Goal: Information Seeking & Learning: Check status

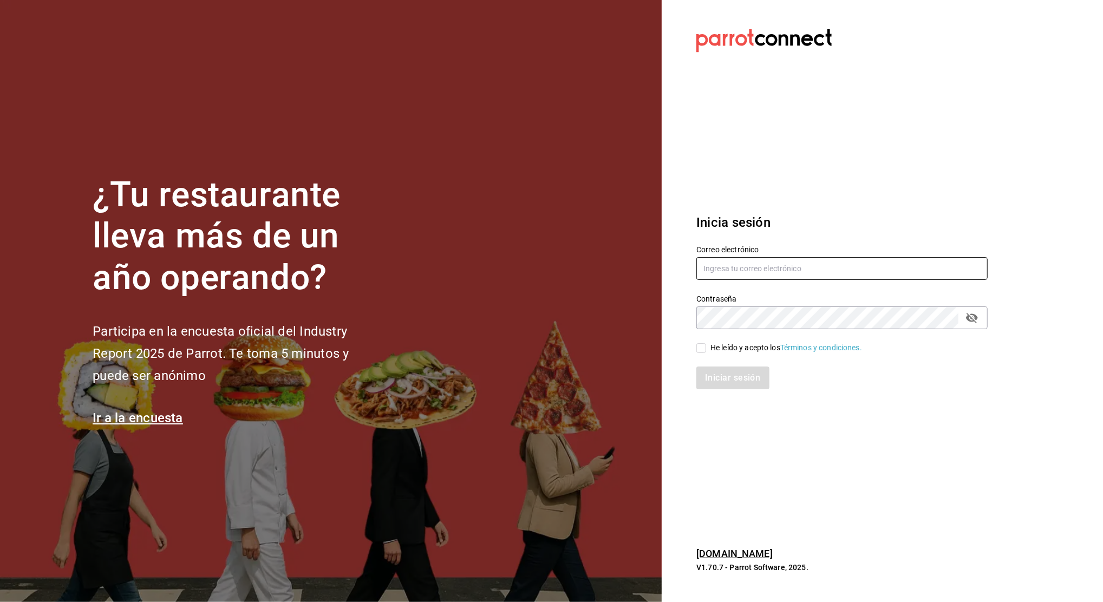
type input "nanci.garcia@grupocosteno.com"
click at [703, 349] on input "He leído y acepto los Términos y condiciones." at bounding box center [701, 348] width 10 height 10
checkbox input "true"
click at [726, 371] on button "Iniciar sesión" at bounding box center [733, 378] width 74 height 23
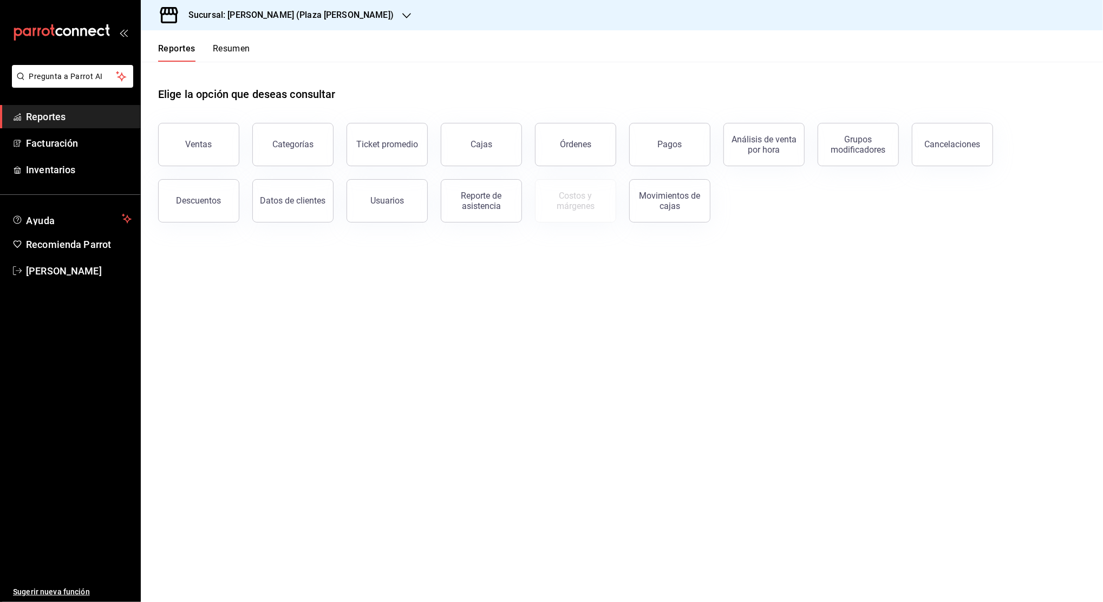
click at [70, 122] on span "Reportes" at bounding box center [79, 116] width 106 height 15
click at [175, 143] on button "Ventas" at bounding box center [198, 144] width 81 height 43
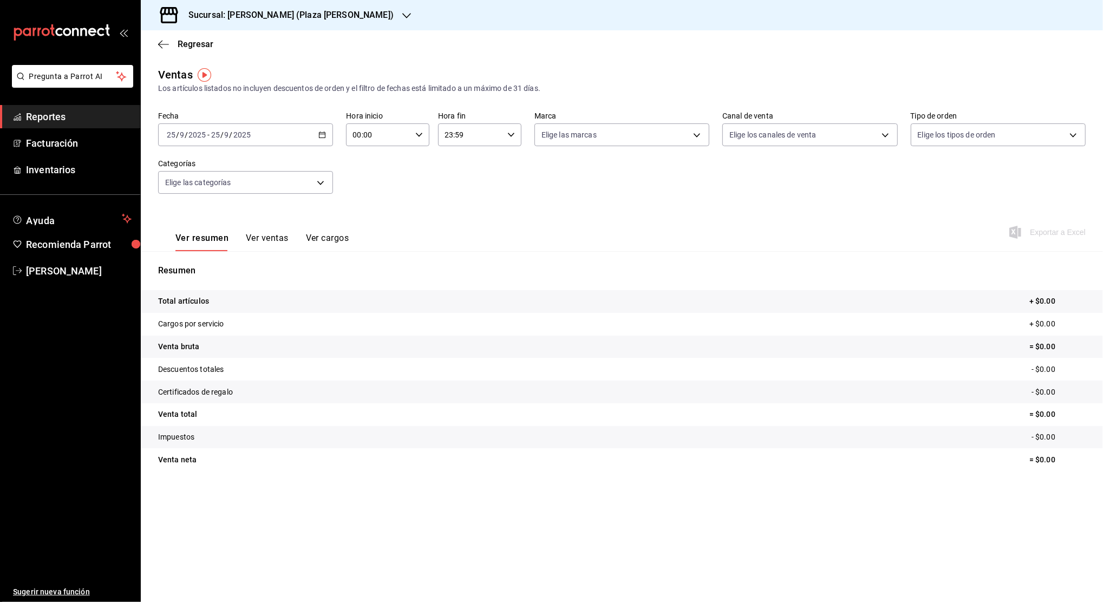
click at [319, 136] on icon "button" at bounding box center [322, 135] width 8 height 8
click at [206, 265] on span "Rango de fechas" at bounding box center [209, 264] width 84 height 11
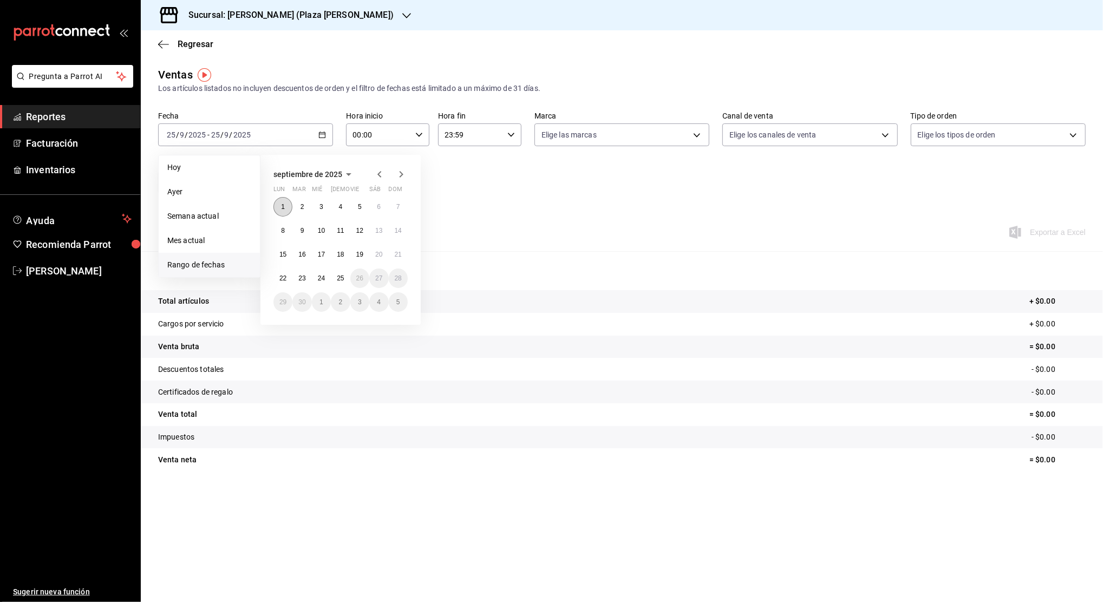
click at [279, 209] on button "1" at bounding box center [282, 206] width 19 height 19
click at [343, 280] on abbr "25" at bounding box center [340, 278] width 7 height 8
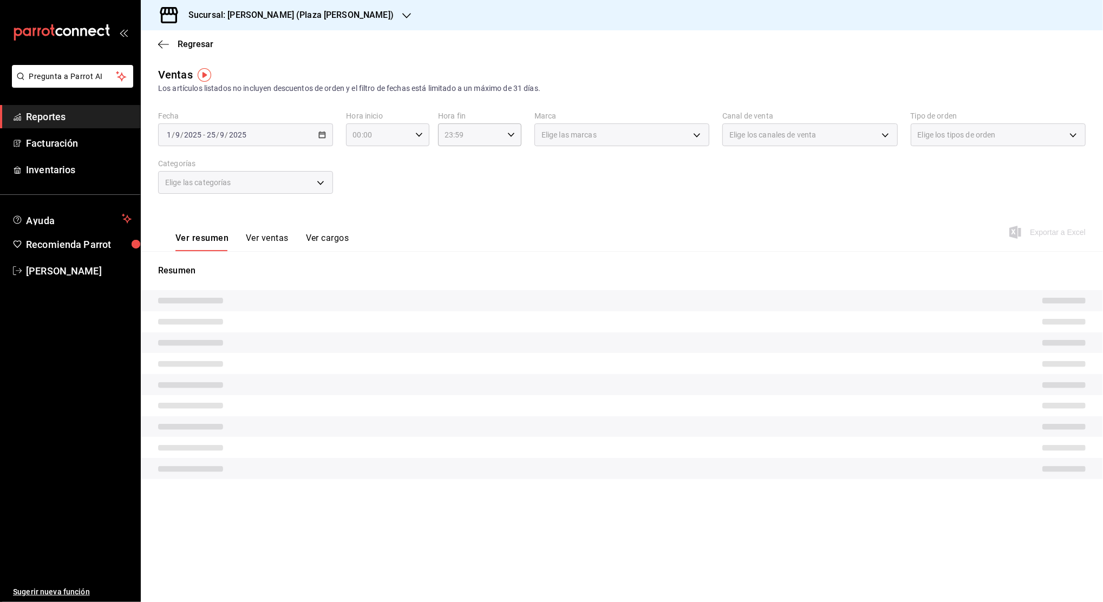
click at [416, 136] on icon "button" at bounding box center [419, 135] width 8 height 8
click at [367, 217] on span "05" at bounding box center [367, 220] width 24 height 9
type input "05:00"
click at [408, 164] on span "00" at bounding box center [408, 162] width 24 height 9
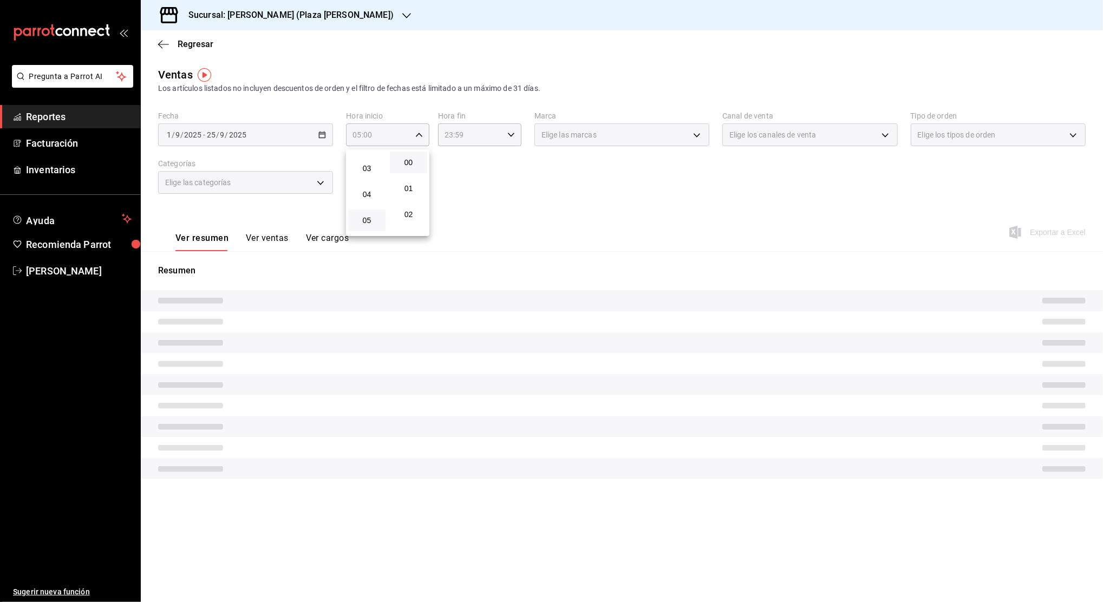
click at [453, 134] on div at bounding box center [551, 301] width 1103 height 602
click at [511, 133] on icon "button" at bounding box center [511, 135] width 8 height 8
click at [460, 193] on span "04" at bounding box center [459, 194] width 24 height 9
type input "04:59"
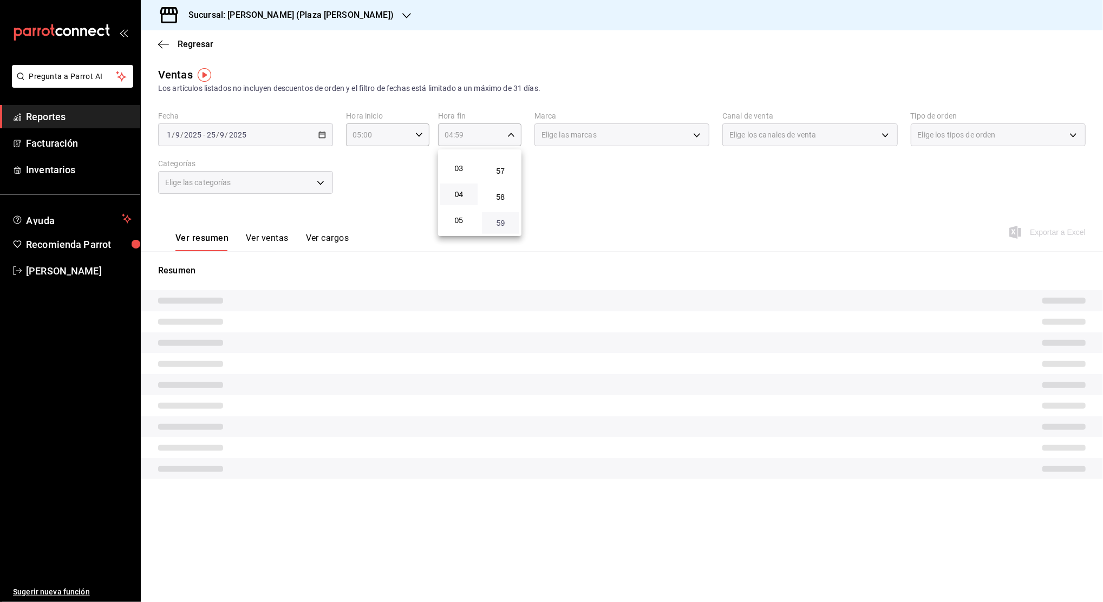
click at [502, 224] on span "59" at bounding box center [500, 223] width 24 height 9
click at [584, 189] on div at bounding box center [551, 301] width 1103 height 602
click at [402, 15] on icon "button" at bounding box center [406, 15] width 9 height 9
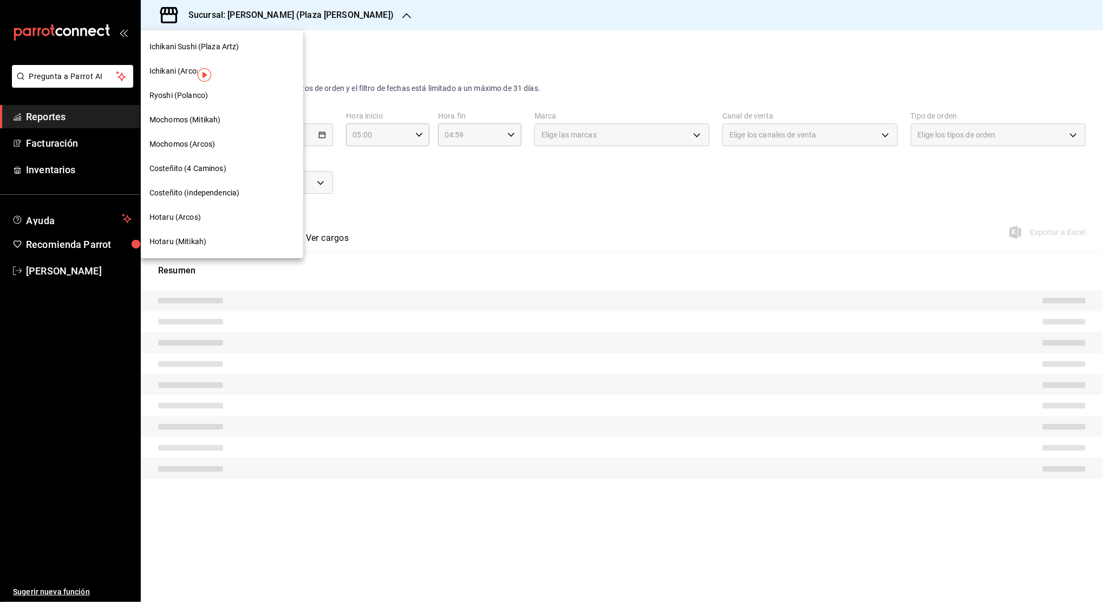
click at [176, 71] on span "Ichikani (Arcos)" at bounding box center [176, 71] width 54 height 11
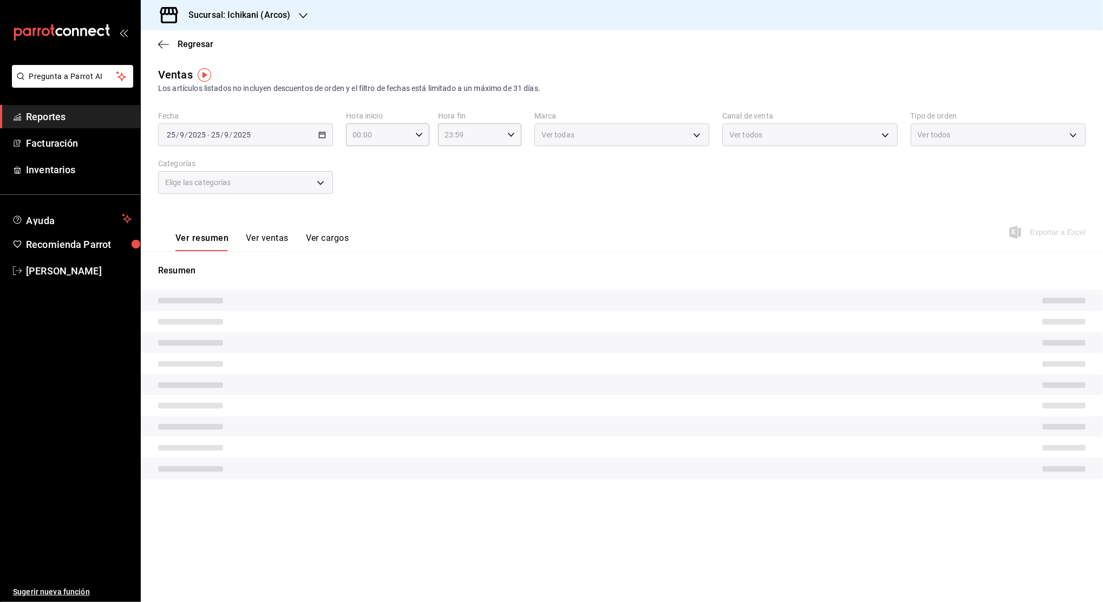
type input "05:00"
type input "04:59"
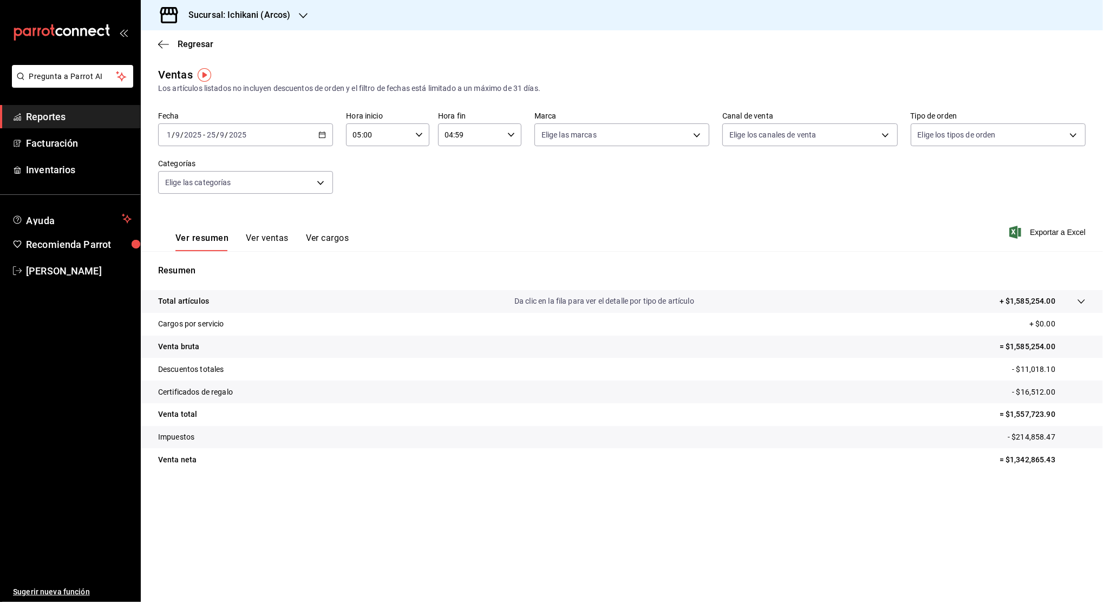
click at [1028, 416] on p "= $1,557,723.90" at bounding box center [1042, 414] width 86 height 11
copy p "1,557,723.90"
click at [1023, 457] on p "= $1,342,865.43" at bounding box center [1042, 459] width 86 height 11
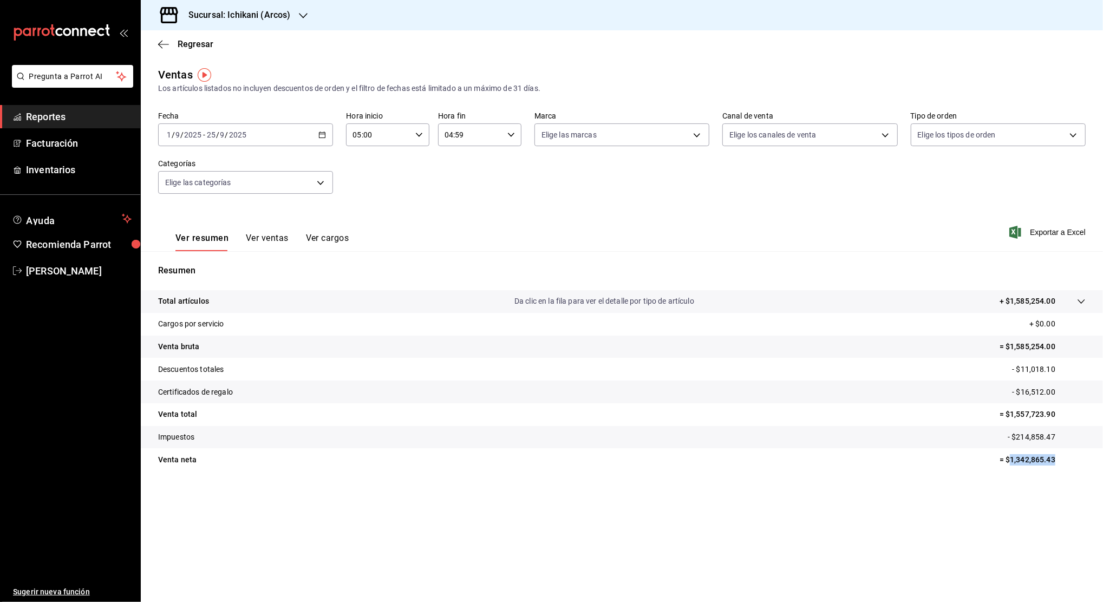
copy p "1,342,865.43"
click at [1034, 372] on p "- $11,018.10" at bounding box center [1049, 369] width 74 height 11
copy p "11,018.10"
click at [1037, 391] on p "- $16,512.00" at bounding box center [1049, 392] width 74 height 11
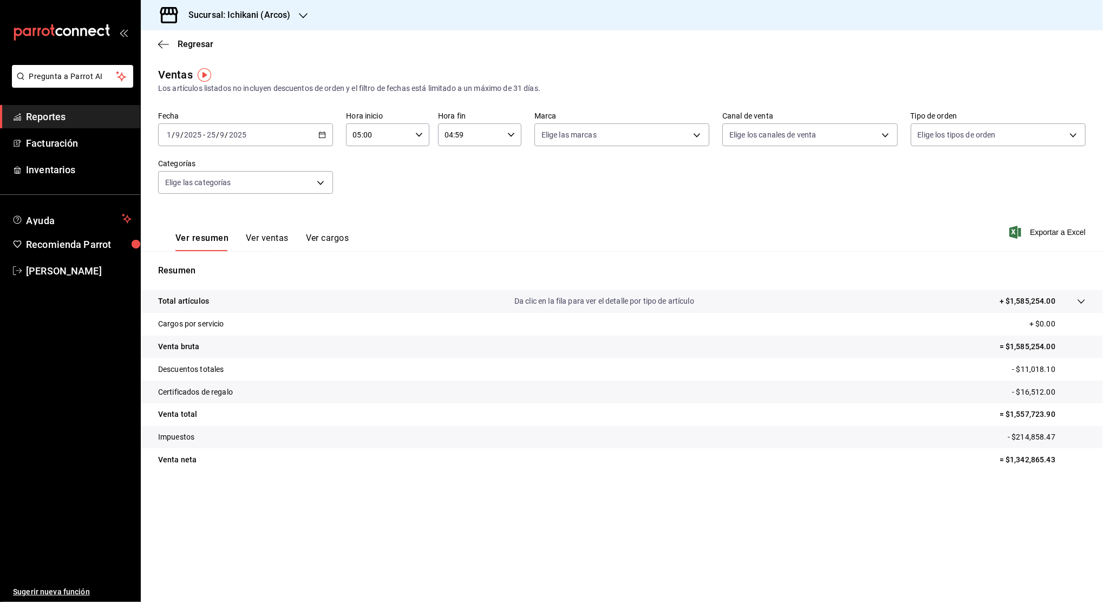
click at [1037, 391] on p "- $16,512.00" at bounding box center [1049, 392] width 74 height 11
copy p "16,512.00"
click at [1035, 437] on p "- $214,858.47" at bounding box center [1047, 436] width 78 height 11
copy p "214,858.47"
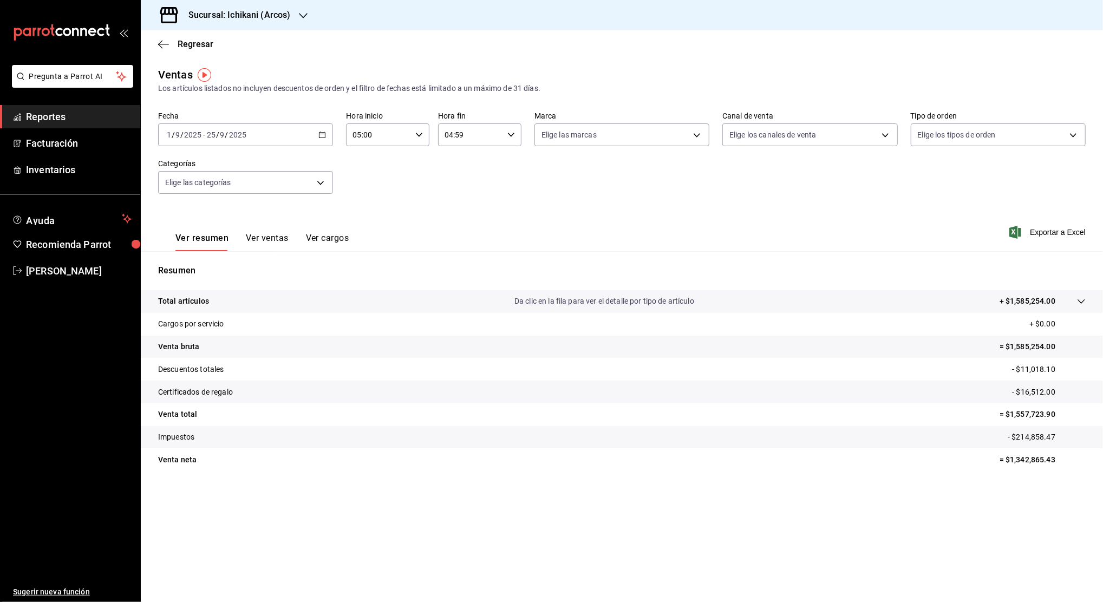
click at [1081, 303] on icon at bounding box center [1081, 301] width 9 height 9
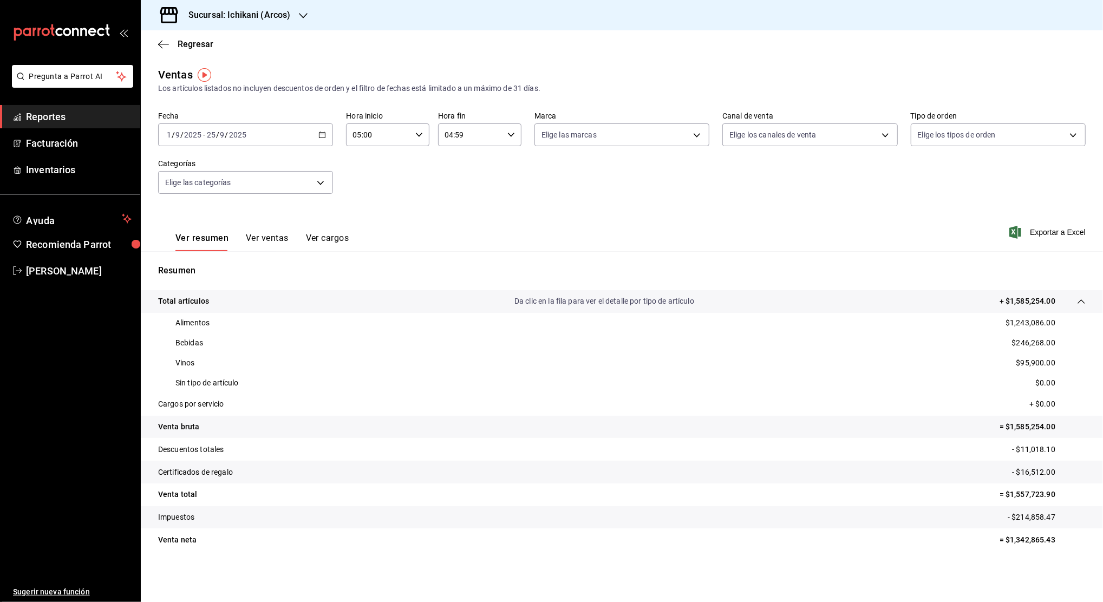
click at [254, 233] on button "Ver ventas" at bounding box center [267, 242] width 43 height 18
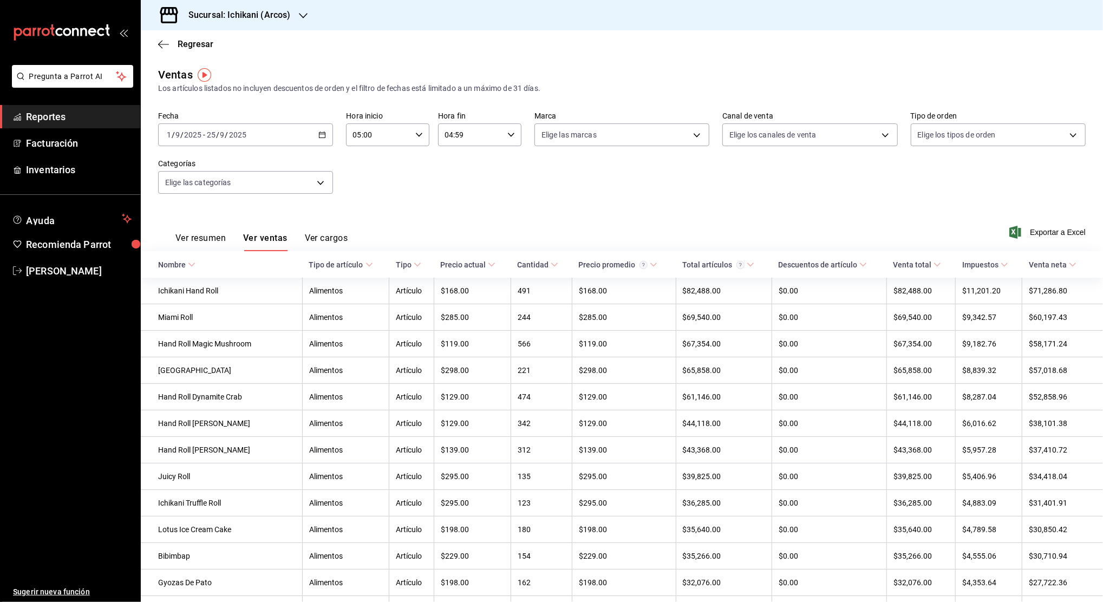
click at [332, 237] on button "Ver cargos" at bounding box center [326, 242] width 43 height 18
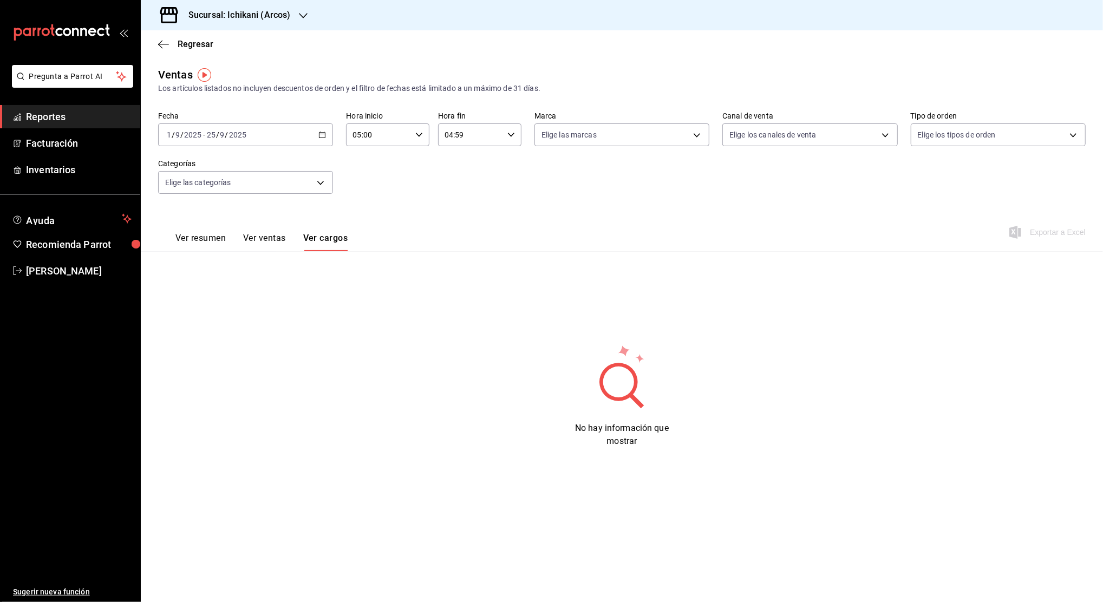
click at [192, 236] on button "Ver resumen" at bounding box center [200, 242] width 50 height 18
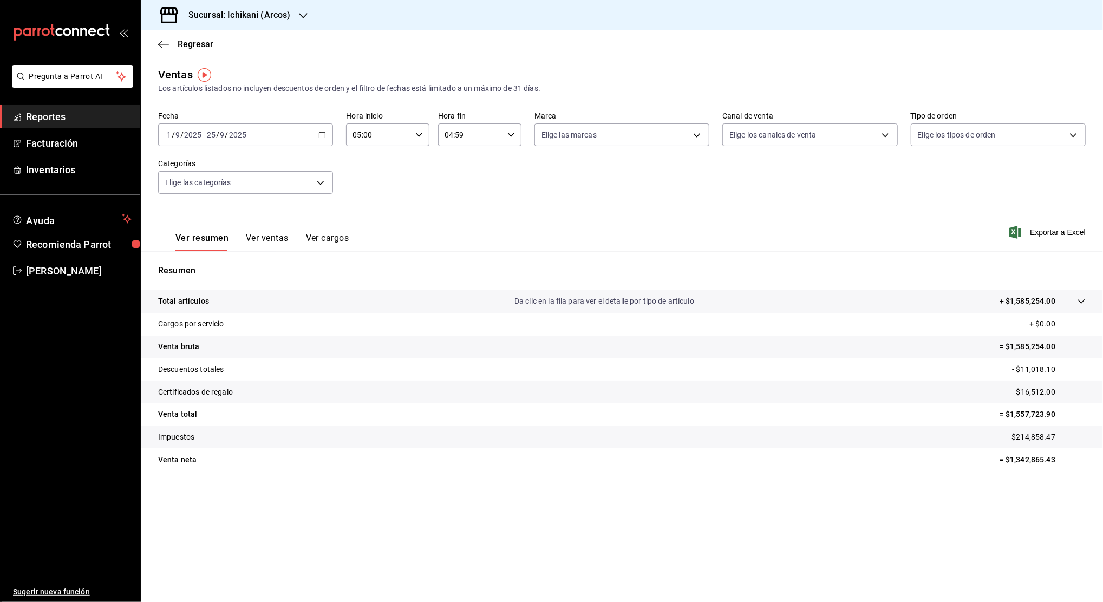
click at [1079, 301] on icon at bounding box center [1080, 301] width 7 height 4
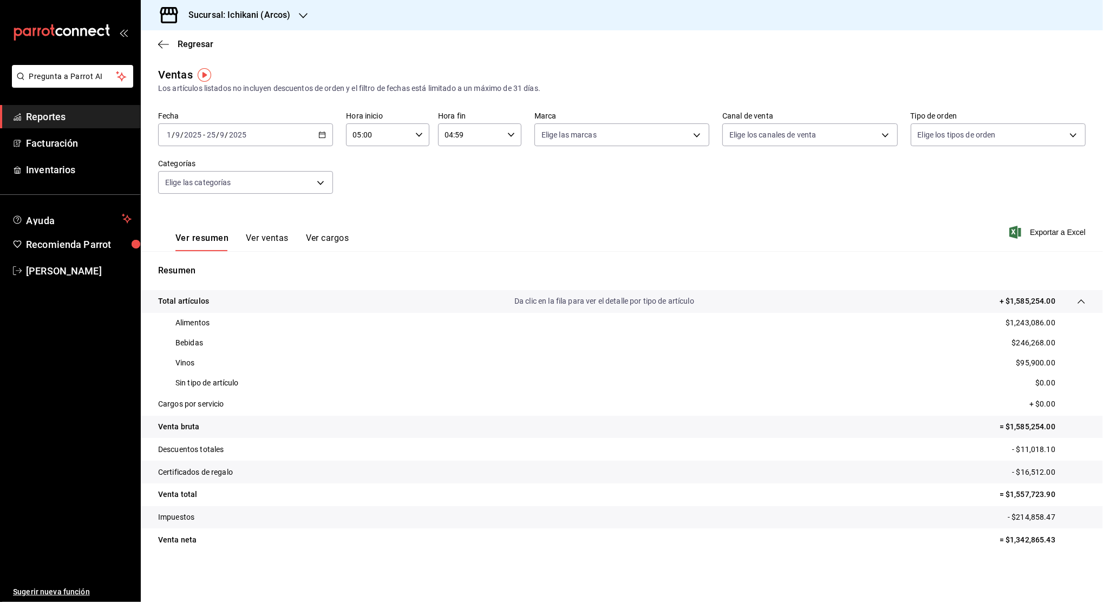
click at [1035, 446] on p "- $11,018.10" at bounding box center [1049, 449] width 74 height 11
copy p "11,018.10"
click at [1038, 472] on p "- $16,512.00" at bounding box center [1049, 472] width 74 height 11
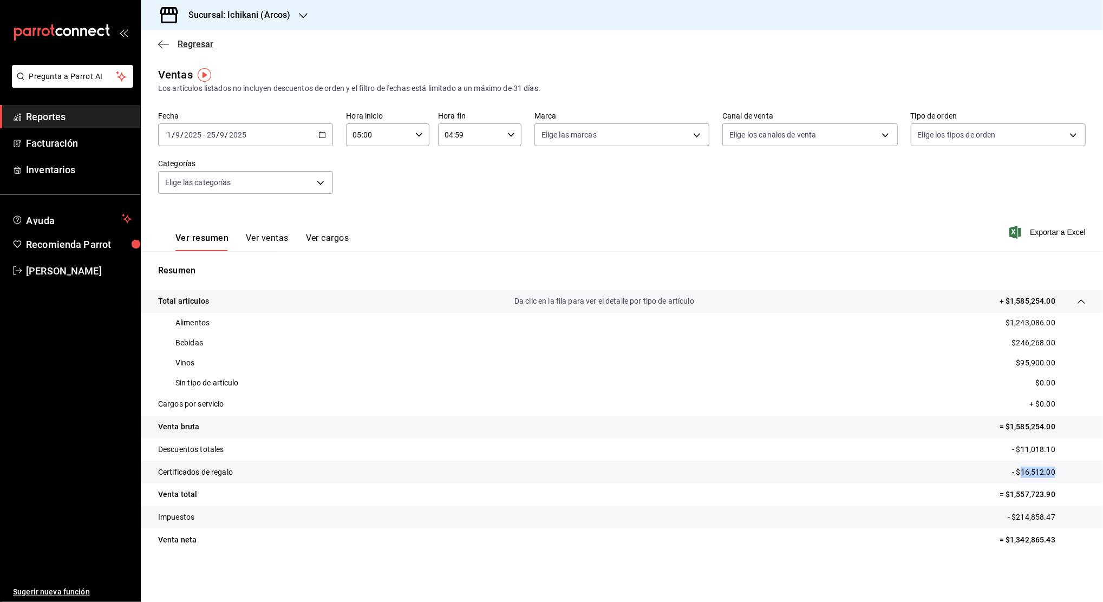
click at [202, 45] on span "Regresar" at bounding box center [196, 44] width 36 height 10
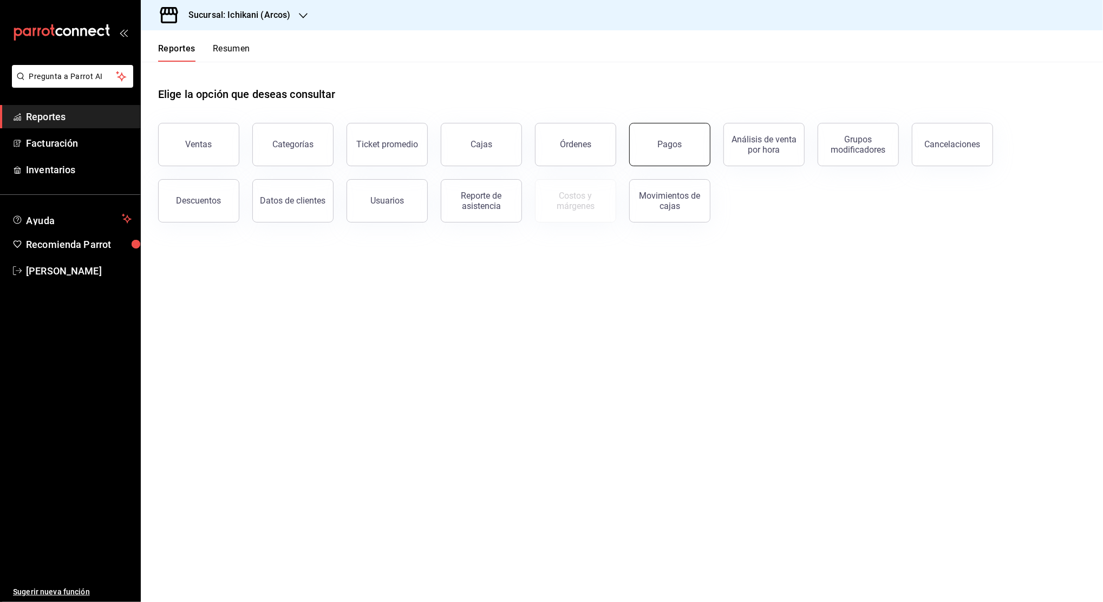
click at [678, 126] on button "Pagos" at bounding box center [669, 144] width 81 height 43
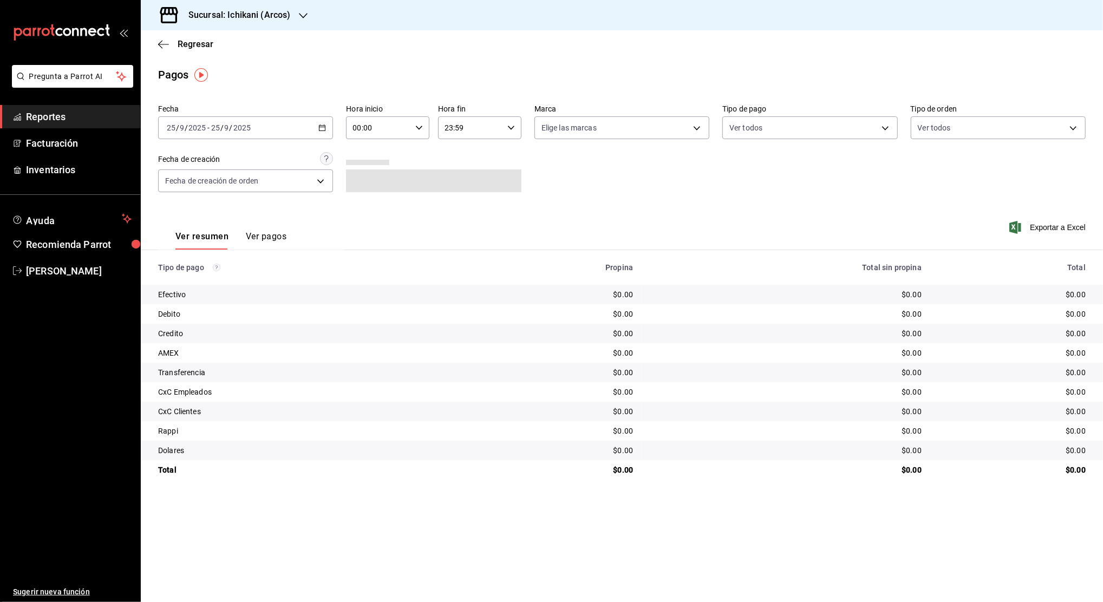
click at [328, 131] on div "[DATE] [DATE] - [DATE] [DATE]" at bounding box center [245, 127] width 175 height 23
click at [217, 285] on span "Rango de fechas" at bounding box center [209, 282] width 84 height 11
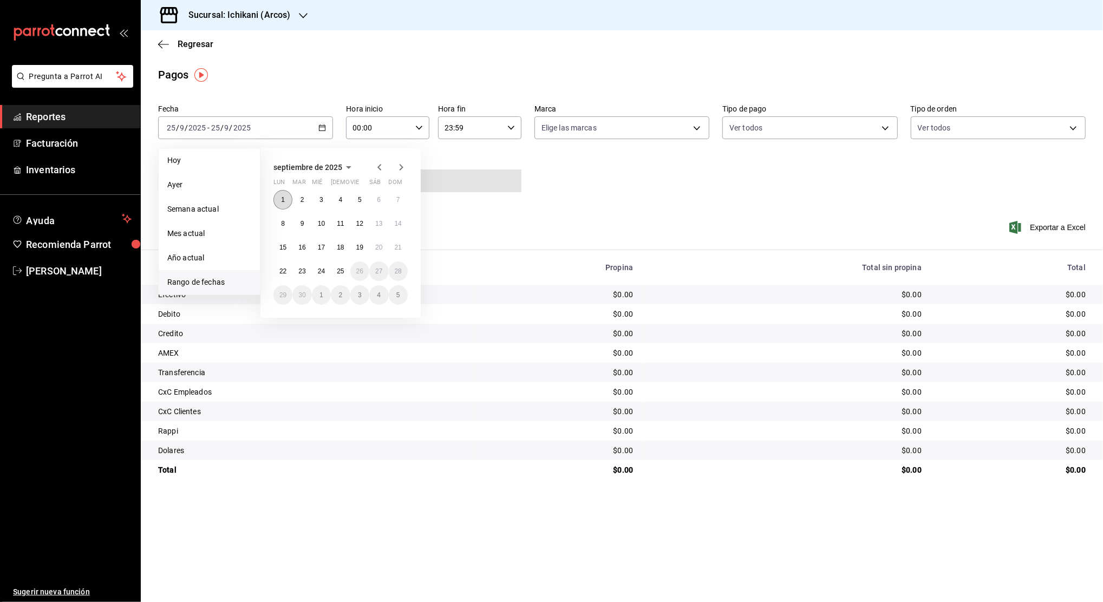
click at [286, 201] on button "1" at bounding box center [282, 199] width 19 height 19
drag, startPoint x: 338, startPoint y: 267, endPoint x: 417, endPoint y: 123, distance: 164.5
click at [417, 123] on div "Fecha [DATE] [DATE] - [DATE] [DATE] [PERSON_NAME] Semana actual Mes actual Año …" at bounding box center [621, 152] width 927 height 105
click at [417, 123] on div "00:00 Hora inicio" at bounding box center [387, 127] width 83 height 23
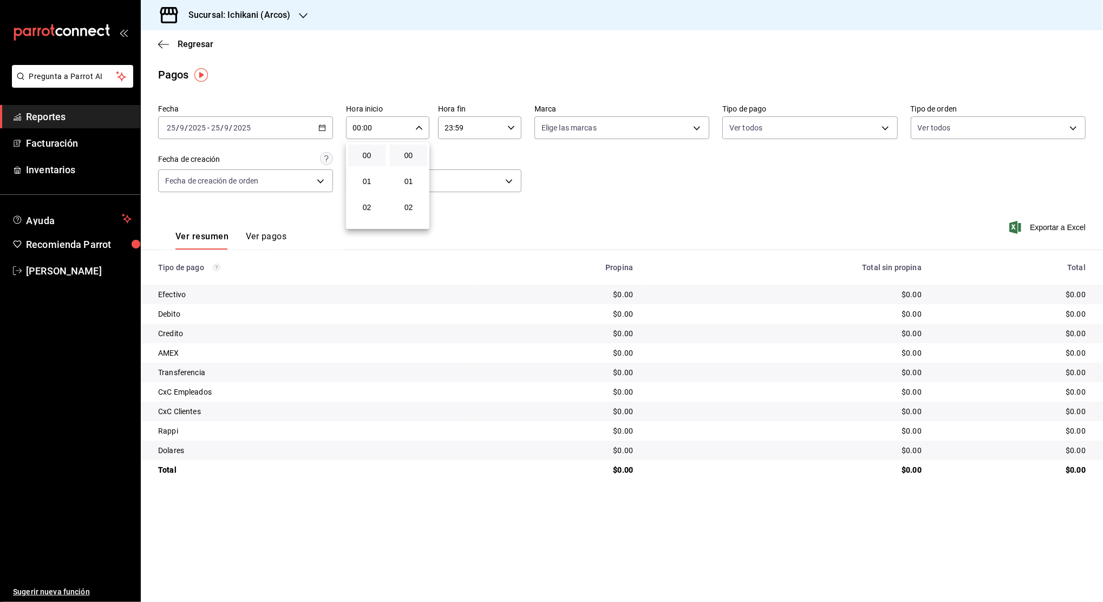
click at [323, 127] on div at bounding box center [551, 301] width 1103 height 602
click at [323, 127] on icon "button" at bounding box center [322, 128] width 8 height 8
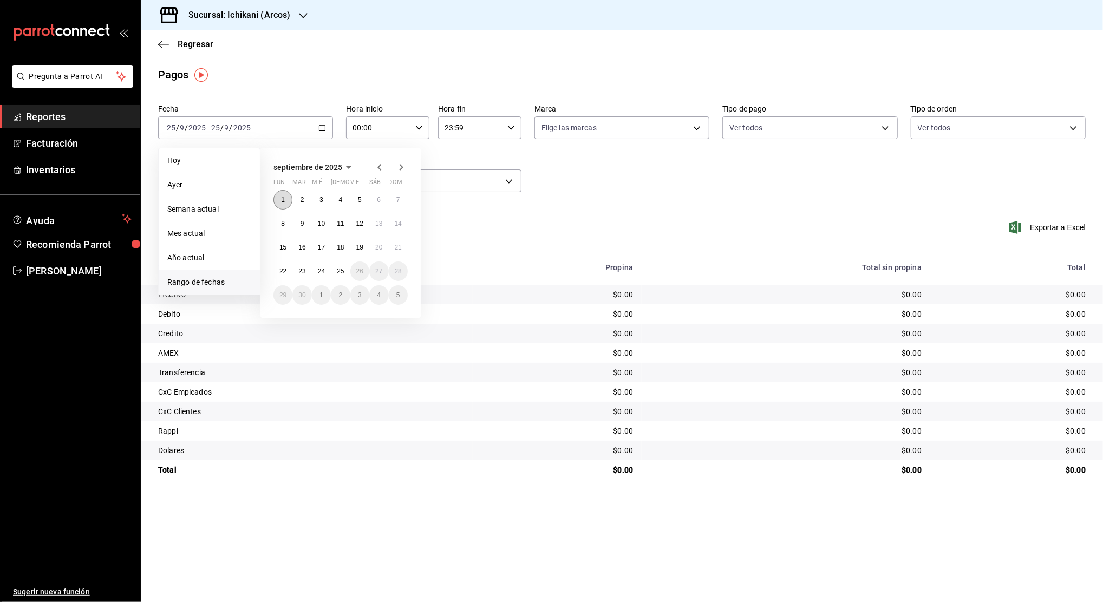
click at [284, 202] on abbr "1" at bounding box center [283, 200] width 4 height 8
click at [343, 271] on abbr "25" at bounding box center [340, 271] width 7 height 8
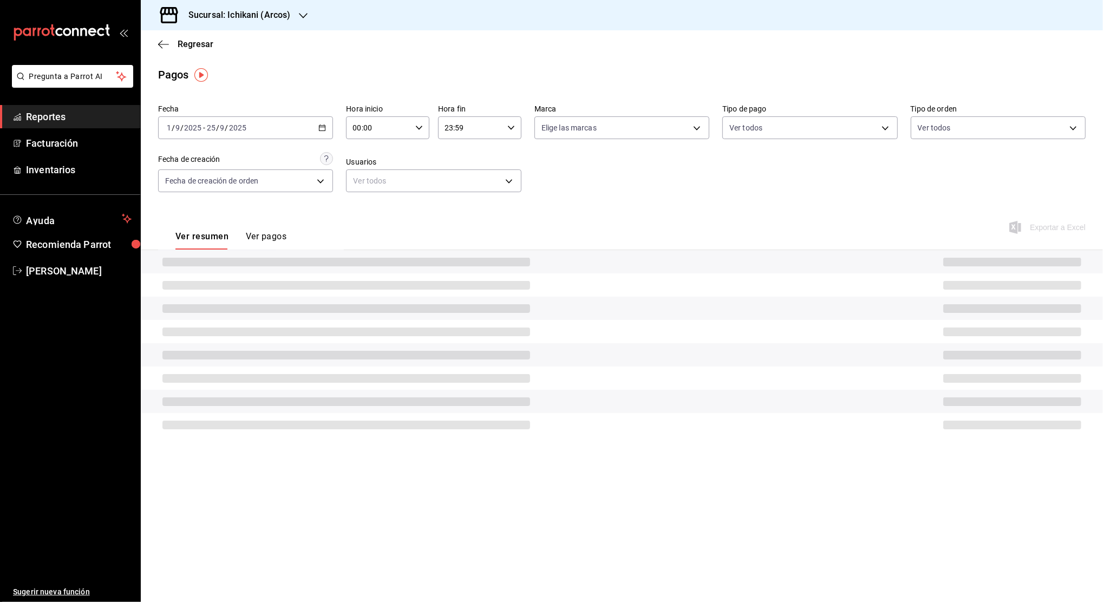
click at [420, 117] on div "00:00 Hora inicio" at bounding box center [387, 127] width 83 height 23
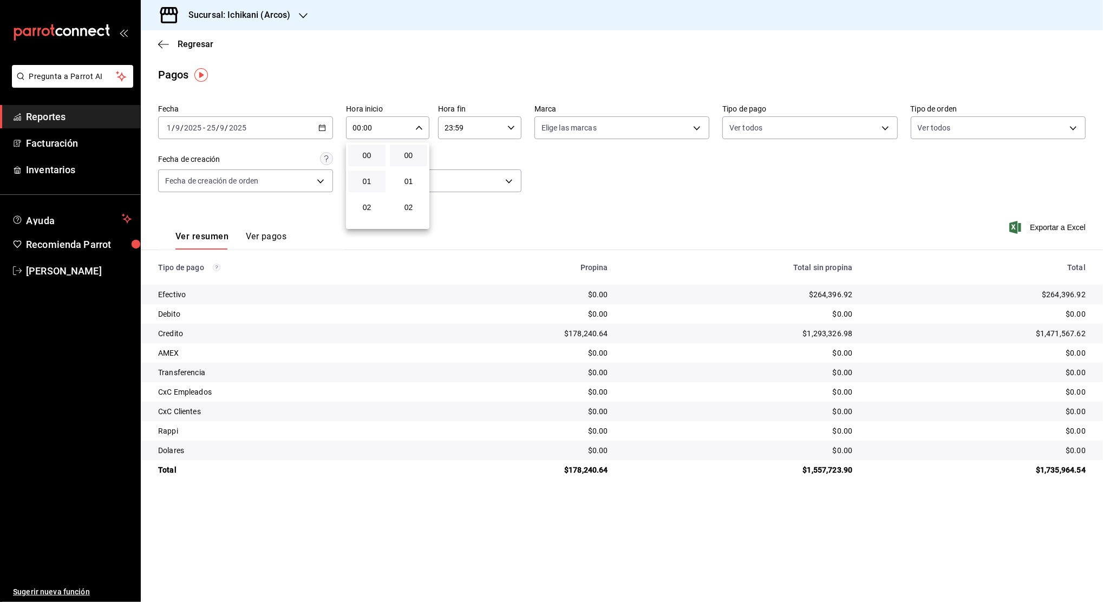
click at [368, 188] on button "01" at bounding box center [366, 182] width 37 height 22
type input "01:00"
click at [368, 188] on button "05" at bounding box center [366, 199] width 37 height 22
type input "05:00"
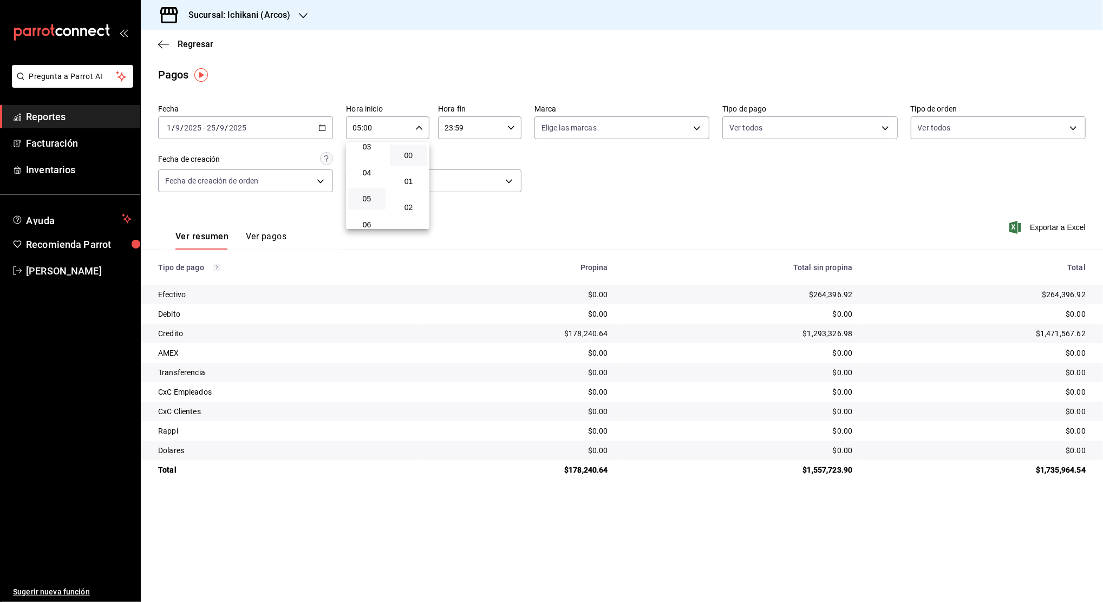
click at [516, 133] on div at bounding box center [551, 301] width 1103 height 602
click at [512, 126] on icon "button" at bounding box center [511, 128] width 8 height 8
click at [463, 177] on div "22" at bounding box center [459, 190] width 42 height 26
click at [445, 190] on button "22" at bounding box center [458, 190] width 37 height 22
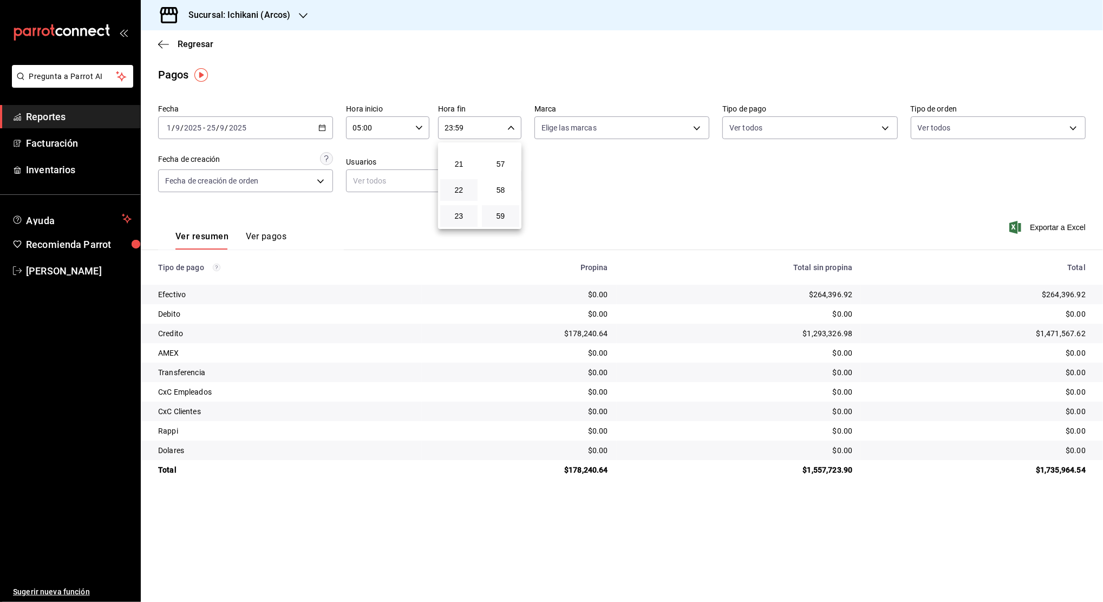
type input "22:59"
click at [445, 190] on button "04" at bounding box center [458, 185] width 37 height 22
type input "04:59"
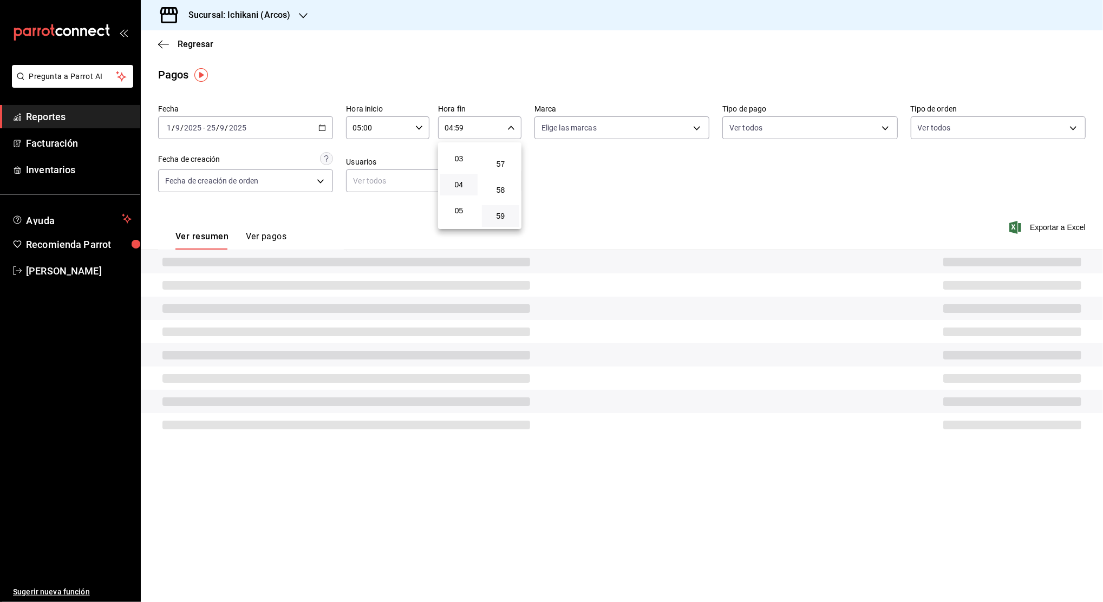
click at [445, 190] on button "04" at bounding box center [458, 185] width 37 height 22
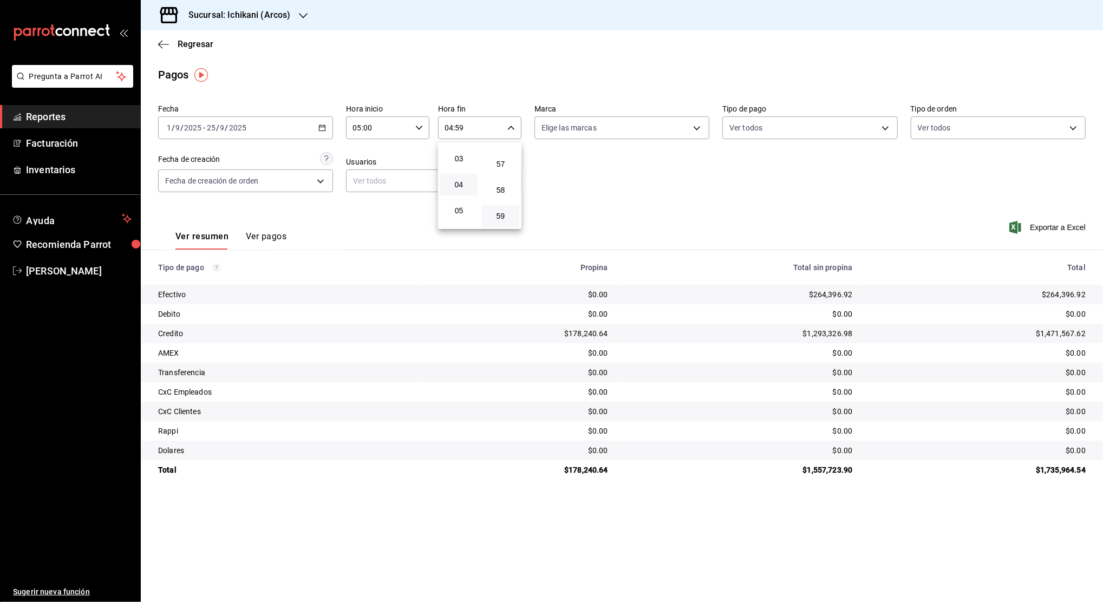
click at [599, 162] on div at bounding box center [551, 301] width 1103 height 602
click at [325, 127] on icon "button" at bounding box center [322, 128] width 8 height 8
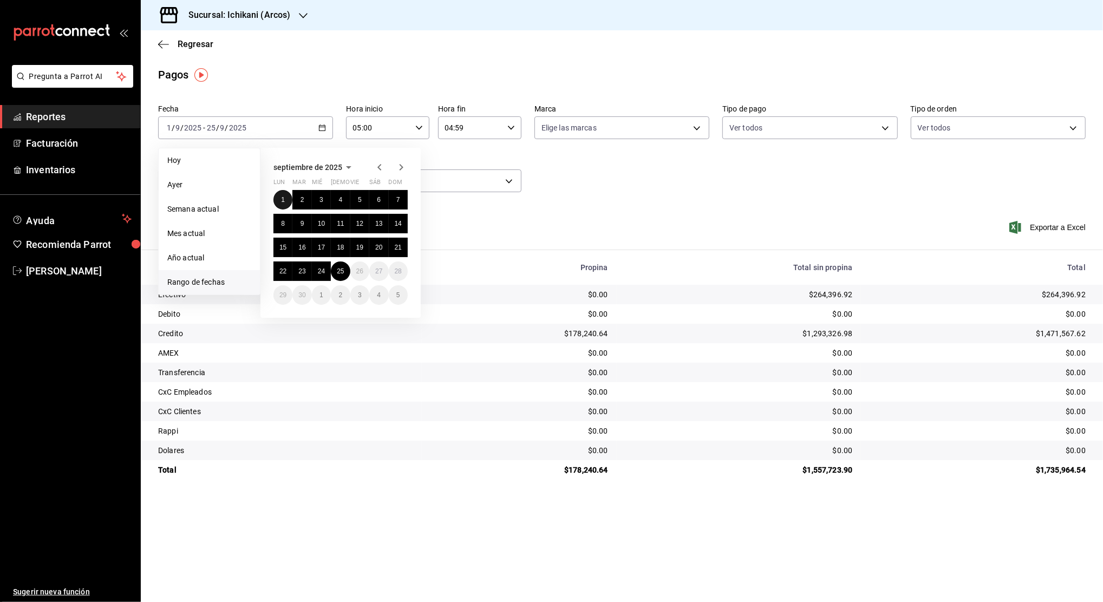
click at [279, 198] on button "1" at bounding box center [282, 199] width 19 height 19
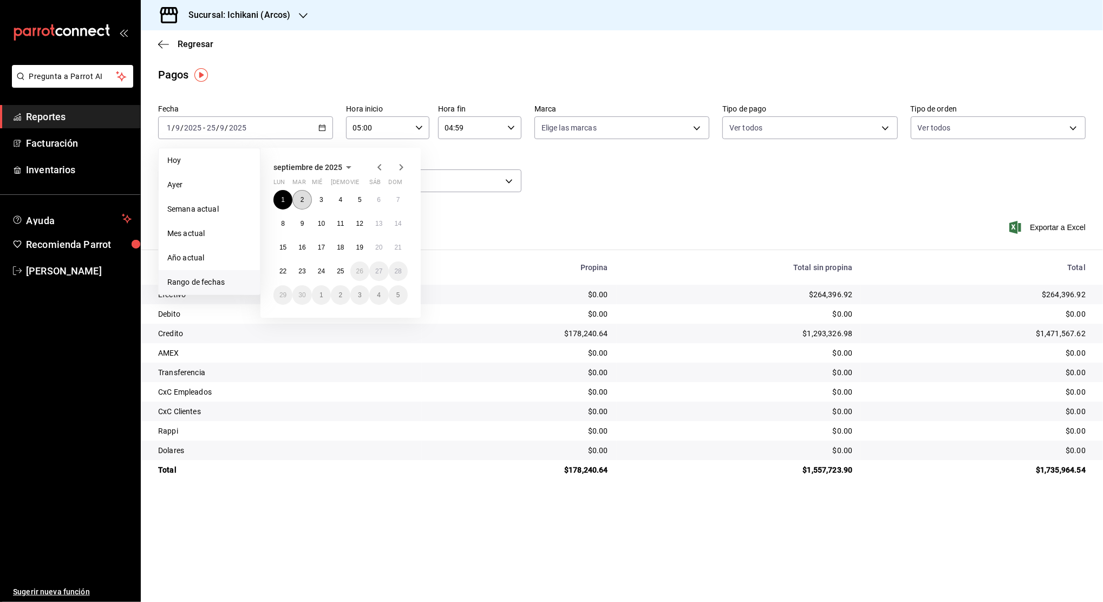
click at [302, 200] on abbr "2" at bounding box center [302, 200] width 4 height 8
type input "00:00"
type input "23:59"
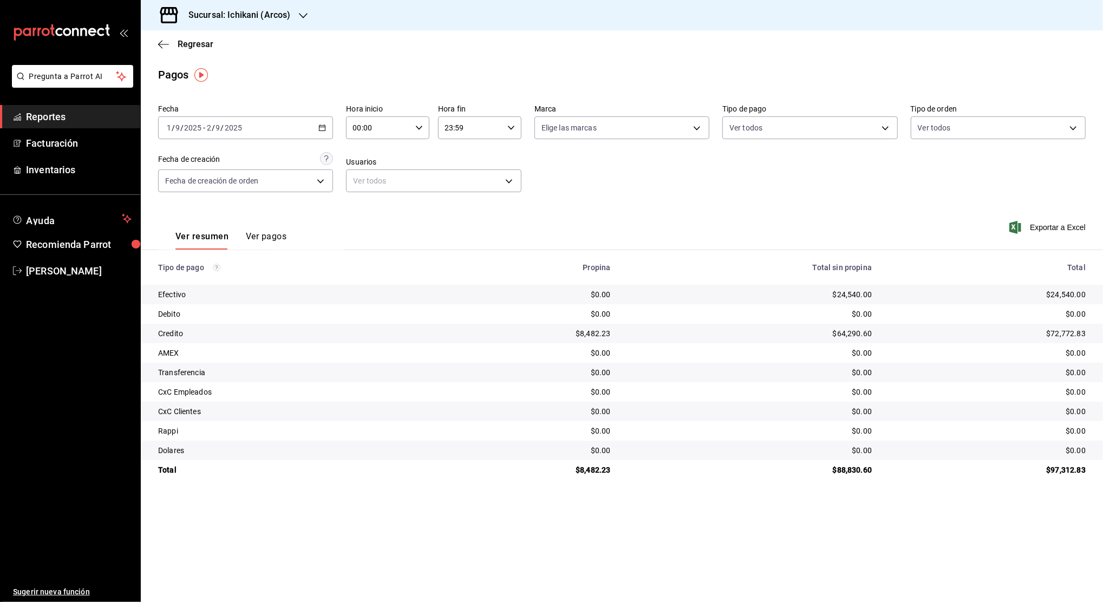
click at [419, 127] on icon "button" at bounding box center [419, 128] width 8 height 8
click at [366, 214] on span "05" at bounding box center [367, 213] width 24 height 9
type input "05:00"
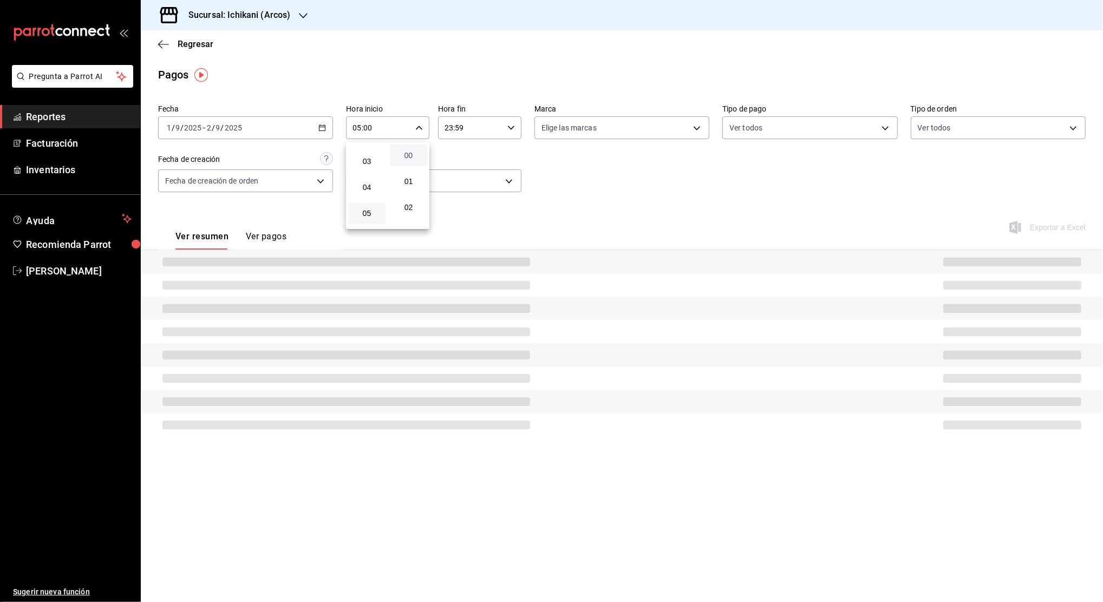
click at [406, 156] on span "00" at bounding box center [408, 155] width 24 height 9
click at [466, 127] on div at bounding box center [551, 301] width 1103 height 602
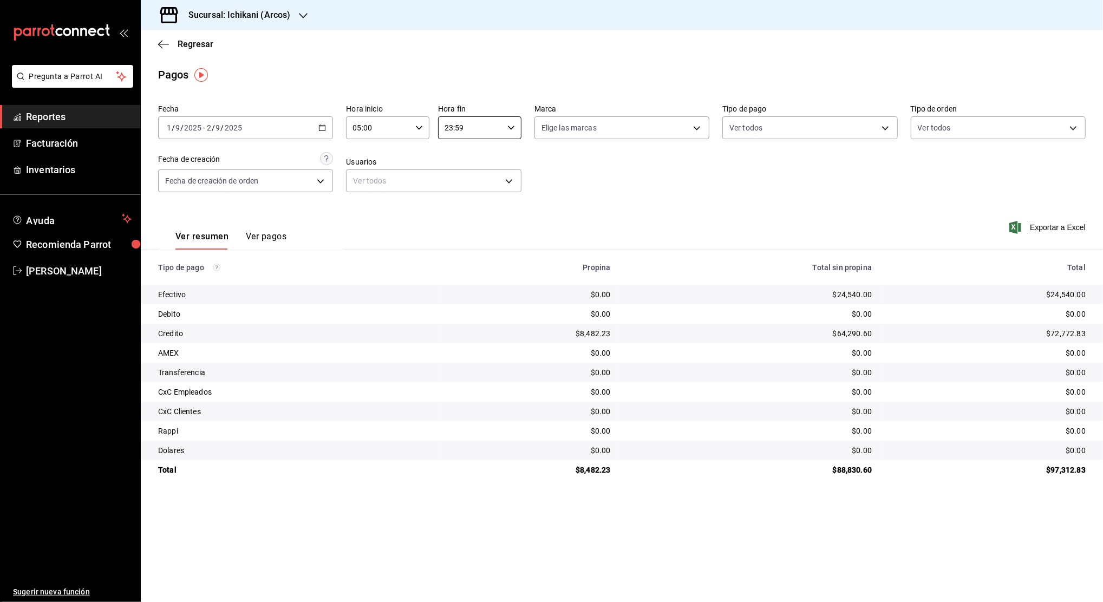
click at [466, 127] on input "23:59" at bounding box center [470, 128] width 65 height 22
click at [459, 153] on span "04" at bounding box center [459, 155] width 24 height 9
type input "04:59"
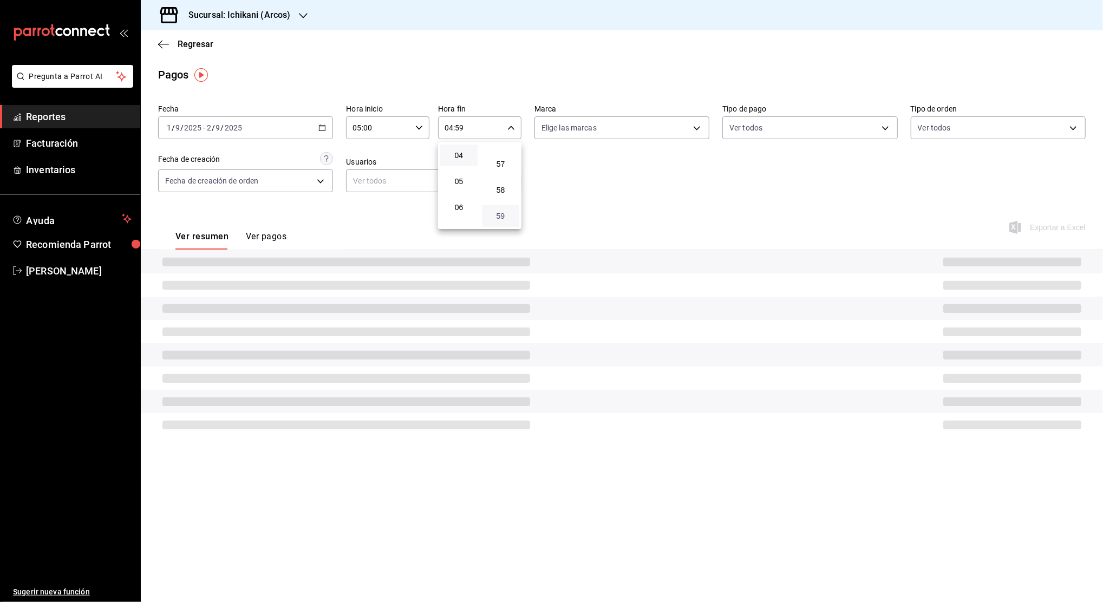
click at [500, 213] on span "59" at bounding box center [500, 216] width 24 height 9
click at [583, 179] on div at bounding box center [551, 301] width 1103 height 602
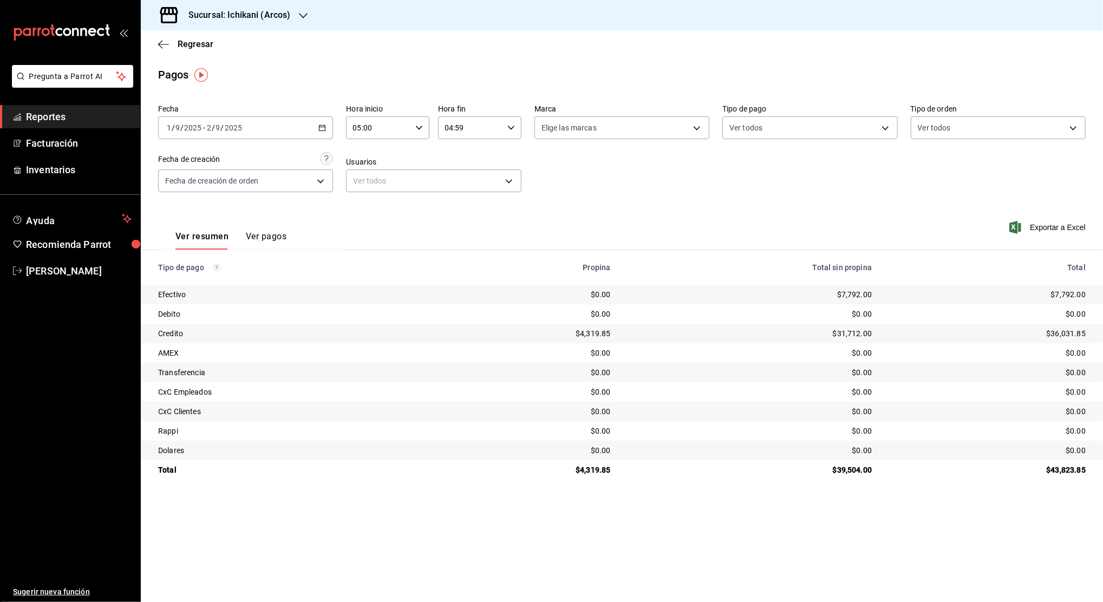
click at [323, 128] on icon "button" at bounding box center [322, 128] width 8 height 8
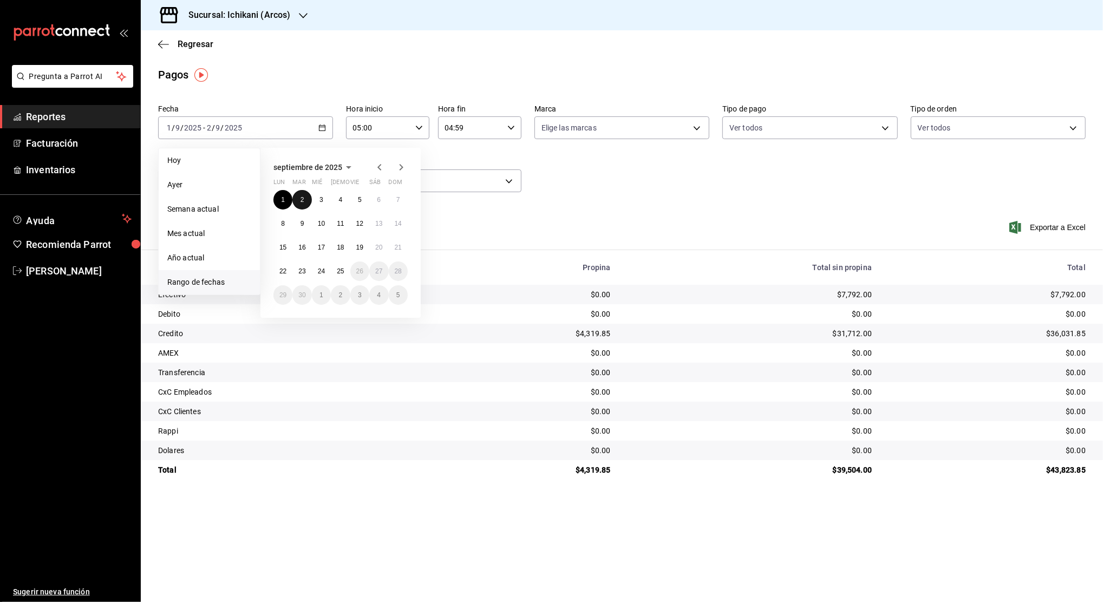
click at [304, 199] on button "2" at bounding box center [301, 199] width 19 height 19
click at [317, 200] on button "3" at bounding box center [321, 199] width 19 height 19
type input "00:00"
type input "23:59"
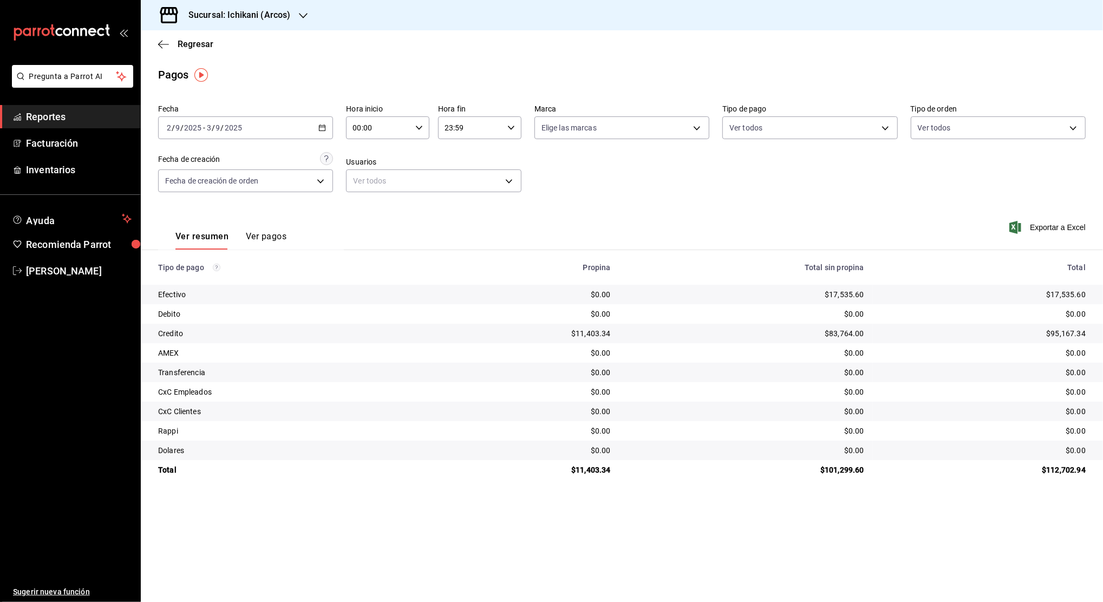
click at [328, 126] on div "[DATE] [DATE] - [DATE] [DATE]" at bounding box center [245, 127] width 175 height 23
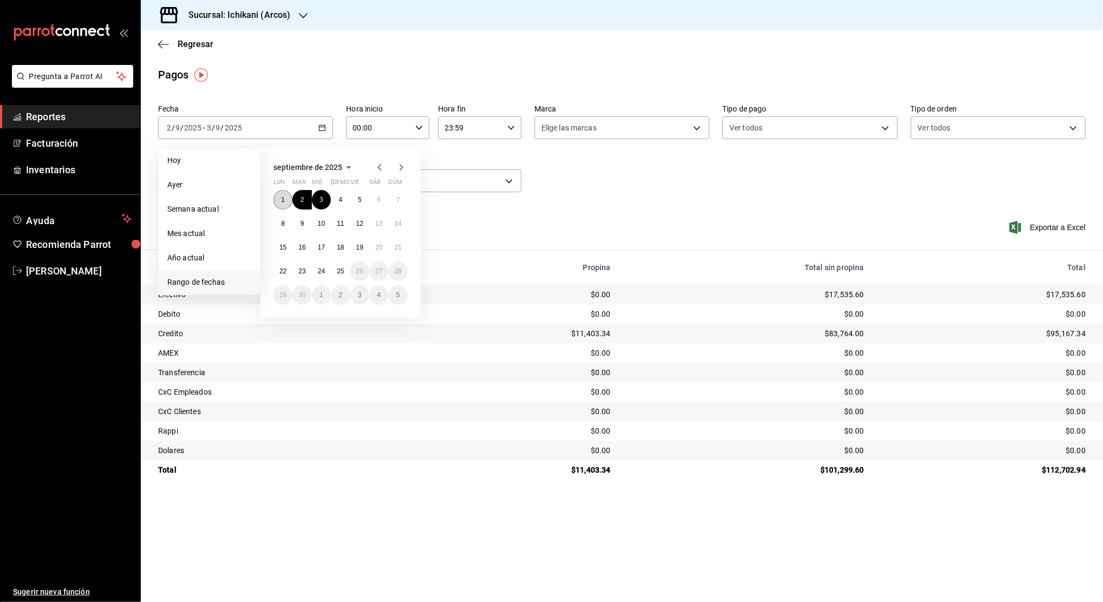
click at [286, 200] on button "1" at bounding box center [282, 199] width 19 height 19
click at [297, 201] on button "2" at bounding box center [301, 199] width 19 height 19
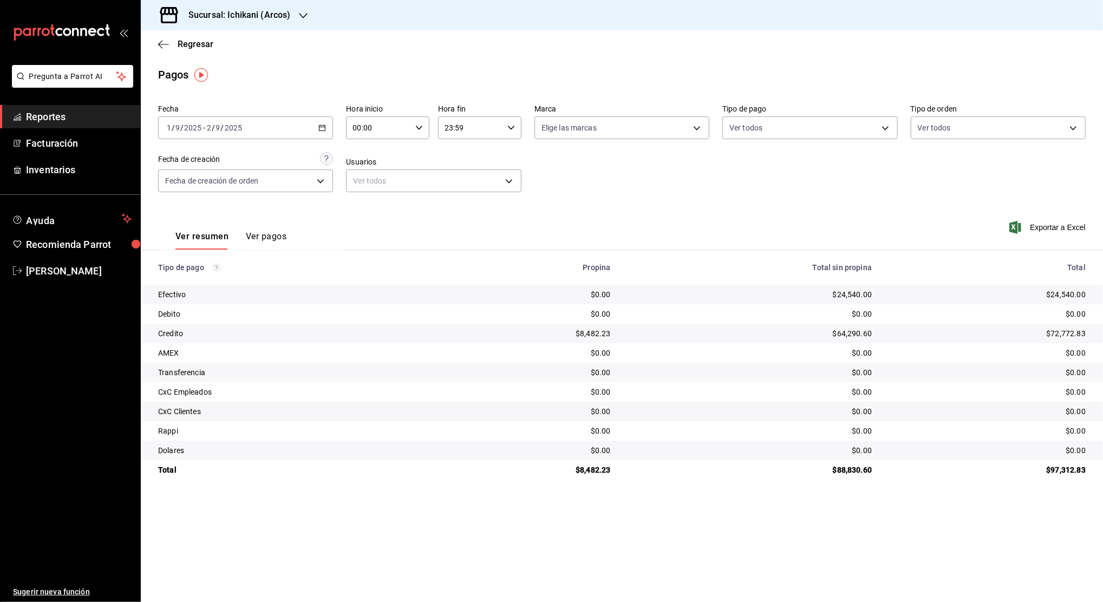
click at [327, 127] on div "[DATE] [DATE] - [DATE] [DATE]" at bounding box center [245, 127] width 175 height 23
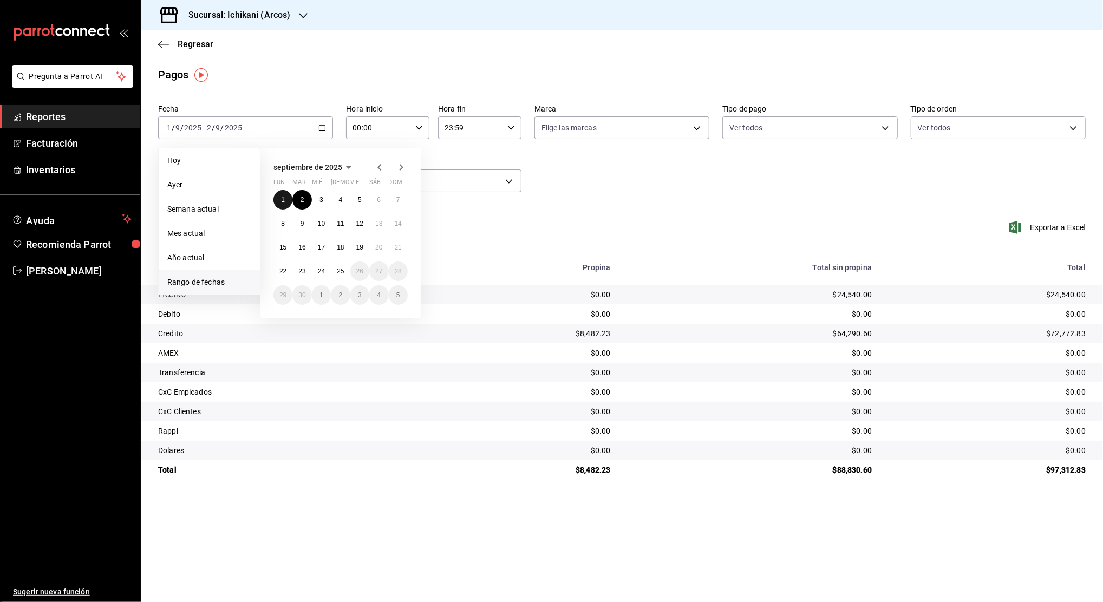
click at [282, 198] on abbr "1" at bounding box center [283, 200] width 4 height 8
click at [337, 270] on abbr "25" at bounding box center [340, 271] width 7 height 8
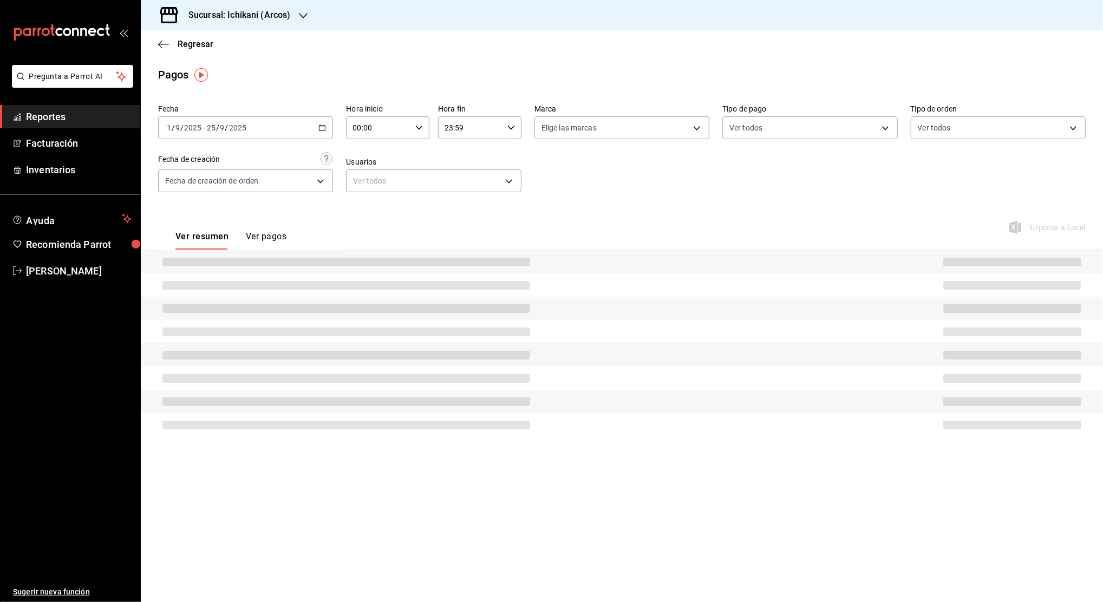
click at [412, 127] on div "00:00 Hora inicio" at bounding box center [387, 127] width 83 height 23
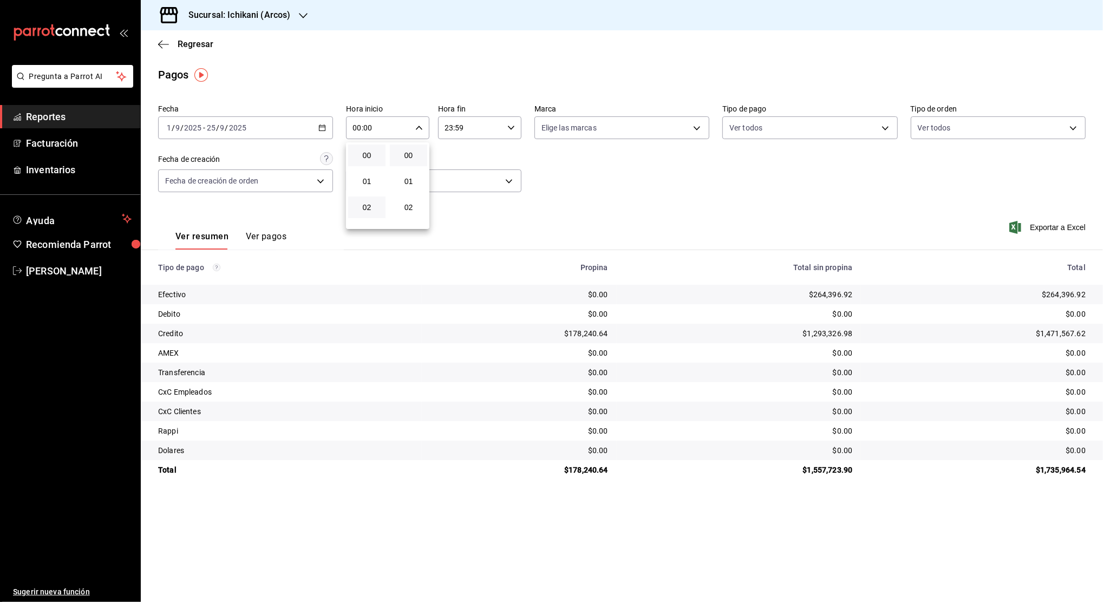
scroll to position [72, 0]
click at [368, 208] on button "05" at bounding box center [366, 213] width 37 height 22
type input "05:00"
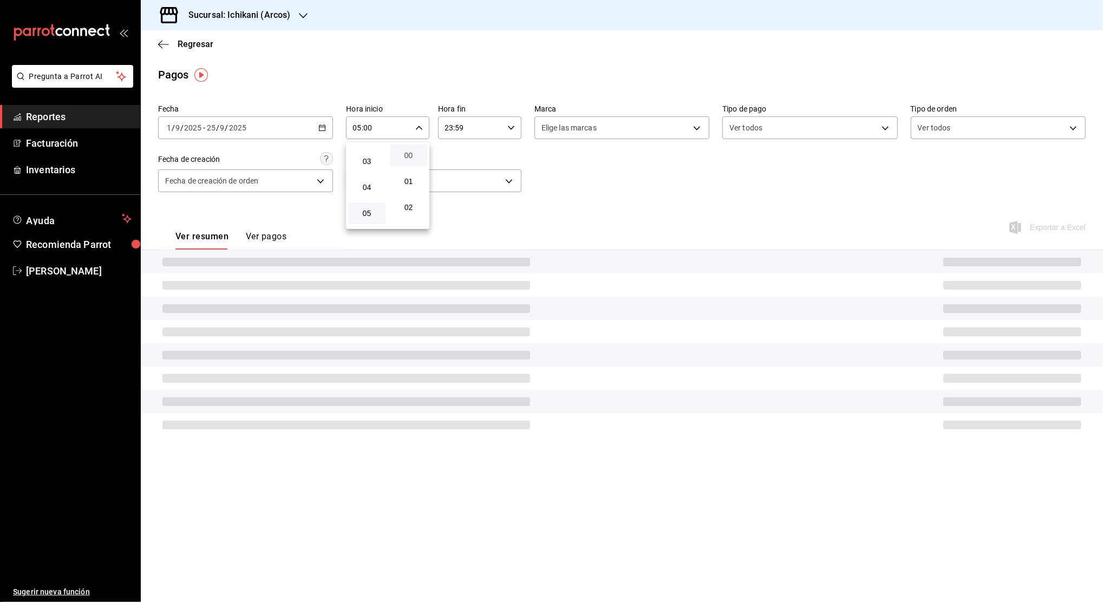
click at [413, 151] on span "00" at bounding box center [408, 155] width 24 height 9
click at [462, 125] on div at bounding box center [551, 301] width 1103 height 602
click at [460, 127] on input "23:59" at bounding box center [470, 128] width 65 height 22
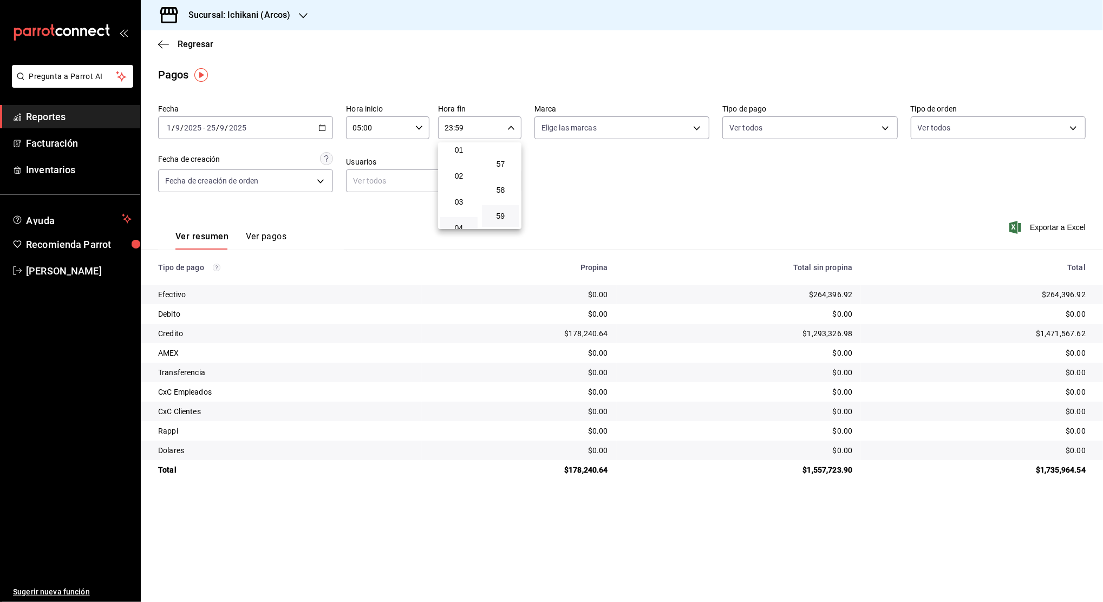
scroll to position [104, 0]
click at [456, 156] on span "04" at bounding box center [459, 155] width 24 height 9
type input "04:59"
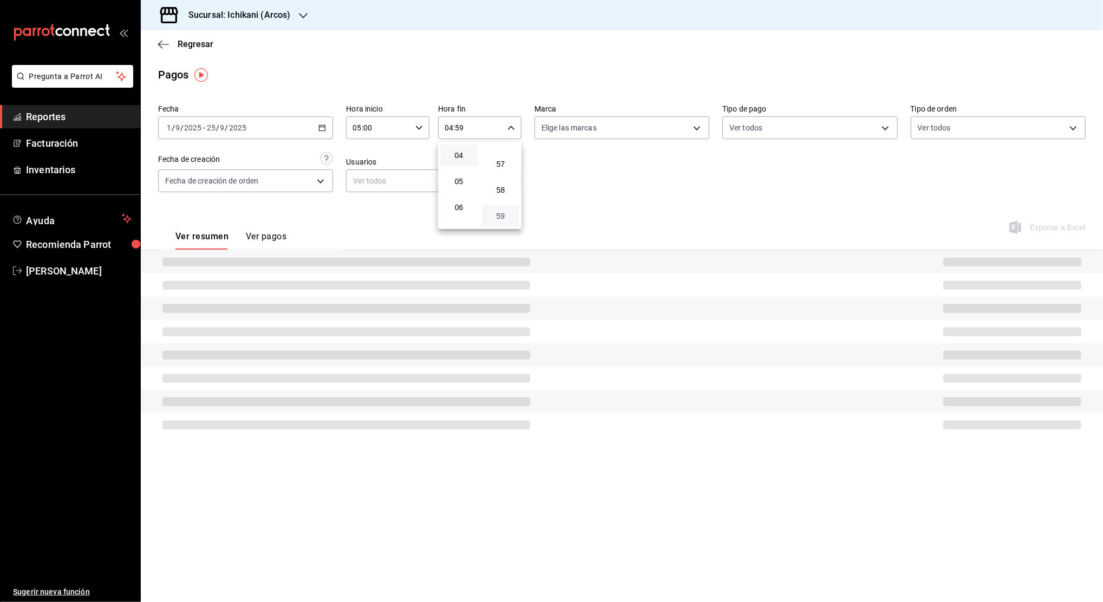
click at [494, 219] on span "59" at bounding box center [500, 216] width 24 height 9
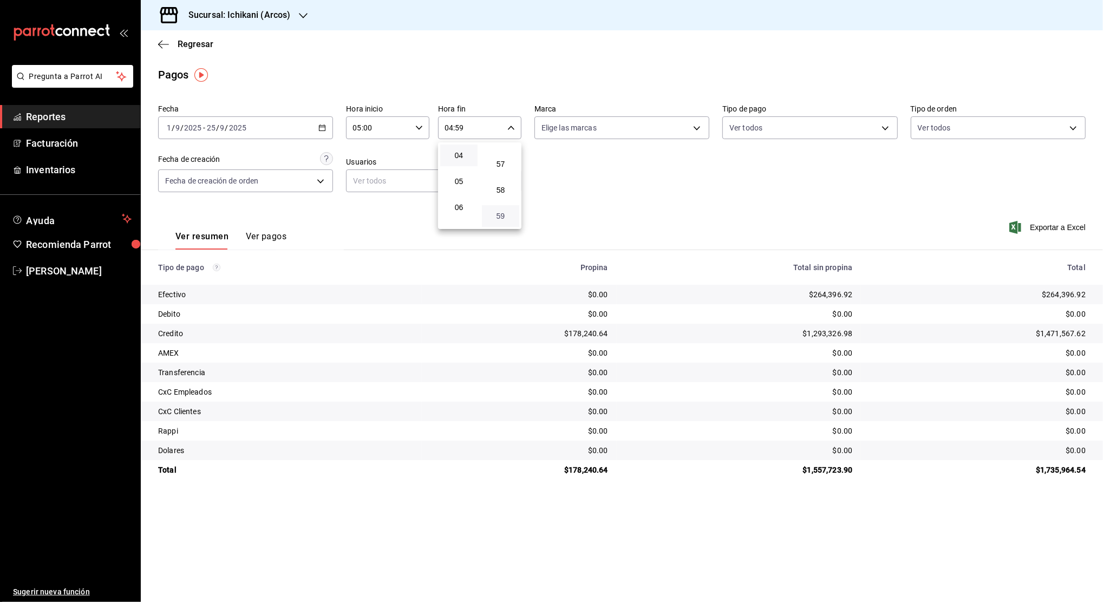
click at [505, 216] on span "59" at bounding box center [500, 216] width 24 height 9
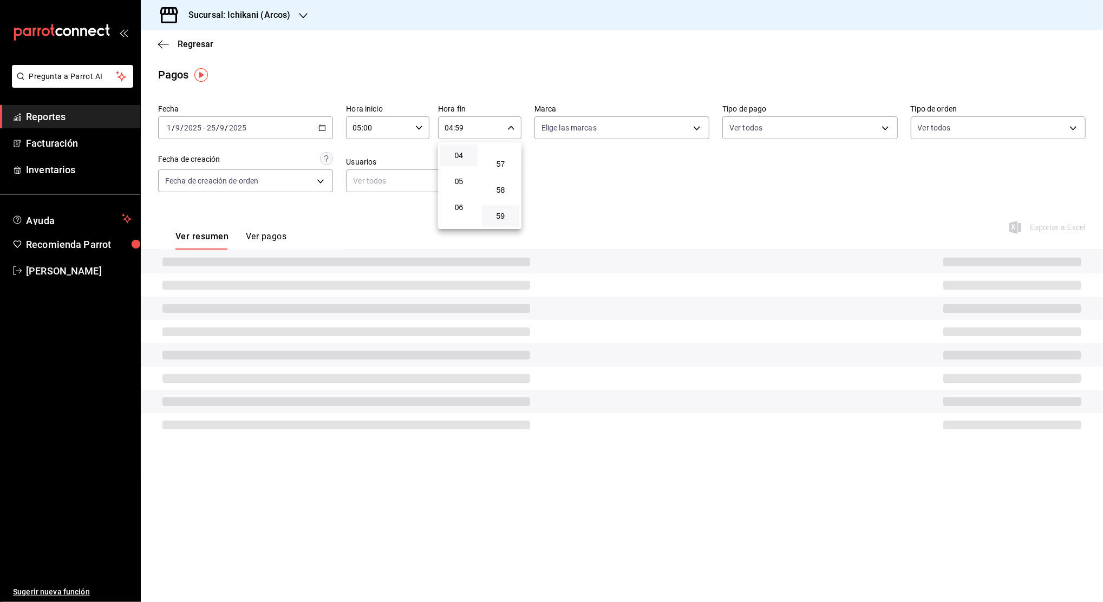
click at [565, 197] on div at bounding box center [551, 301] width 1103 height 602
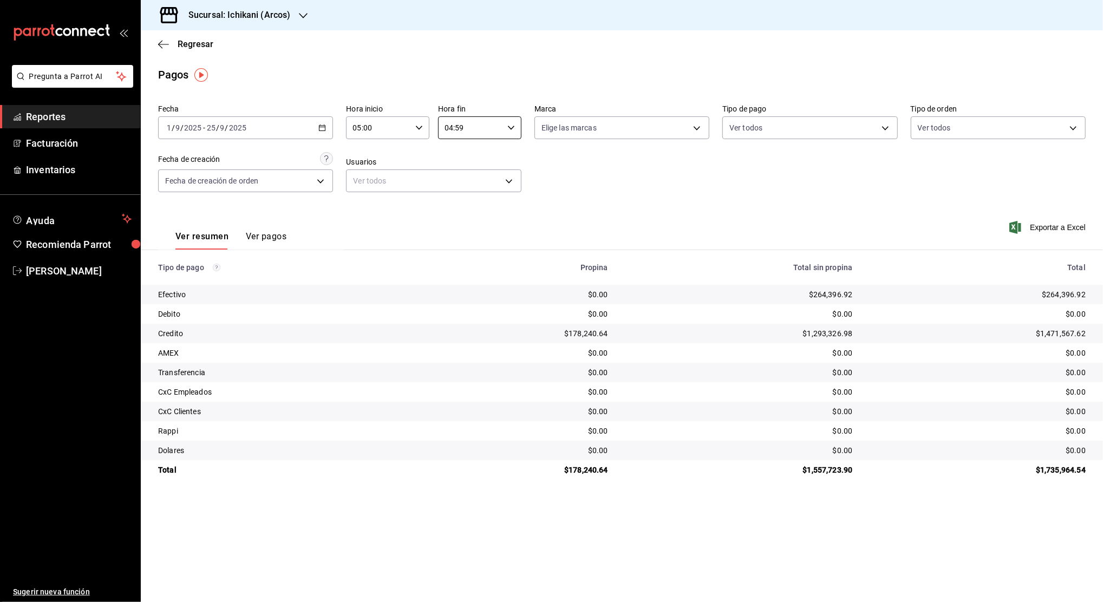
click at [324, 127] on \(Stroke\) "button" at bounding box center [322, 127] width 6 height 1
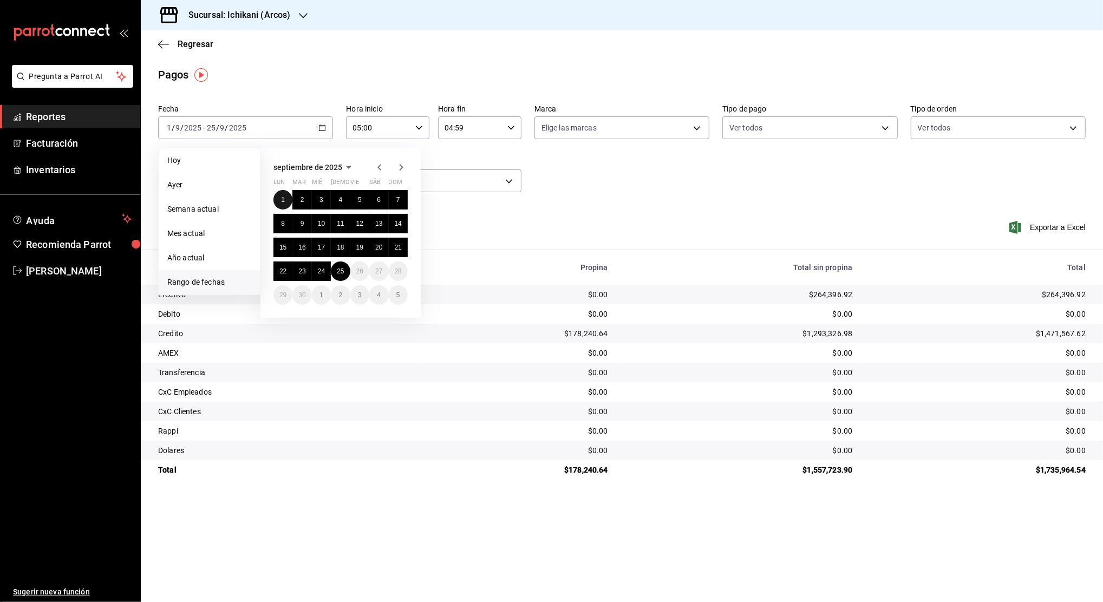
click at [287, 204] on button "1" at bounding box center [282, 199] width 19 height 19
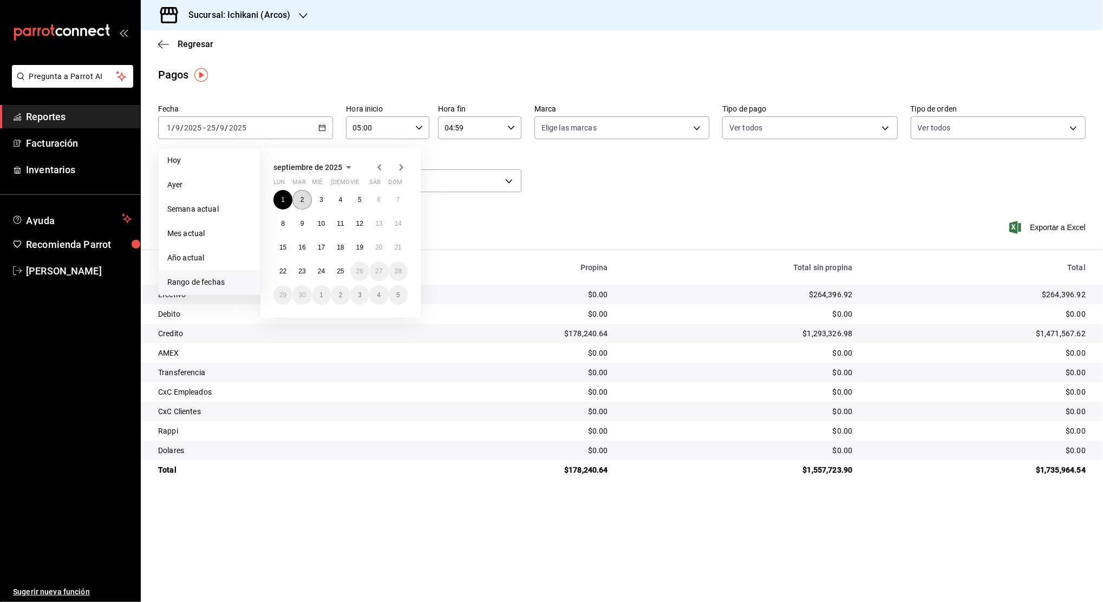
click at [299, 200] on button "2" at bounding box center [301, 199] width 19 height 19
type input "00:00"
type input "23:59"
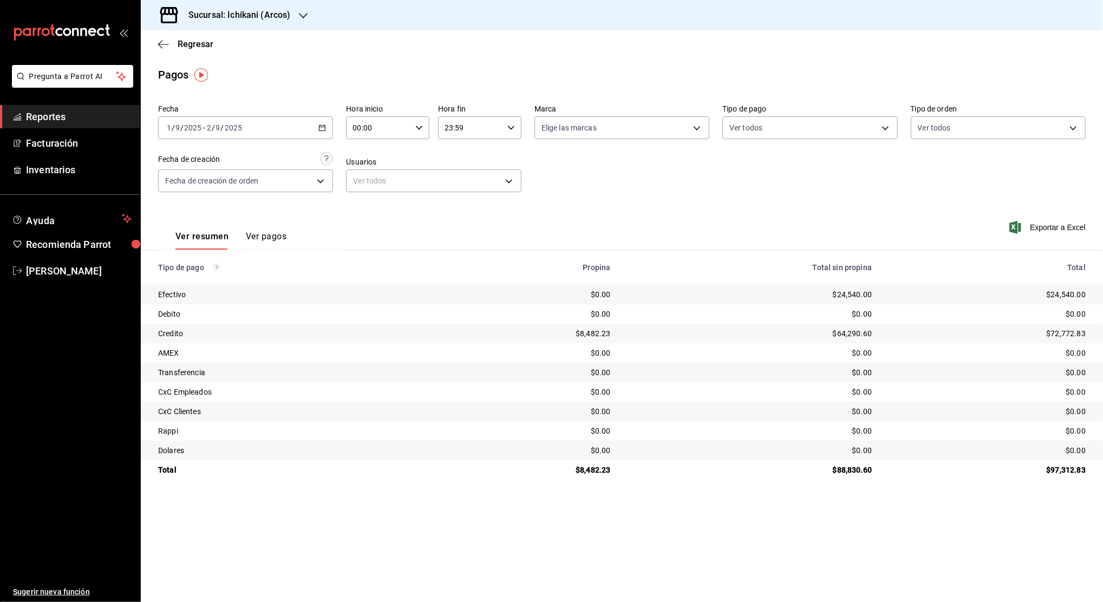
click at [416, 126] on icon "button" at bounding box center [419, 128] width 8 height 8
click at [368, 214] on span "05" at bounding box center [367, 213] width 24 height 9
type input "05:00"
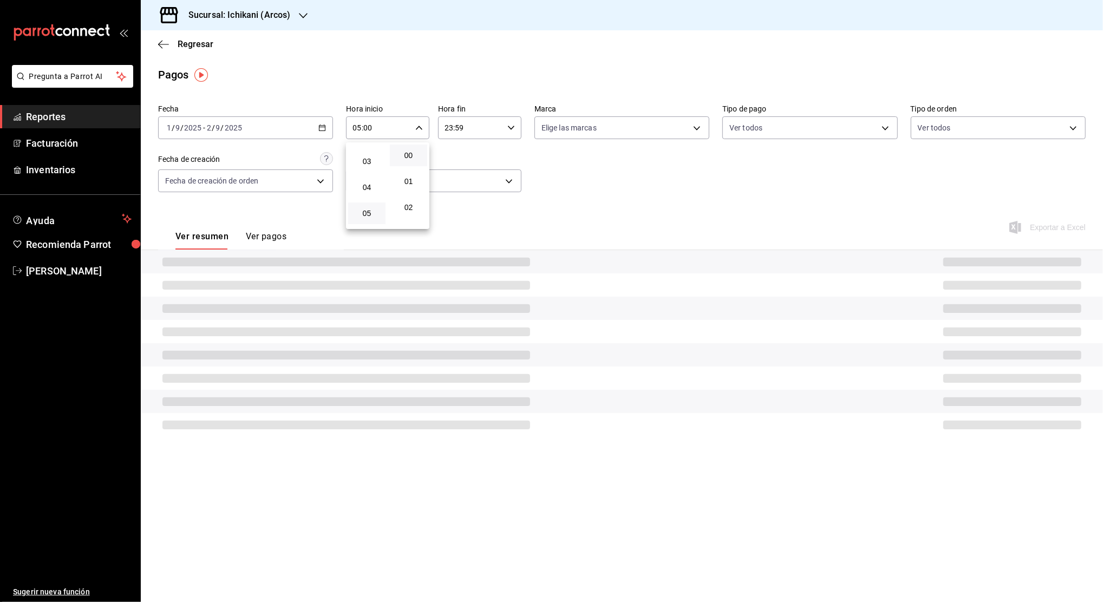
click at [408, 158] on span "00" at bounding box center [408, 155] width 24 height 9
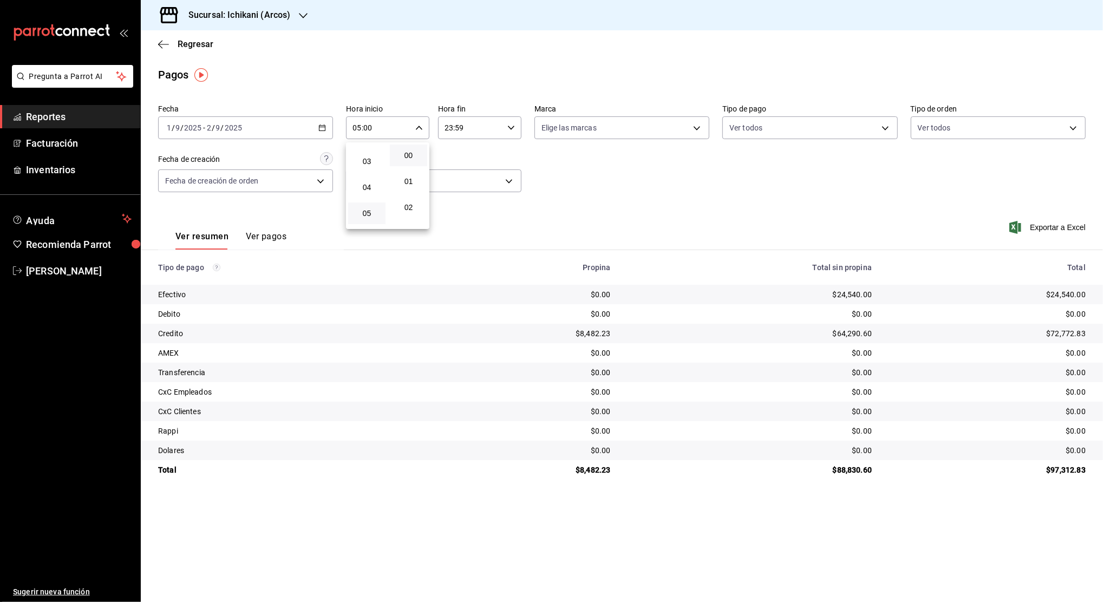
click at [459, 126] on div at bounding box center [551, 301] width 1103 height 602
click at [458, 126] on div at bounding box center [551, 301] width 1103 height 602
click at [458, 126] on input "23:59" at bounding box center [470, 128] width 65 height 22
click at [456, 156] on span "04" at bounding box center [459, 155] width 24 height 9
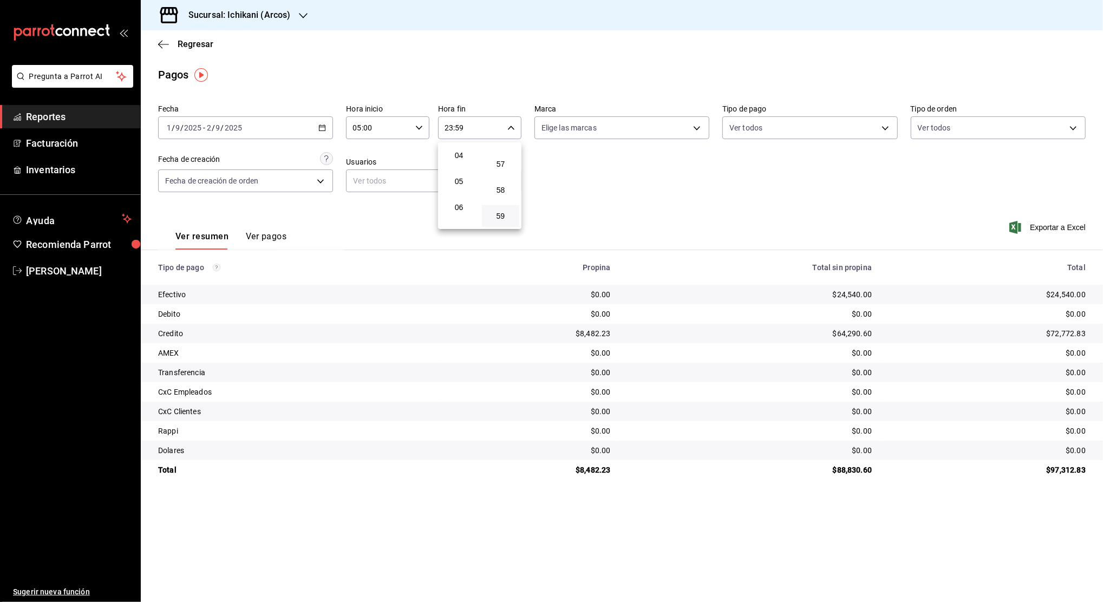
type input "04:59"
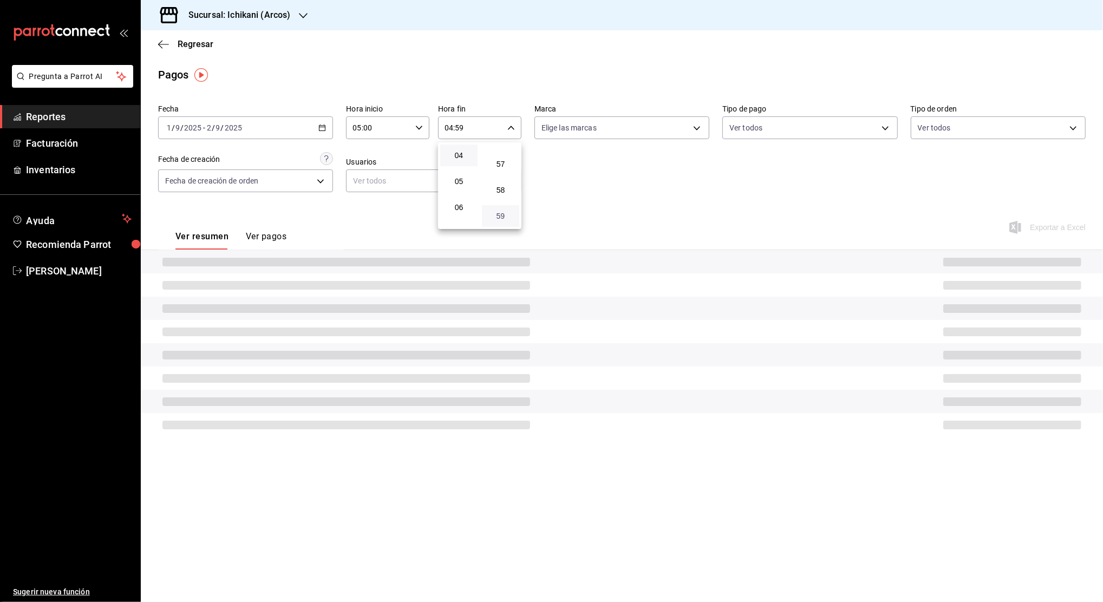
click at [502, 215] on span "59" at bounding box center [500, 216] width 24 height 9
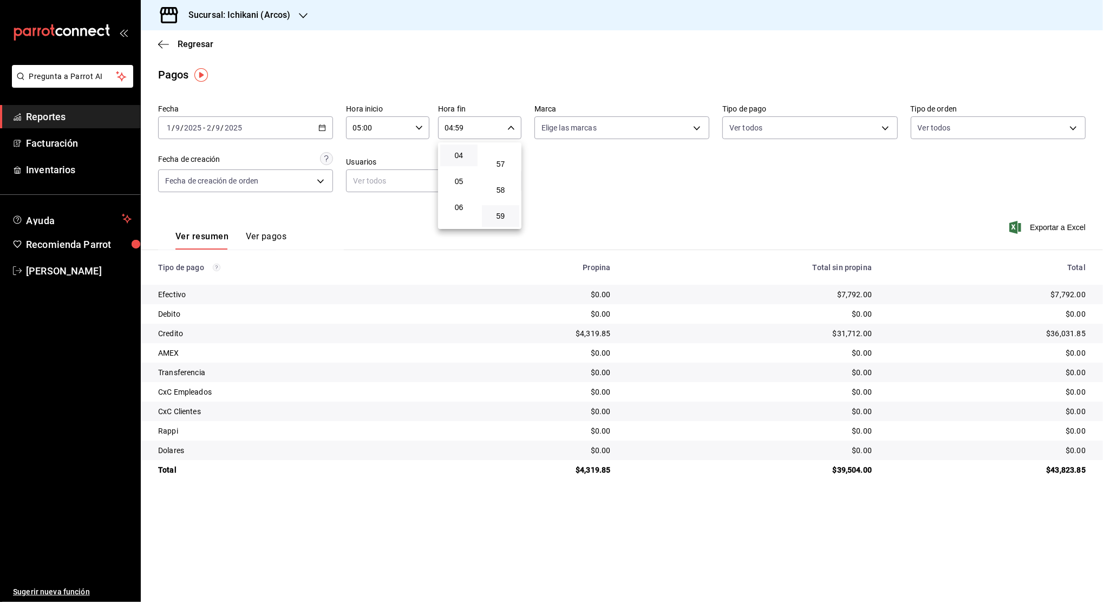
click at [580, 181] on div at bounding box center [551, 301] width 1103 height 602
click at [322, 127] on icon "button" at bounding box center [322, 128] width 8 height 8
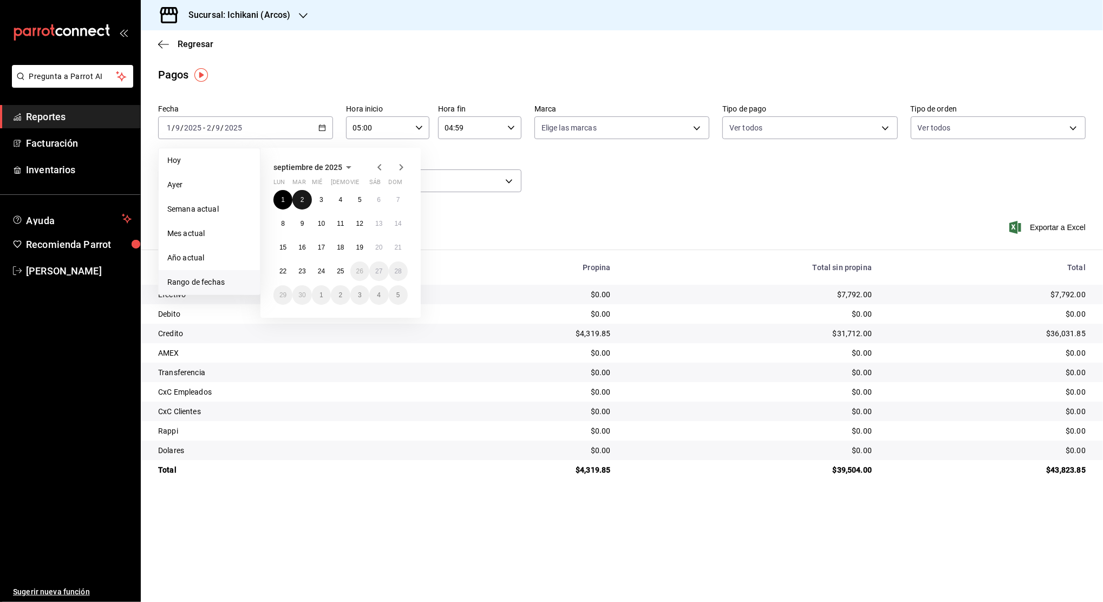
click at [299, 200] on button "2" at bounding box center [301, 199] width 19 height 19
click at [323, 198] on button "3" at bounding box center [321, 199] width 19 height 19
type input "00:00"
type input "23:59"
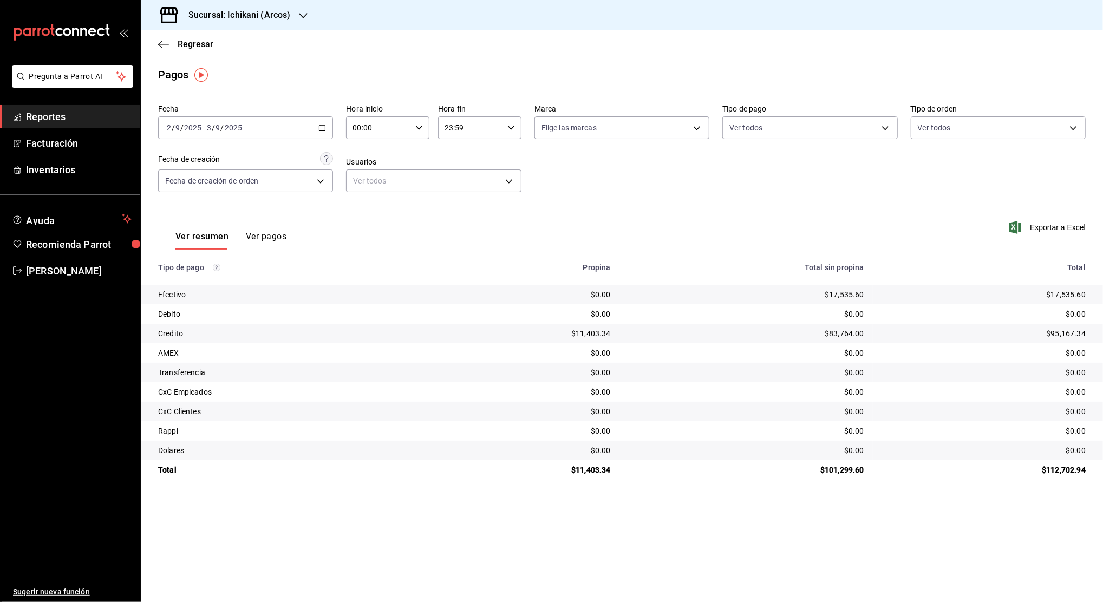
click at [418, 127] on icon "button" at bounding box center [419, 128] width 8 height 8
click at [418, 127] on div at bounding box center [551, 301] width 1103 height 602
click at [418, 127] on icon "button" at bounding box center [419, 128] width 8 height 8
click at [368, 213] on span "05" at bounding box center [367, 213] width 24 height 9
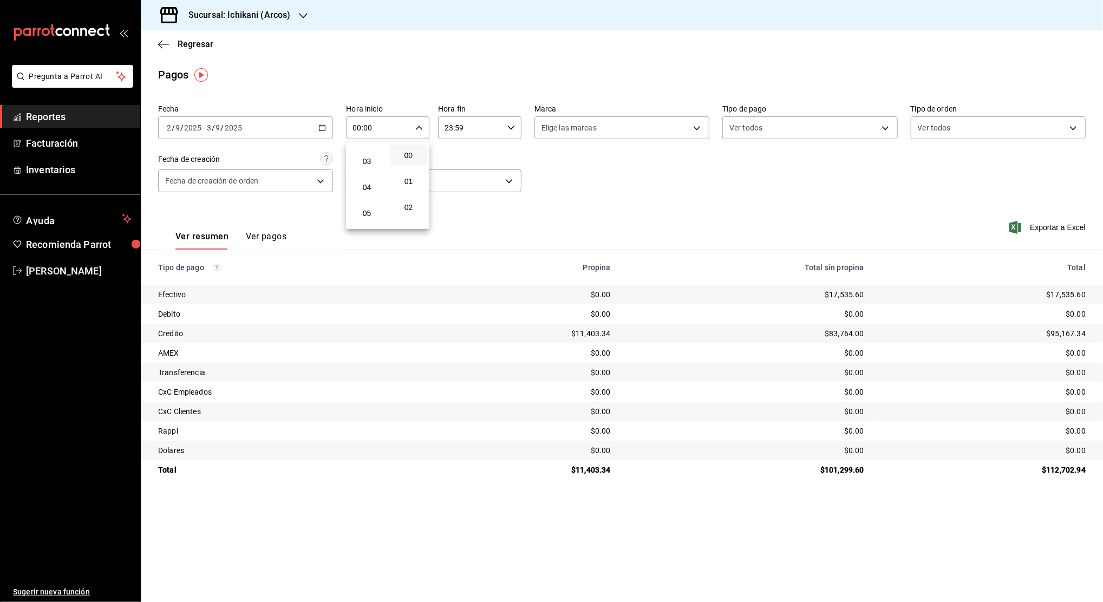
type input "05:00"
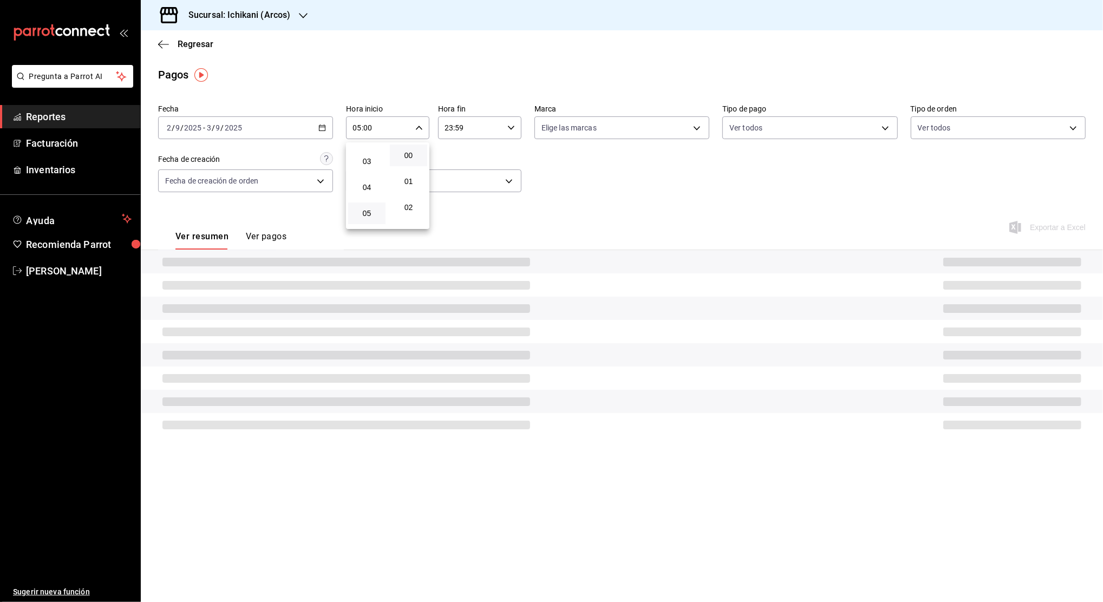
click at [411, 150] on button "00" at bounding box center [408, 156] width 37 height 22
click at [478, 128] on div at bounding box center [551, 301] width 1103 height 602
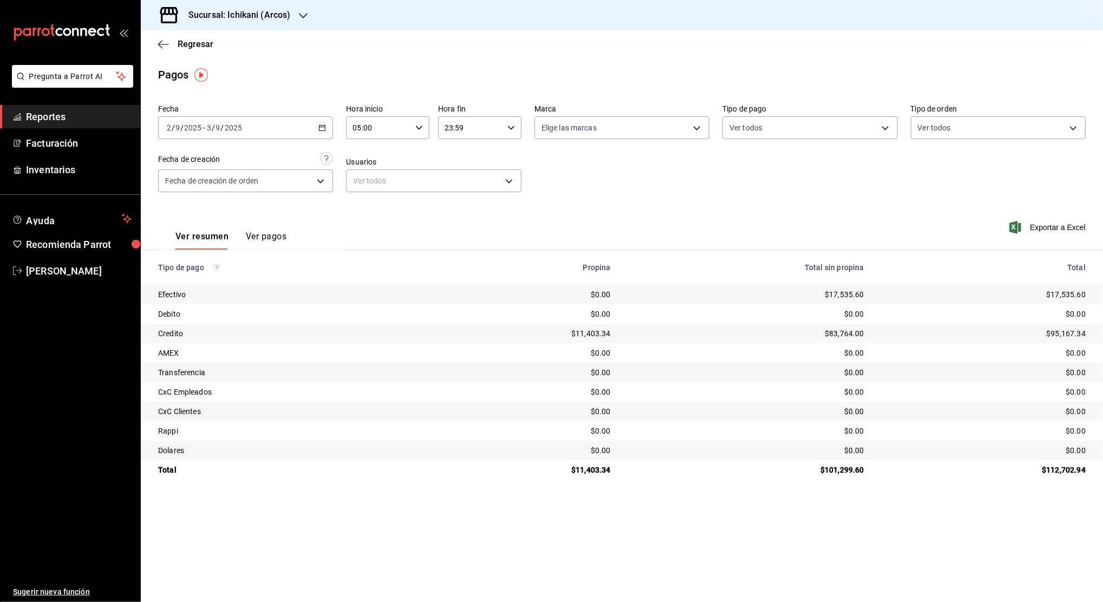
click at [478, 128] on input "23:59" at bounding box center [470, 128] width 65 height 22
click at [462, 156] on span "04" at bounding box center [459, 155] width 24 height 9
type input "04:59"
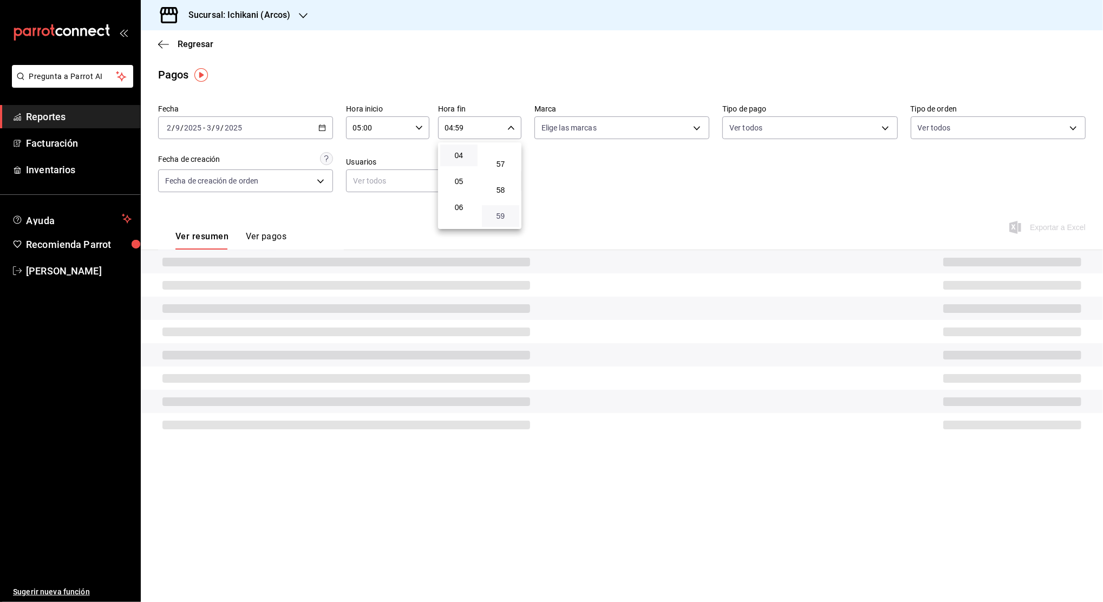
click at [501, 212] on span "59" at bounding box center [500, 216] width 24 height 9
click at [584, 188] on div at bounding box center [551, 301] width 1103 height 602
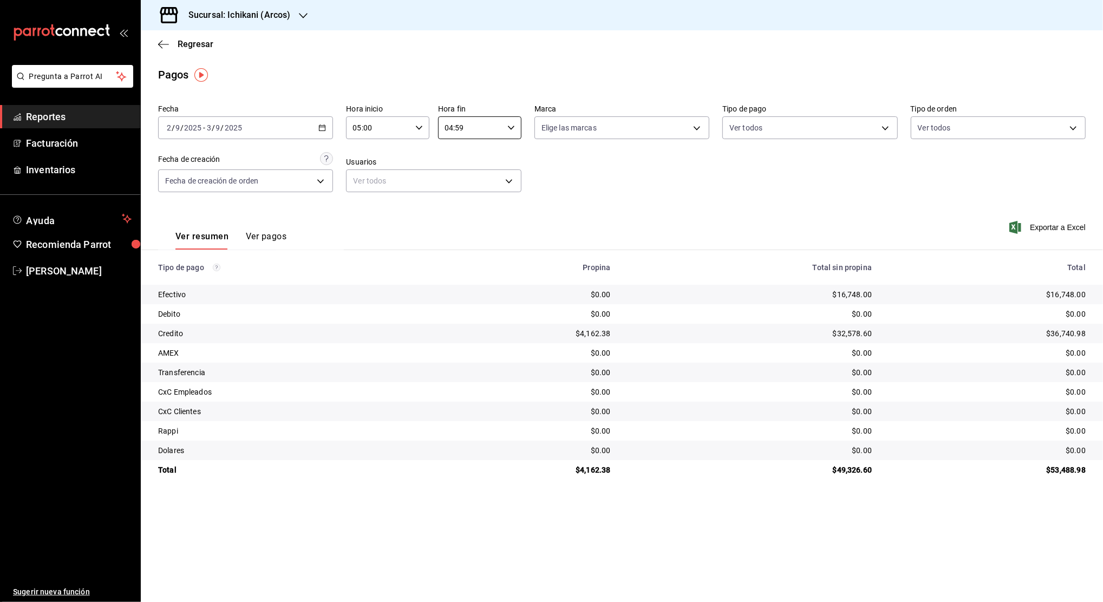
click at [318, 129] on icon "button" at bounding box center [322, 128] width 8 height 8
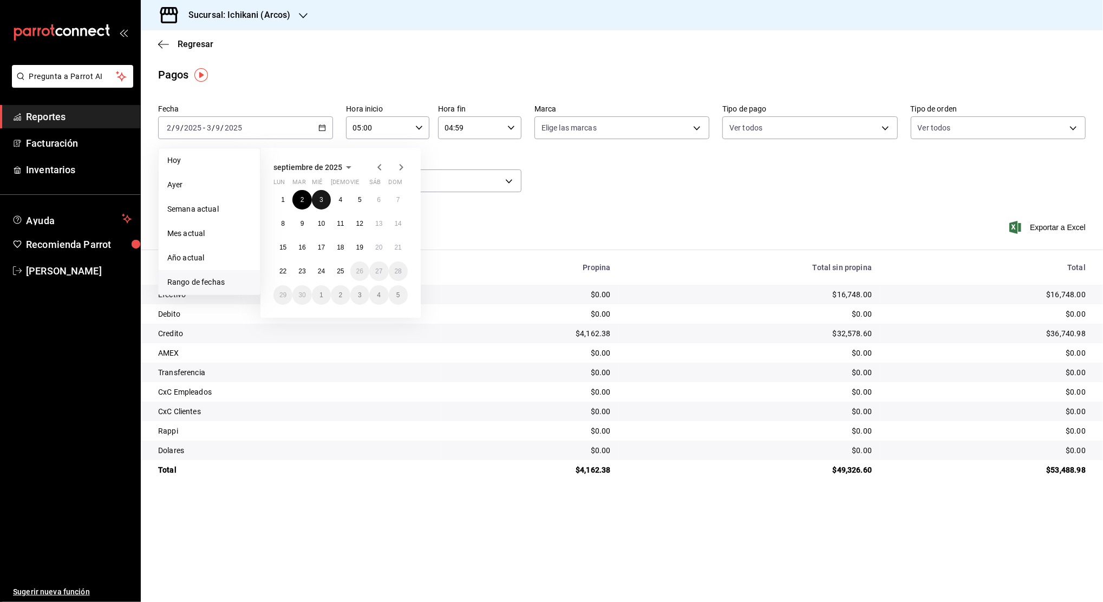
click at [323, 199] on abbr "3" at bounding box center [321, 200] width 4 height 8
click at [335, 200] on button "4" at bounding box center [340, 199] width 19 height 19
type input "00:00"
type input "23:59"
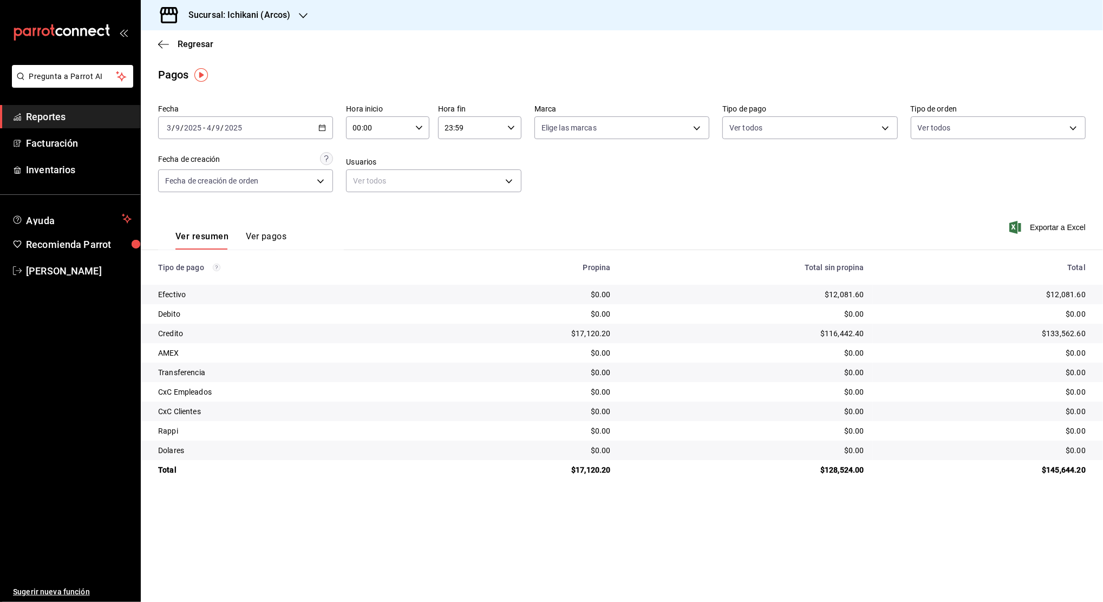
click at [420, 132] on div "00:00 Hora inicio" at bounding box center [387, 127] width 83 height 23
drag, startPoint x: 367, startPoint y: 212, endPoint x: 380, endPoint y: 182, distance: 32.7
click at [367, 212] on span "05" at bounding box center [367, 213] width 24 height 9
type input "05:00"
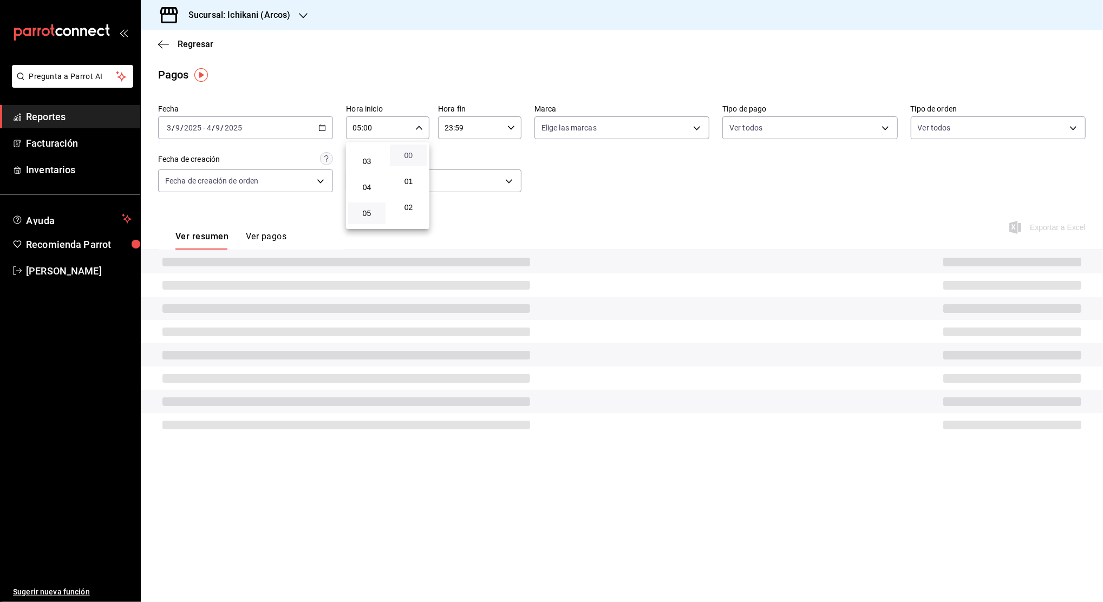
click at [408, 154] on span "00" at bounding box center [408, 155] width 24 height 9
click at [472, 129] on div at bounding box center [551, 301] width 1103 height 602
click at [472, 129] on input "23:59" at bounding box center [470, 128] width 65 height 22
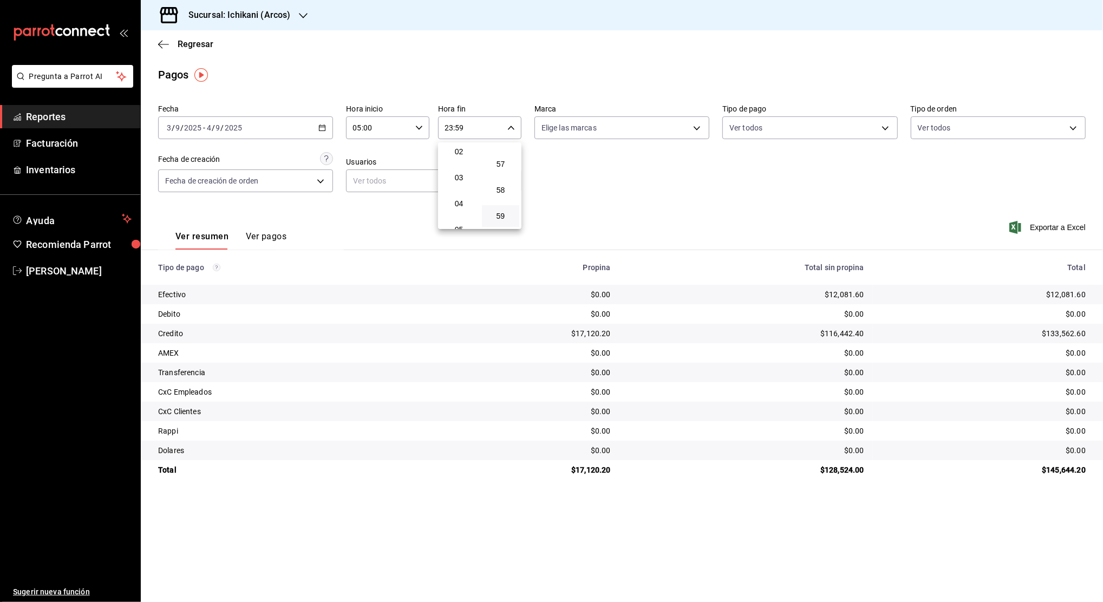
scroll to position [31, 0]
click at [455, 221] on button "04" at bounding box center [458, 228] width 37 height 22
type input "04:59"
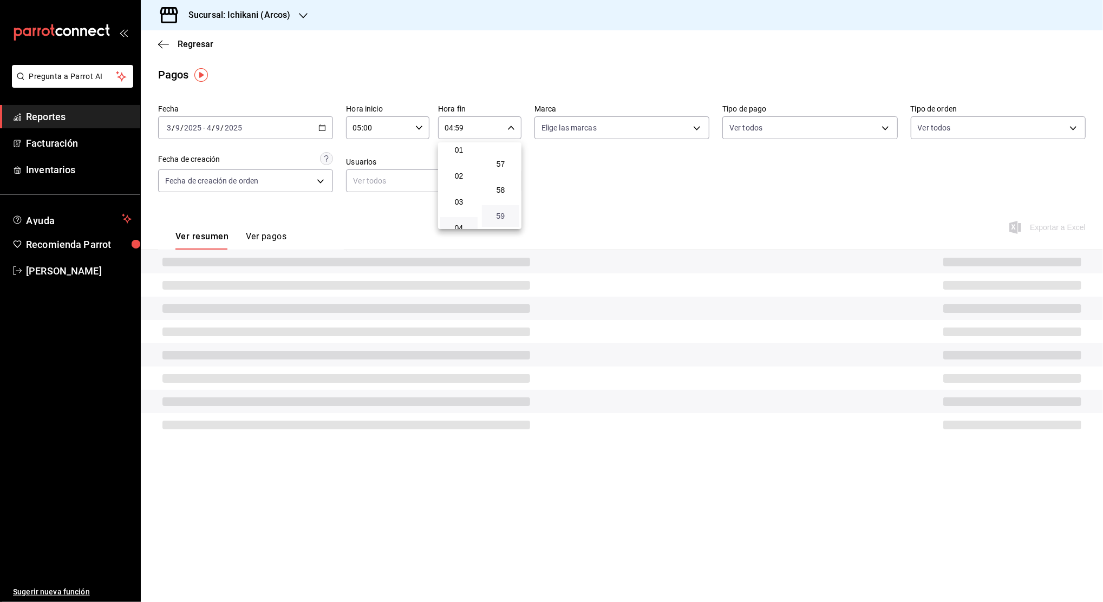
drag, startPoint x: 494, startPoint y: 211, endPoint x: 502, endPoint y: 213, distance: 8.9
click at [495, 211] on button "59" at bounding box center [500, 216] width 37 height 22
click at [567, 202] on div at bounding box center [551, 301] width 1103 height 602
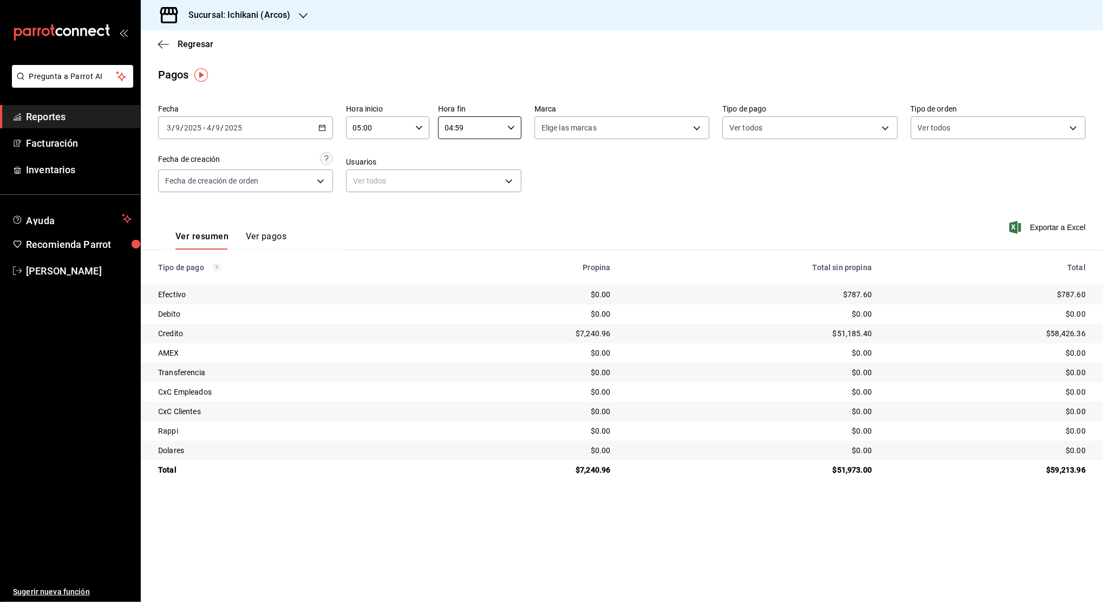
click at [322, 128] on icon "button" at bounding box center [322, 128] width 8 height 8
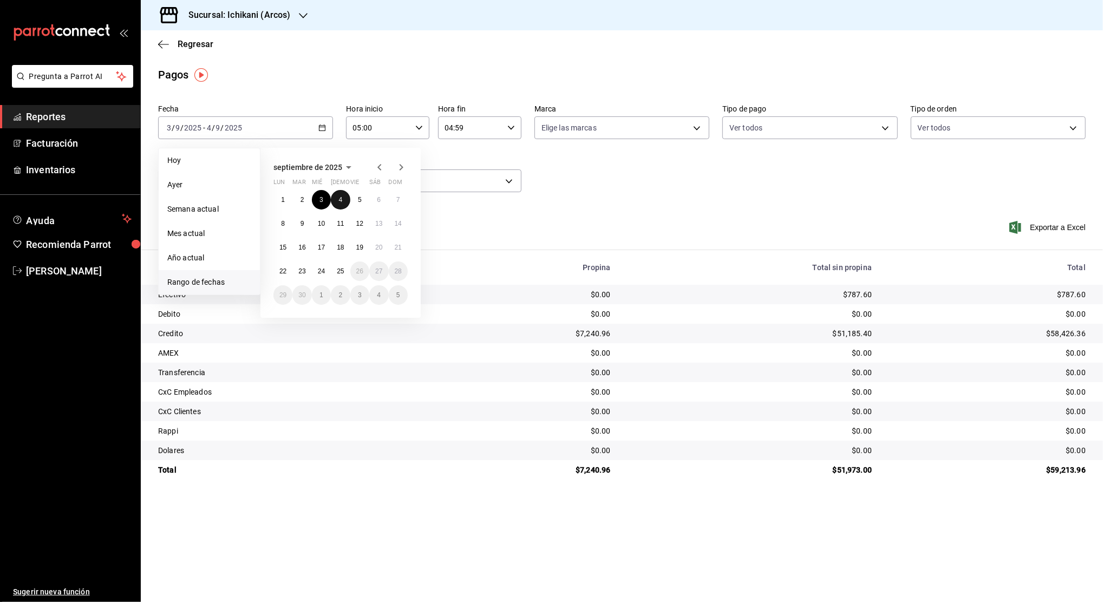
click at [339, 200] on abbr "4" at bounding box center [341, 200] width 4 height 8
click at [356, 200] on button "5" at bounding box center [359, 199] width 19 height 19
type input "00:00"
type input "23:59"
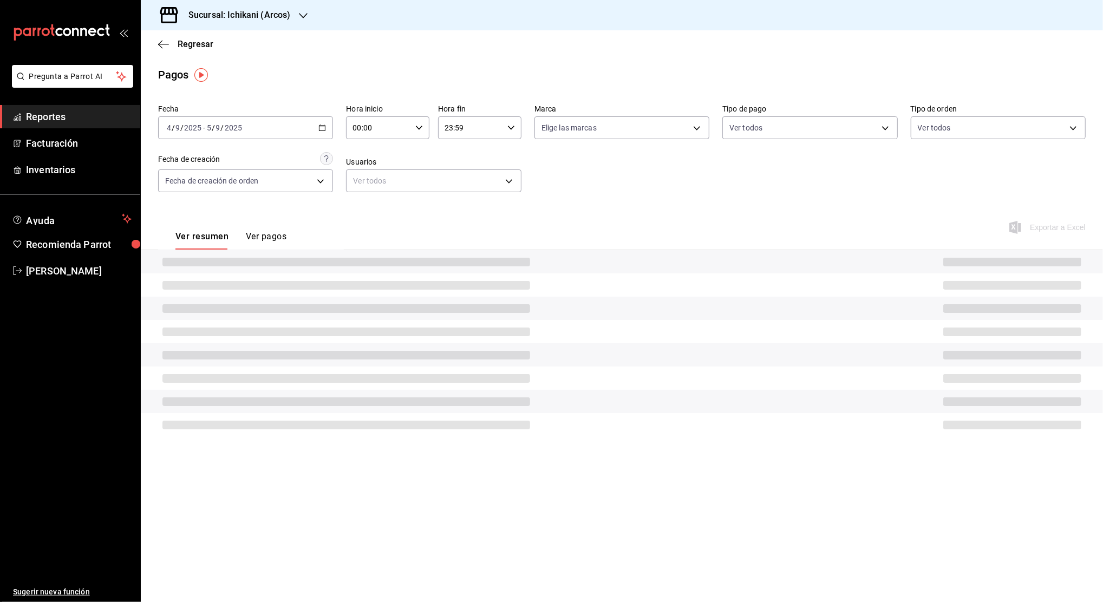
click at [418, 127] on icon "button" at bounding box center [419, 128] width 8 height 8
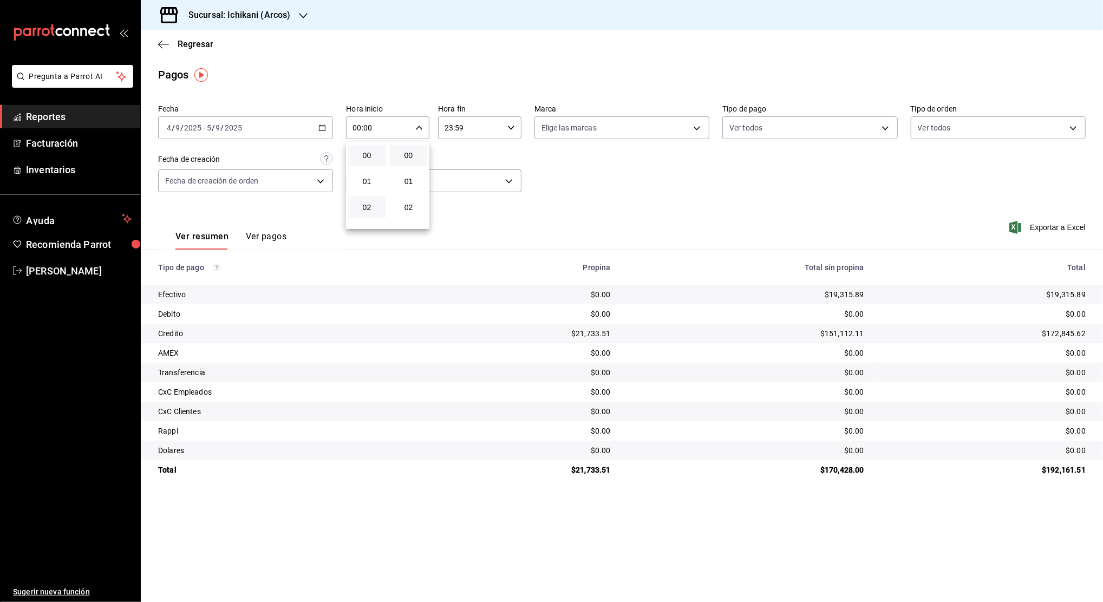
scroll to position [72, 0]
click at [367, 215] on span "05" at bounding box center [367, 213] width 24 height 9
type input "05:00"
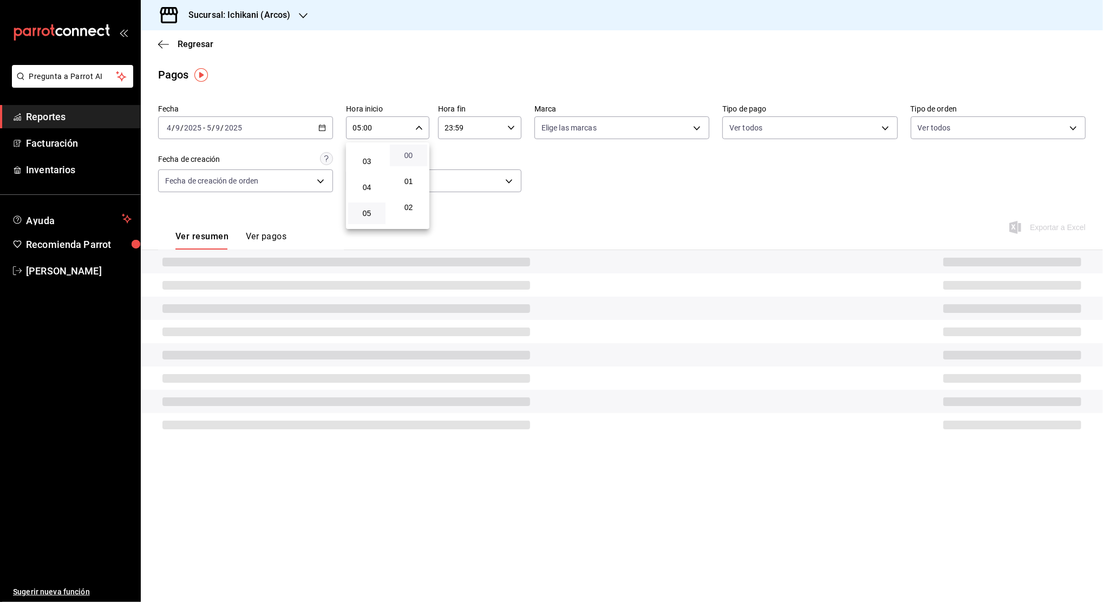
click at [403, 159] on span "00" at bounding box center [408, 155] width 24 height 9
click at [462, 130] on div at bounding box center [551, 301] width 1103 height 602
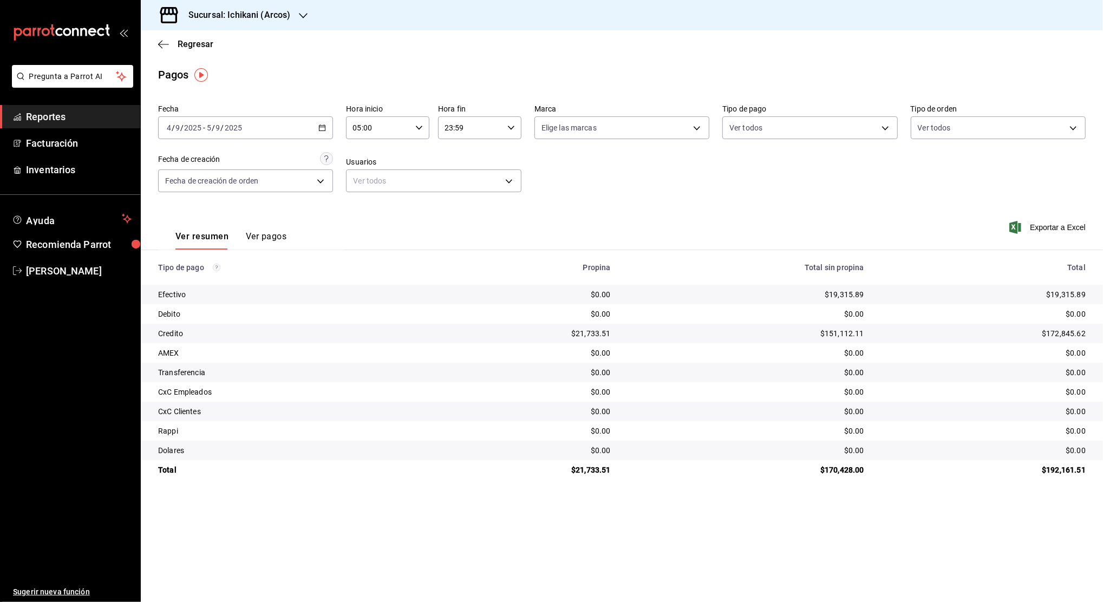
click at [463, 131] on input "23:59" at bounding box center [470, 128] width 65 height 22
click at [458, 222] on button "04" at bounding box center [458, 228] width 37 height 22
type input "04:59"
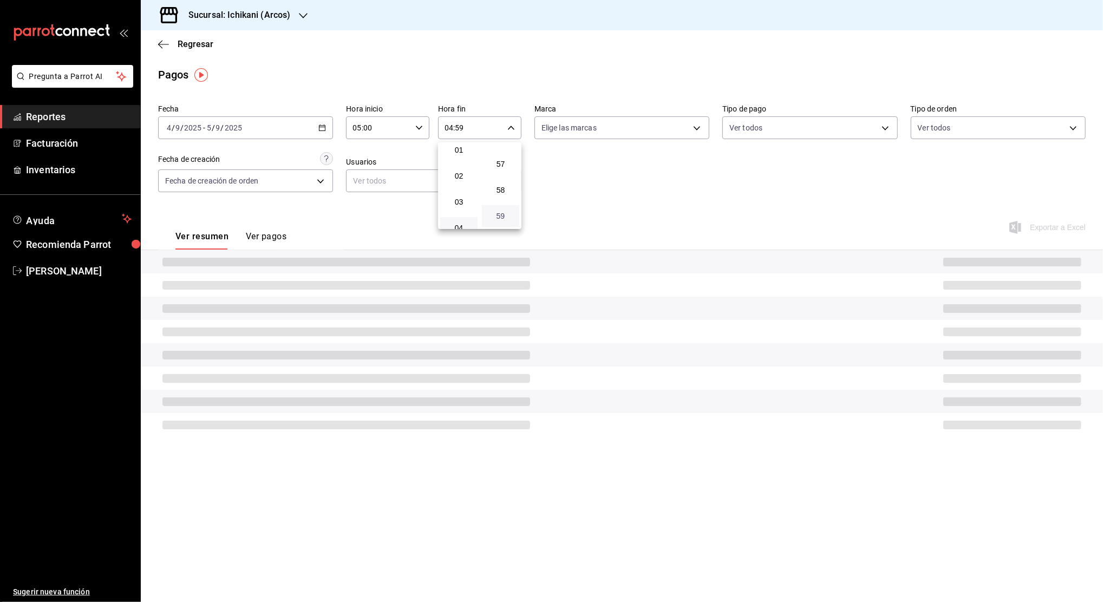
click at [494, 218] on span "59" at bounding box center [500, 216] width 24 height 9
click at [565, 192] on div at bounding box center [551, 301] width 1103 height 602
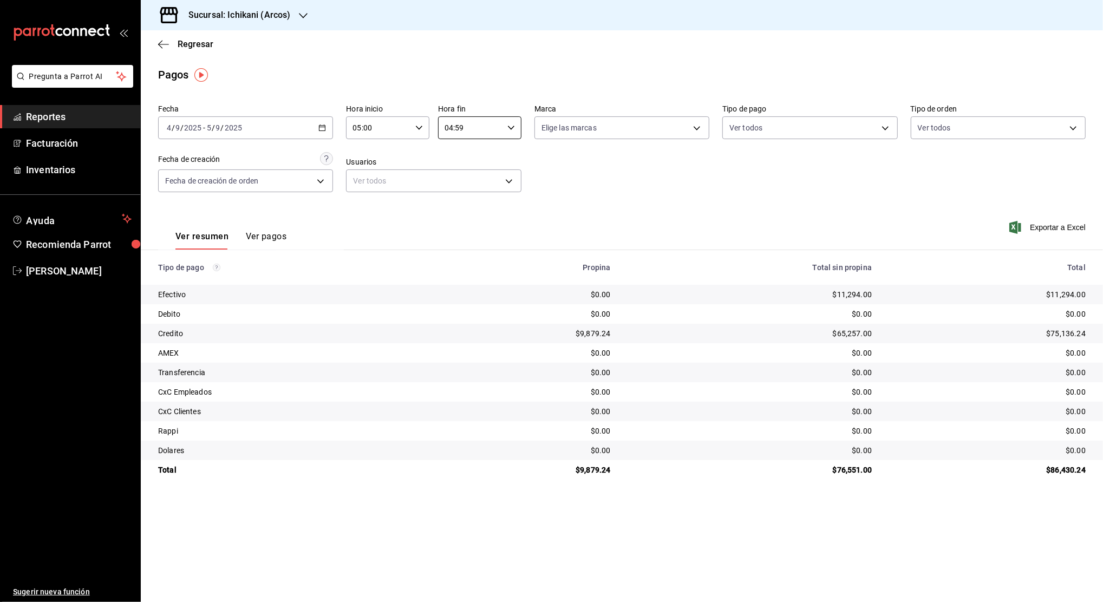
click at [324, 126] on icon "button" at bounding box center [322, 128] width 8 height 8
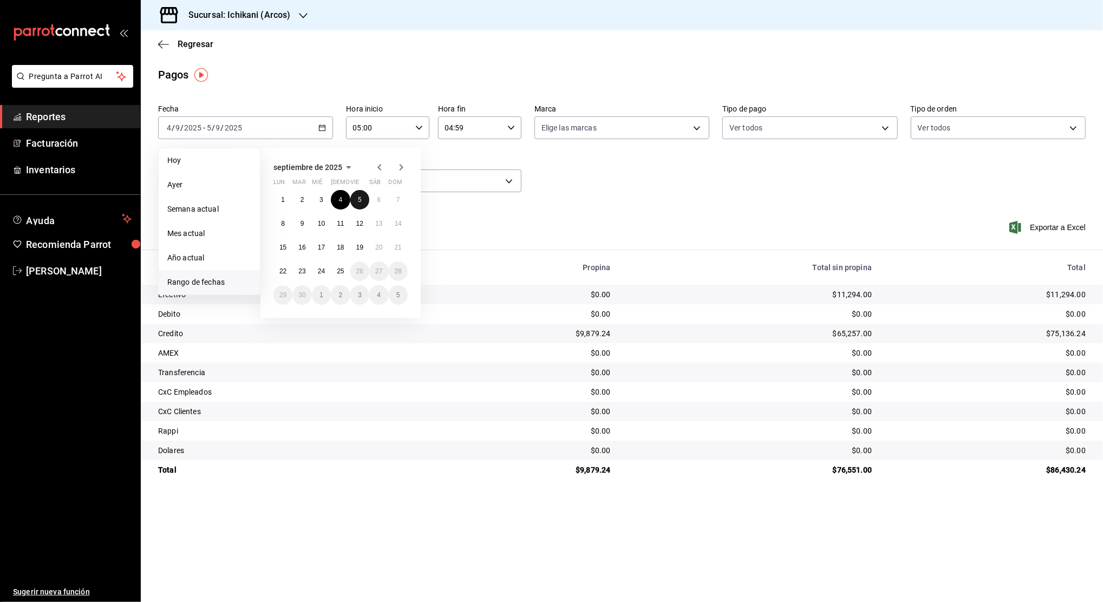
click at [358, 198] on abbr "5" at bounding box center [360, 200] width 4 height 8
click at [377, 199] on abbr "6" at bounding box center [379, 200] width 4 height 8
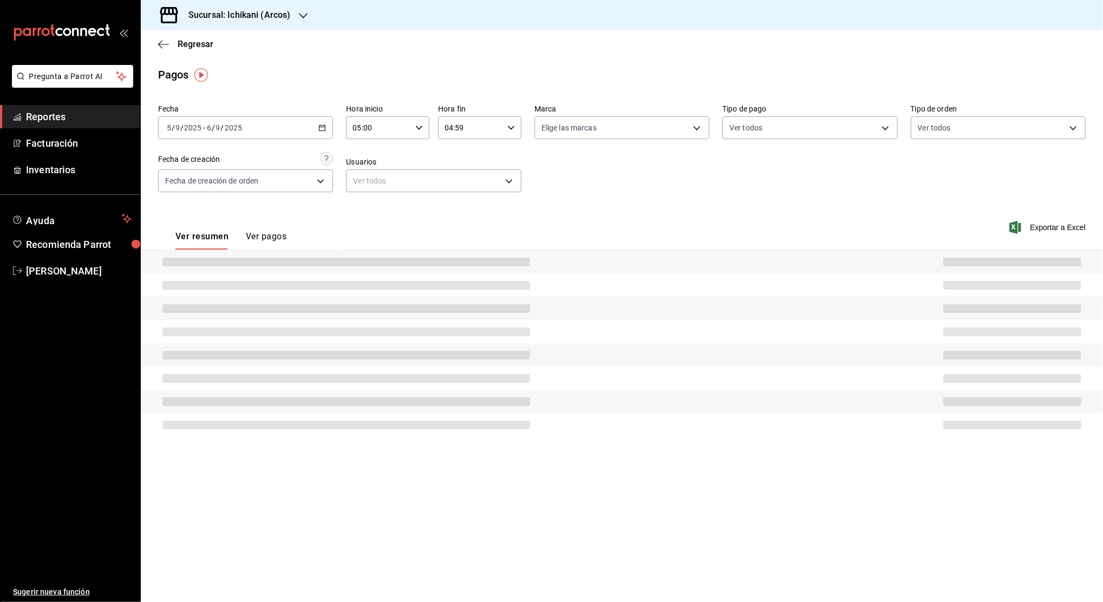
type input "00:00"
type input "23:59"
click at [417, 127] on icon "button" at bounding box center [419, 128] width 8 height 8
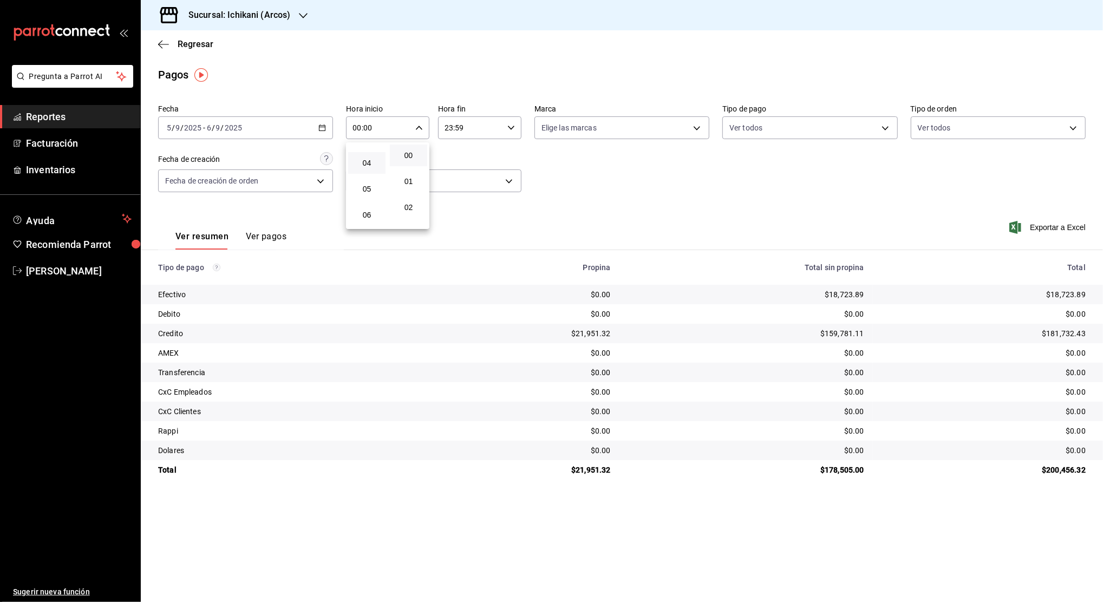
scroll to position [72, 0]
click at [366, 191] on span "04" at bounding box center [367, 187] width 24 height 9
click at [369, 209] on span "05" at bounding box center [367, 213] width 24 height 9
type input "05:00"
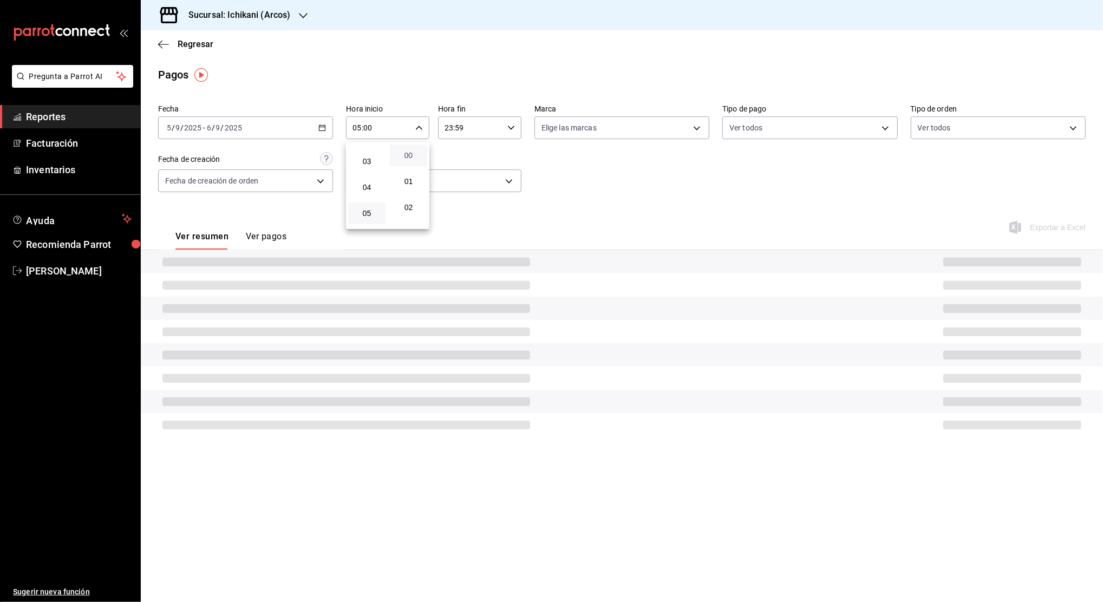
click at [404, 155] on span "00" at bounding box center [408, 155] width 24 height 9
click at [470, 127] on div at bounding box center [551, 301] width 1103 height 602
click at [470, 129] on div "00 01 02 03 04 05 06 07 08 09 10 11 12 13 14 15 16 17 18 19 20 21 22 23 00 01 0…" at bounding box center [551, 302] width 1103 height 599
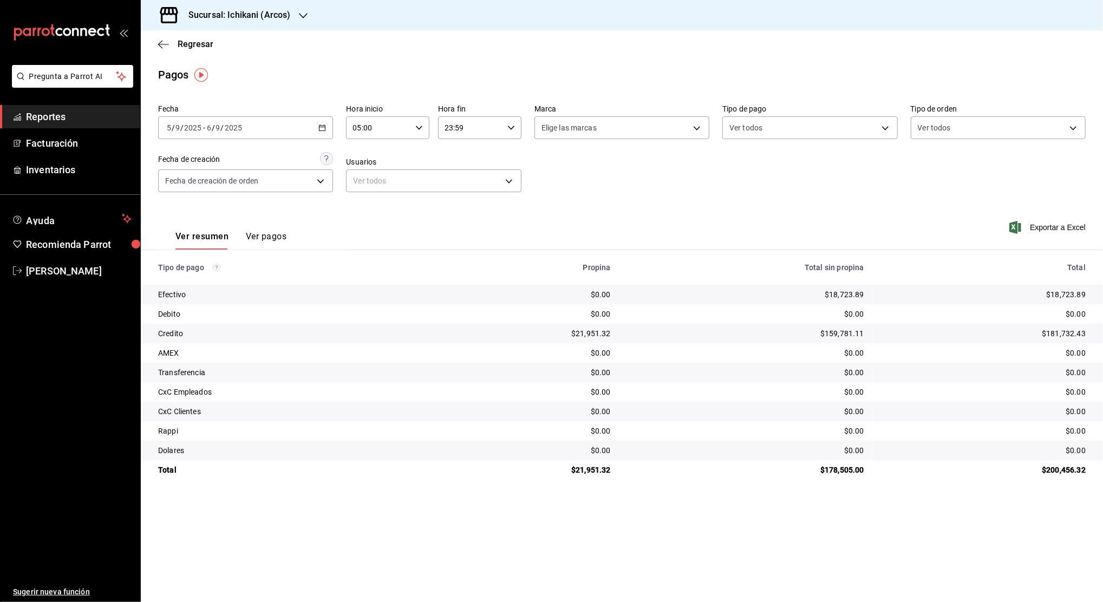
click at [470, 129] on input "23:59" at bounding box center [470, 128] width 65 height 22
drag, startPoint x: 459, startPoint y: 155, endPoint x: 499, endPoint y: 211, distance: 67.9
click at [457, 156] on span "04" at bounding box center [459, 155] width 24 height 9
type input "04:59"
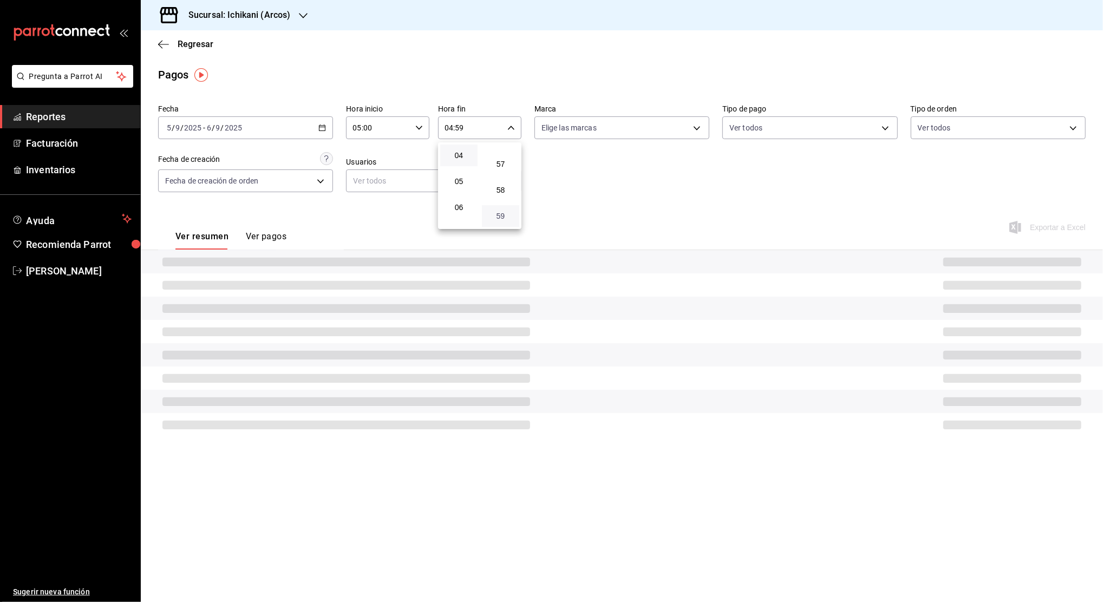
click at [502, 213] on span "59" at bounding box center [500, 216] width 24 height 9
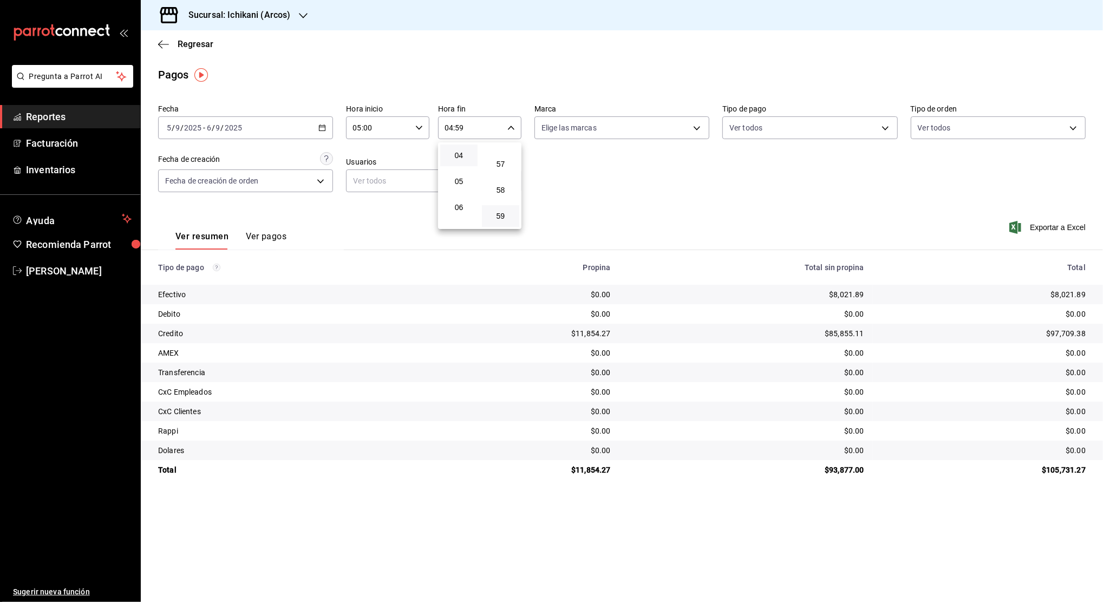
click at [322, 128] on div at bounding box center [551, 301] width 1103 height 602
click at [323, 121] on div "[DATE] [DATE] - [DATE] [DATE]" at bounding box center [245, 127] width 175 height 23
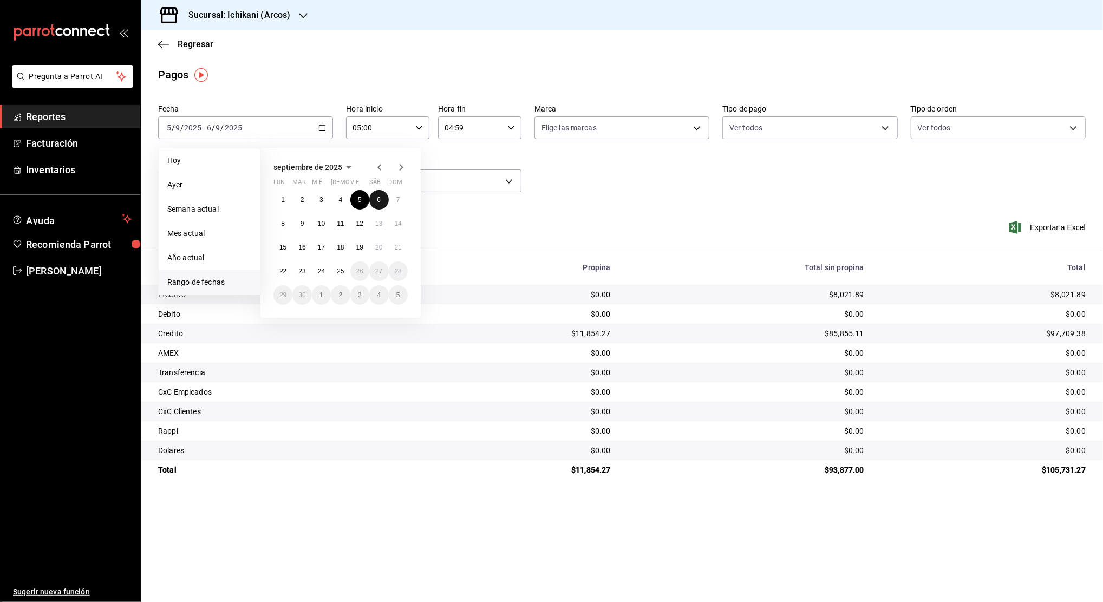
click at [376, 197] on button "6" at bounding box center [378, 199] width 19 height 19
click at [397, 198] on abbr "7" at bounding box center [398, 200] width 4 height 8
type input "00:00"
type input "23:59"
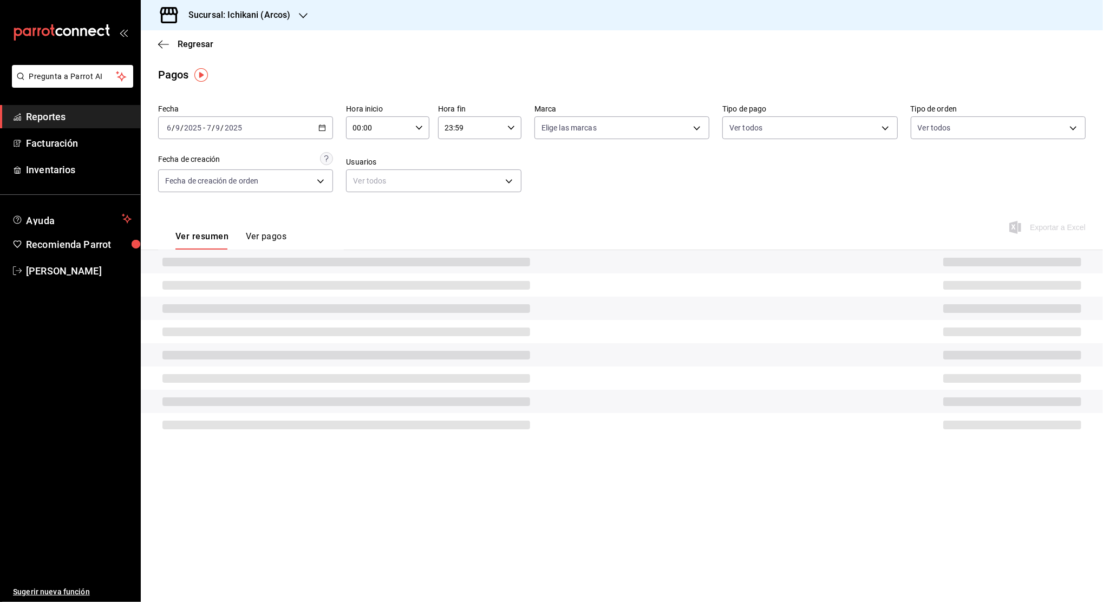
click at [414, 129] on div "00:00 Hora inicio" at bounding box center [387, 127] width 83 height 23
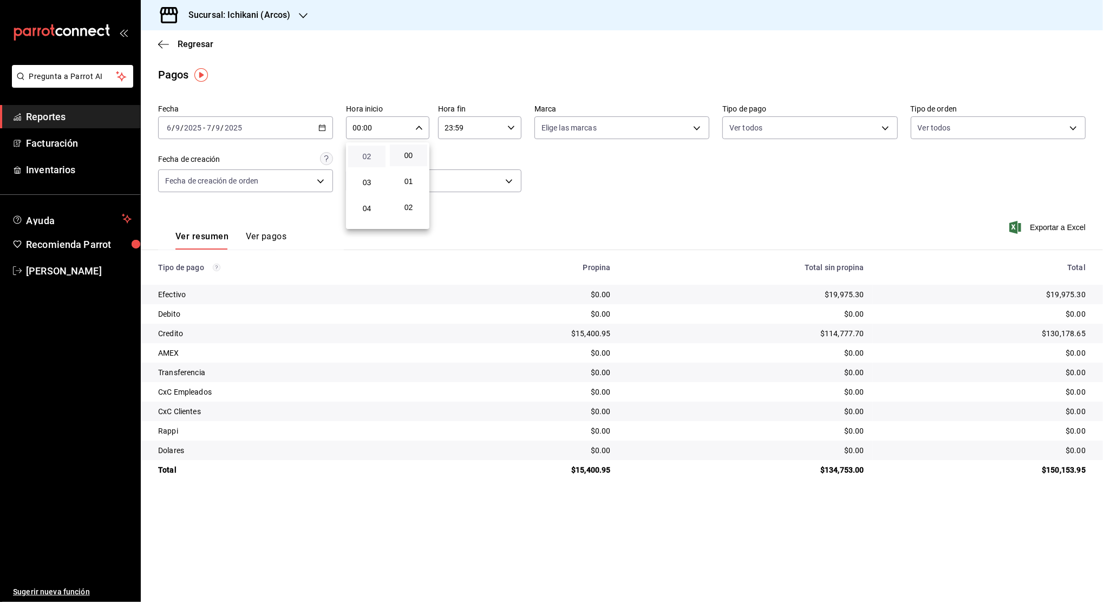
scroll to position [72, 0]
click at [365, 213] on span "05" at bounding box center [367, 213] width 24 height 9
type input "05:00"
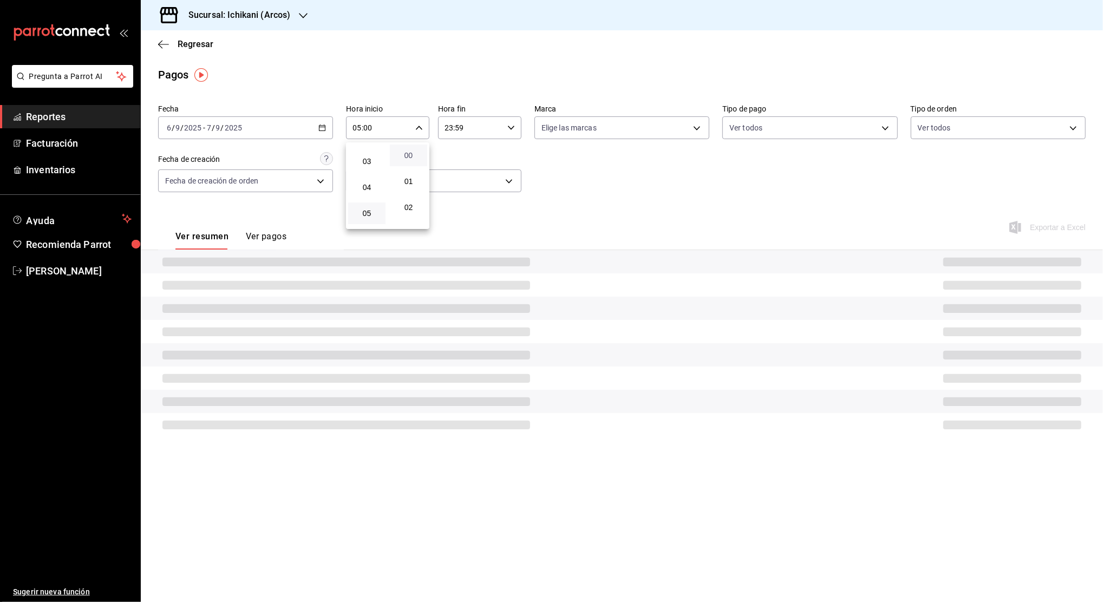
click at [413, 152] on span "00" at bounding box center [408, 155] width 24 height 9
click at [462, 128] on div at bounding box center [551, 301] width 1103 height 602
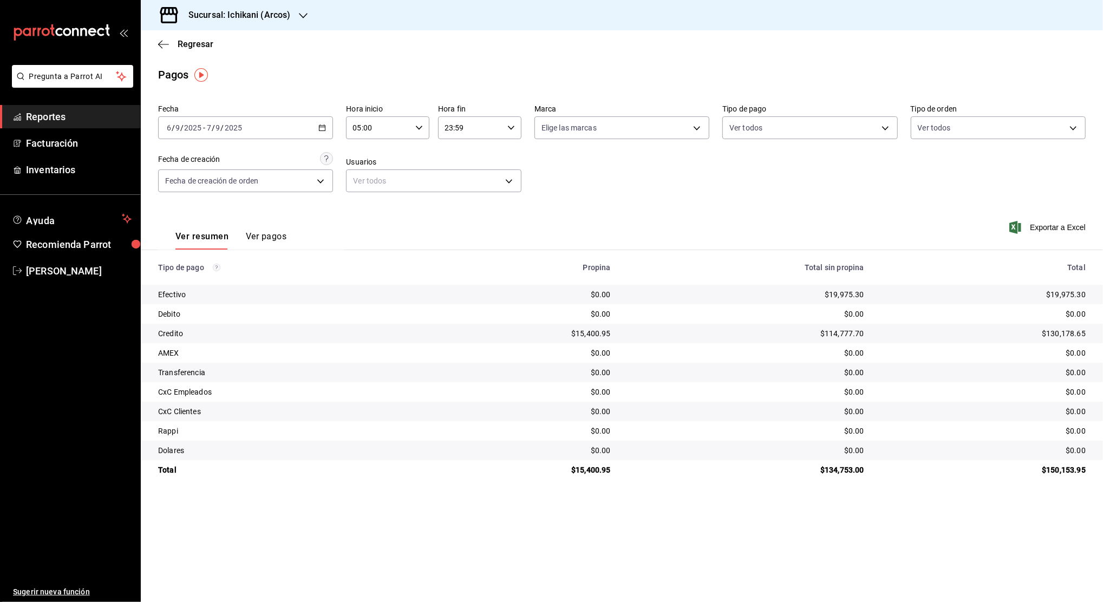
click at [460, 128] on input "23:59" at bounding box center [470, 128] width 65 height 22
click at [457, 224] on span "04" at bounding box center [459, 228] width 24 height 9
type input "04:59"
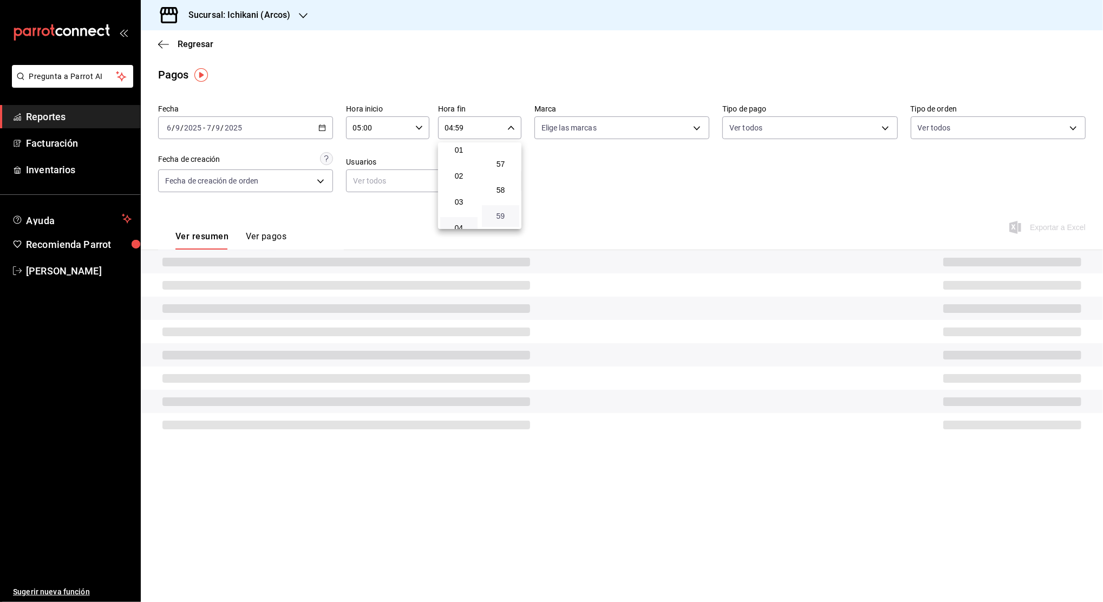
click at [494, 220] on span "59" at bounding box center [500, 216] width 24 height 9
click at [495, 214] on span "59" at bounding box center [500, 216] width 24 height 9
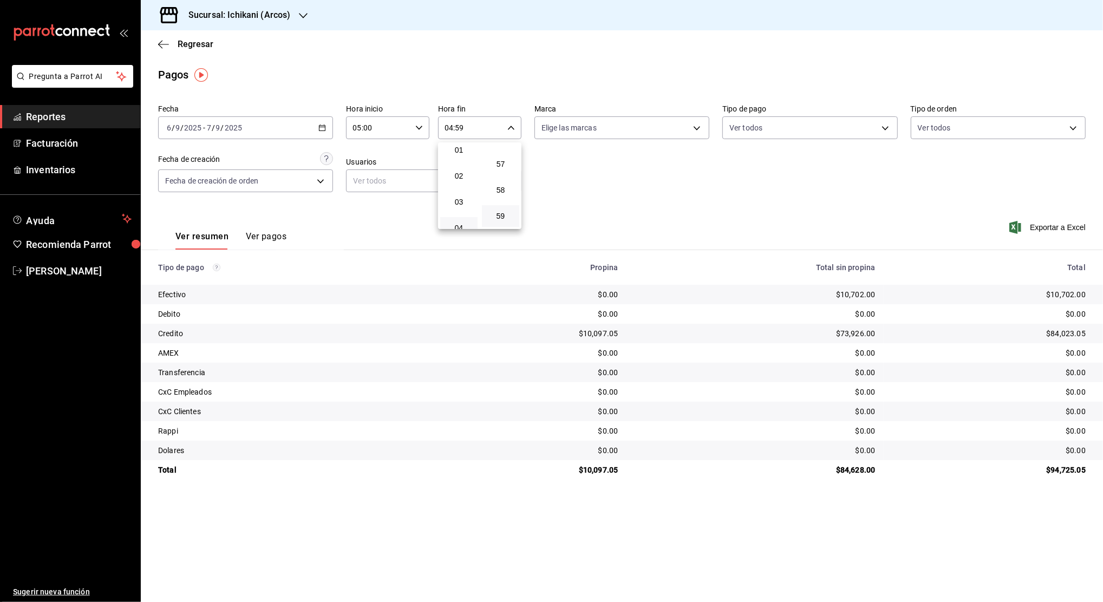
drag, startPoint x: 621, startPoint y: 467, endPoint x: 583, endPoint y: 467, distance: 37.9
click at [583, 467] on div at bounding box center [551, 301] width 1103 height 602
click at [597, 467] on div "$10,097.05" at bounding box center [532, 470] width 173 height 11
copy div "10,097.05"
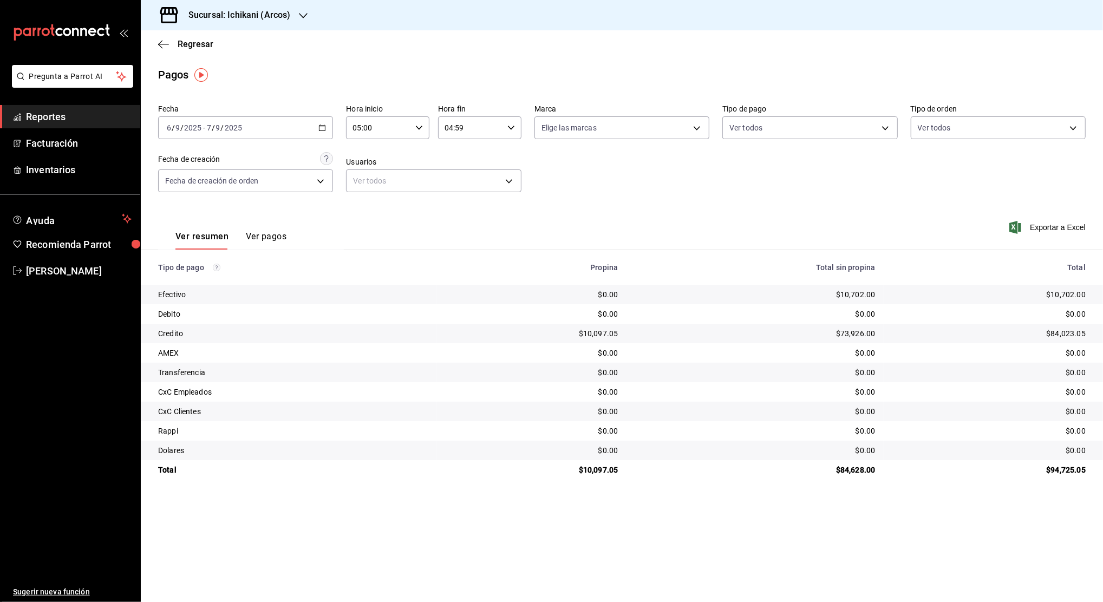
click at [324, 123] on div "[DATE] [DATE] - [DATE] [DATE]" at bounding box center [245, 127] width 175 height 23
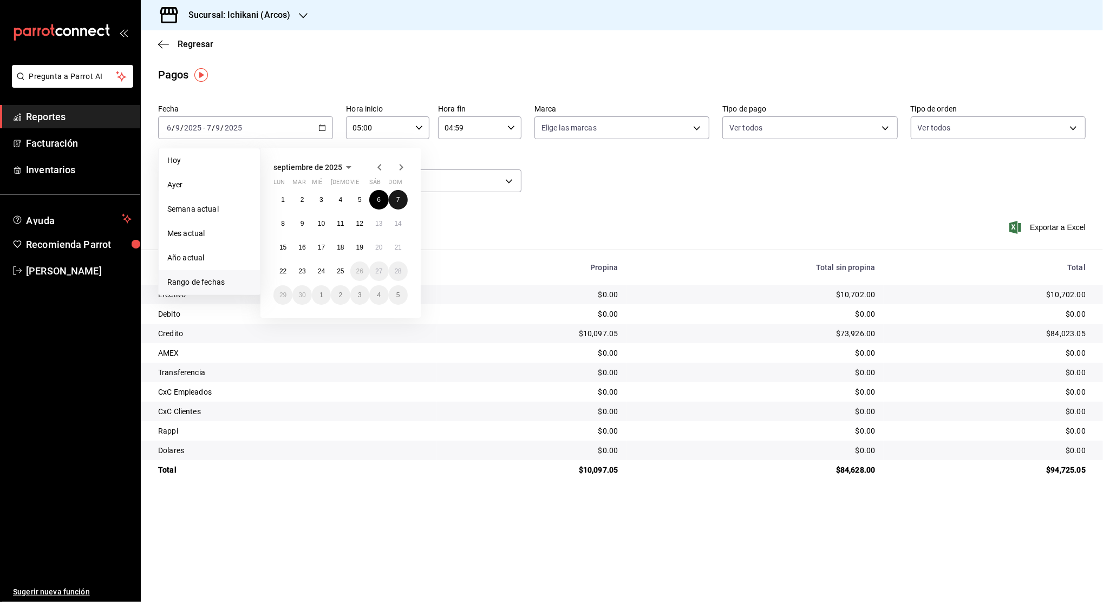
click at [398, 201] on abbr "7" at bounding box center [398, 200] width 4 height 8
click at [283, 223] on abbr "8" at bounding box center [283, 224] width 4 height 8
type input "00:00"
type input "23:59"
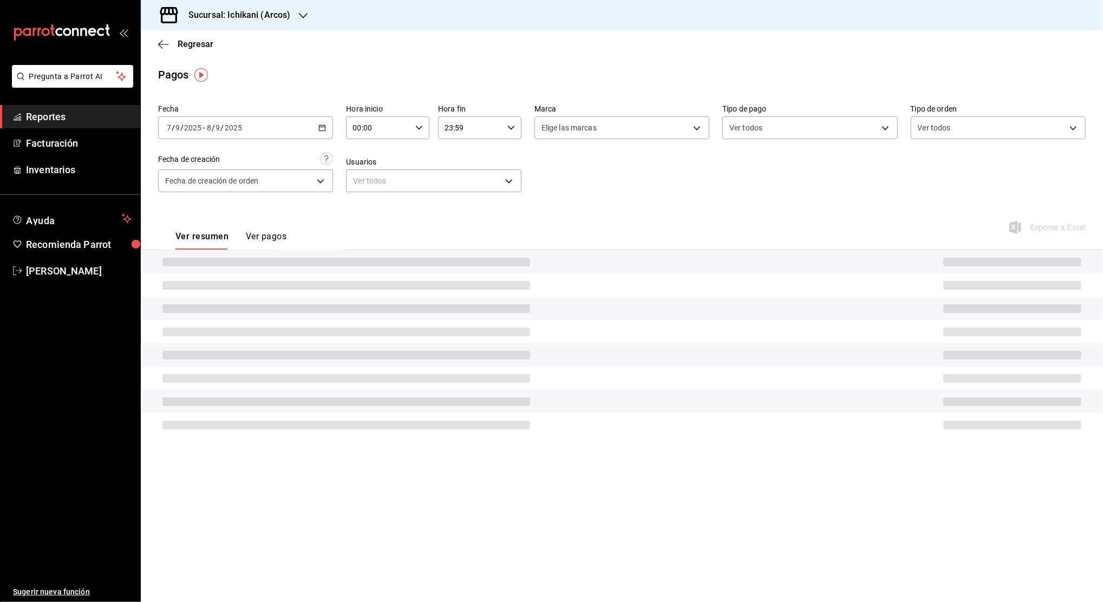
click at [383, 132] on input "00:00" at bounding box center [378, 128] width 65 height 22
click at [384, 132] on div at bounding box center [551, 301] width 1103 height 602
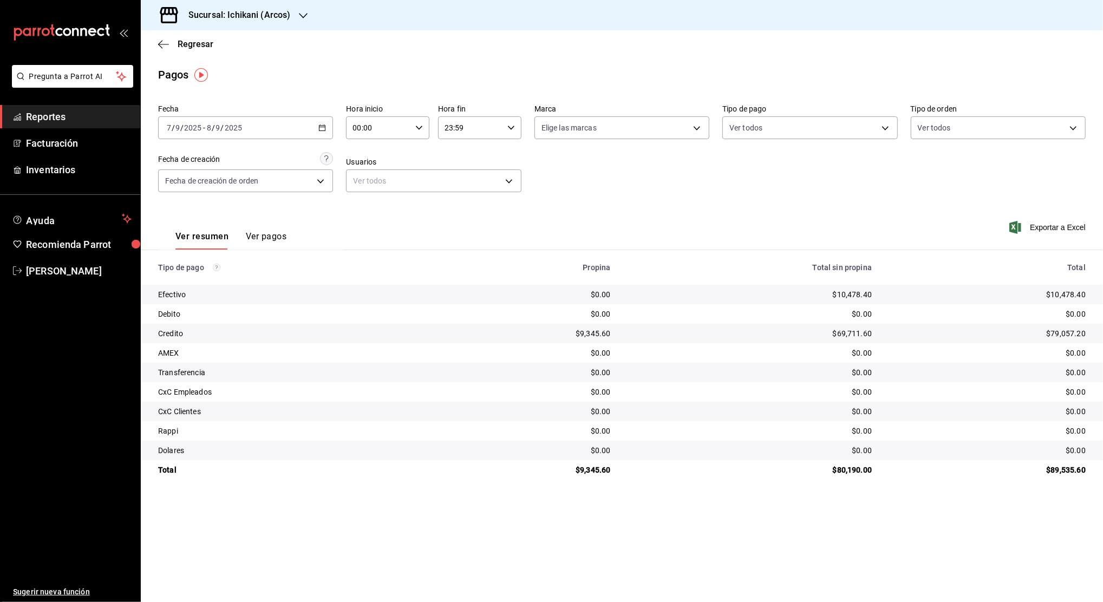
click at [385, 128] on input "00:00" at bounding box center [378, 128] width 65 height 22
click at [362, 212] on span "05" at bounding box center [367, 213] width 24 height 9
type input "05:00"
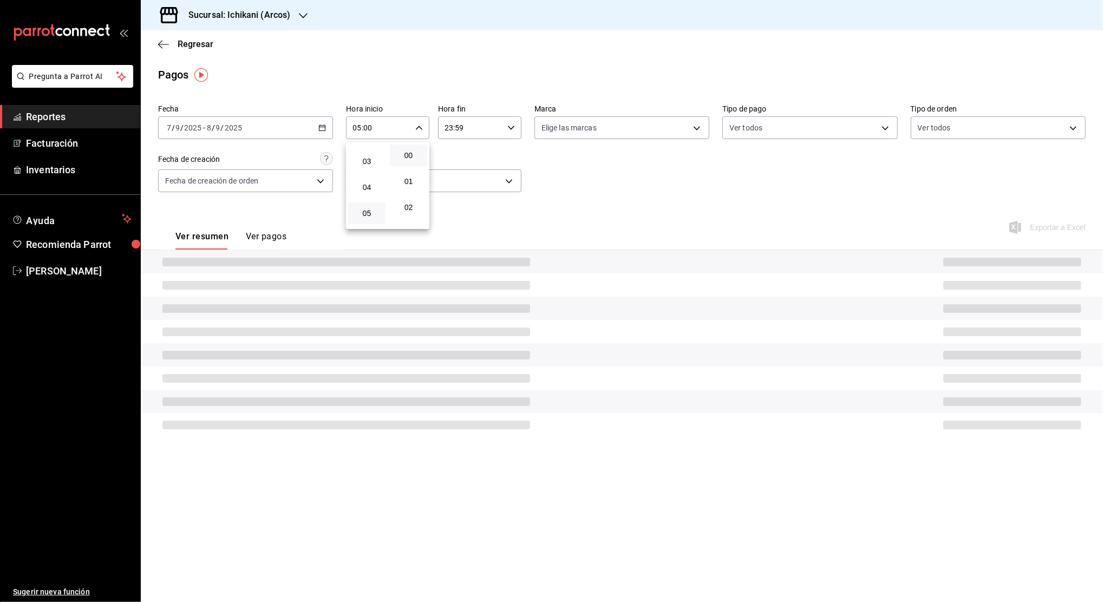
click at [406, 160] on button "00" at bounding box center [408, 156] width 37 height 22
click at [461, 130] on div at bounding box center [551, 301] width 1103 height 602
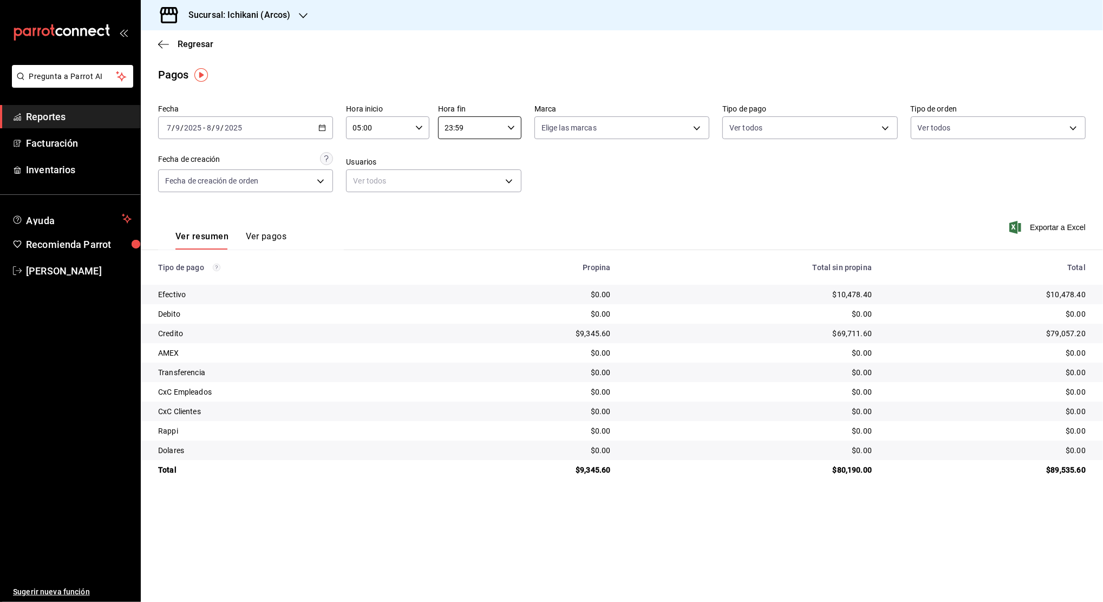
click at [461, 130] on input "23:59" at bounding box center [470, 128] width 65 height 22
click at [455, 155] on span "04" at bounding box center [459, 155] width 24 height 9
type input "04:59"
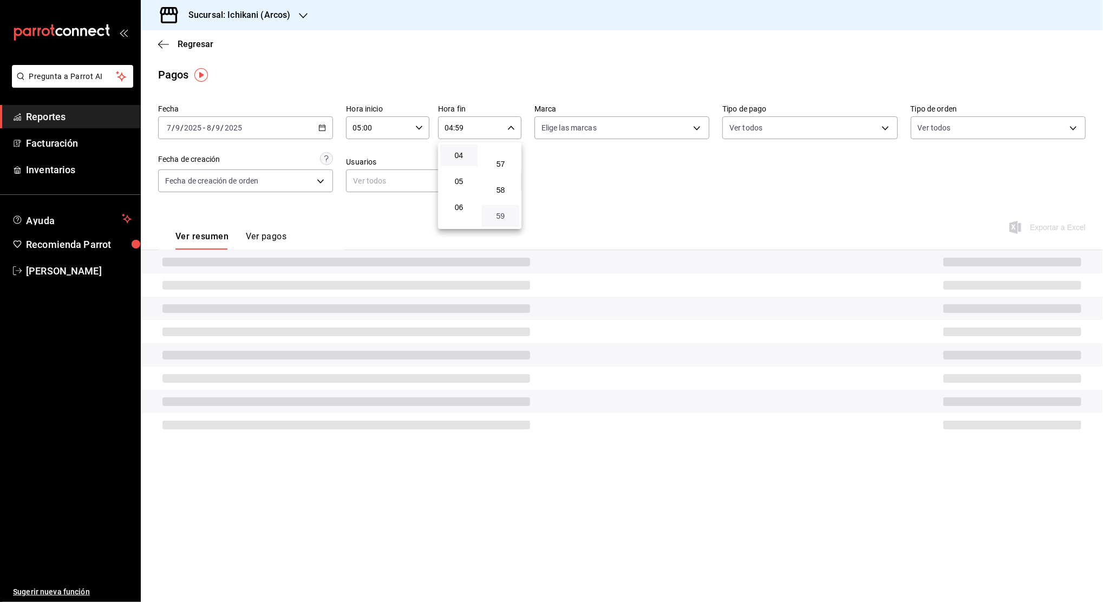
click at [504, 218] on span "59" at bounding box center [500, 216] width 24 height 9
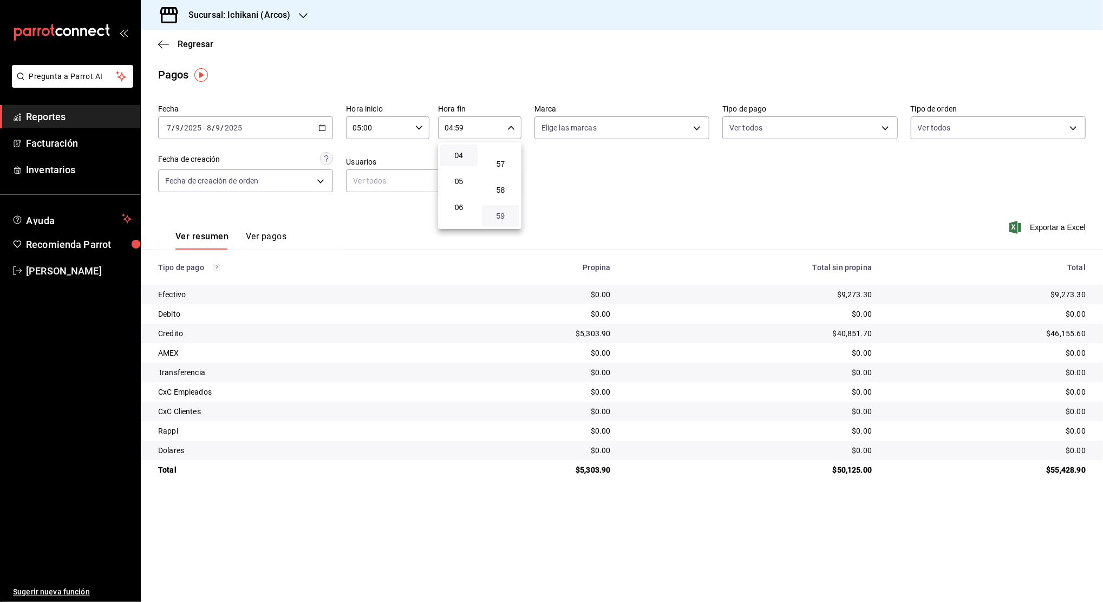
click at [500, 216] on span "59" at bounding box center [500, 216] width 24 height 9
click at [592, 466] on div at bounding box center [551, 301] width 1103 height 602
click at [592, 466] on div "$5,303.90" at bounding box center [530, 470] width 161 height 11
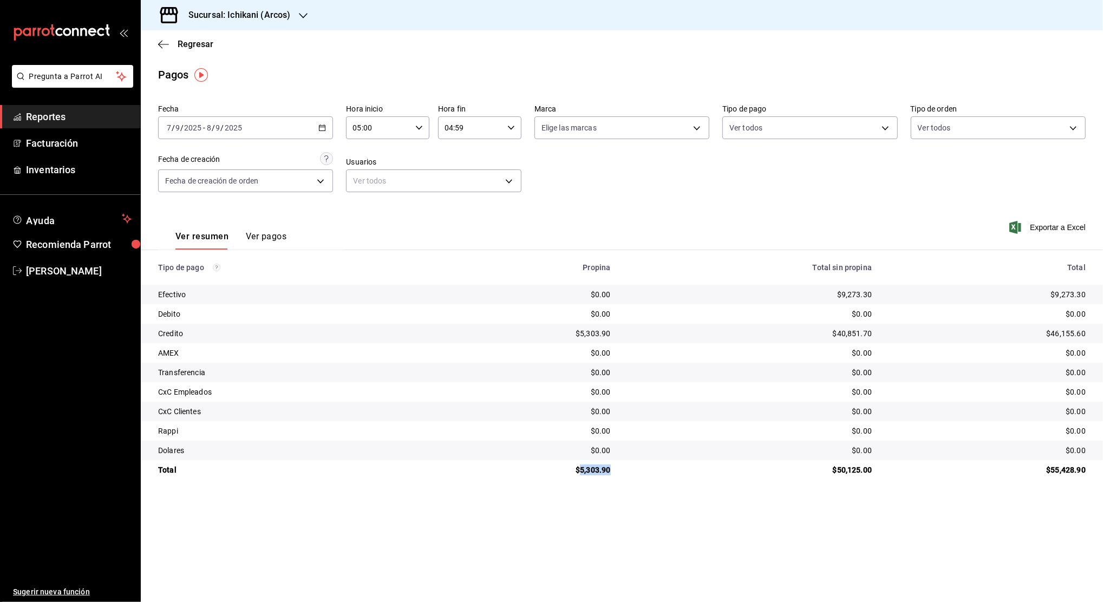
copy div "5,303.90"
click at [324, 130] on icon "button" at bounding box center [322, 128] width 8 height 8
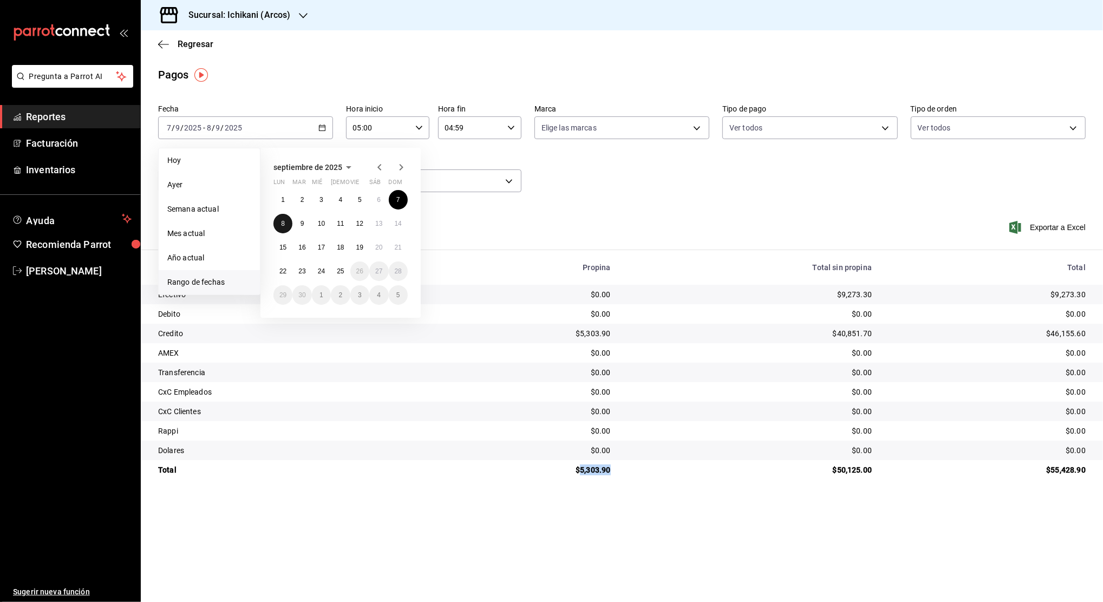
click at [281, 224] on abbr "8" at bounding box center [283, 224] width 4 height 8
click at [302, 225] on abbr "9" at bounding box center [302, 224] width 4 height 8
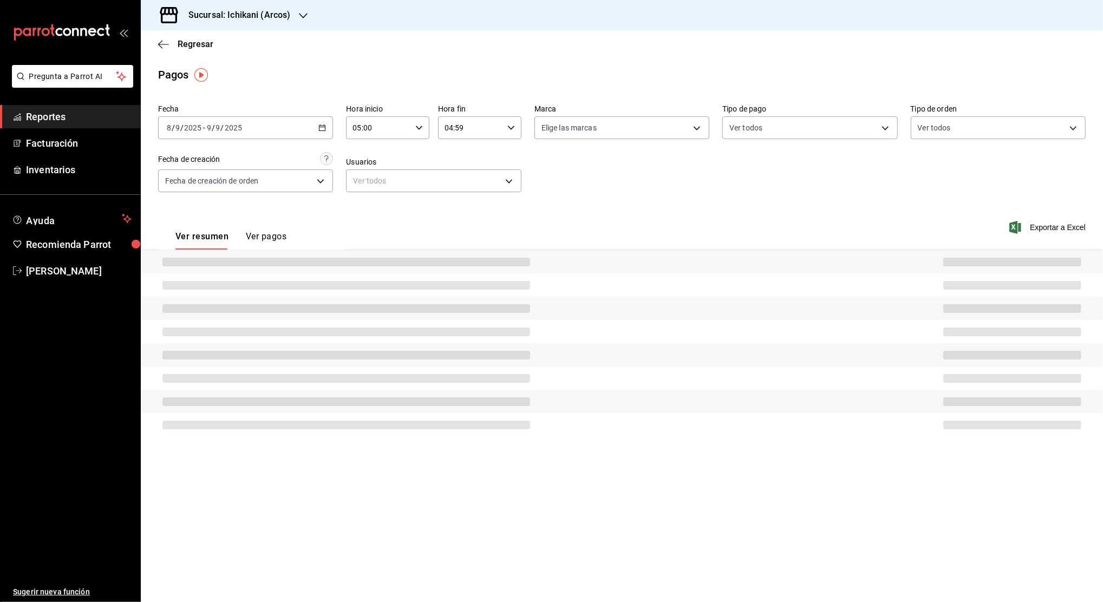
type input "00:00"
type input "23:59"
click at [417, 120] on div "00:00 Hora inicio" at bounding box center [387, 127] width 83 height 23
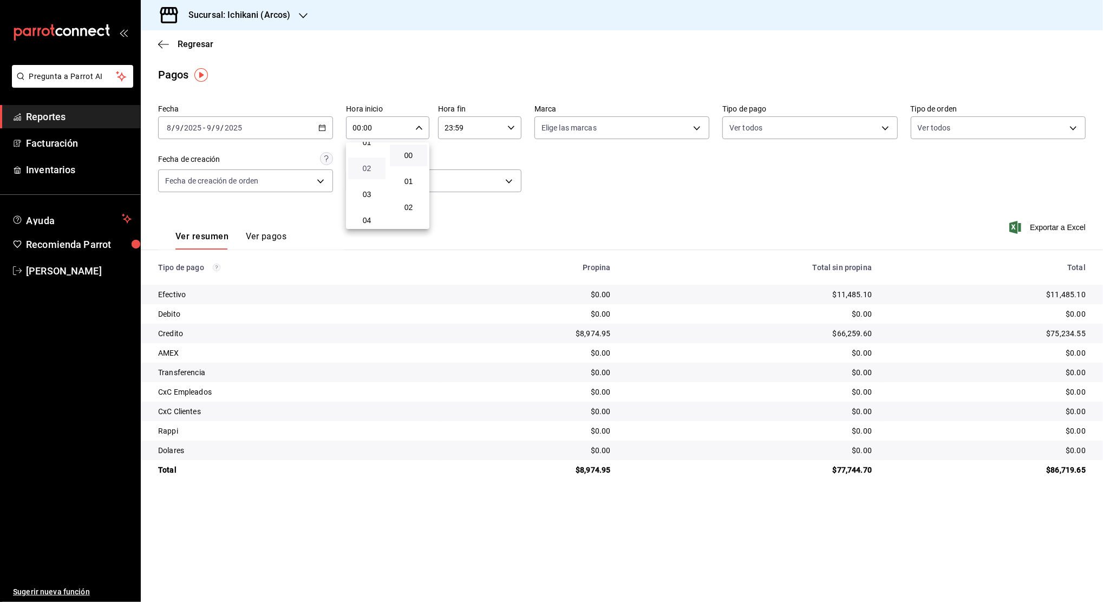
scroll to position [72, 0]
click at [364, 213] on span "05" at bounding box center [367, 213] width 24 height 9
type input "05:00"
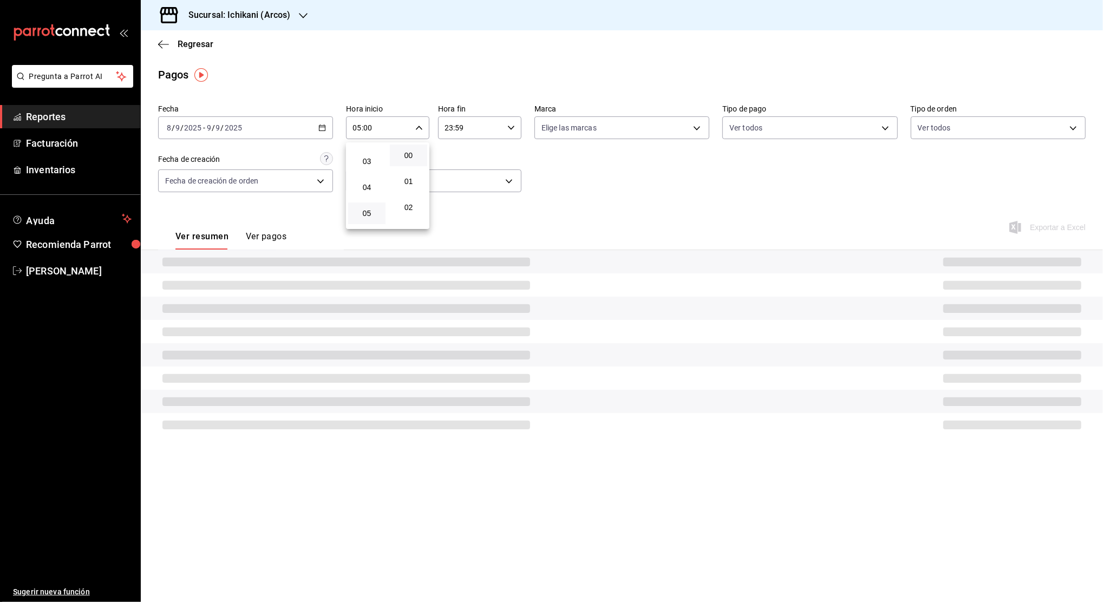
click at [406, 161] on button "00" at bounding box center [408, 156] width 37 height 22
click at [491, 120] on div at bounding box center [551, 301] width 1103 height 602
click at [486, 128] on div "00 01 02 03 04 05 06 07 08 09 10 11 12 13 14 15 16 17 18 19 20 21 22 23 00 01 0…" at bounding box center [551, 302] width 1103 height 599
click at [486, 128] on input "23:59" at bounding box center [470, 128] width 65 height 22
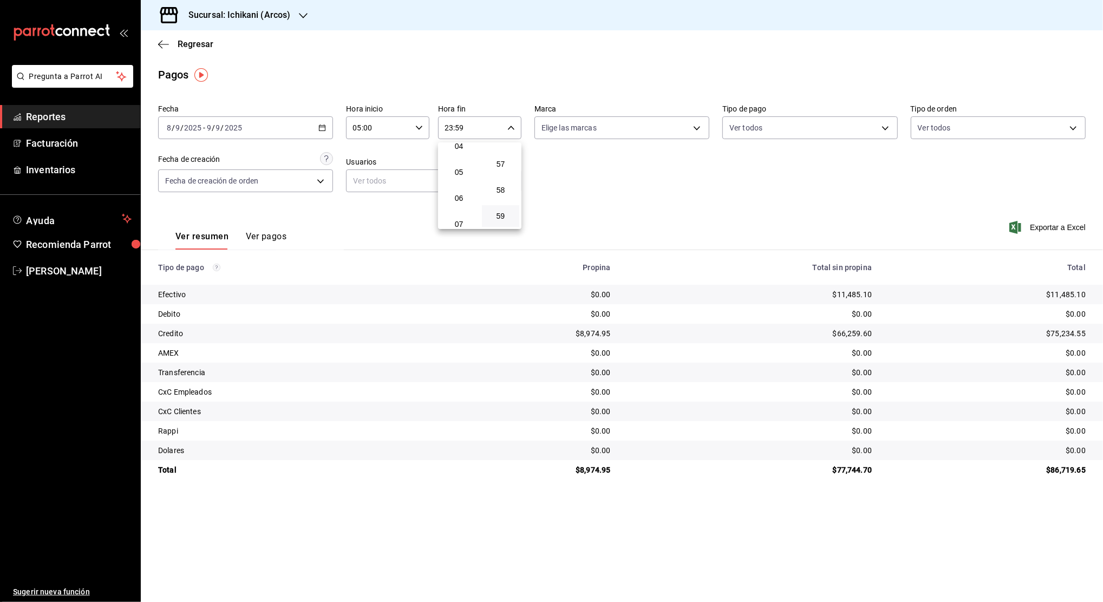
scroll to position [104, 0]
click at [456, 156] on span "04" at bounding box center [459, 155] width 24 height 9
type input "04:59"
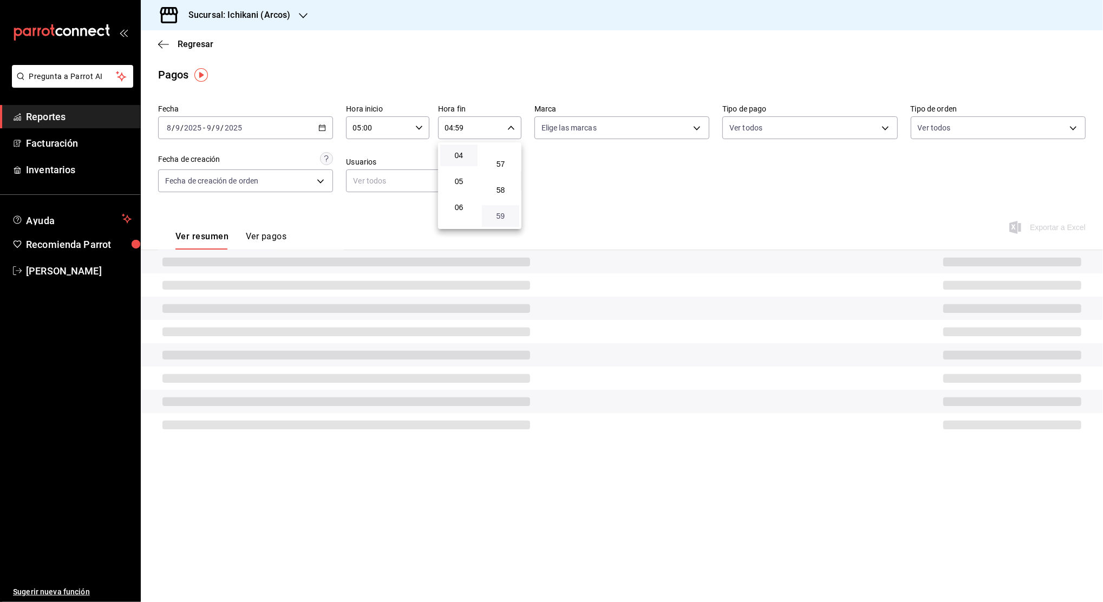
click at [501, 214] on span "59" at bounding box center [500, 216] width 24 height 9
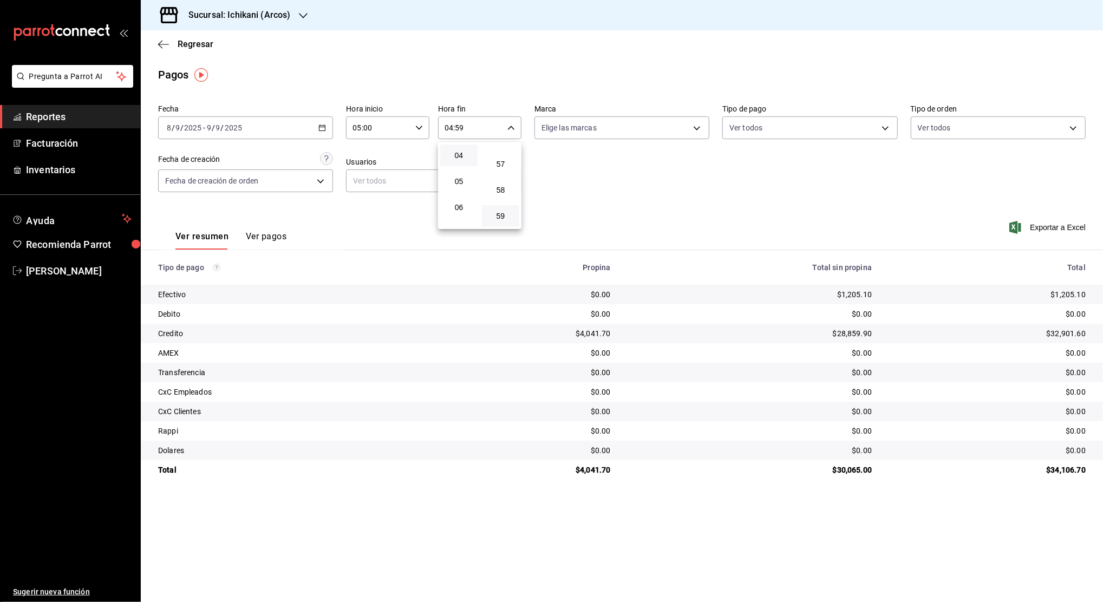
click at [575, 190] on div at bounding box center [551, 301] width 1103 height 602
click at [322, 129] on icon "button" at bounding box center [322, 128] width 8 height 8
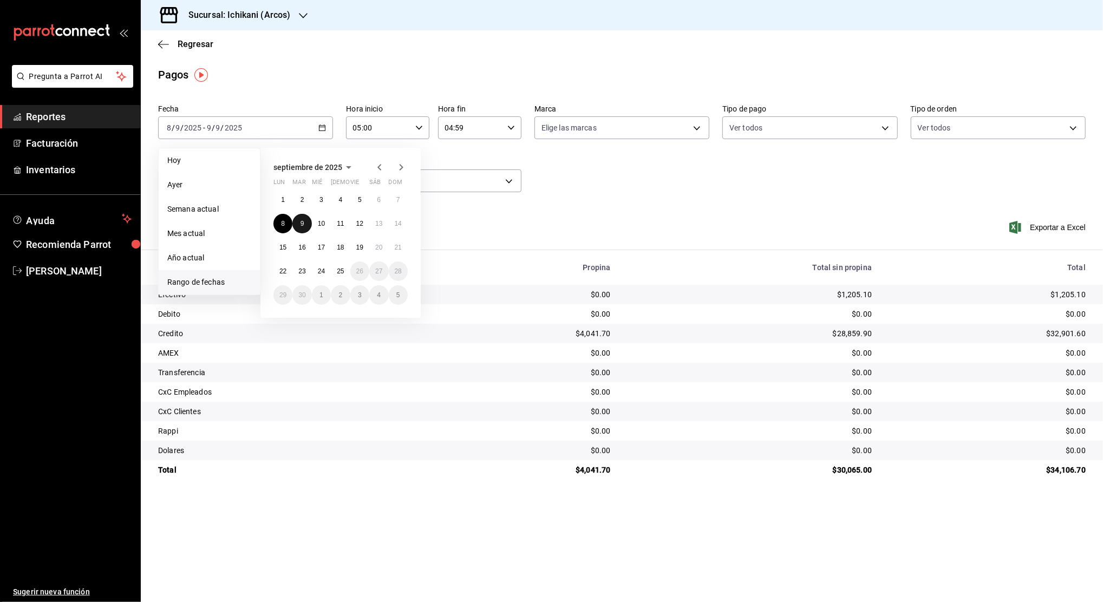
click at [305, 223] on button "9" at bounding box center [301, 223] width 19 height 19
click at [319, 223] on abbr "10" at bounding box center [321, 224] width 7 height 8
type input "00:00"
type input "23:59"
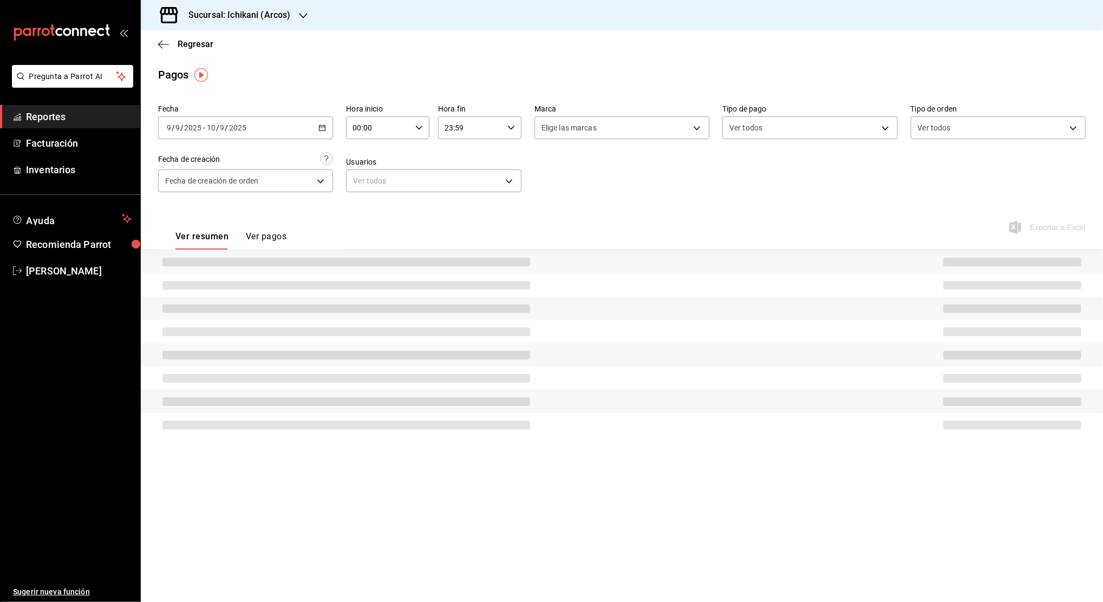
click at [426, 122] on div "00:00 Hora inicio" at bounding box center [387, 127] width 83 height 23
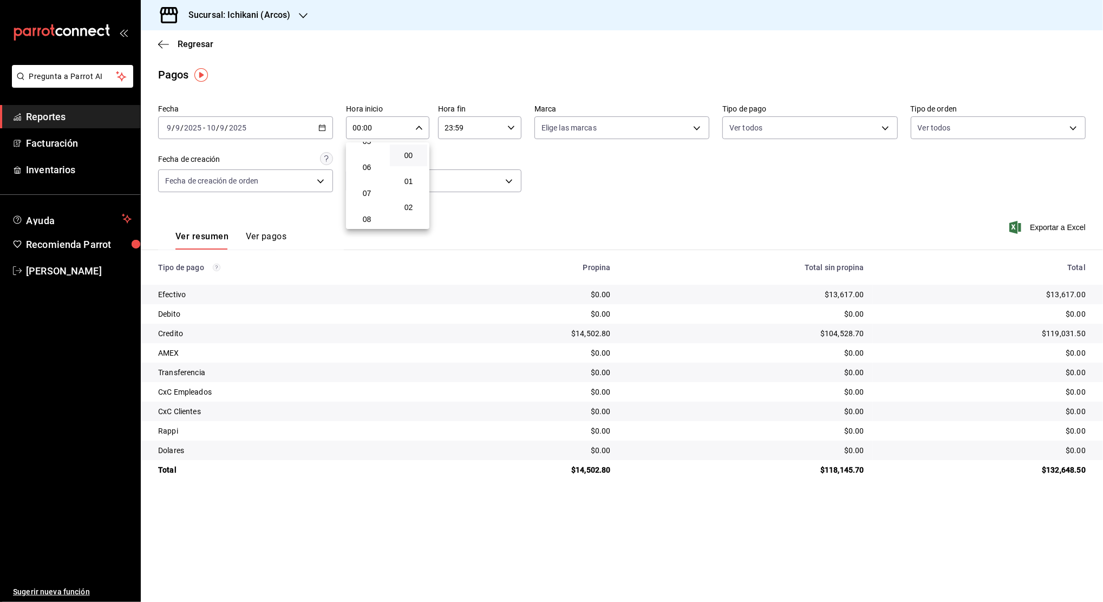
scroll to position [72, 0]
click at [369, 211] on span "05" at bounding box center [367, 213] width 24 height 9
type input "05:00"
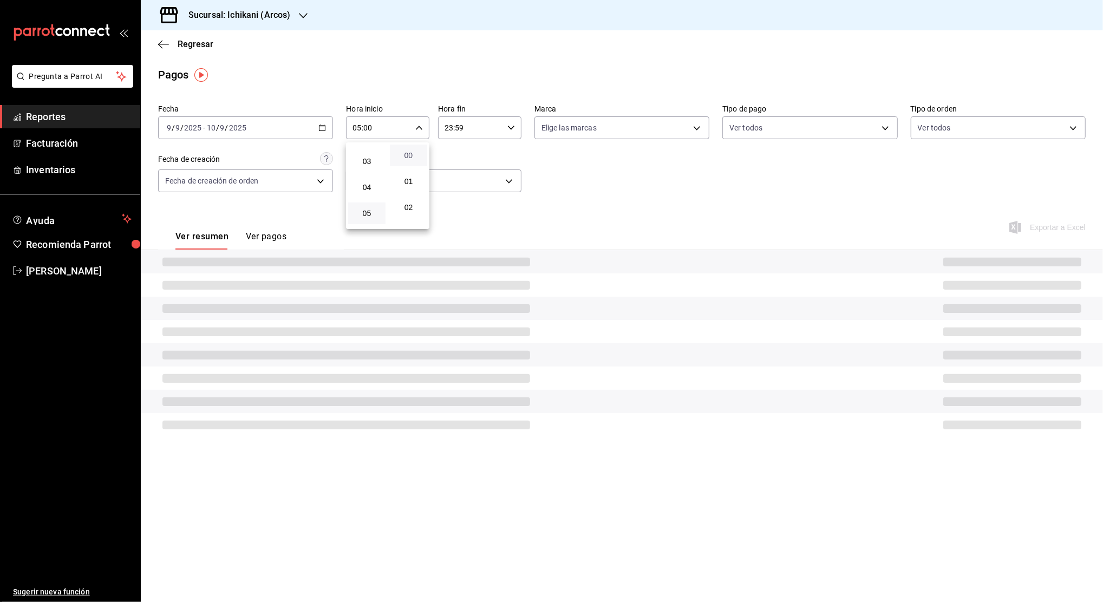
click at [410, 155] on span "00" at bounding box center [408, 155] width 24 height 9
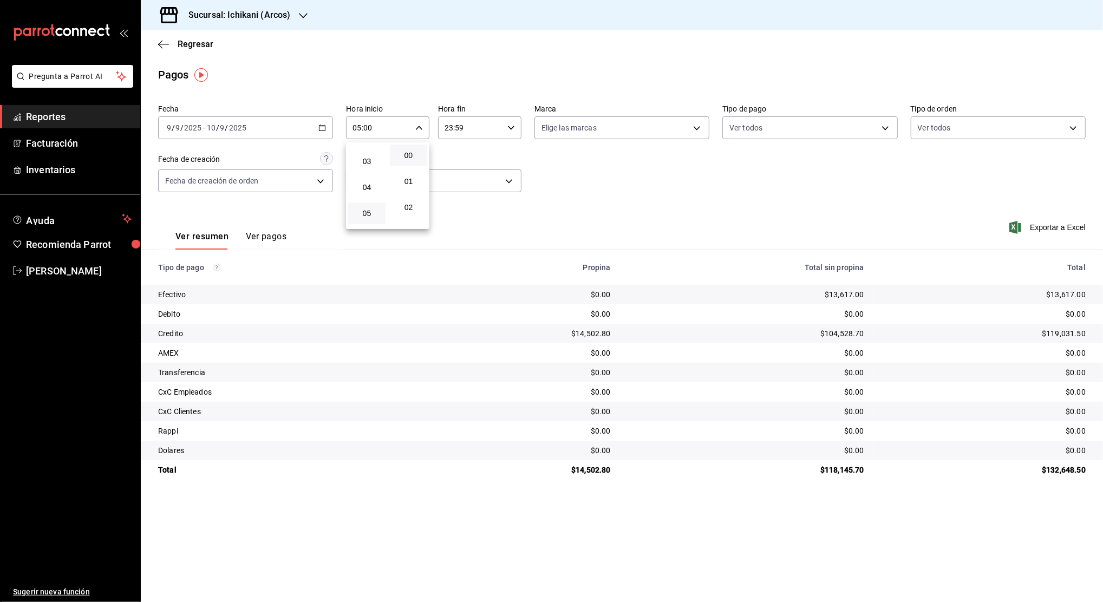
click at [506, 126] on div at bounding box center [551, 301] width 1103 height 602
click at [512, 132] on div "23:59 Hora fin" at bounding box center [479, 127] width 83 height 23
click at [456, 183] on span "05" at bounding box center [459, 181] width 24 height 9
type input "05:59"
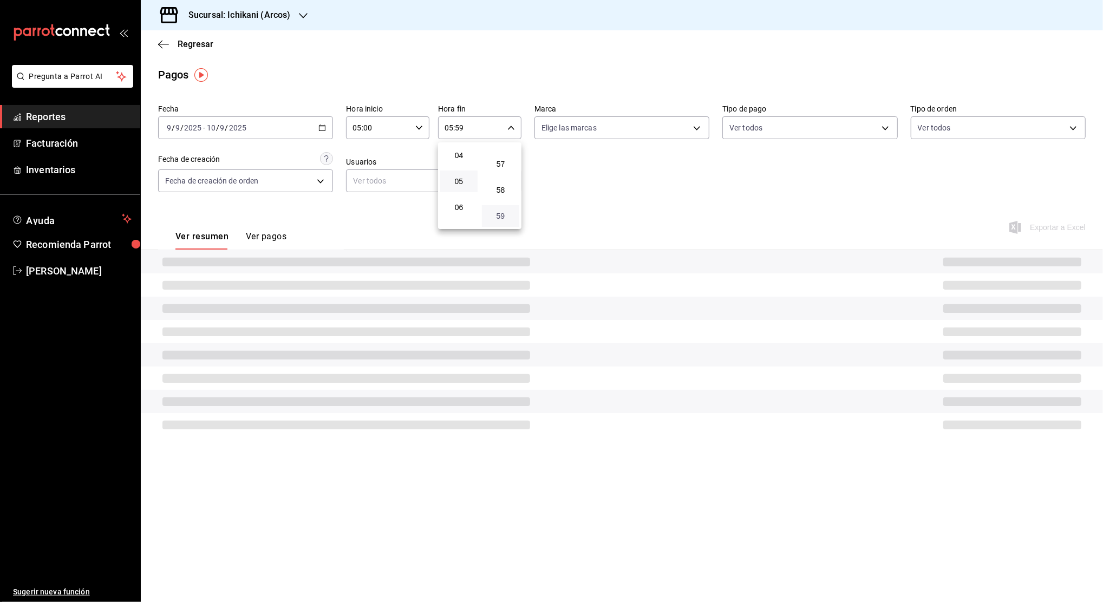
click at [500, 217] on span "59" at bounding box center [500, 216] width 24 height 9
click at [555, 192] on div at bounding box center [551, 301] width 1103 height 602
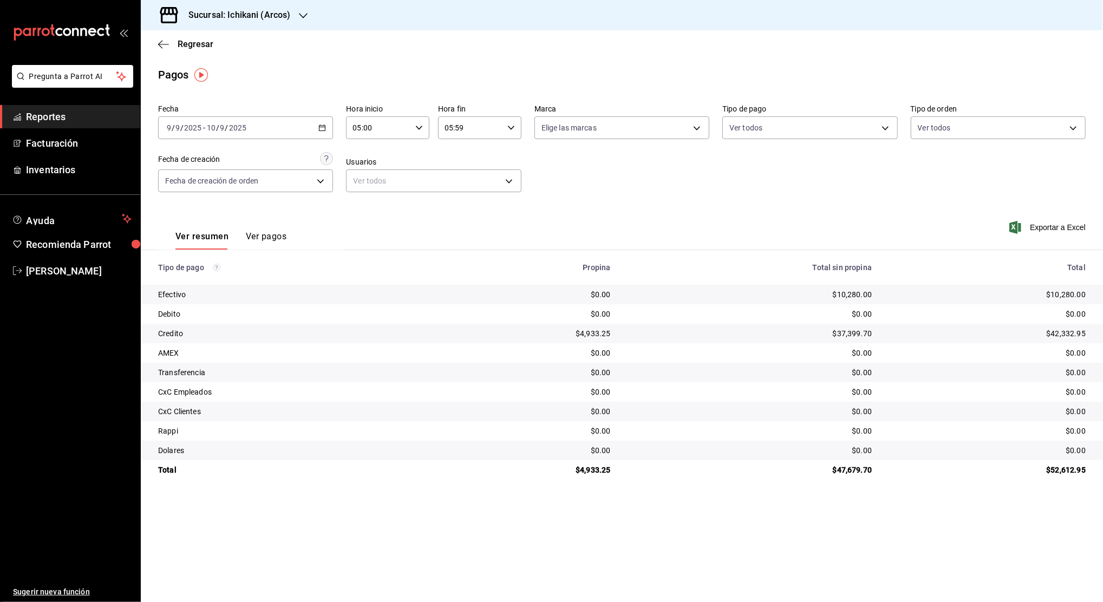
click at [322, 129] on icon "button" at bounding box center [322, 128] width 8 height 8
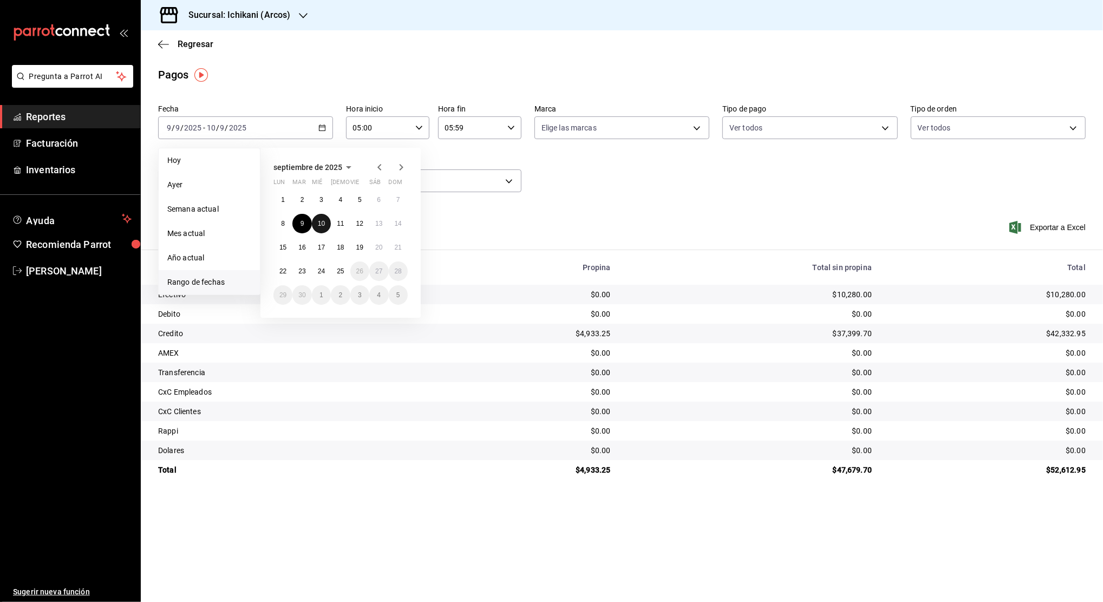
click at [321, 218] on button "10" at bounding box center [321, 223] width 19 height 19
click at [336, 223] on button "11" at bounding box center [340, 223] width 19 height 19
type input "00:00"
type input "23:59"
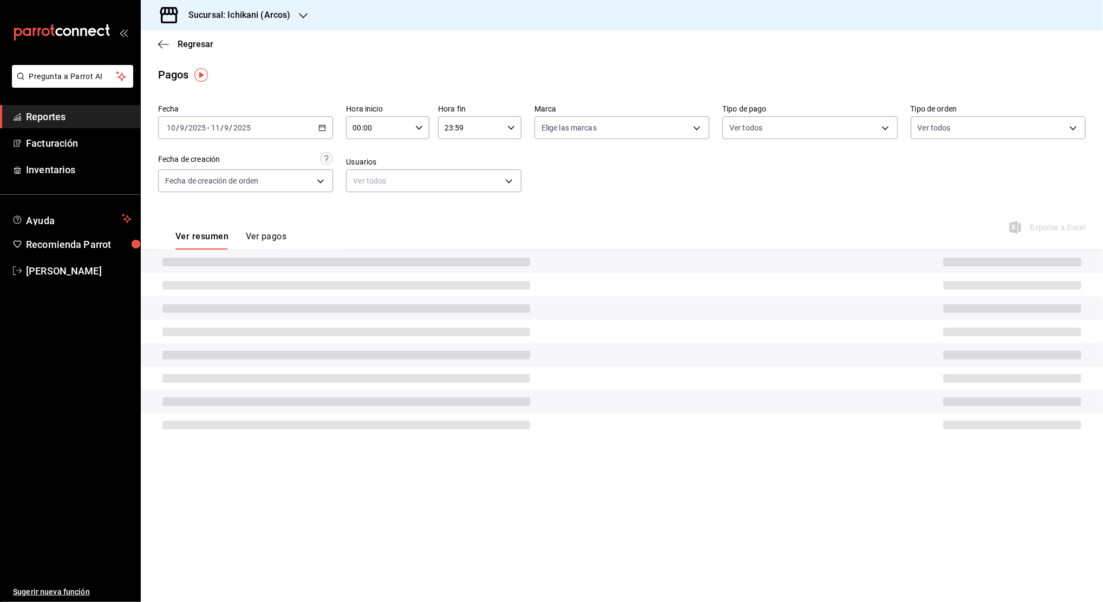
click at [413, 127] on div "00:00 Hora inicio" at bounding box center [387, 127] width 83 height 23
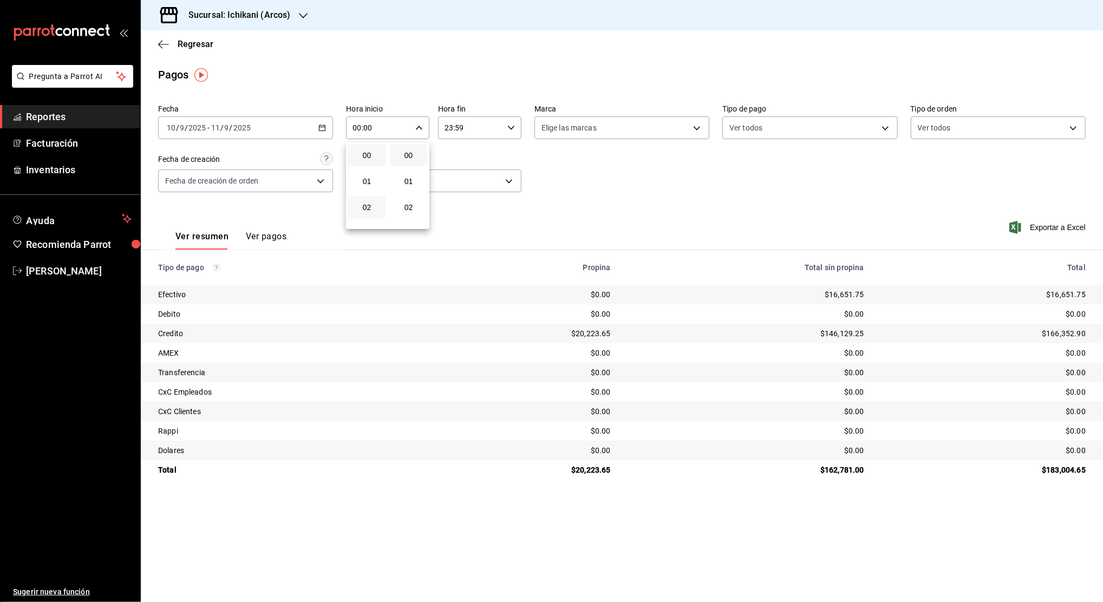
scroll to position [72, 0]
click at [368, 213] on span "05" at bounding box center [367, 213] width 24 height 9
type input "05:00"
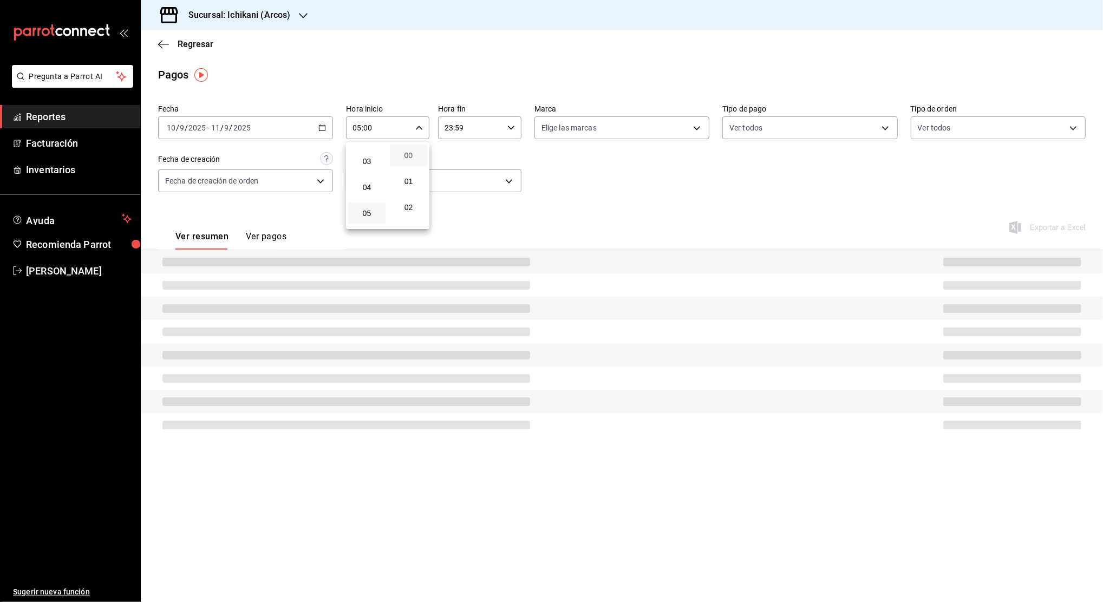
click at [409, 153] on span "00" at bounding box center [408, 155] width 24 height 9
click at [463, 130] on div at bounding box center [551, 301] width 1103 height 602
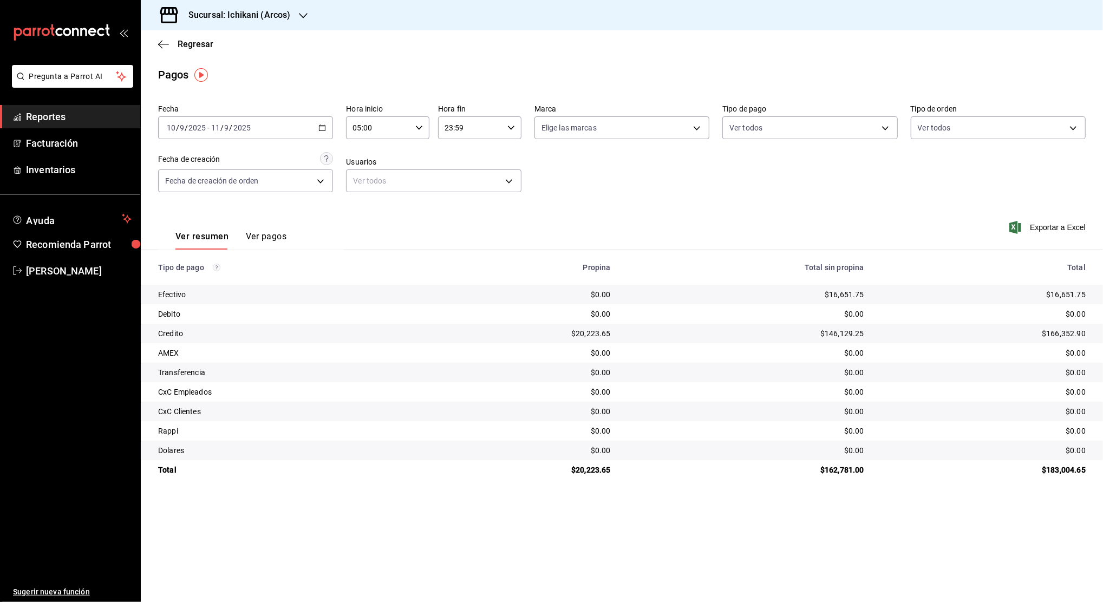
click at [470, 130] on input "23:59" at bounding box center [470, 128] width 65 height 22
click at [455, 157] on span "04" at bounding box center [459, 155] width 24 height 9
type input "04:59"
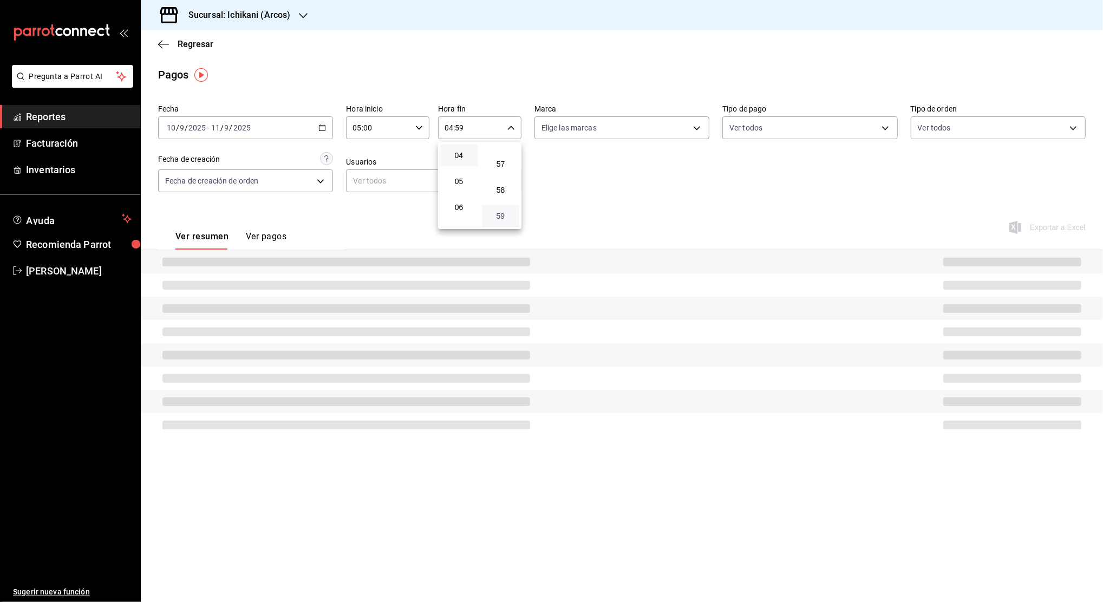
click at [492, 215] on span "59" at bounding box center [500, 216] width 24 height 9
click at [508, 217] on span "59" at bounding box center [500, 216] width 24 height 9
click at [560, 194] on div at bounding box center [551, 301] width 1103 height 602
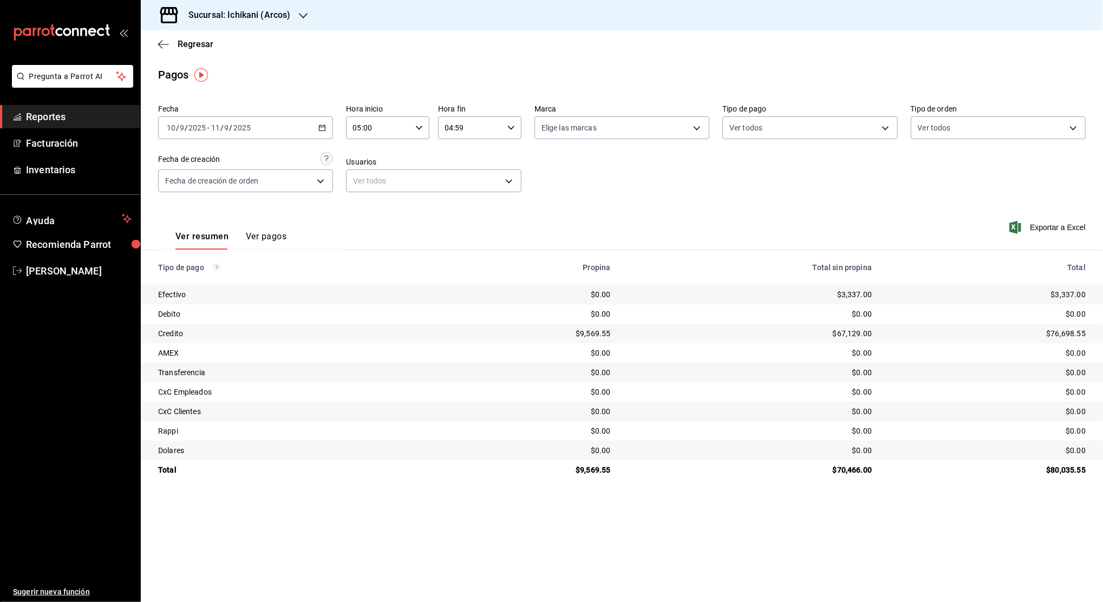
click at [325, 128] on icon "button" at bounding box center [322, 128] width 8 height 8
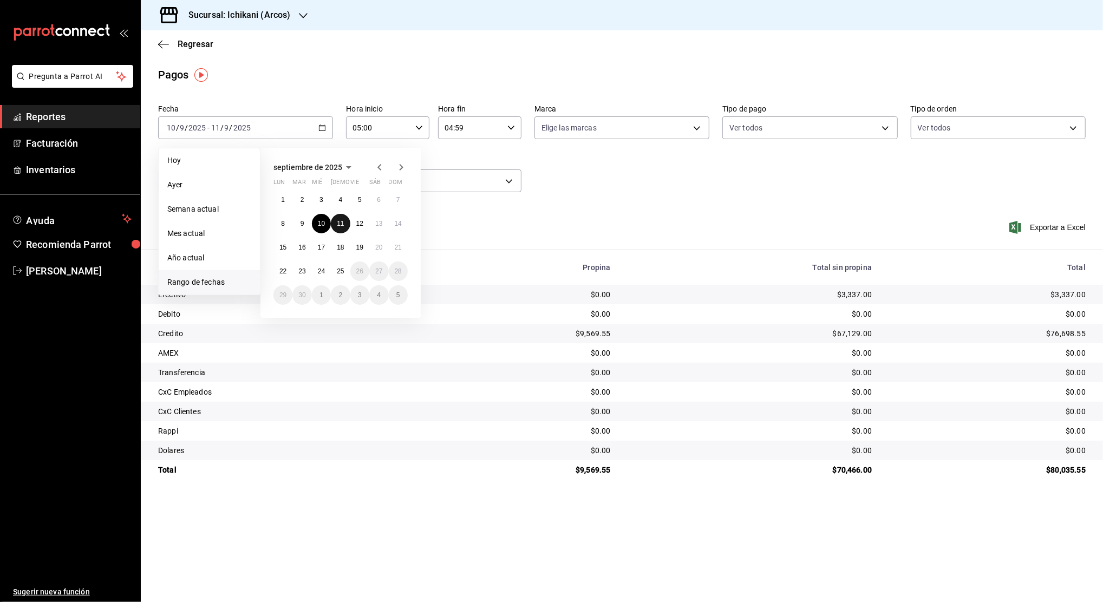
click at [343, 226] on abbr "11" at bounding box center [340, 224] width 7 height 8
drag, startPoint x: 354, startPoint y: 225, endPoint x: 371, endPoint y: 206, distance: 26.1
click at [355, 225] on button "12" at bounding box center [359, 223] width 19 height 19
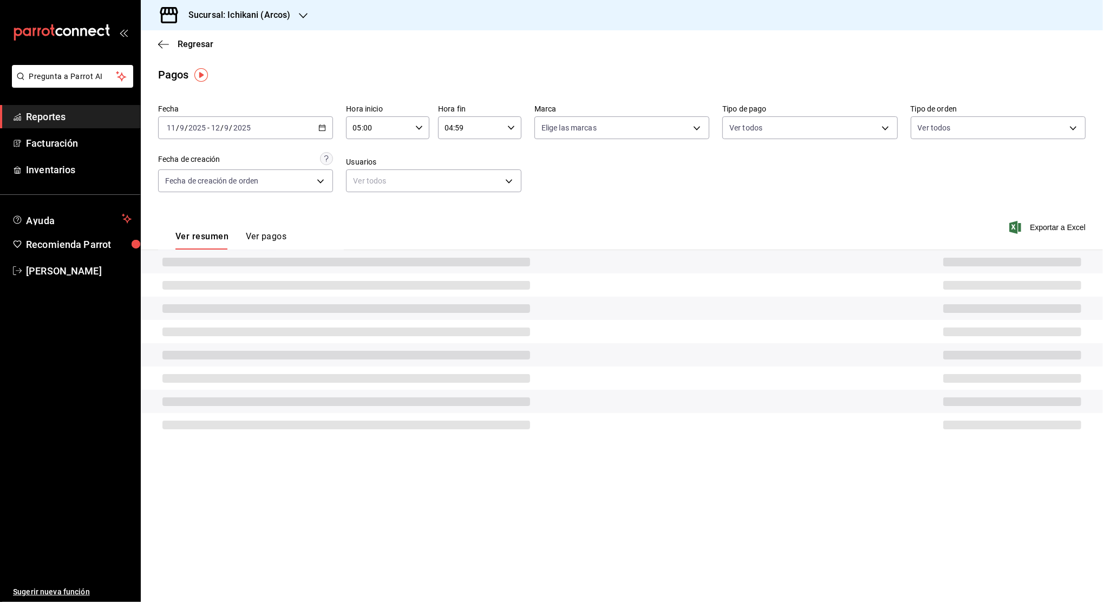
type input "00:00"
type input "23:59"
click at [420, 129] on \(Stroke\) "button" at bounding box center [419, 128] width 6 height 4
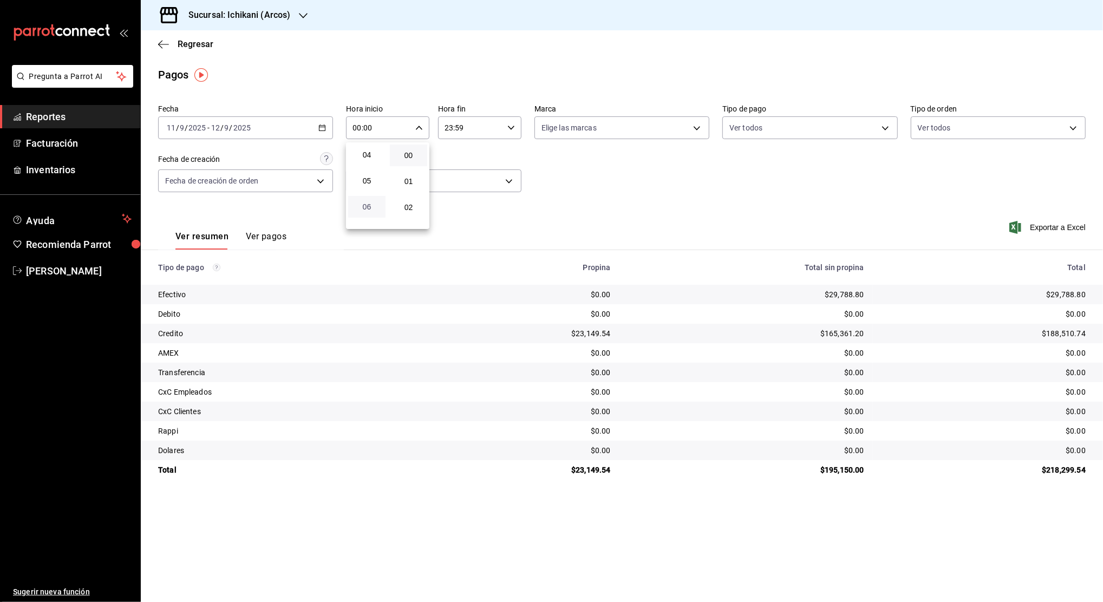
scroll to position [72, 0]
click at [365, 215] on span "05" at bounding box center [367, 213] width 24 height 9
type input "05:00"
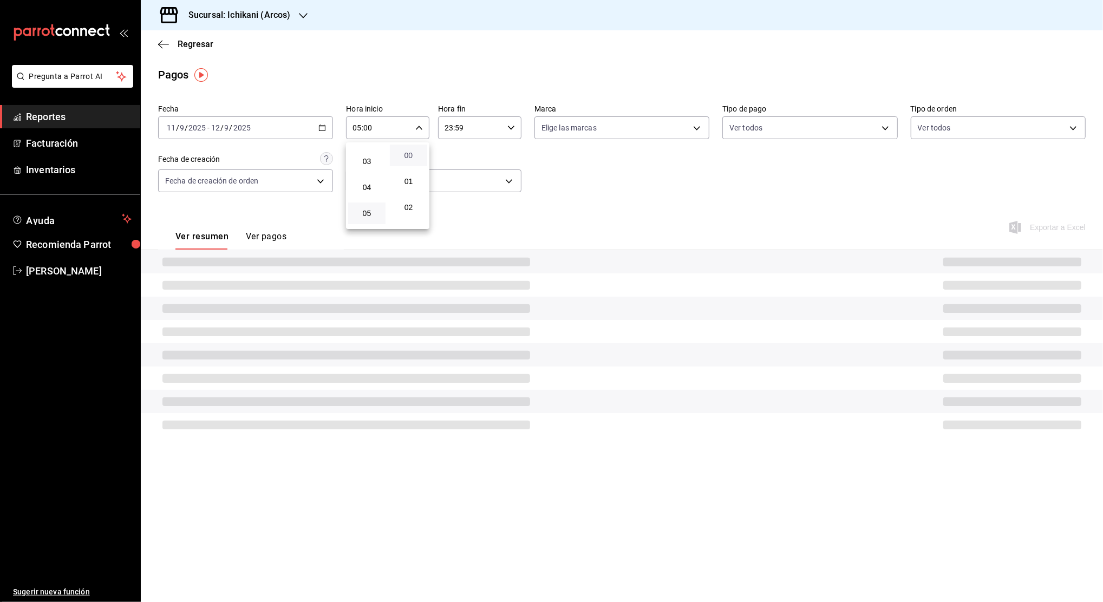
click at [407, 155] on span "00" at bounding box center [408, 155] width 24 height 9
click at [479, 125] on div at bounding box center [551, 301] width 1103 height 602
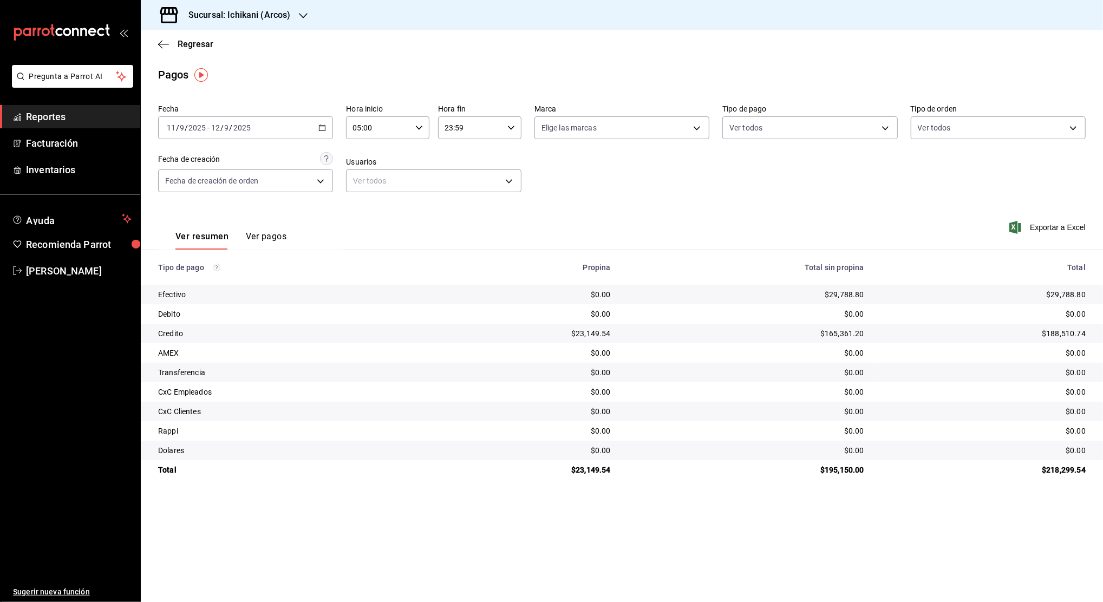
click at [479, 125] on input "23:59" at bounding box center [470, 128] width 65 height 22
click at [460, 156] on span "04" at bounding box center [459, 155] width 24 height 9
type input "04:59"
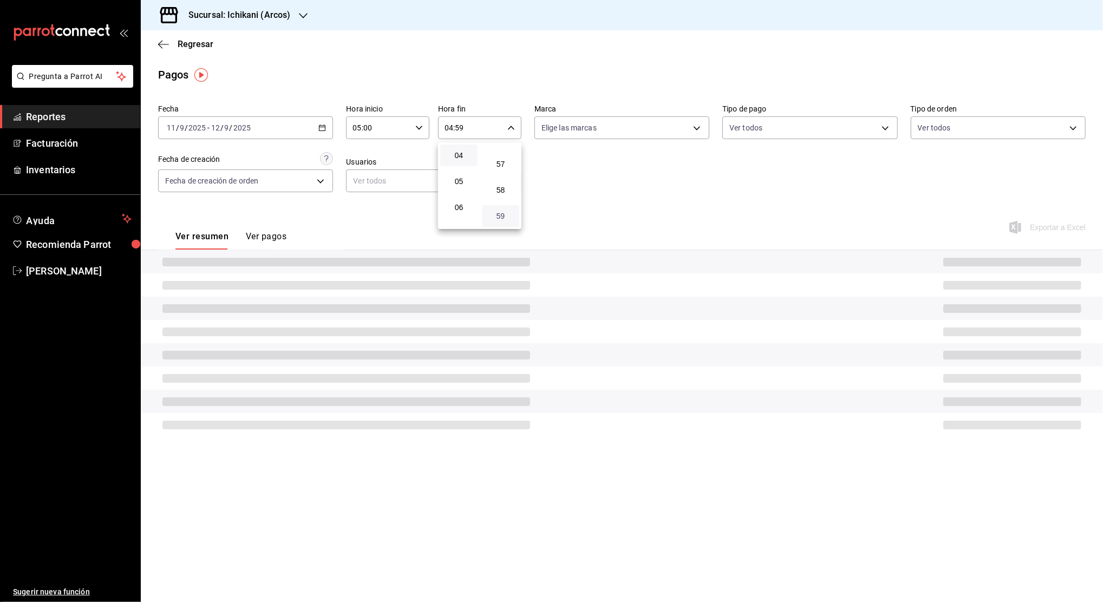
click at [506, 216] on span "59" at bounding box center [500, 216] width 24 height 9
click at [540, 197] on div at bounding box center [551, 301] width 1103 height 602
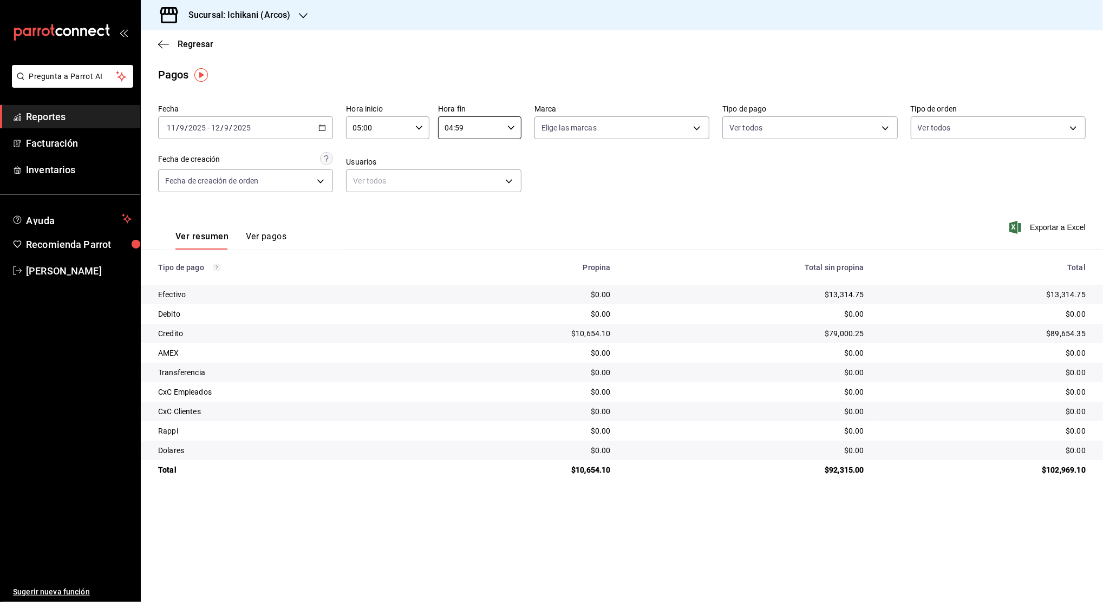
click at [324, 133] on div "[DATE] [DATE] - [DATE] [DATE]" at bounding box center [245, 127] width 175 height 23
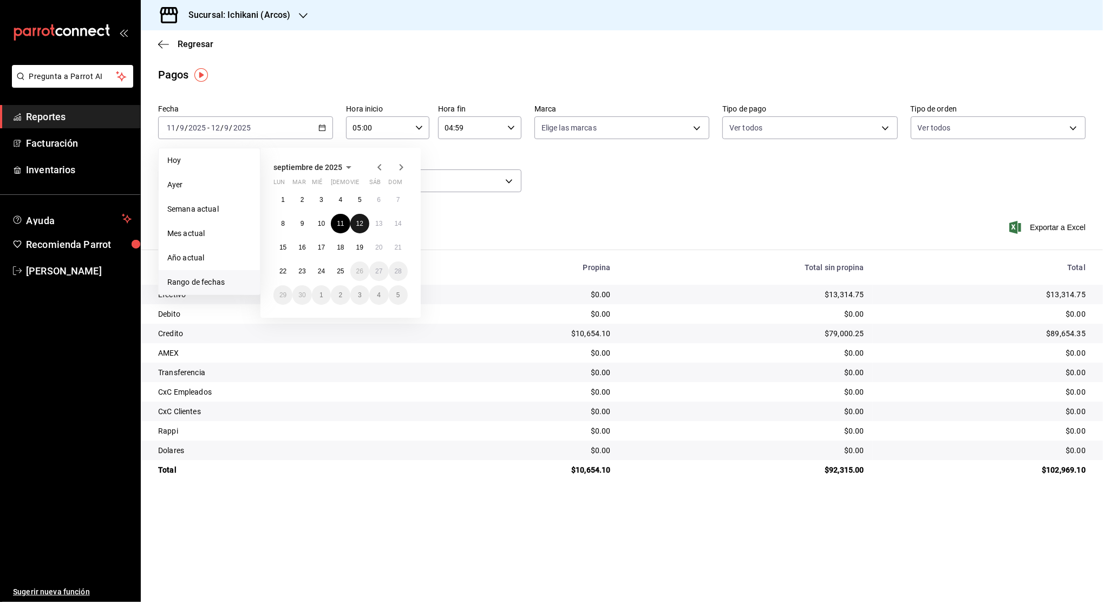
click at [364, 226] on button "12" at bounding box center [359, 223] width 19 height 19
click at [375, 226] on abbr "13" at bounding box center [378, 224] width 7 height 8
type input "00:00"
type input "23:59"
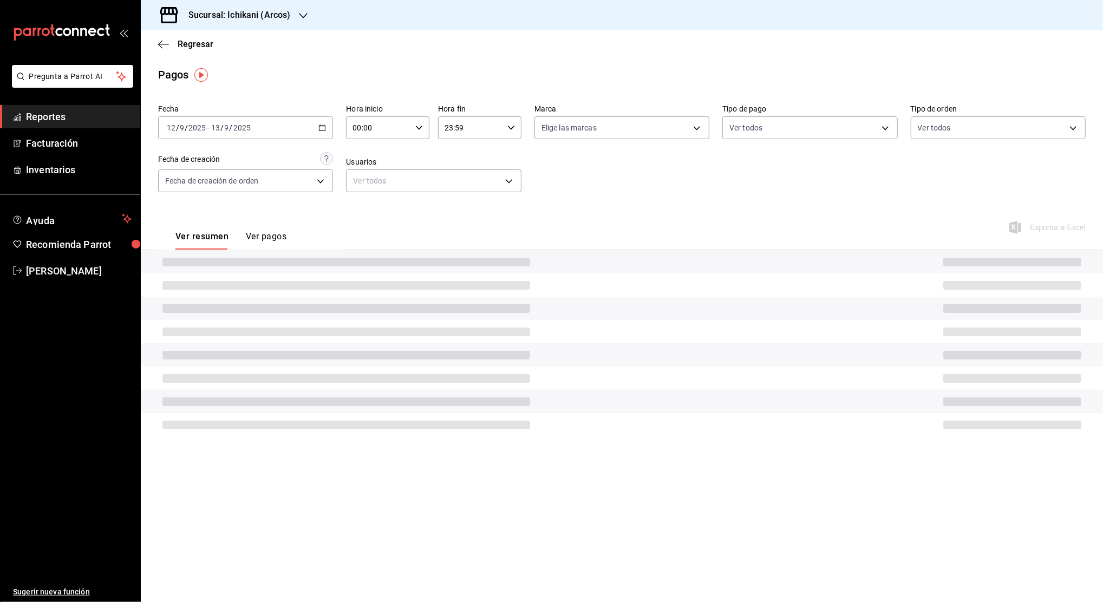
click at [415, 128] on icon "button" at bounding box center [419, 128] width 8 height 8
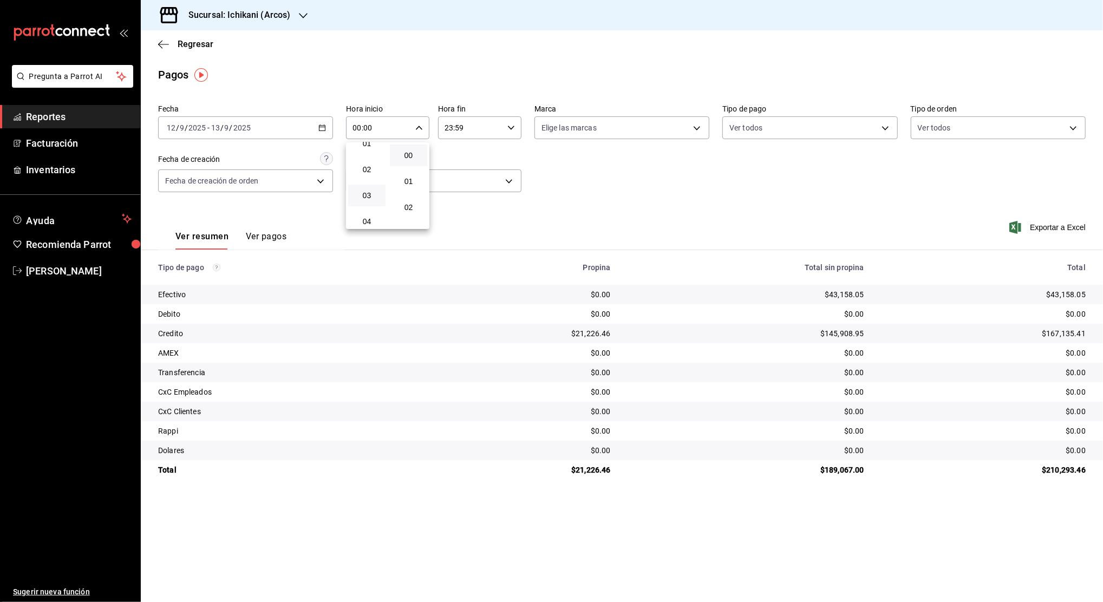
scroll to position [72, 0]
click at [365, 209] on span "05" at bounding box center [367, 213] width 24 height 9
type input "05:00"
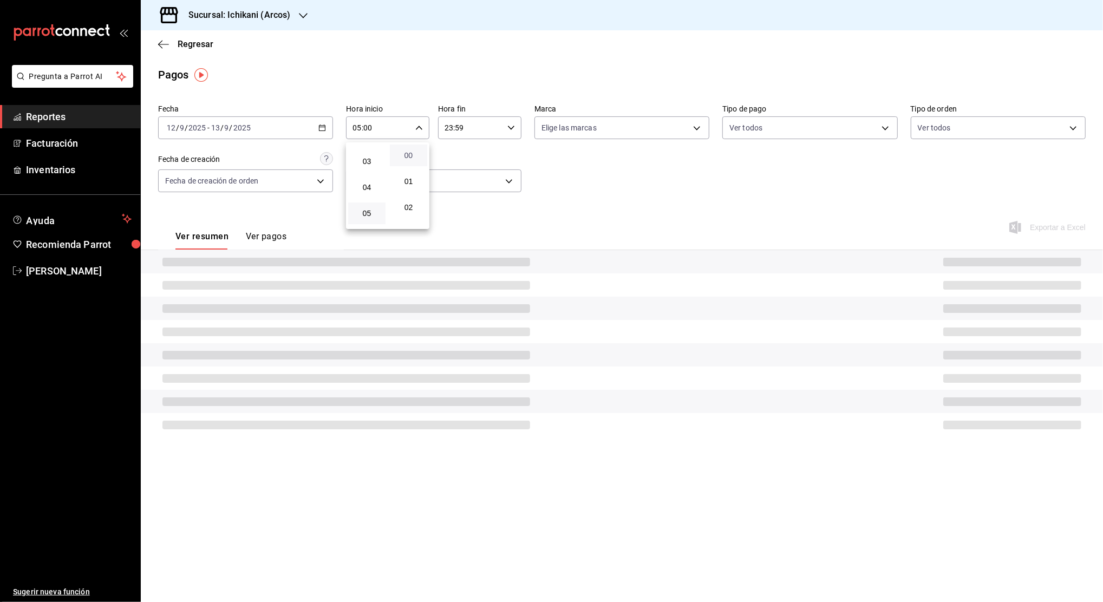
click at [405, 158] on span "00" at bounding box center [408, 155] width 24 height 9
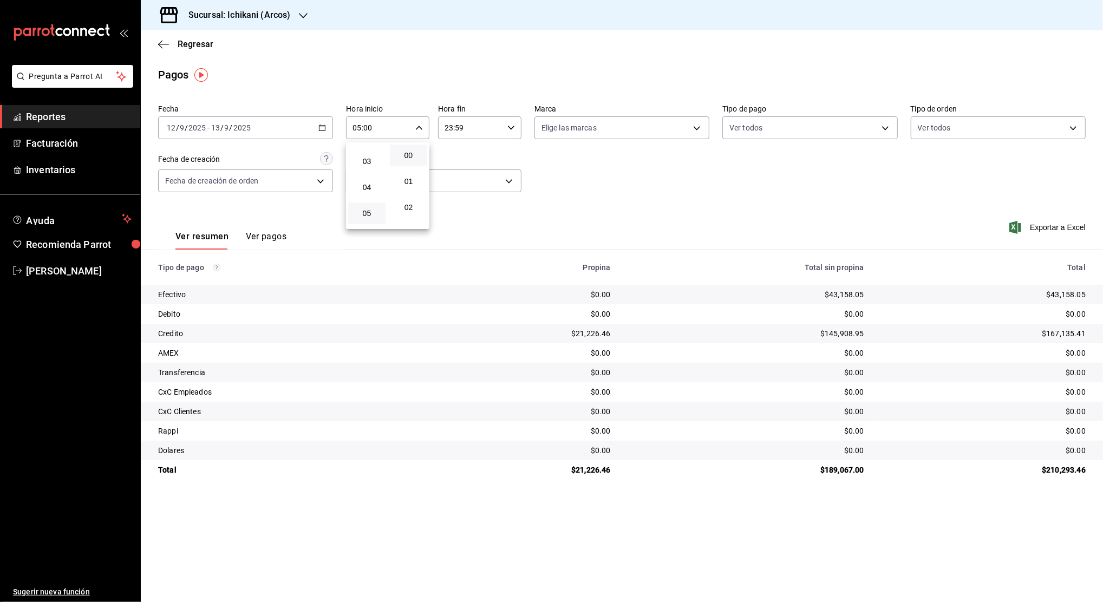
click at [471, 117] on div at bounding box center [551, 301] width 1103 height 602
click at [470, 124] on input "23:59" at bounding box center [470, 128] width 65 height 22
click at [457, 155] on span "04" at bounding box center [459, 155] width 24 height 9
type input "04:59"
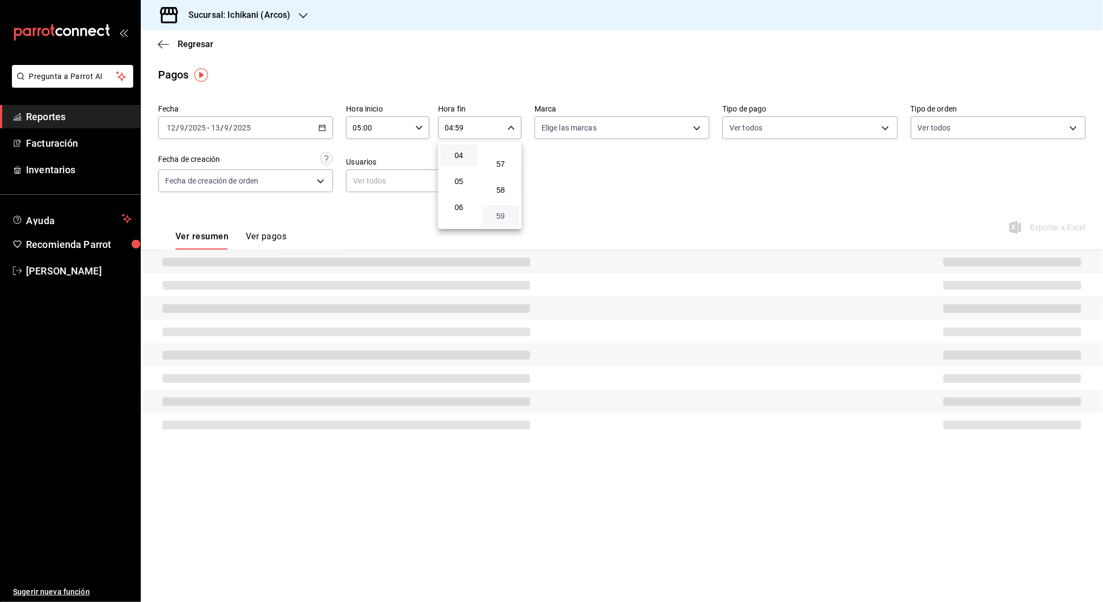
click at [500, 213] on span "59" at bounding box center [500, 216] width 24 height 9
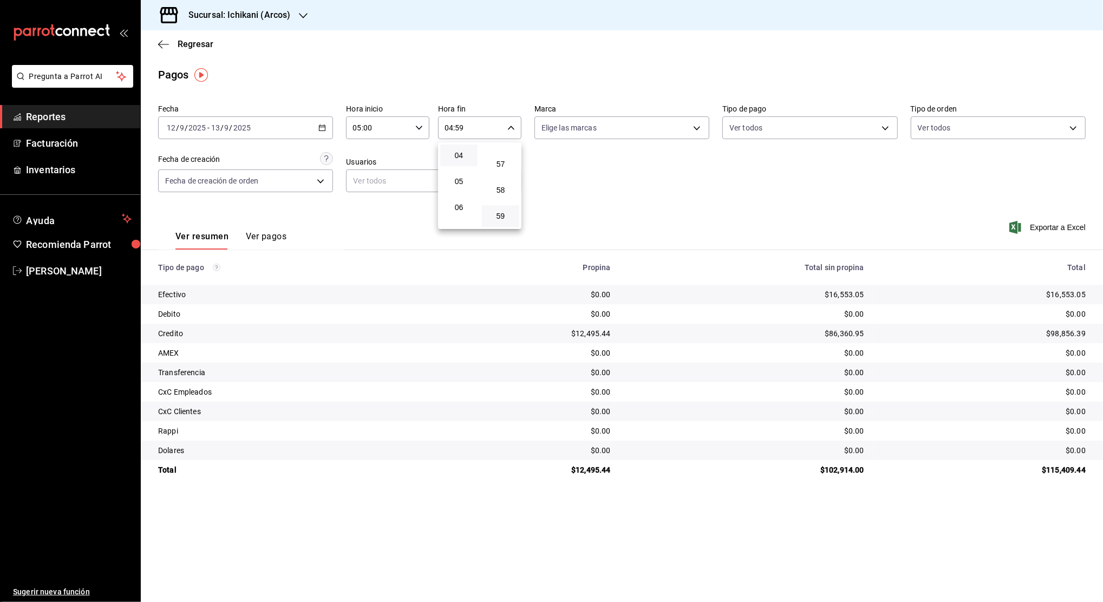
click at [544, 185] on div at bounding box center [551, 301] width 1103 height 602
click at [321, 130] on \(Stroke\) "button" at bounding box center [322, 128] width 6 height 6
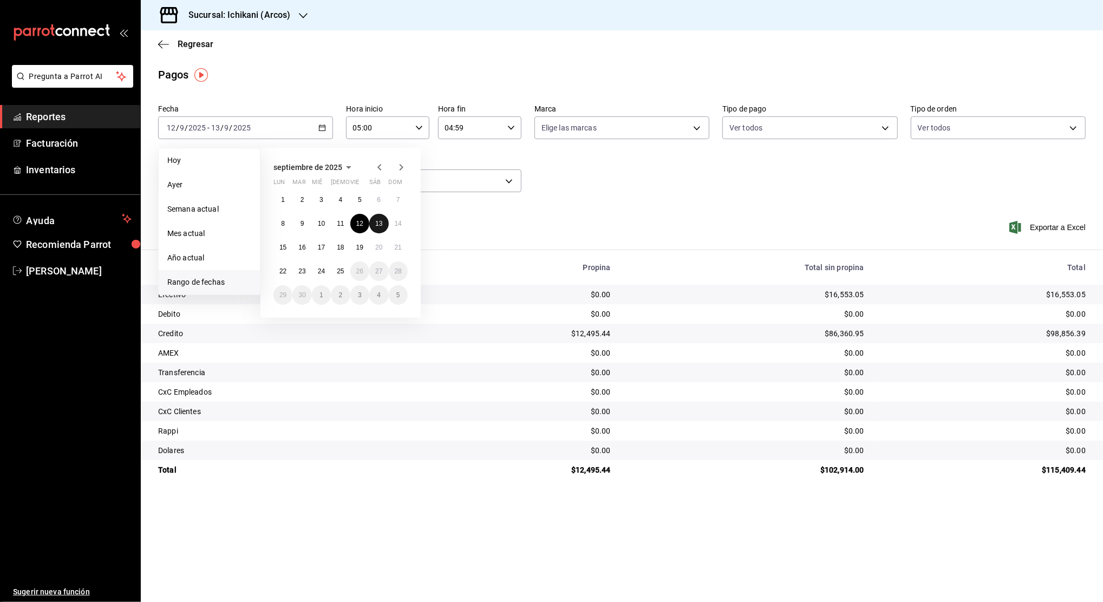
click at [384, 224] on button "13" at bounding box center [378, 223] width 19 height 19
click at [400, 223] on abbr "14" at bounding box center [398, 224] width 7 height 8
type input "00:00"
type input "23:59"
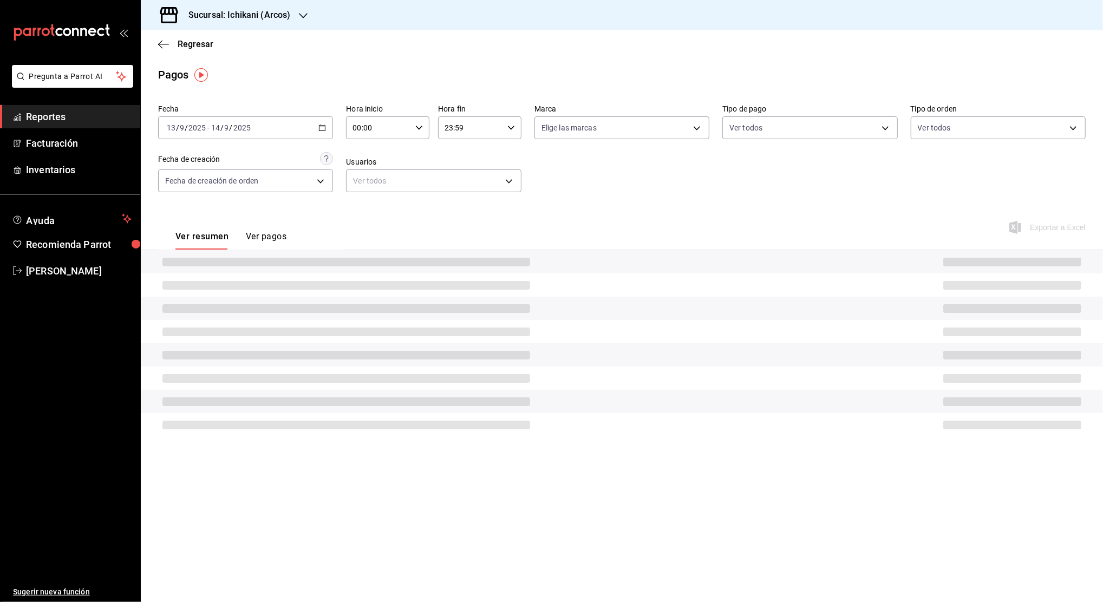
click at [414, 135] on div "00:00 Hora inicio" at bounding box center [387, 127] width 83 height 23
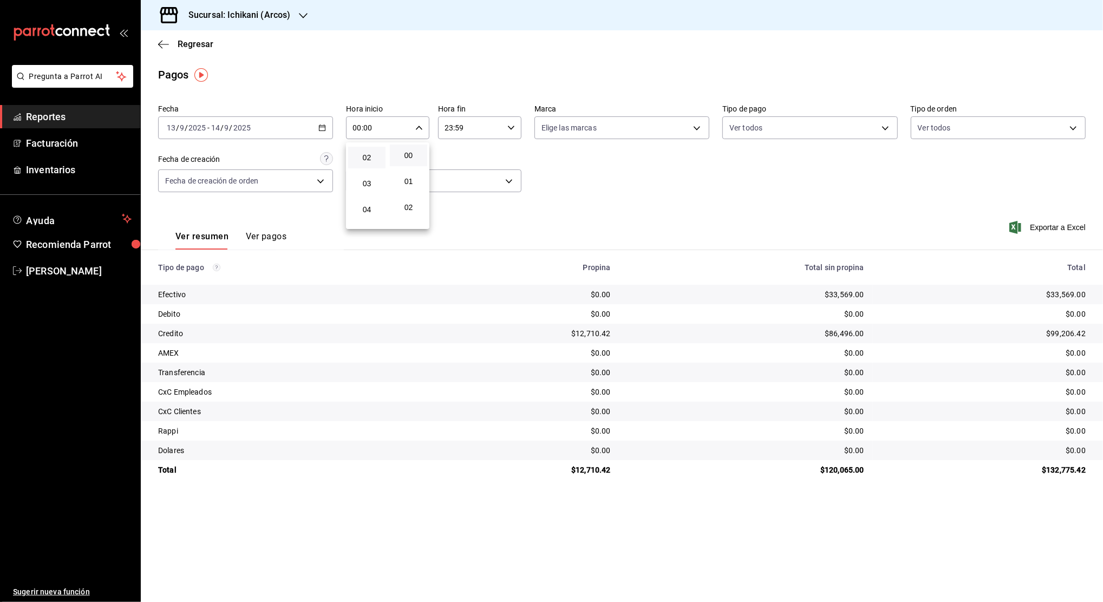
scroll to position [72, 0]
click at [367, 210] on span "05" at bounding box center [367, 213] width 24 height 9
type input "05:00"
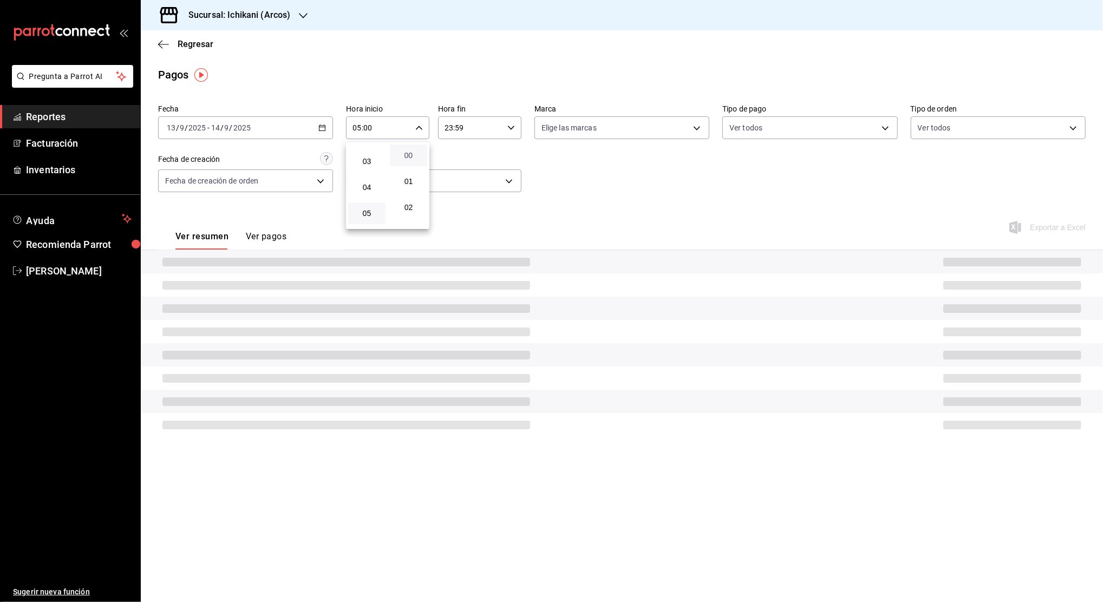
click at [410, 156] on span "00" at bounding box center [408, 155] width 24 height 9
click at [472, 126] on div at bounding box center [551, 301] width 1103 height 602
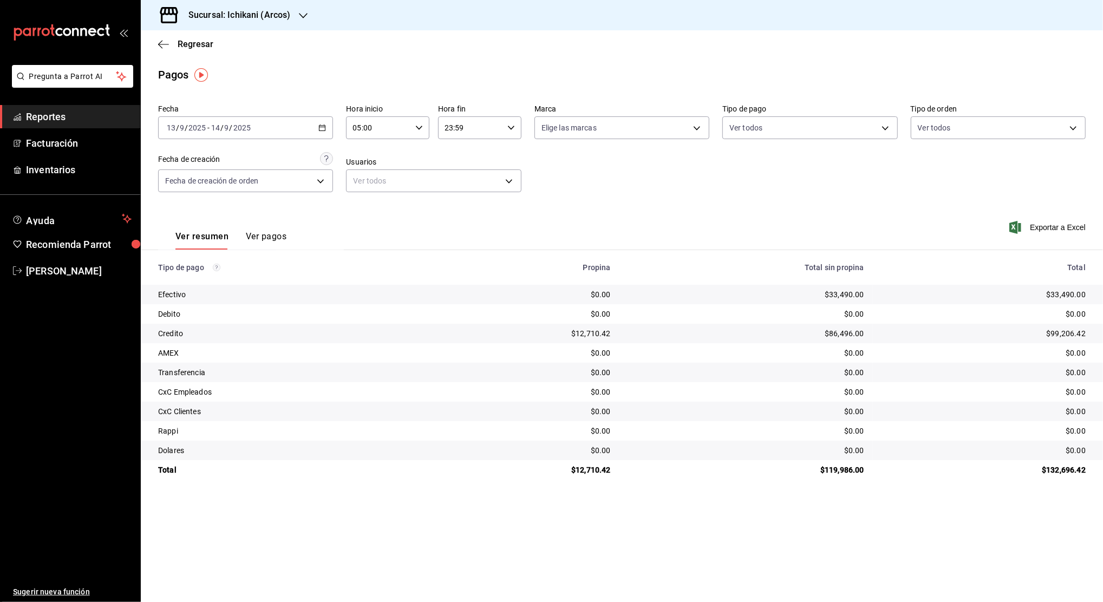
click at [472, 126] on input "23:59" at bounding box center [470, 128] width 65 height 22
click at [460, 223] on button "04" at bounding box center [458, 228] width 37 height 22
type input "04:59"
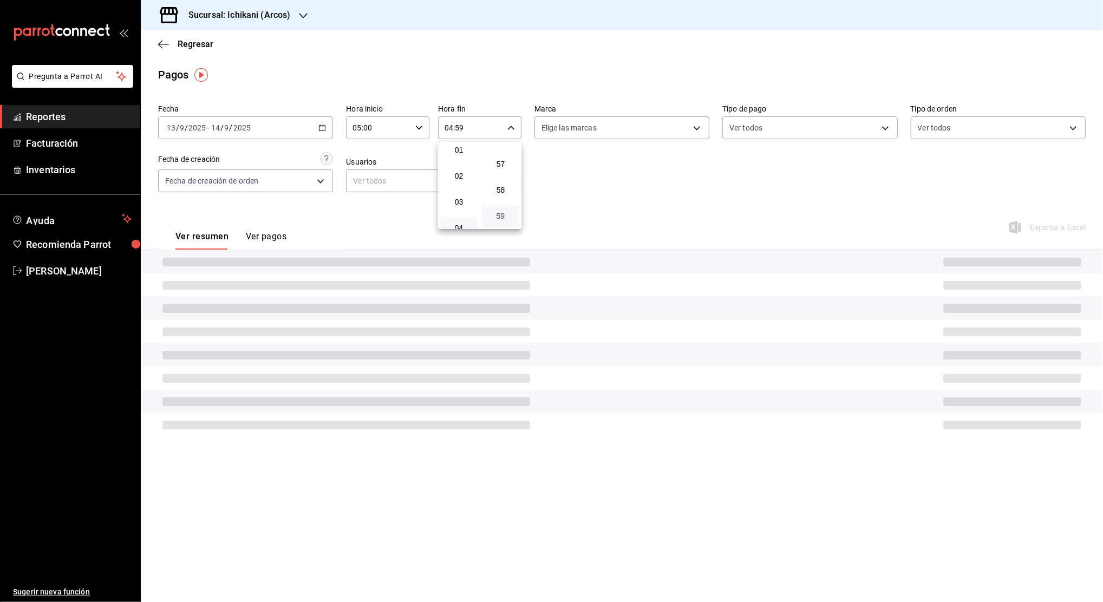
click at [489, 215] on span "59" at bounding box center [500, 216] width 24 height 9
click at [510, 212] on span "59" at bounding box center [500, 216] width 24 height 9
click at [502, 215] on span "59" at bounding box center [500, 216] width 24 height 9
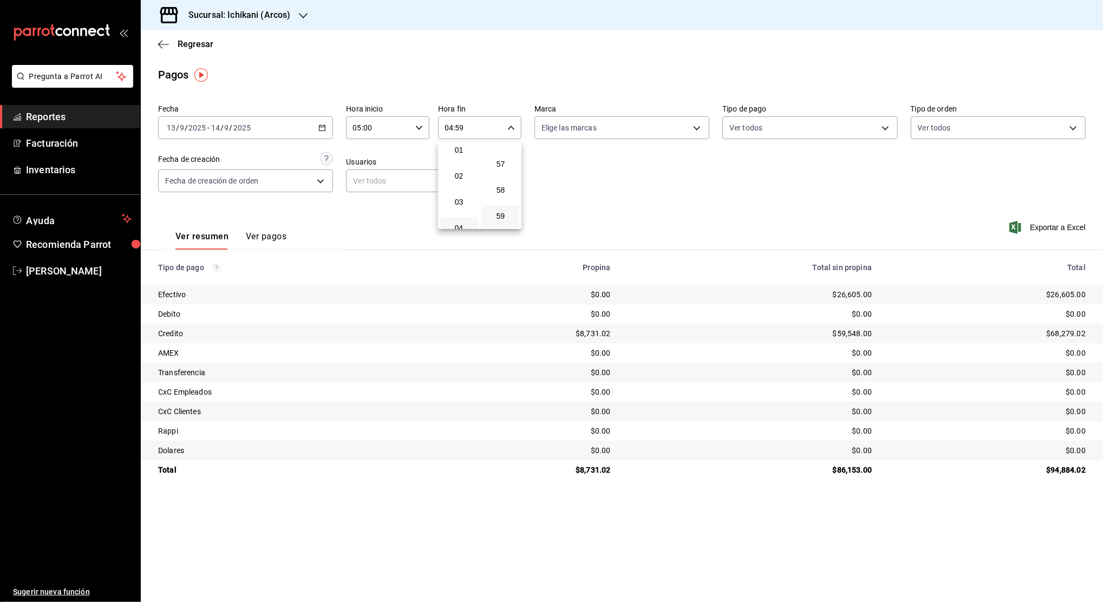
click at [570, 189] on div at bounding box center [551, 301] width 1103 height 602
click at [323, 132] on div "[DATE] [DATE] - [DATE] [DATE]" at bounding box center [245, 127] width 175 height 23
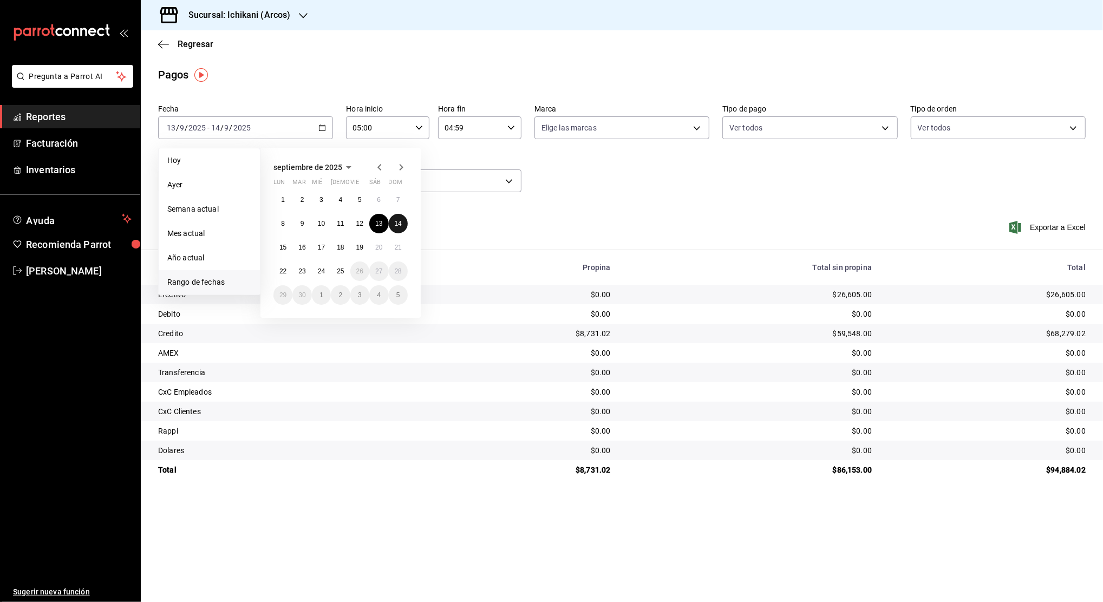
click at [397, 221] on abbr "14" at bounding box center [398, 224] width 7 height 8
click at [287, 244] on button "15" at bounding box center [282, 247] width 19 height 19
type input "00:00"
type input "23:59"
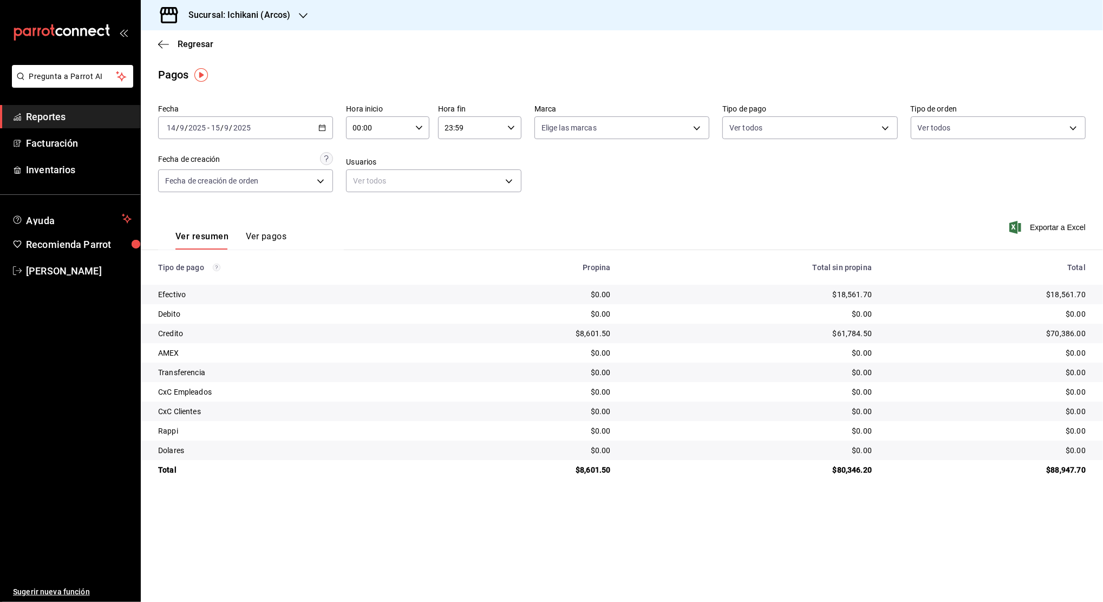
click at [416, 129] on icon "button" at bounding box center [419, 128] width 8 height 8
click at [364, 214] on span "05" at bounding box center [367, 213] width 24 height 9
type input "05:00"
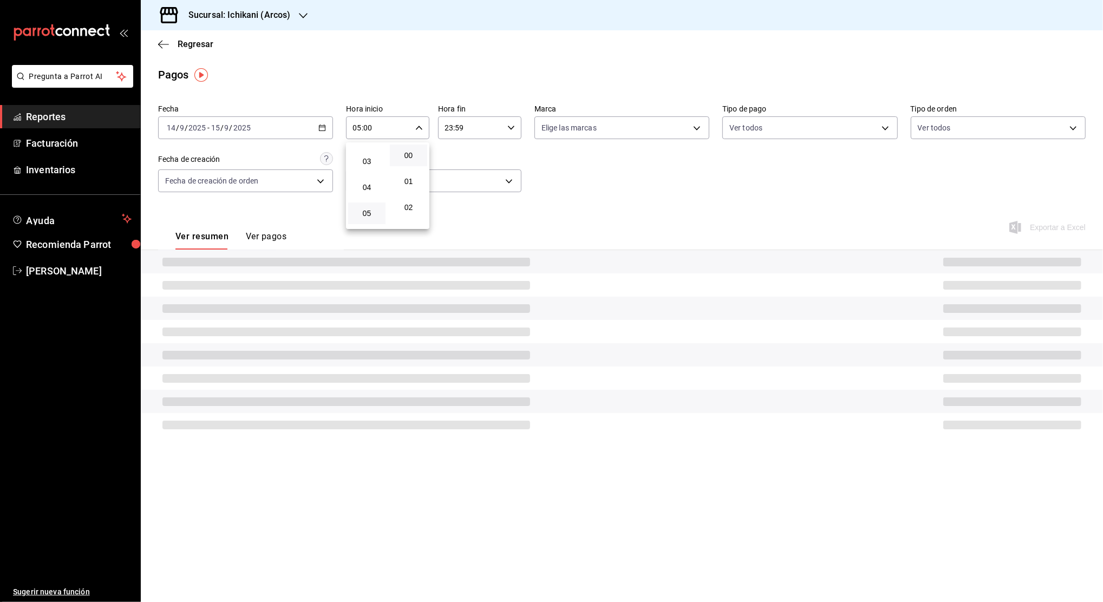
click at [403, 160] on button "00" at bounding box center [408, 156] width 37 height 22
click at [455, 139] on div at bounding box center [551, 301] width 1103 height 602
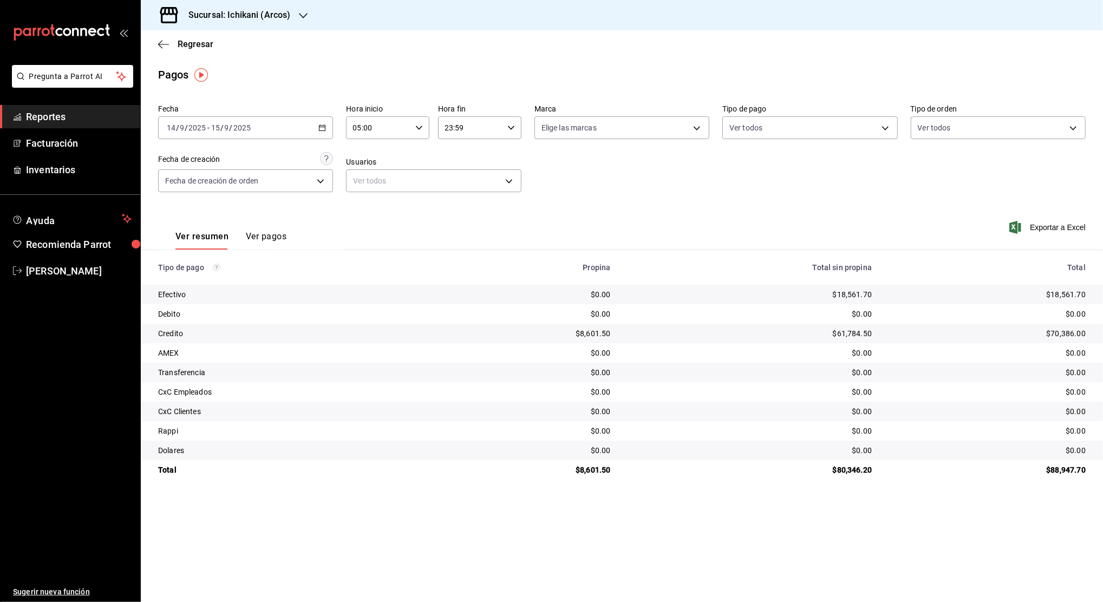
click at [457, 133] on input "23:59" at bounding box center [470, 128] width 65 height 22
click at [460, 187] on span "04" at bounding box center [459, 187] width 24 height 9
type input "04:59"
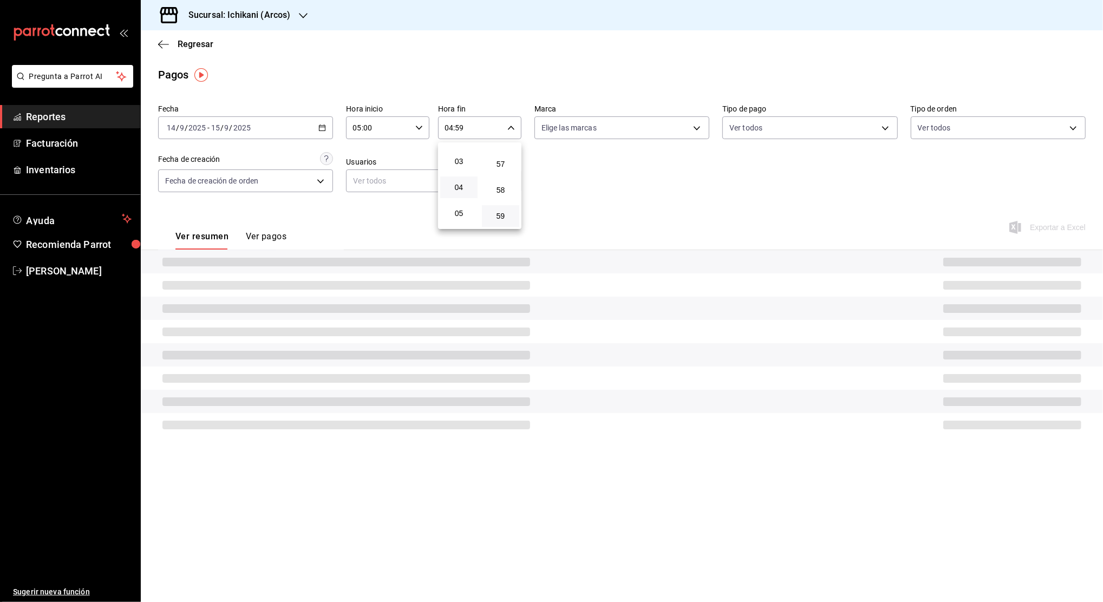
click at [500, 210] on button "59" at bounding box center [500, 216] width 37 height 22
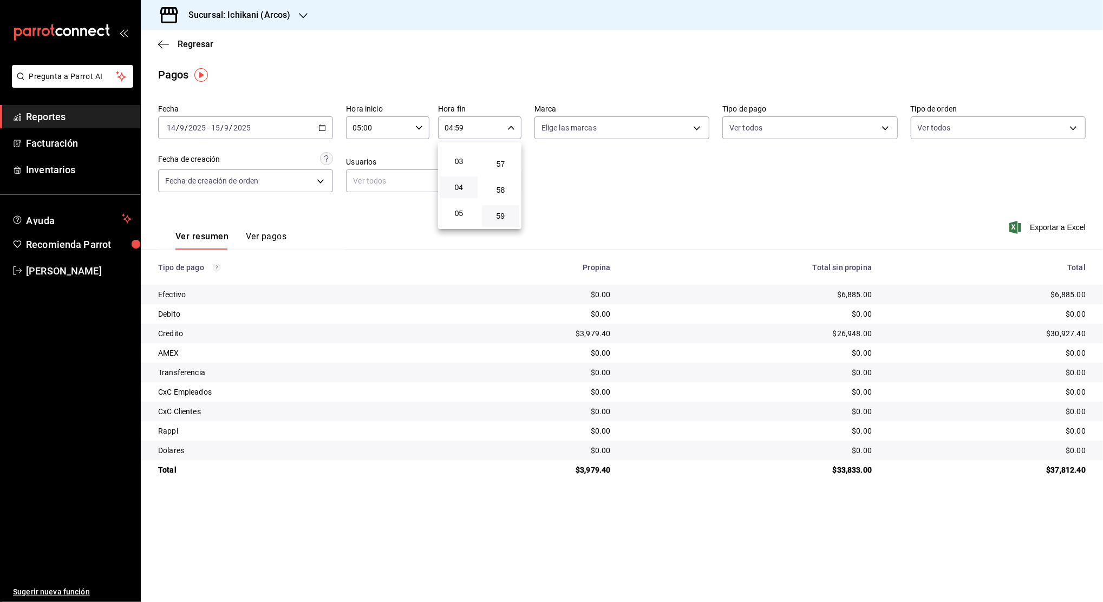
click at [580, 175] on div at bounding box center [551, 301] width 1103 height 602
click at [324, 129] on icon "button" at bounding box center [322, 128] width 8 height 8
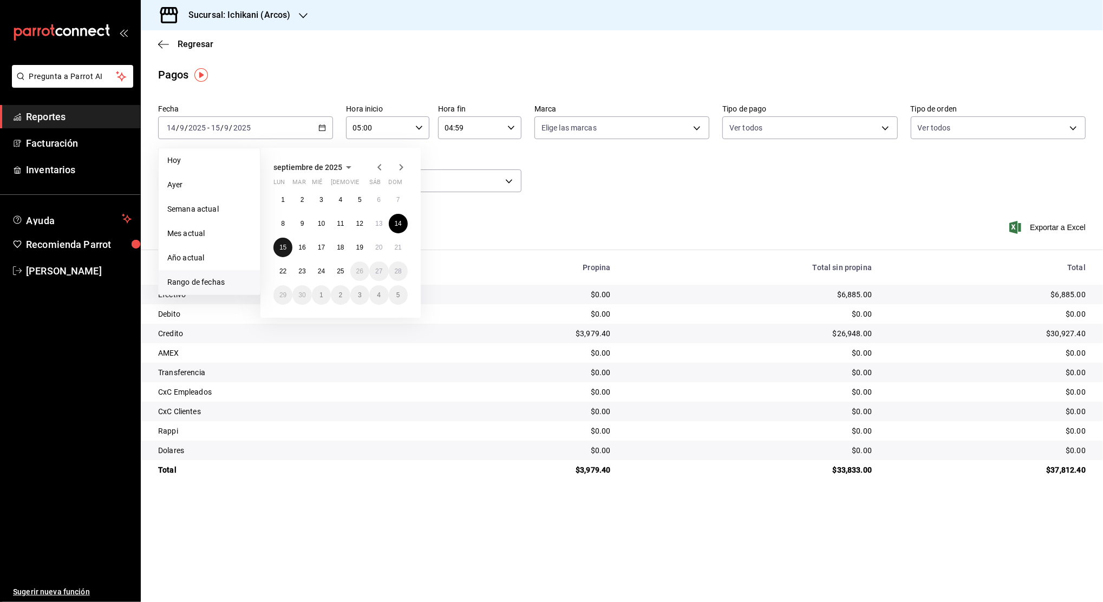
click at [284, 247] on abbr "15" at bounding box center [282, 248] width 7 height 8
click at [303, 246] on abbr "16" at bounding box center [301, 248] width 7 height 8
type input "00:00"
type input "23:59"
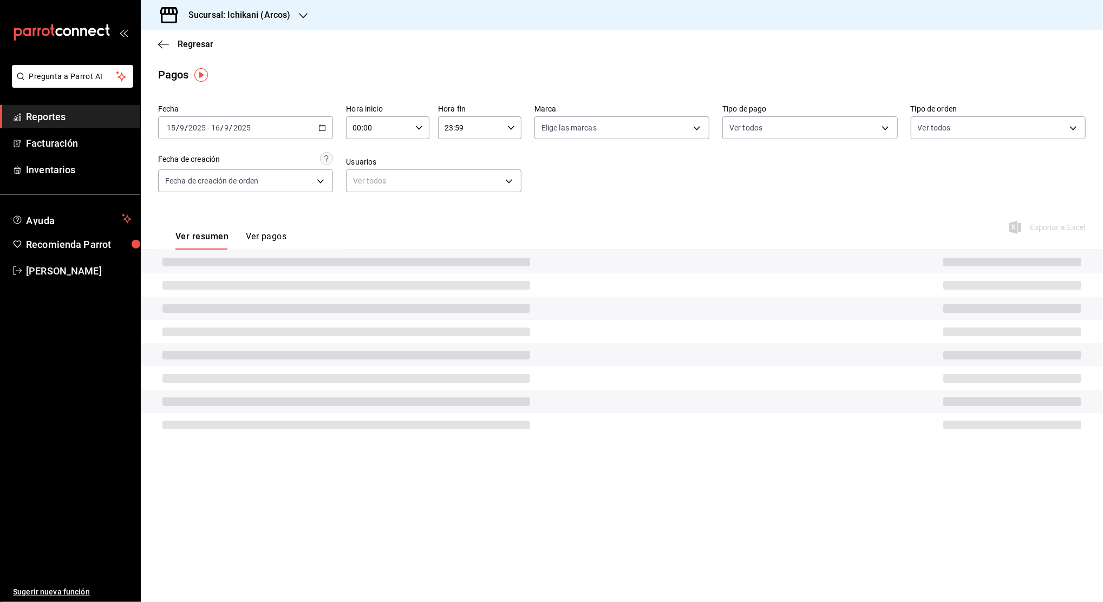
click at [416, 126] on icon "button" at bounding box center [419, 128] width 8 height 8
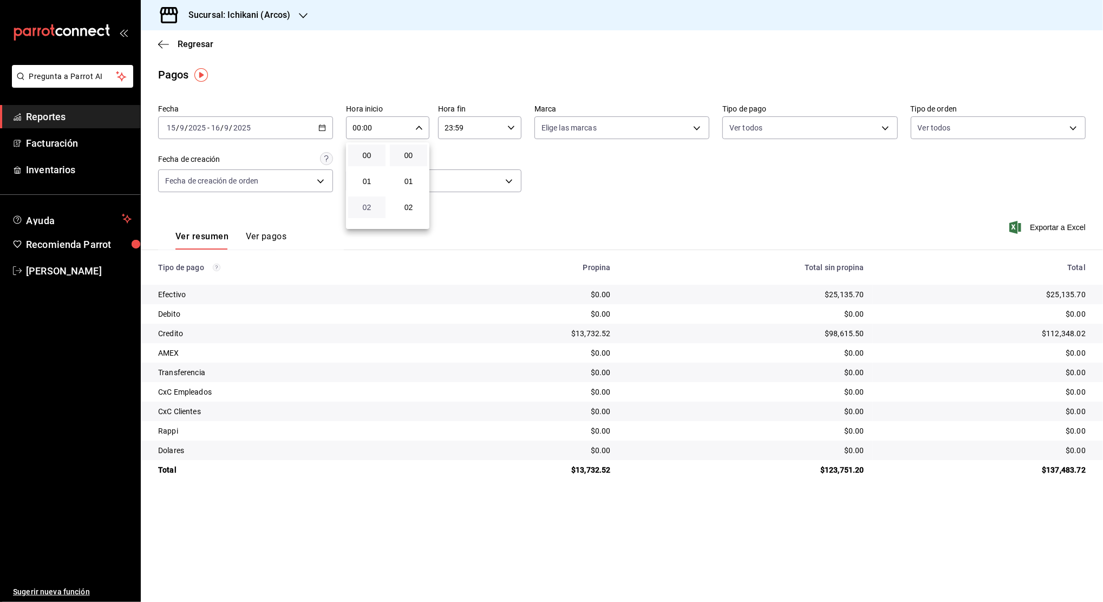
scroll to position [72, 0]
click at [367, 214] on span "05" at bounding box center [367, 213] width 24 height 9
type input "05:00"
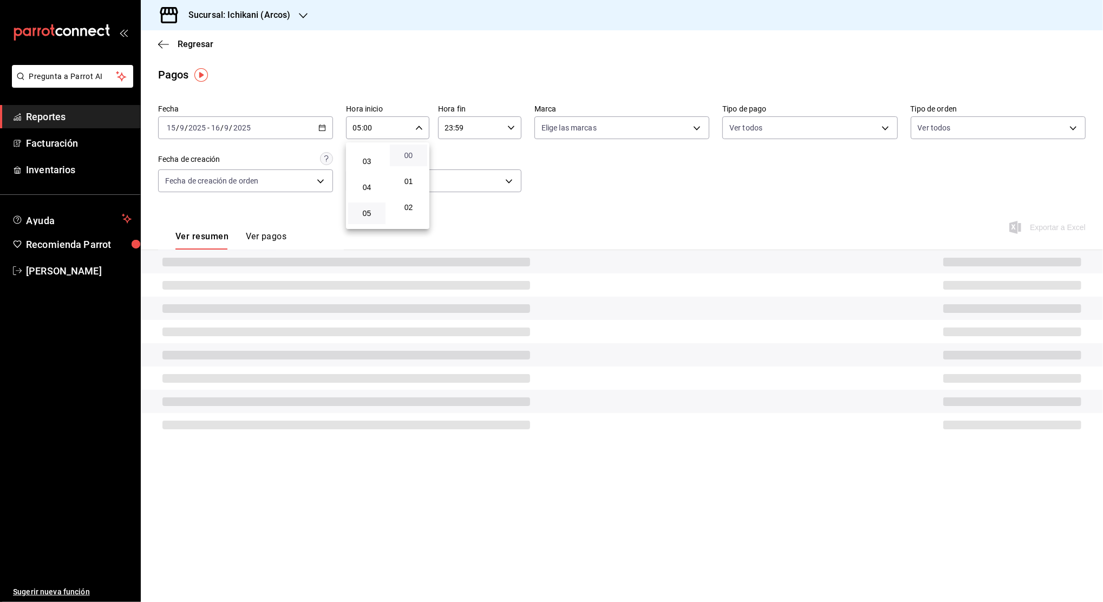
click at [410, 156] on span "00" at bounding box center [408, 155] width 24 height 9
click at [460, 128] on div at bounding box center [551, 301] width 1103 height 602
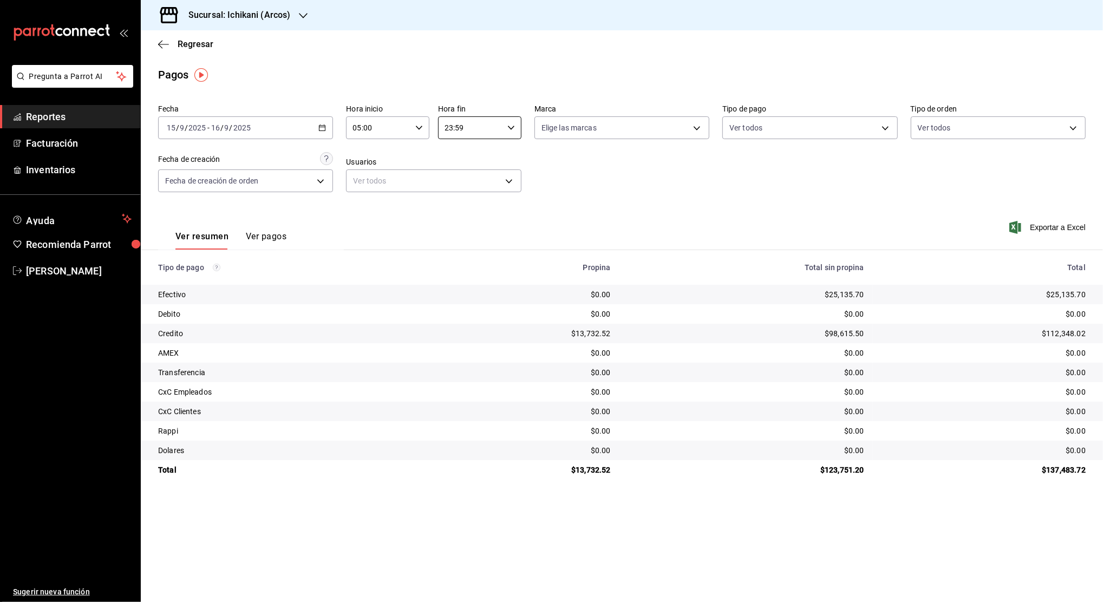
click at [460, 128] on input "23:59" at bounding box center [470, 128] width 65 height 22
click at [456, 219] on button "04" at bounding box center [458, 228] width 37 height 22
type input "04:59"
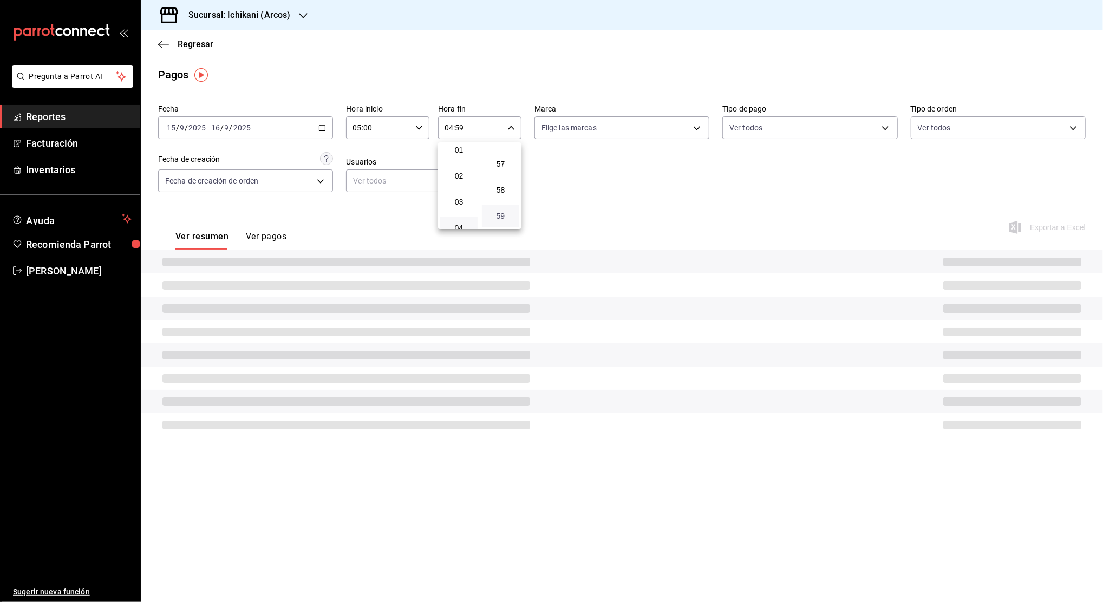
click at [493, 214] on span "59" at bounding box center [500, 216] width 24 height 9
click at [497, 214] on span "59" at bounding box center [500, 216] width 24 height 9
click at [548, 183] on div at bounding box center [551, 301] width 1103 height 602
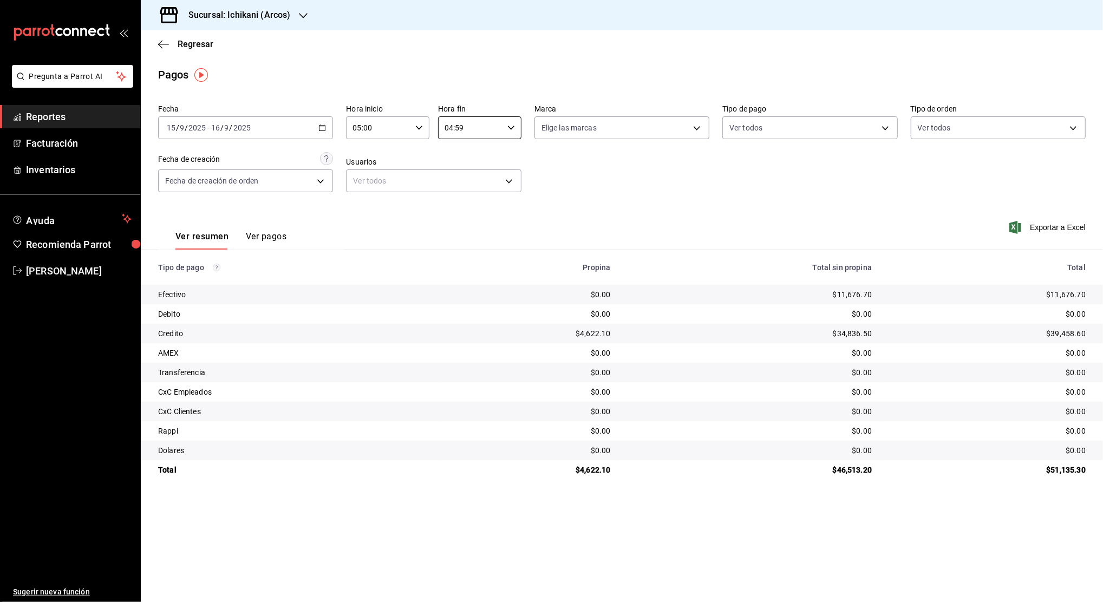
click at [325, 129] on \(Stroke\) "button" at bounding box center [322, 128] width 6 height 6
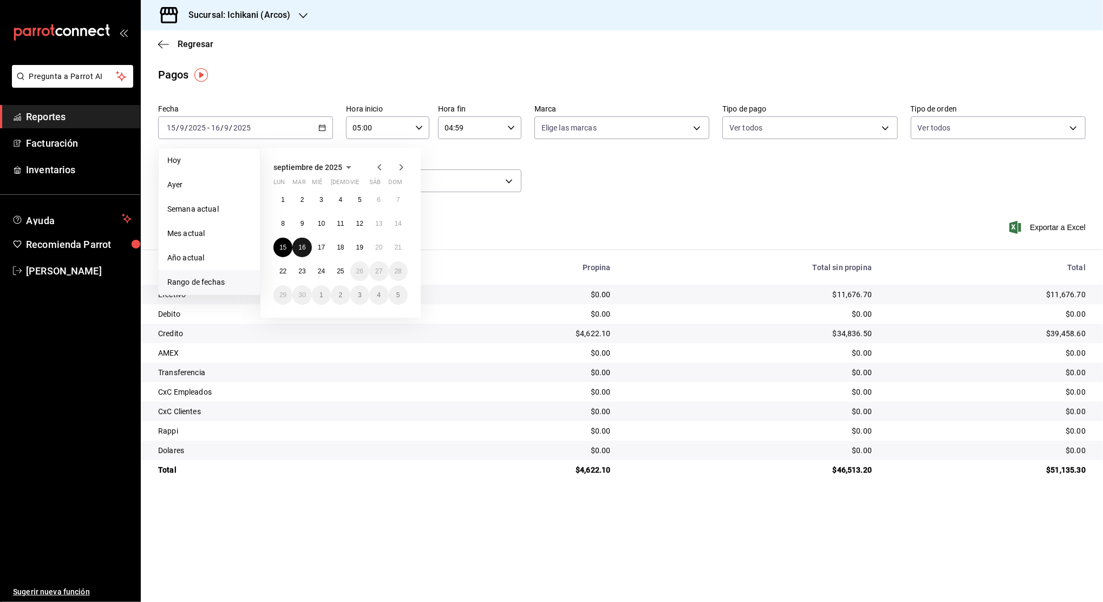
click at [300, 245] on abbr "16" at bounding box center [301, 248] width 7 height 8
click at [316, 245] on button "17" at bounding box center [321, 247] width 19 height 19
type input "00:00"
type input "23:59"
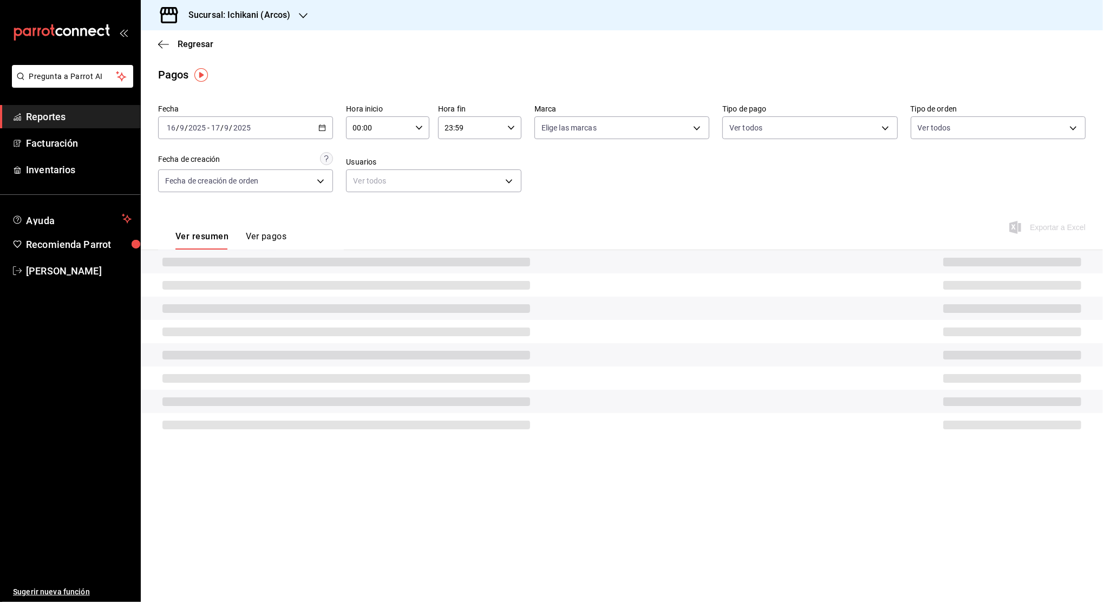
click at [375, 129] on input "00:00" at bounding box center [378, 128] width 65 height 22
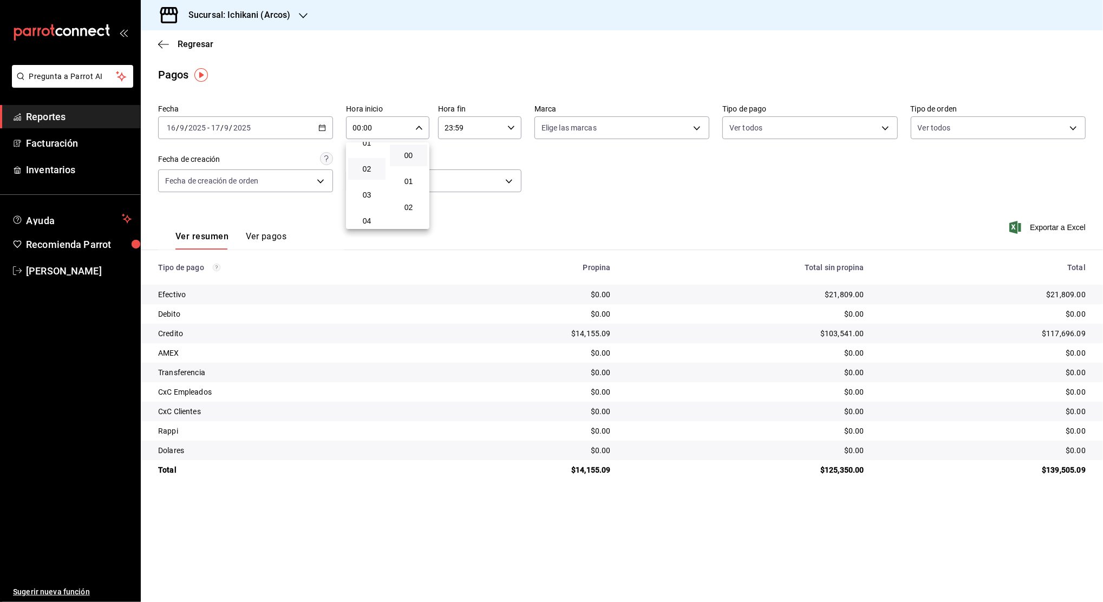
scroll to position [72, 0]
click at [366, 211] on span "05" at bounding box center [367, 213] width 24 height 9
type input "05:00"
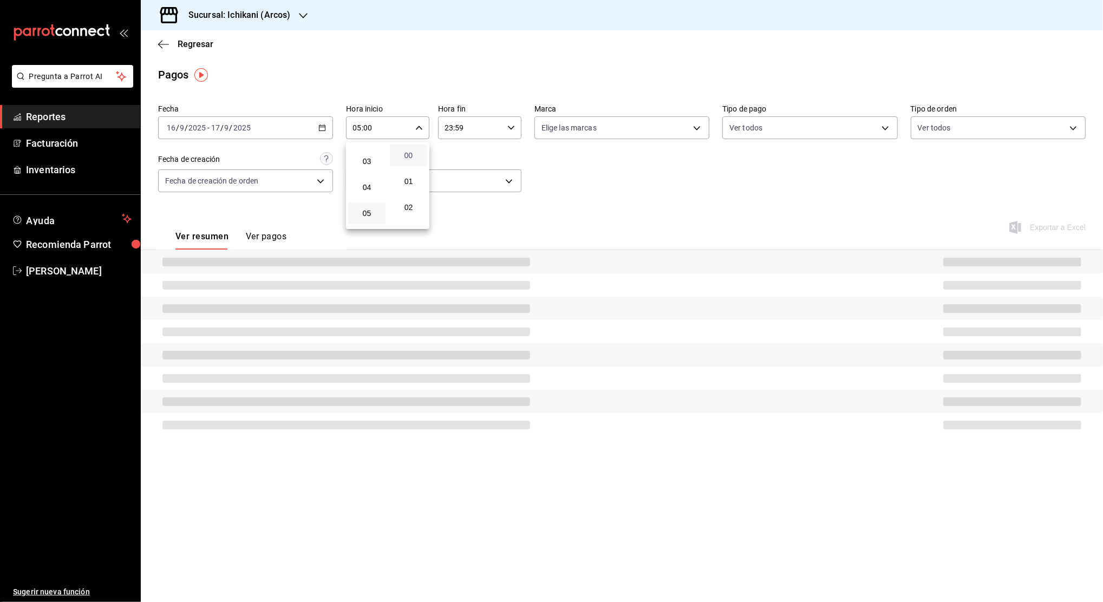
click at [404, 156] on span "00" at bounding box center [408, 155] width 24 height 9
click at [456, 115] on div at bounding box center [551, 301] width 1103 height 602
click at [456, 123] on input "23:59" at bounding box center [470, 128] width 65 height 22
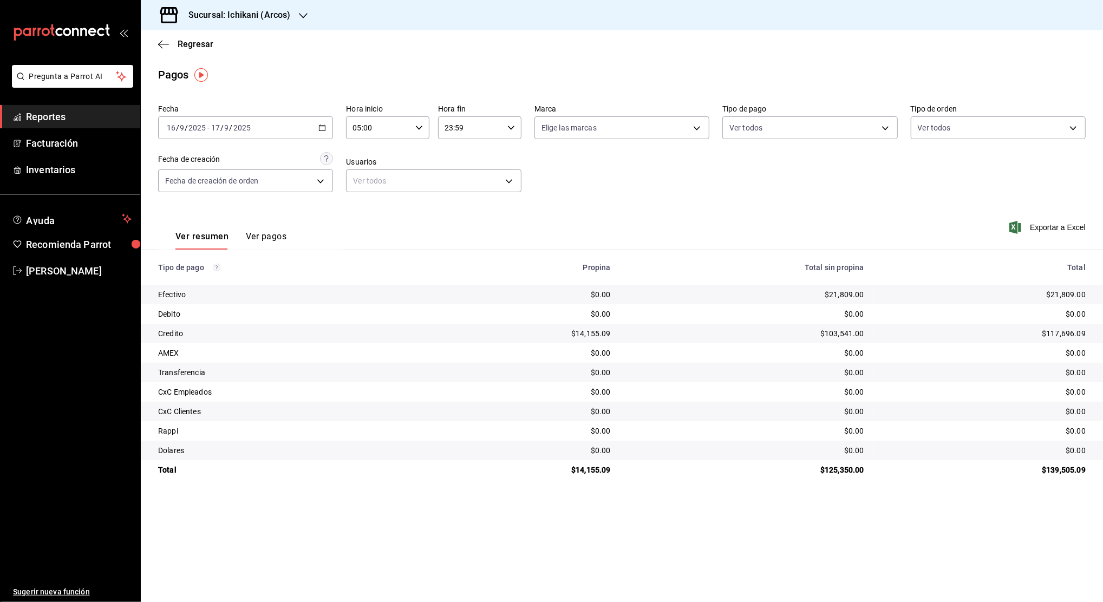
click at [465, 119] on input "23:59" at bounding box center [470, 128] width 65 height 22
click at [463, 127] on input "23:59" at bounding box center [470, 128] width 65 height 22
click at [456, 151] on span "04" at bounding box center [459, 155] width 24 height 9
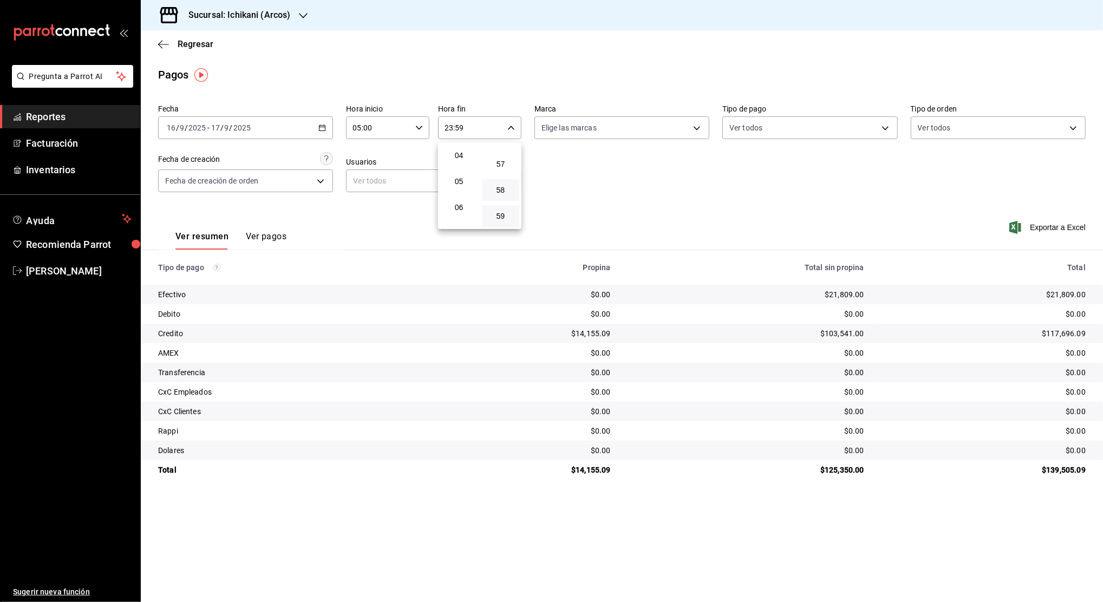
type input "04:59"
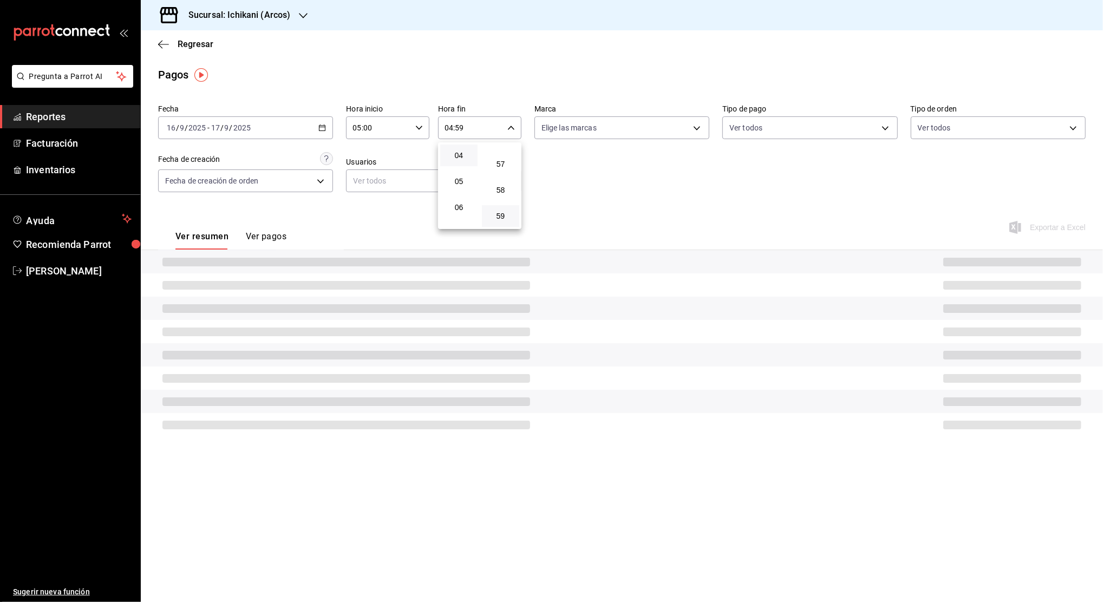
click at [501, 221] on button "59" at bounding box center [500, 216] width 37 height 22
click at [564, 188] on div at bounding box center [551, 301] width 1103 height 602
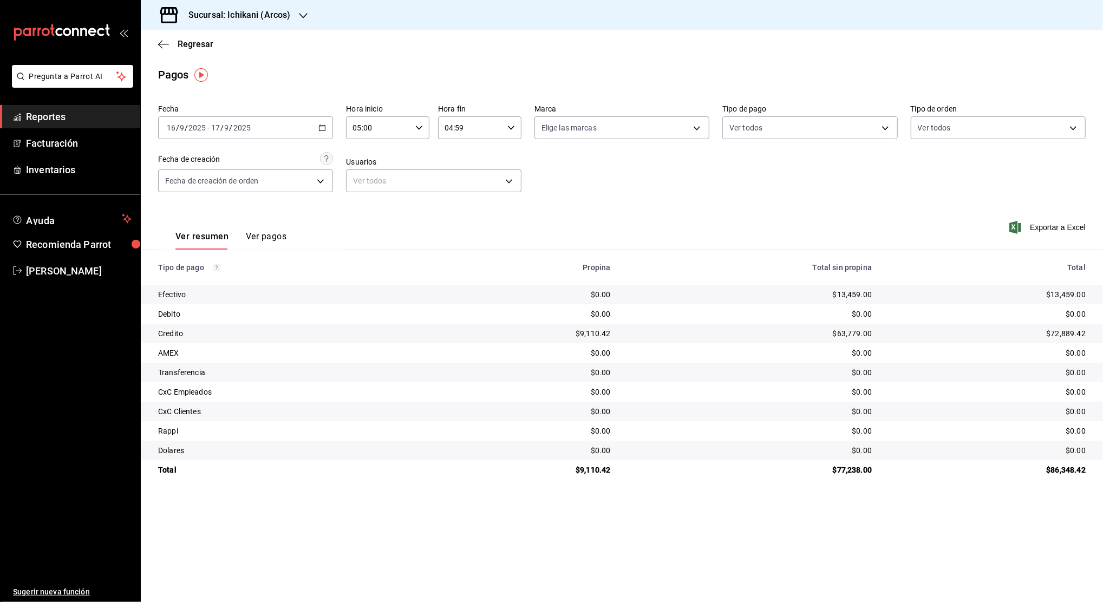
click at [324, 128] on icon "button" at bounding box center [322, 128] width 8 height 8
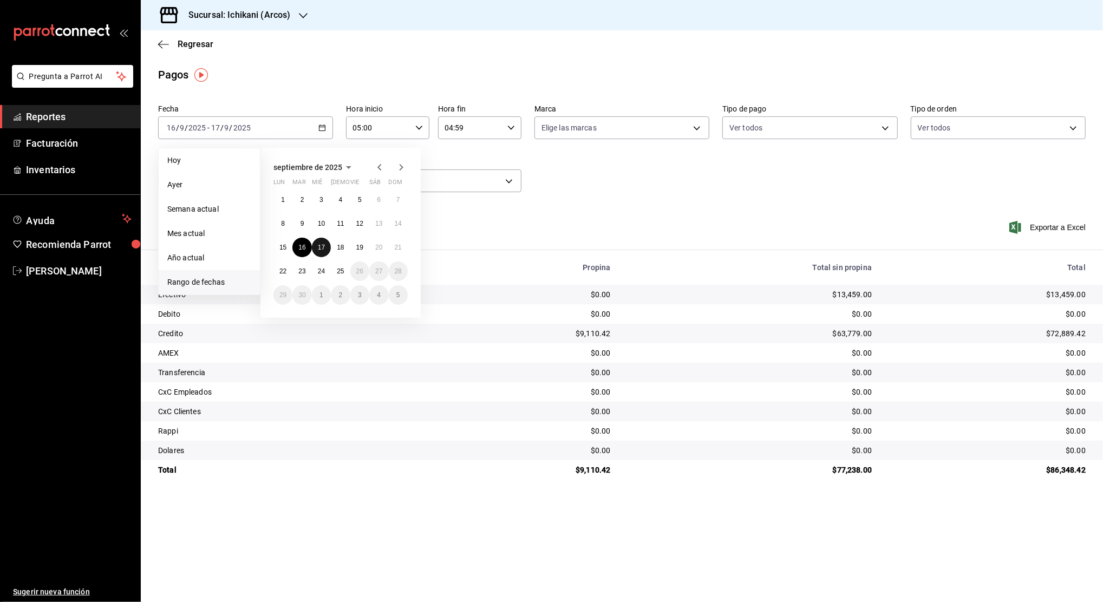
click at [322, 244] on abbr "17" at bounding box center [321, 248] width 7 height 8
click at [341, 243] on button "18" at bounding box center [340, 247] width 19 height 19
type input "00:00"
type input "23:59"
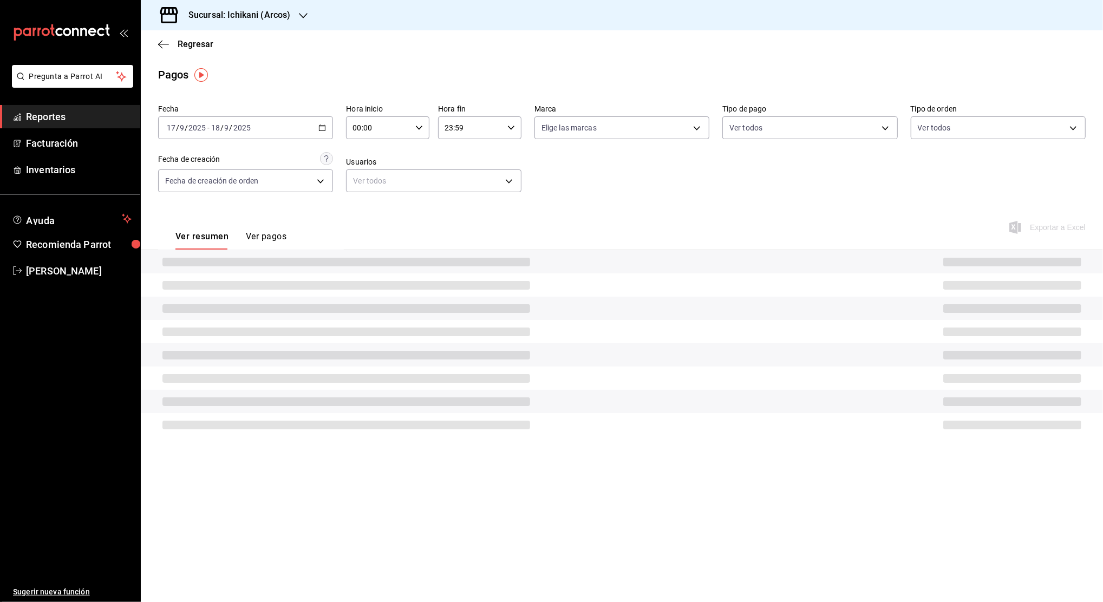
click at [417, 122] on div "00:00 Hora inicio" at bounding box center [387, 127] width 83 height 23
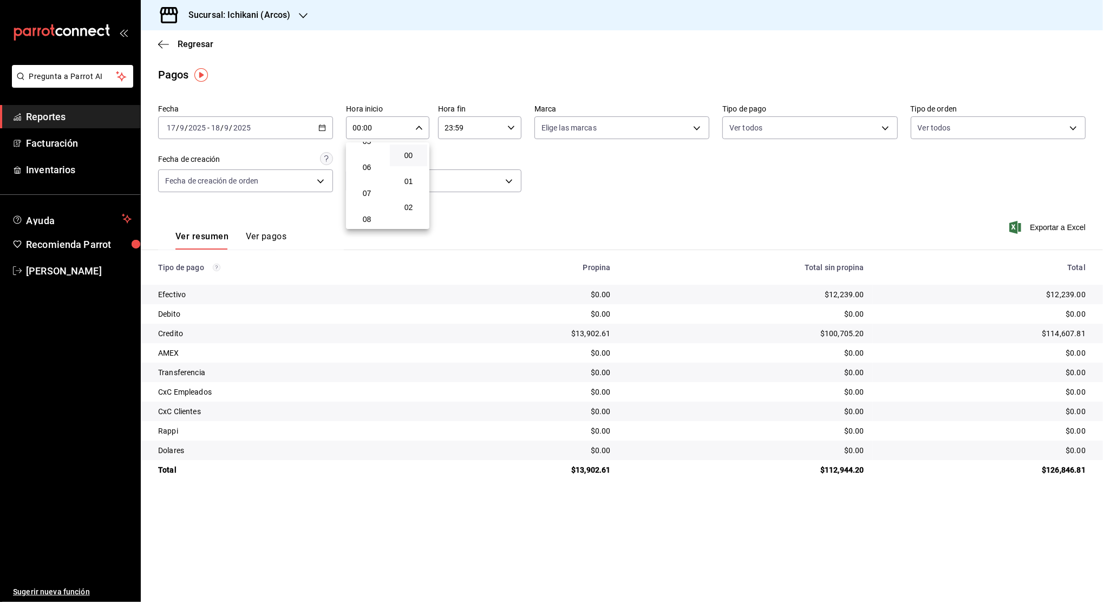
scroll to position [72, 0]
click at [366, 210] on span "05" at bounding box center [367, 213] width 24 height 9
type input "05:00"
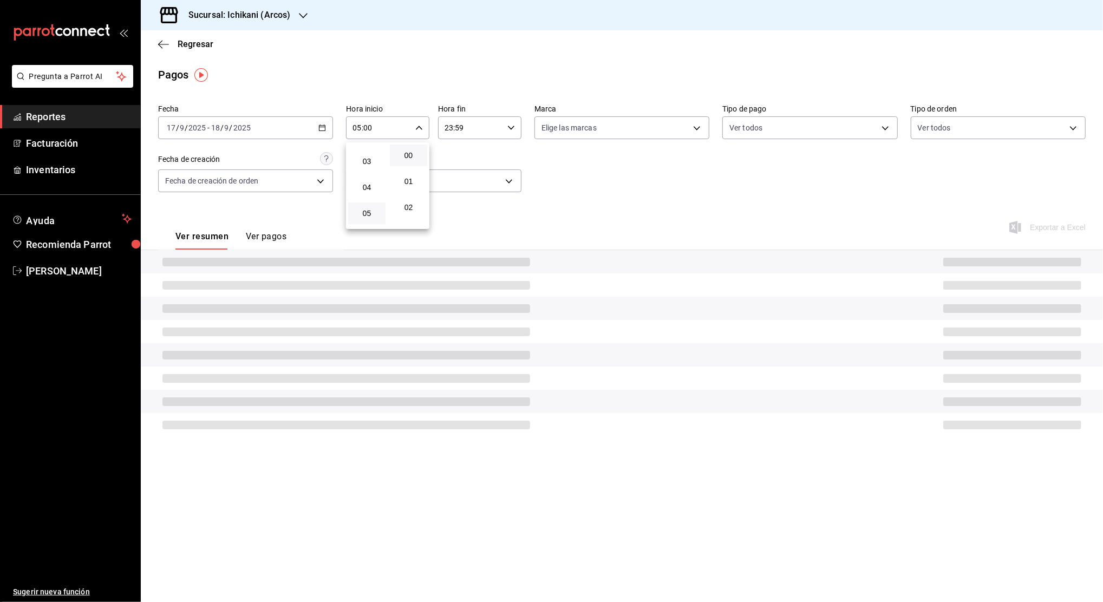
click at [411, 160] on button "00" at bounding box center [408, 156] width 37 height 22
click at [469, 128] on div at bounding box center [551, 301] width 1103 height 602
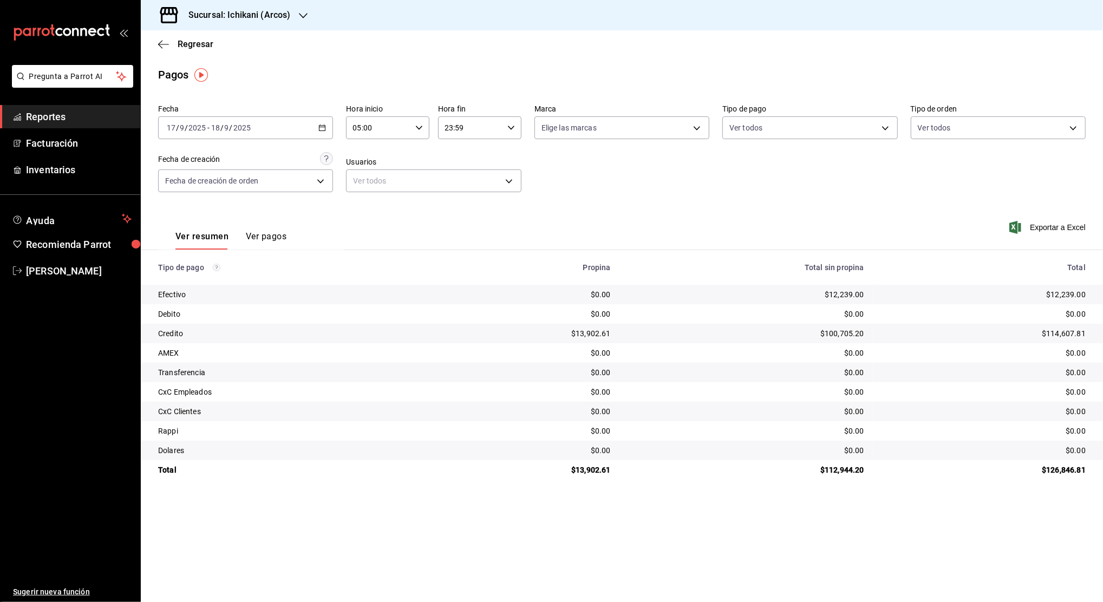
click at [469, 128] on input "23:59" at bounding box center [470, 128] width 65 height 22
click at [458, 222] on button "04" at bounding box center [458, 228] width 37 height 22
type input "04:59"
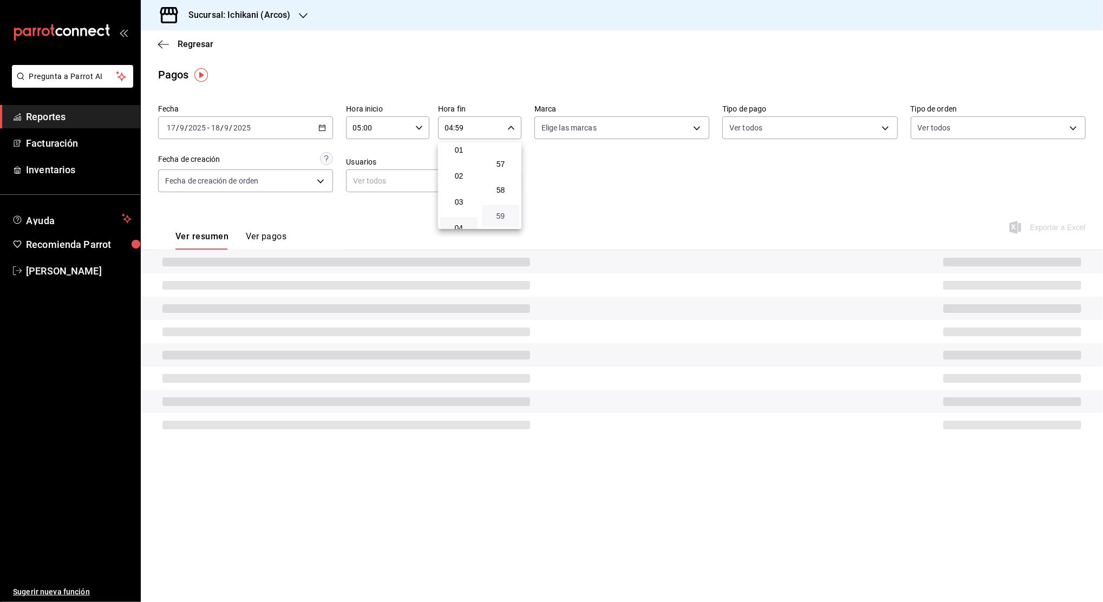
click at [505, 218] on span "59" at bounding box center [500, 216] width 24 height 9
click at [569, 176] on div at bounding box center [551, 301] width 1103 height 602
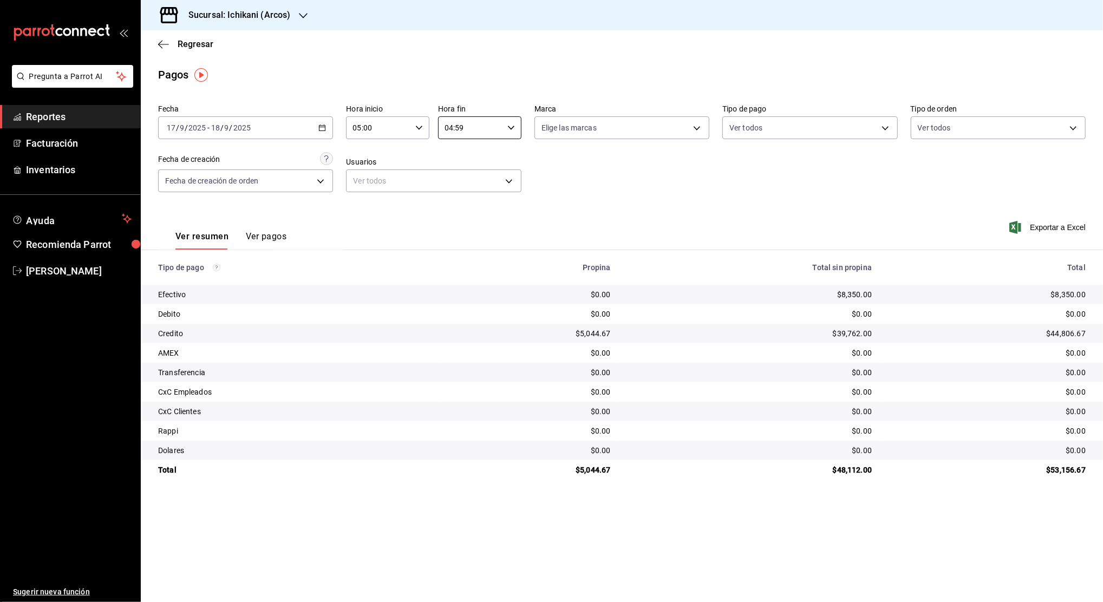
click at [322, 122] on div "[DATE] [DATE] - [DATE] [DATE]" at bounding box center [245, 127] width 175 height 23
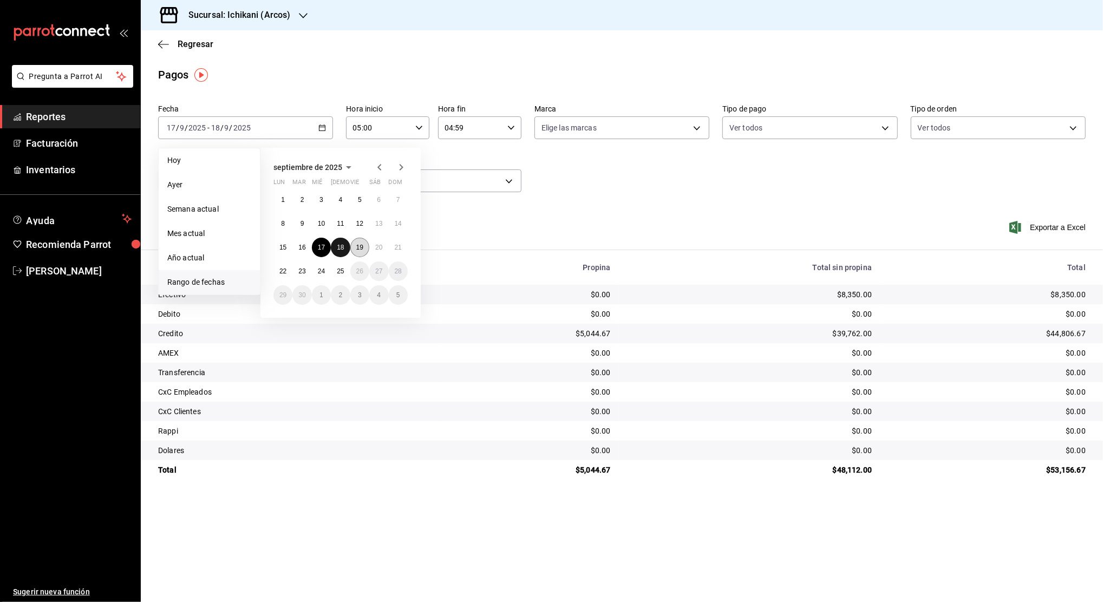
drag, startPoint x: 343, startPoint y: 245, endPoint x: 354, endPoint y: 246, distance: 10.3
click at [343, 246] on abbr "18" at bounding box center [340, 248] width 7 height 8
click at [356, 247] on abbr "19" at bounding box center [359, 248] width 7 height 8
type input "00:00"
type input "23:59"
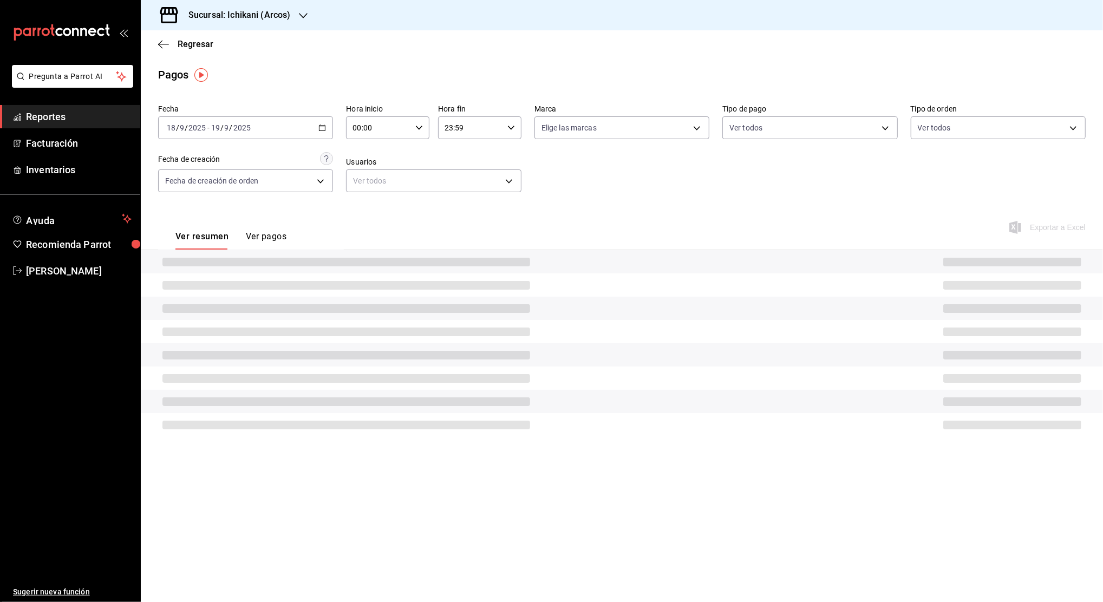
click at [413, 130] on div "00:00 Hora inicio" at bounding box center [387, 127] width 83 height 23
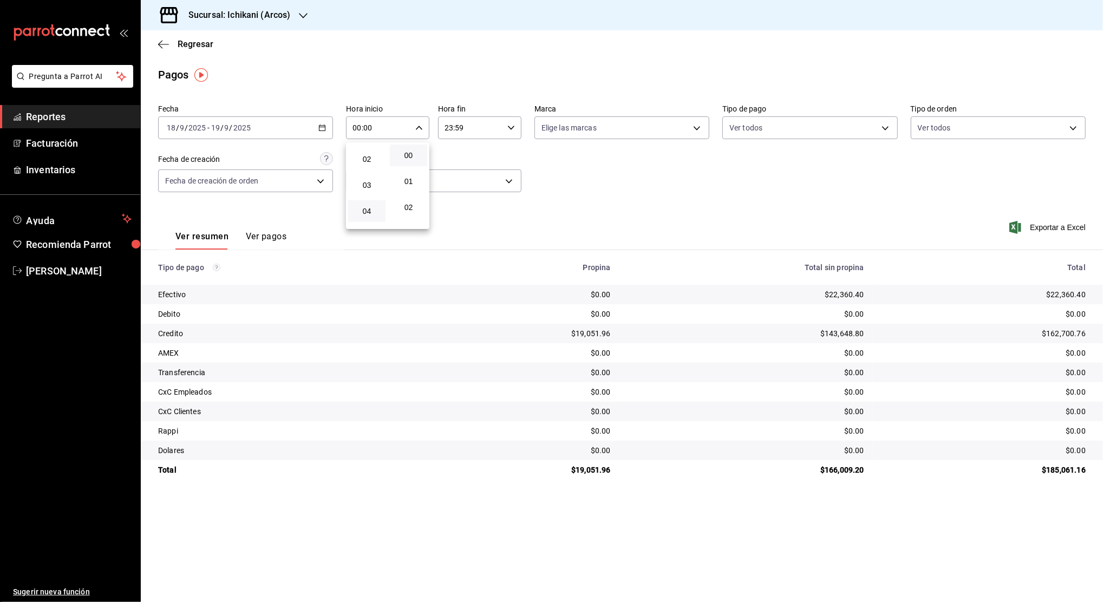
scroll to position [72, 0]
click at [365, 214] on span "05" at bounding box center [367, 213] width 24 height 9
type input "05:00"
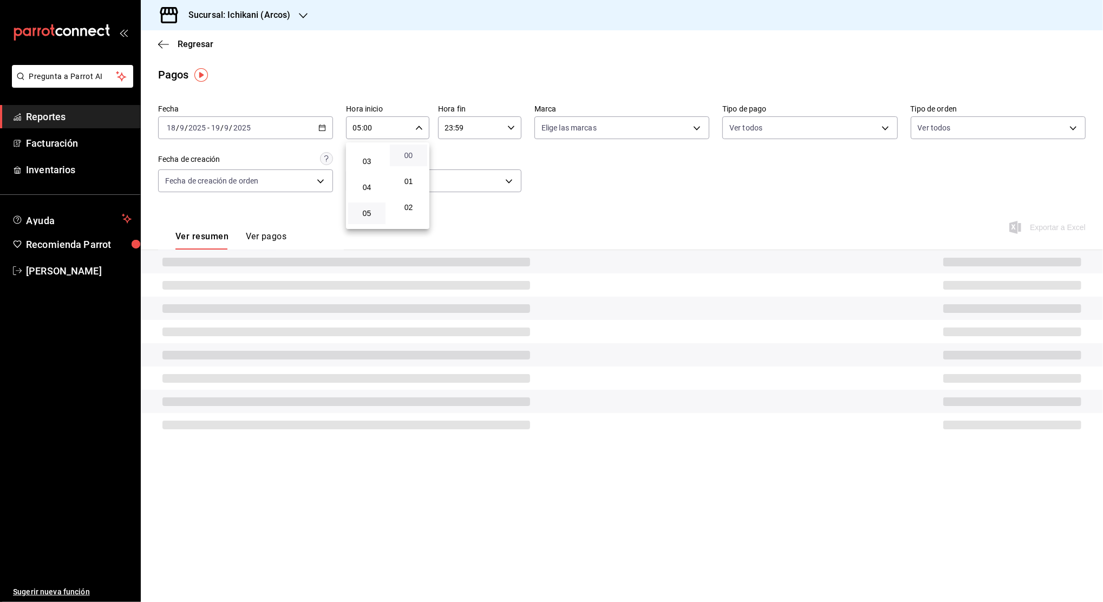
click at [407, 159] on span "00" at bounding box center [408, 155] width 24 height 9
click at [484, 128] on div at bounding box center [551, 301] width 1103 height 602
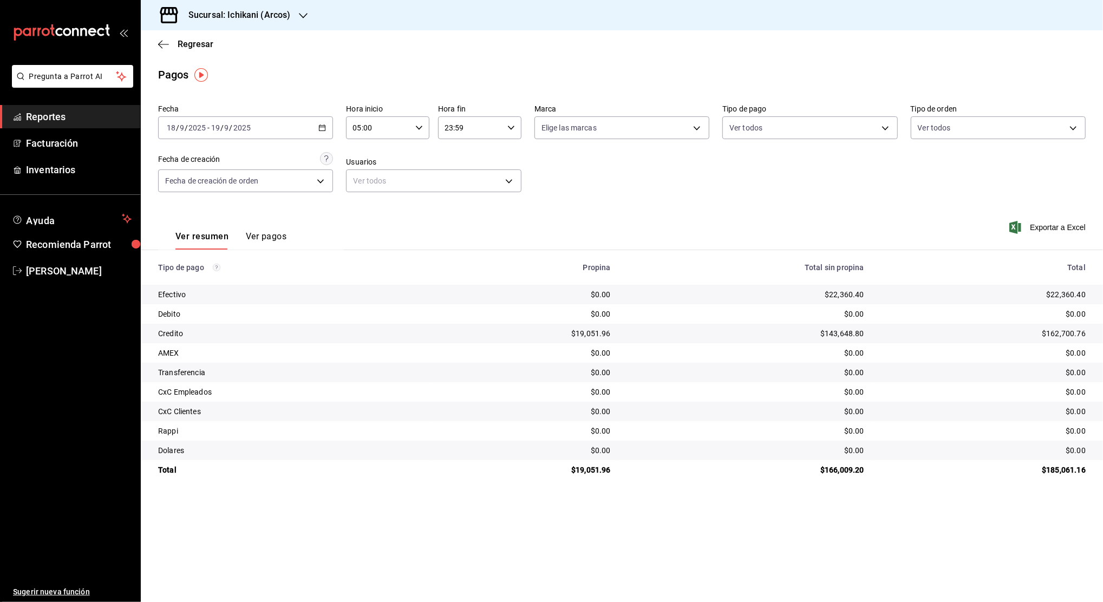
click at [480, 128] on input "23:59" at bounding box center [470, 128] width 65 height 22
click at [455, 224] on span "04" at bounding box center [459, 228] width 24 height 9
type input "04:59"
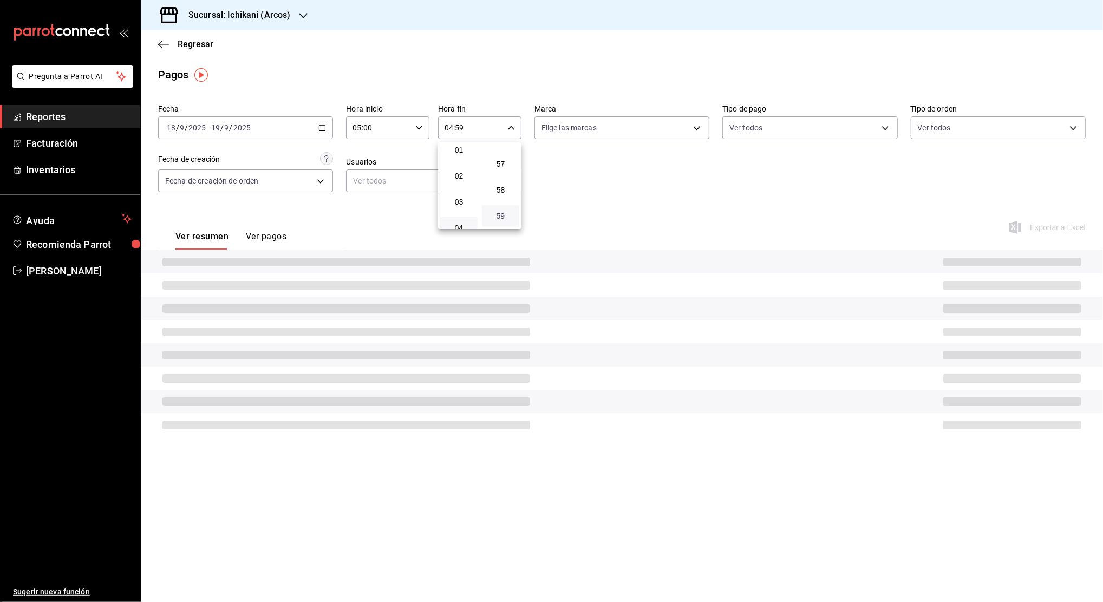
click at [491, 214] on span "59" at bounding box center [500, 216] width 24 height 9
click at [495, 217] on span "59" at bounding box center [500, 216] width 24 height 9
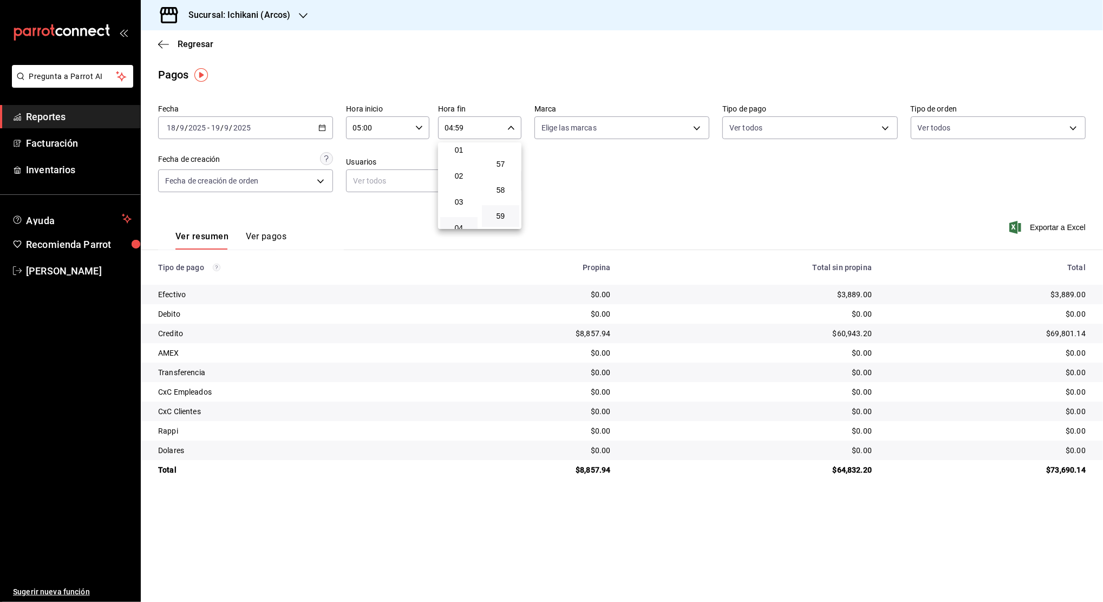
click at [551, 166] on div at bounding box center [551, 301] width 1103 height 602
click at [322, 129] on icon "button" at bounding box center [322, 128] width 8 height 8
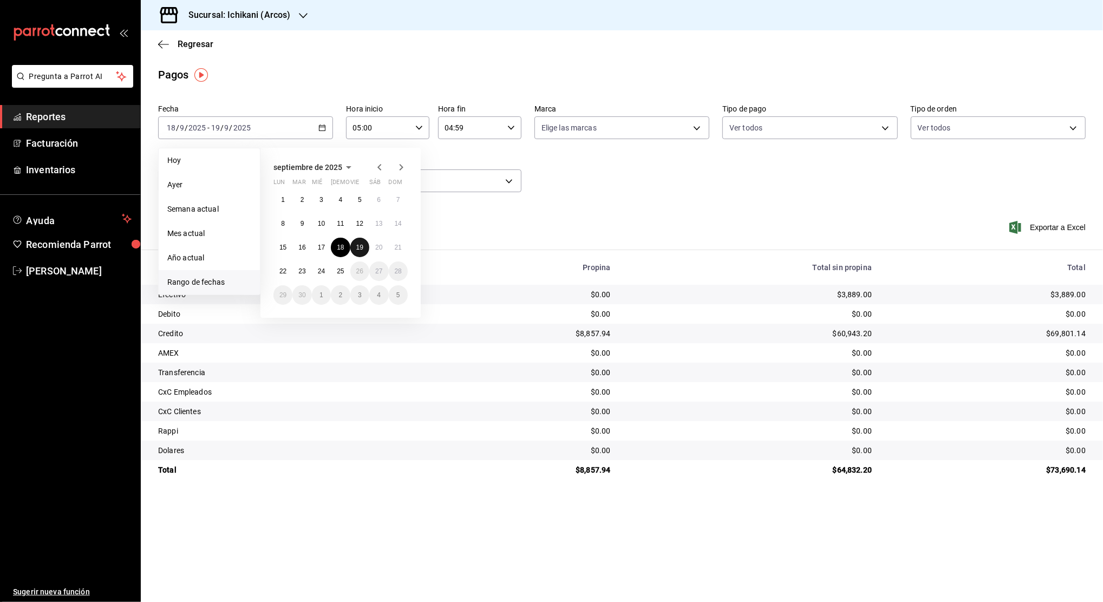
click at [362, 248] on abbr "19" at bounding box center [359, 248] width 7 height 8
click at [377, 247] on abbr "20" at bounding box center [378, 248] width 7 height 8
type input "00:00"
type input "23:59"
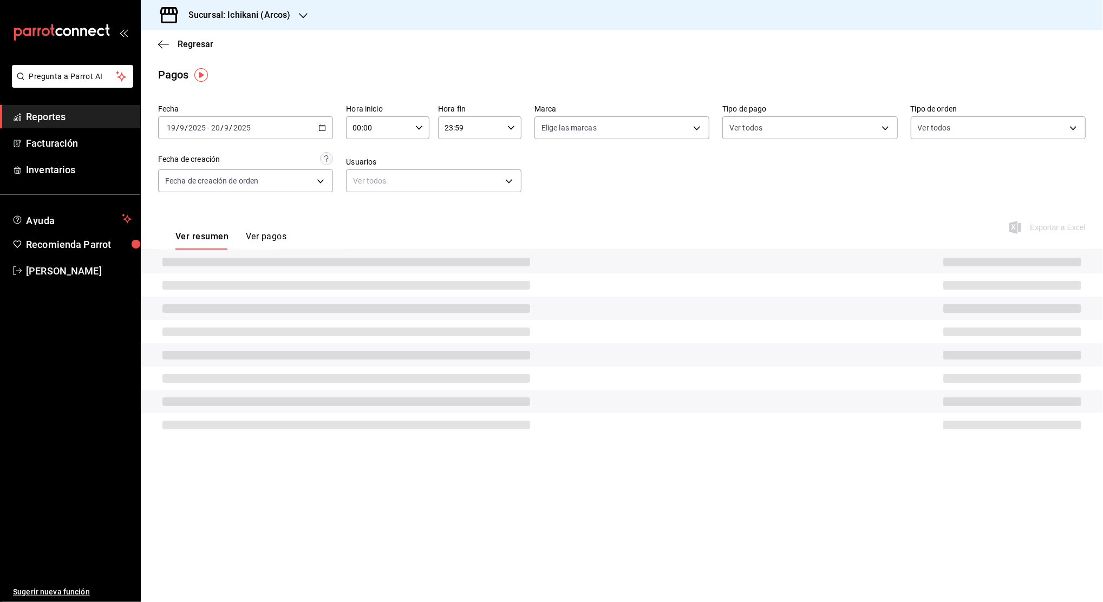
click at [418, 130] on icon "button" at bounding box center [419, 128] width 8 height 8
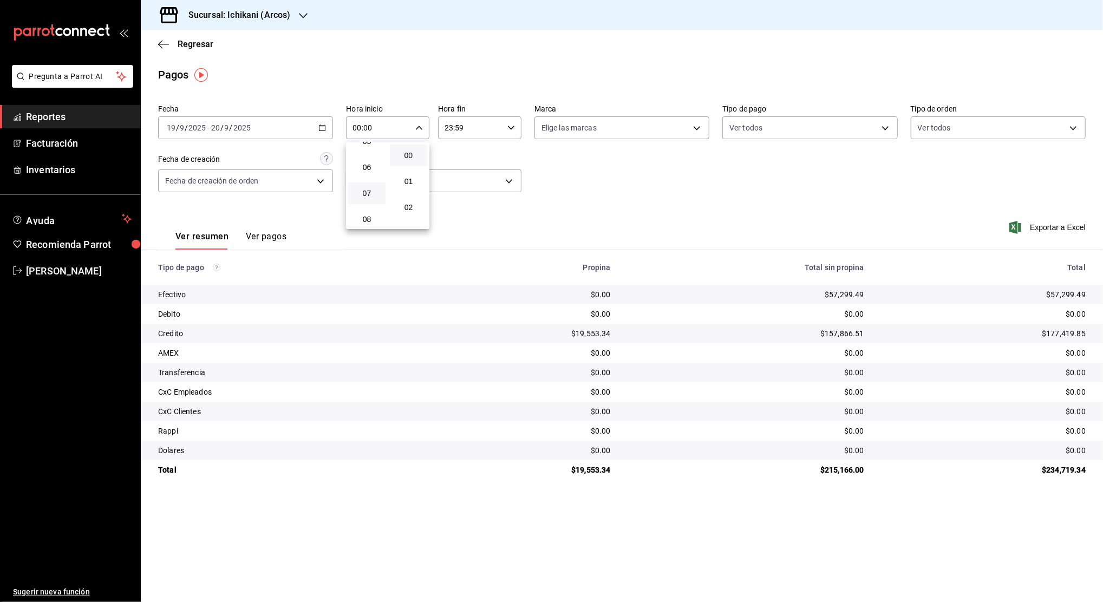
scroll to position [72, 0]
click at [368, 213] on span "05" at bounding box center [367, 213] width 24 height 9
type input "05:00"
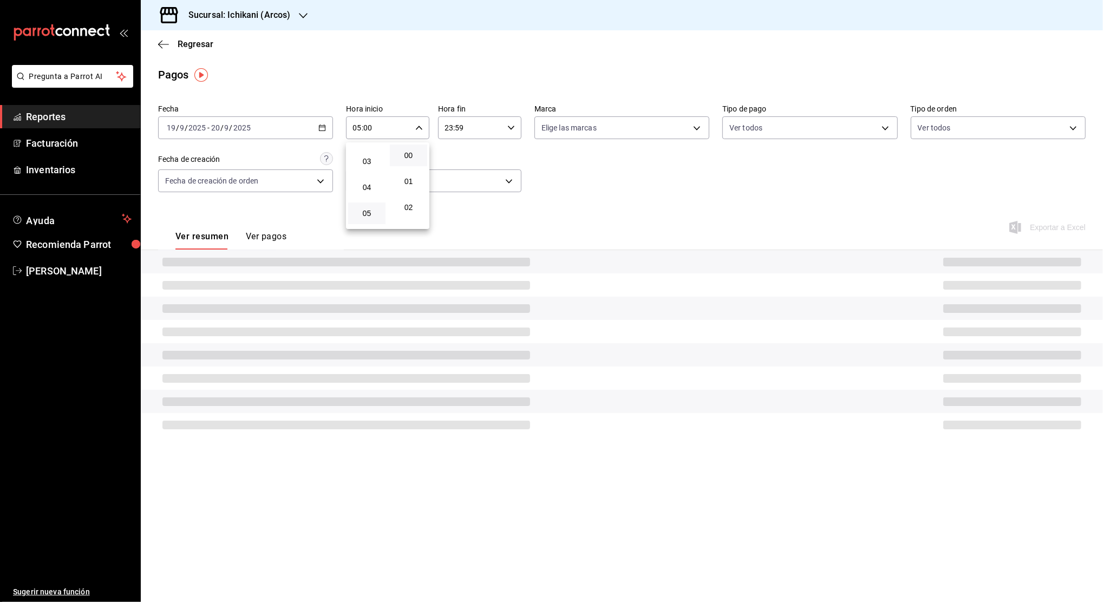
click at [408, 161] on button "00" at bounding box center [408, 156] width 37 height 22
click at [461, 133] on div at bounding box center [551, 301] width 1103 height 602
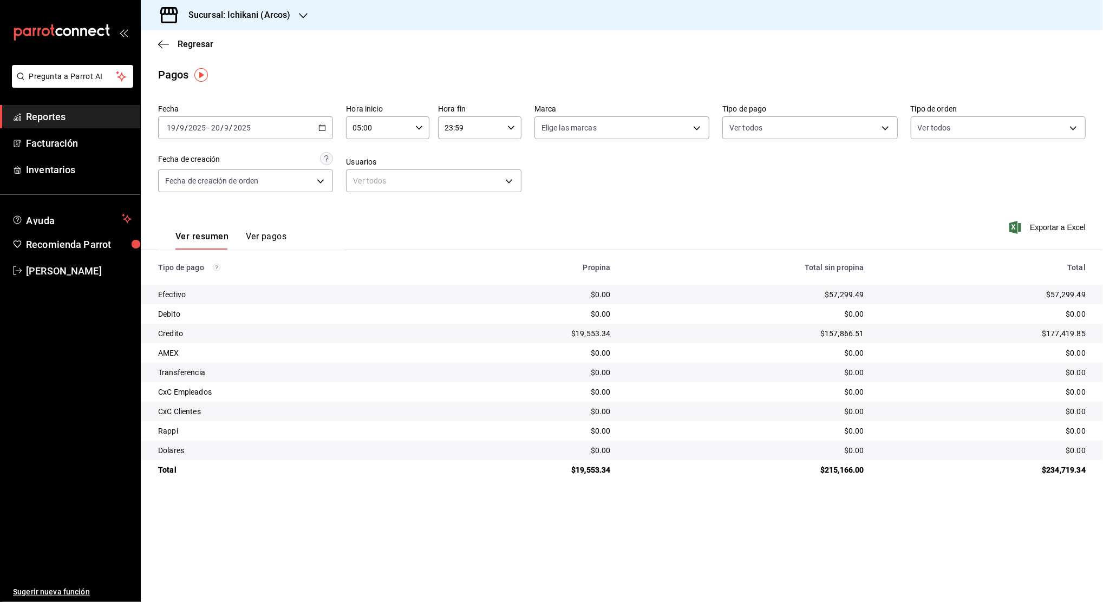
click at [460, 132] on input "23:59" at bounding box center [470, 128] width 65 height 22
click at [454, 154] on span "04" at bounding box center [459, 155] width 24 height 9
type input "04:59"
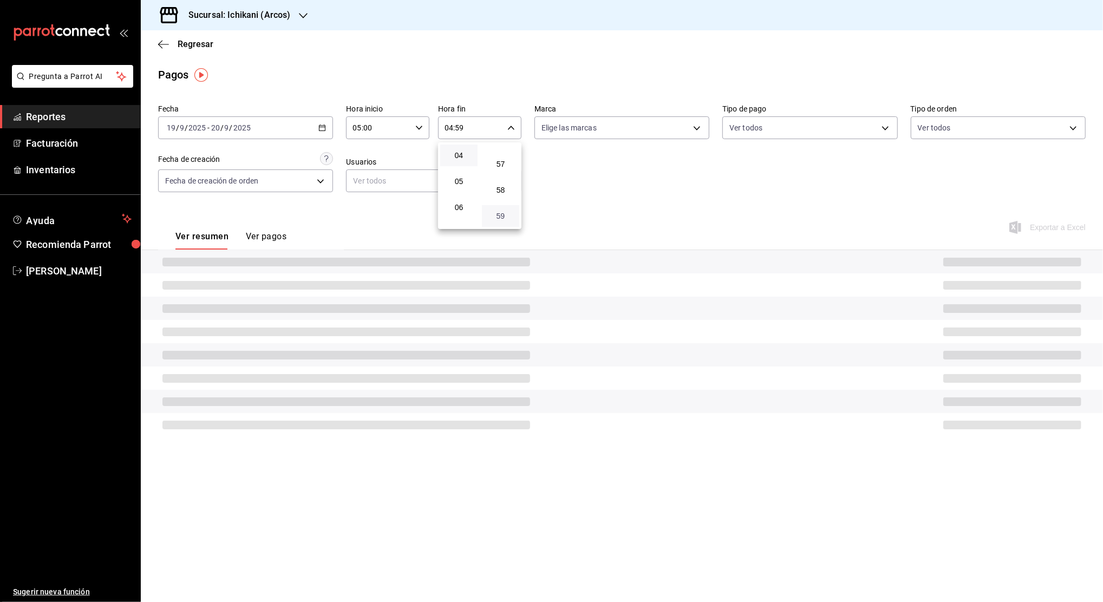
click at [504, 217] on span "59" at bounding box center [500, 216] width 24 height 9
click at [569, 180] on div at bounding box center [551, 301] width 1103 height 602
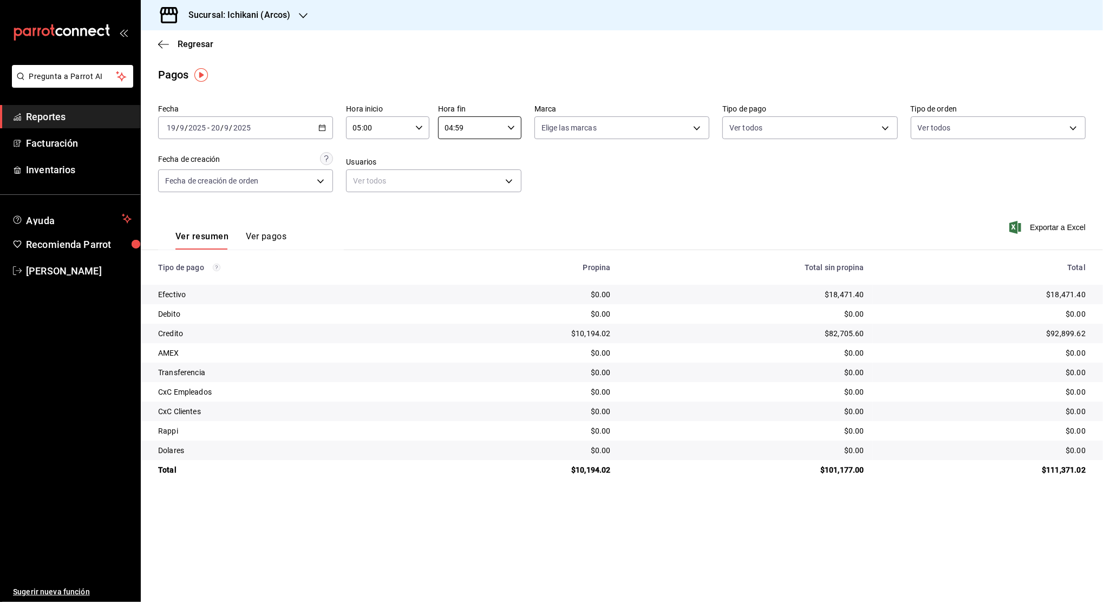
click at [319, 124] on icon "button" at bounding box center [322, 128] width 8 height 8
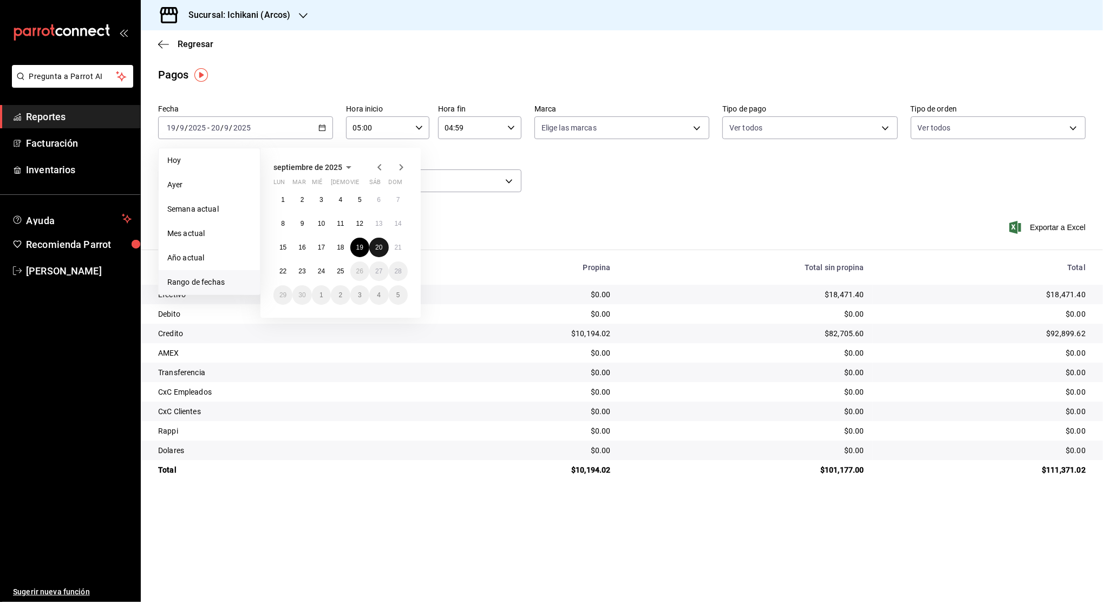
click at [380, 247] on abbr "20" at bounding box center [378, 248] width 7 height 8
click at [395, 247] on abbr "21" at bounding box center [398, 248] width 7 height 8
type input "00:00"
type input "23:59"
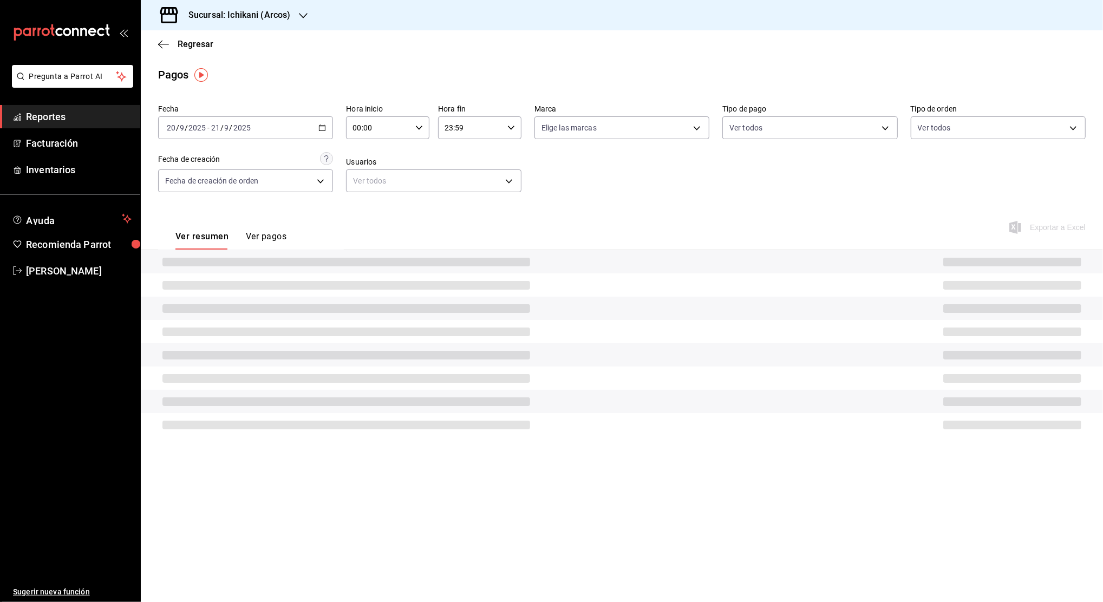
click at [417, 128] on icon "button" at bounding box center [419, 128] width 8 height 8
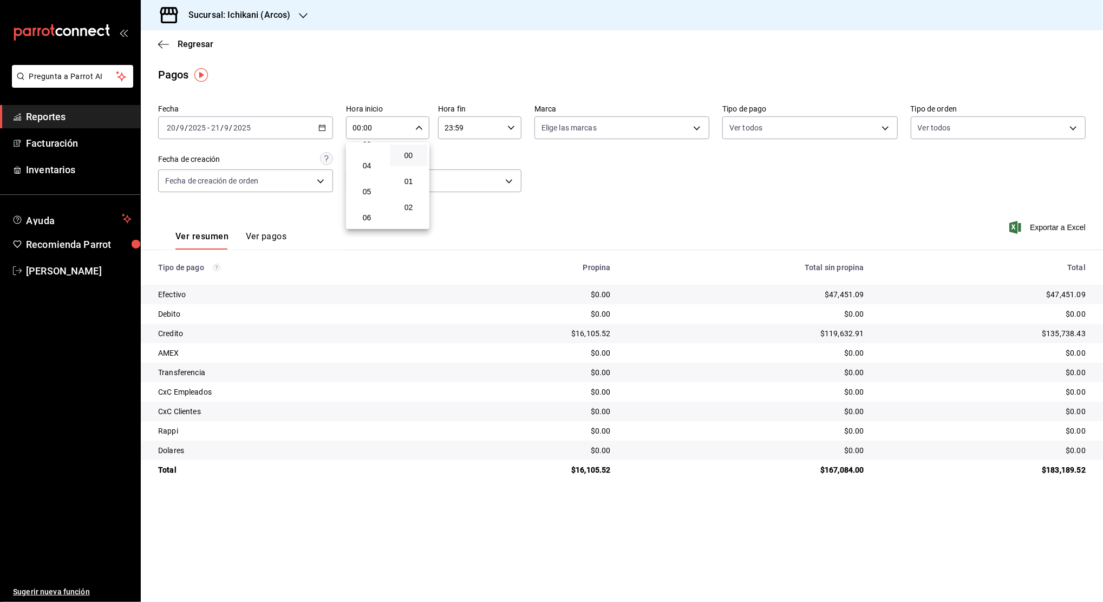
scroll to position [72, 0]
click at [365, 213] on span "05" at bounding box center [367, 213] width 24 height 9
type input "05:00"
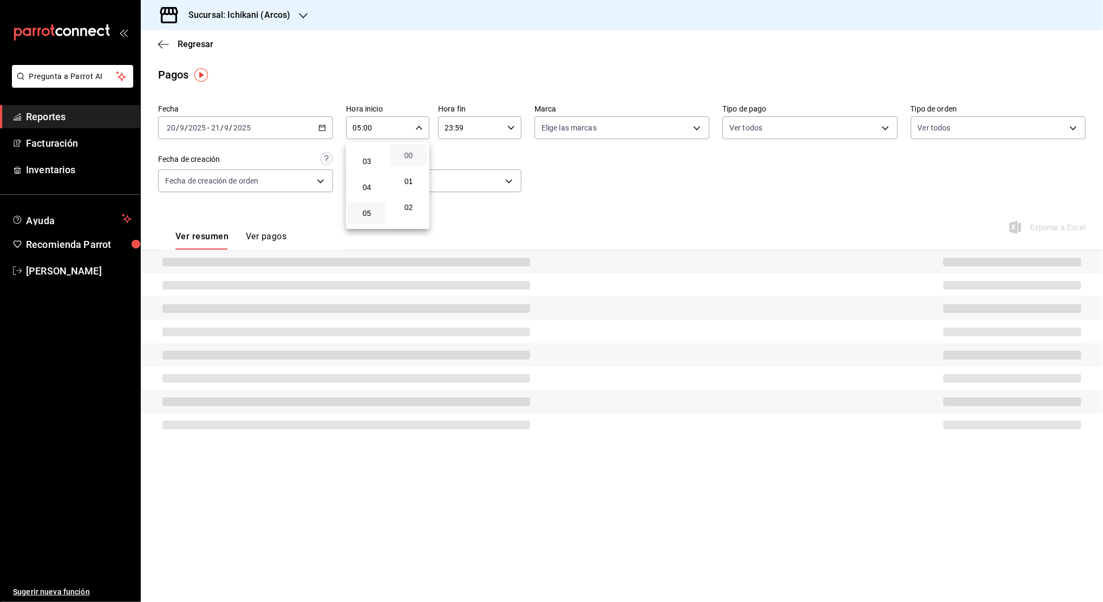
click at [410, 158] on span "00" at bounding box center [408, 155] width 24 height 9
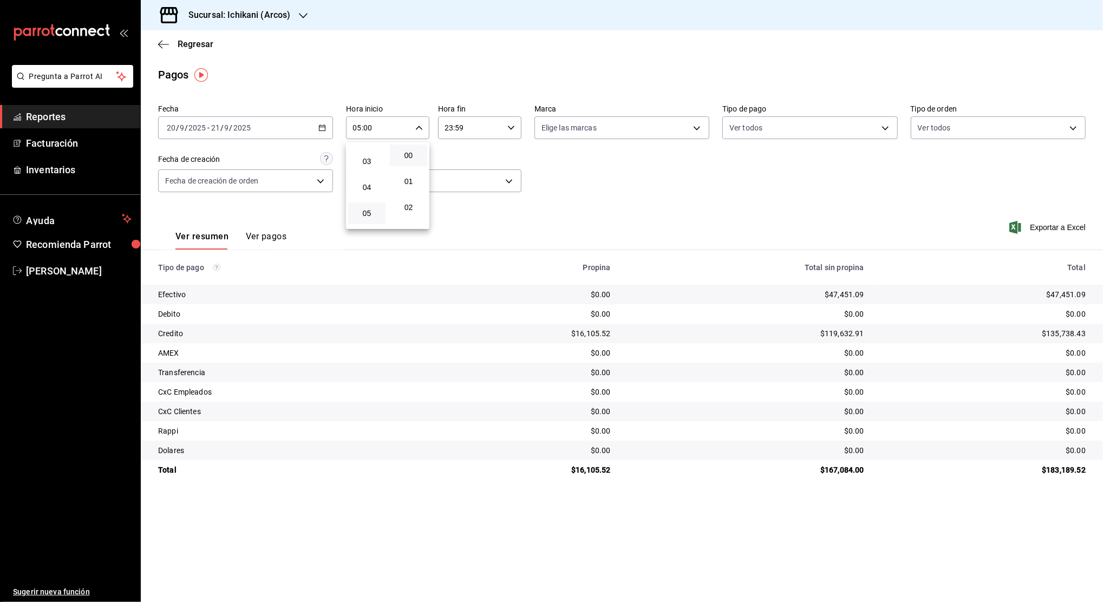
click at [474, 128] on div at bounding box center [551, 301] width 1103 height 602
click at [474, 128] on input "23:59" at bounding box center [470, 128] width 65 height 22
click at [457, 157] on span "04" at bounding box center [459, 155] width 24 height 9
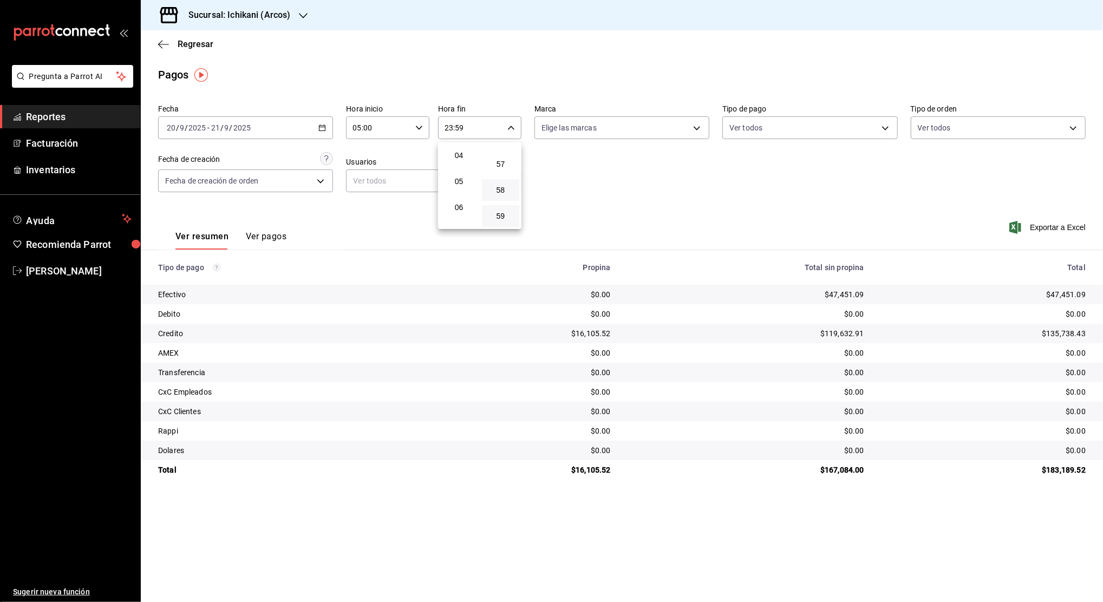
type input "04:59"
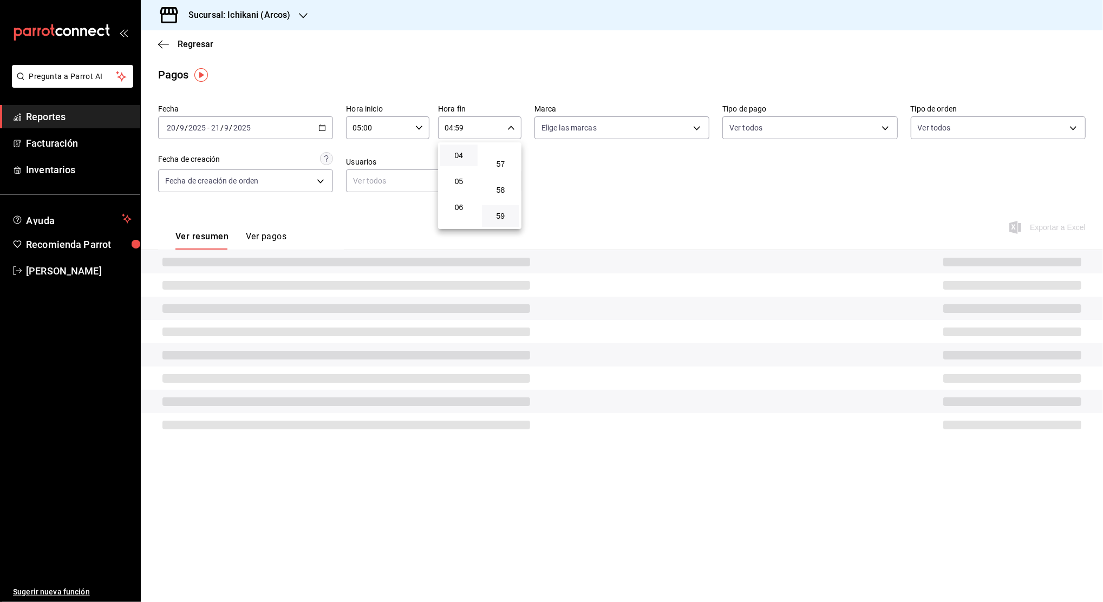
click at [505, 217] on span "59" at bounding box center [500, 216] width 24 height 9
click at [510, 215] on span "59" at bounding box center [500, 216] width 24 height 9
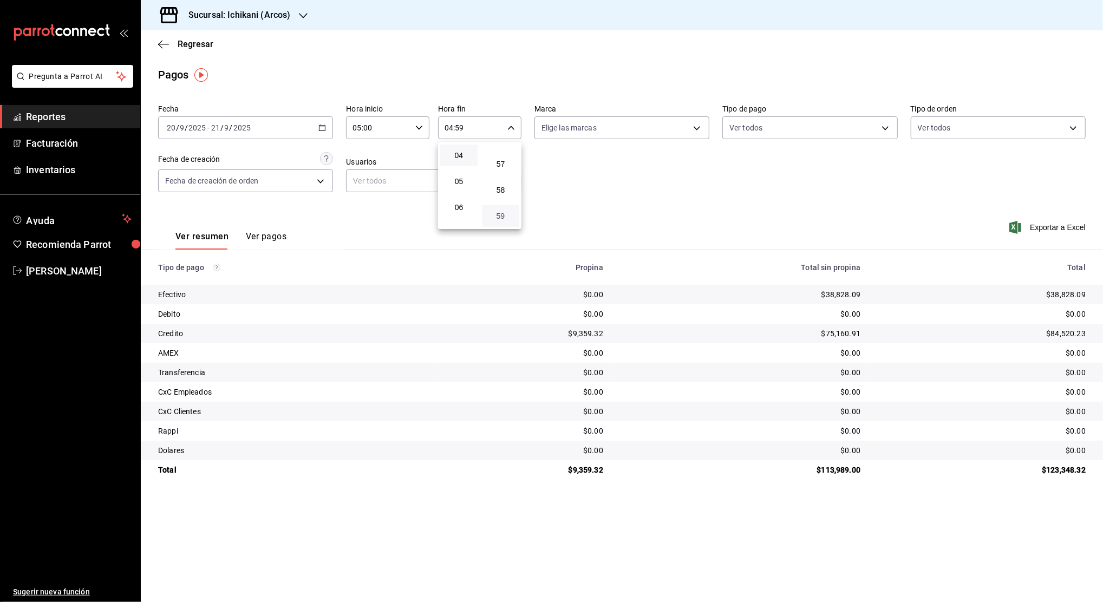
click at [510, 215] on span "59" at bounding box center [500, 216] width 24 height 9
click at [552, 166] on div at bounding box center [551, 301] width 1103 height 602
click at [325, 128] on \(Stroke\) "button" at bounding box center [322, 128] width 6 height 6
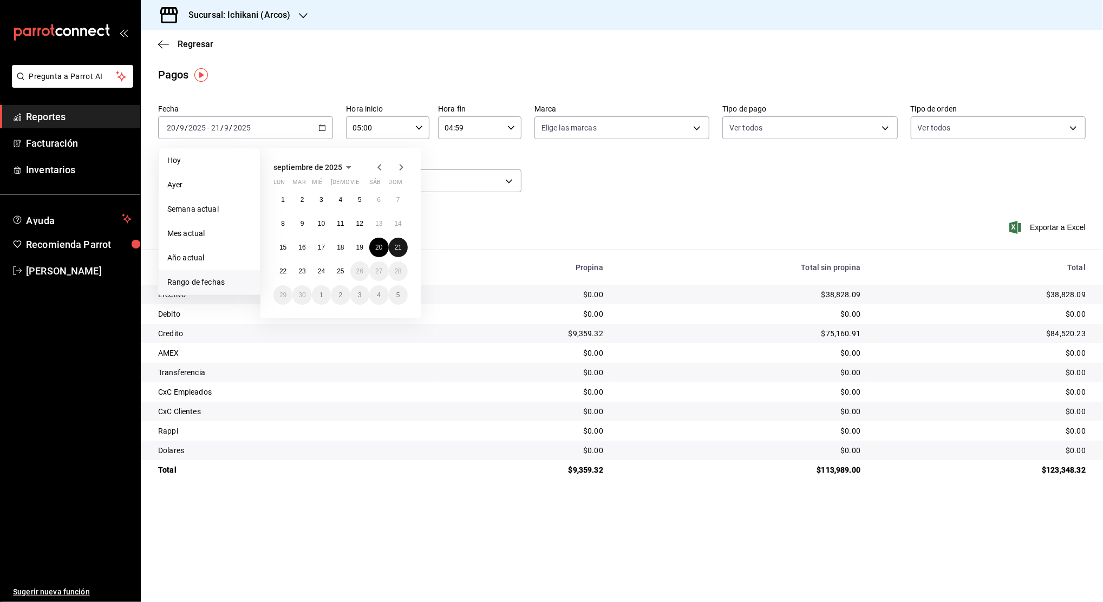
click at [401, 249] on abbr "21" at bounding box center [398, 248] width 7 height 8
click at [283, 269] on abbr "22" at bounding box center [282, 271] width 7 height 8
type input "00:00"
type input "23:59"
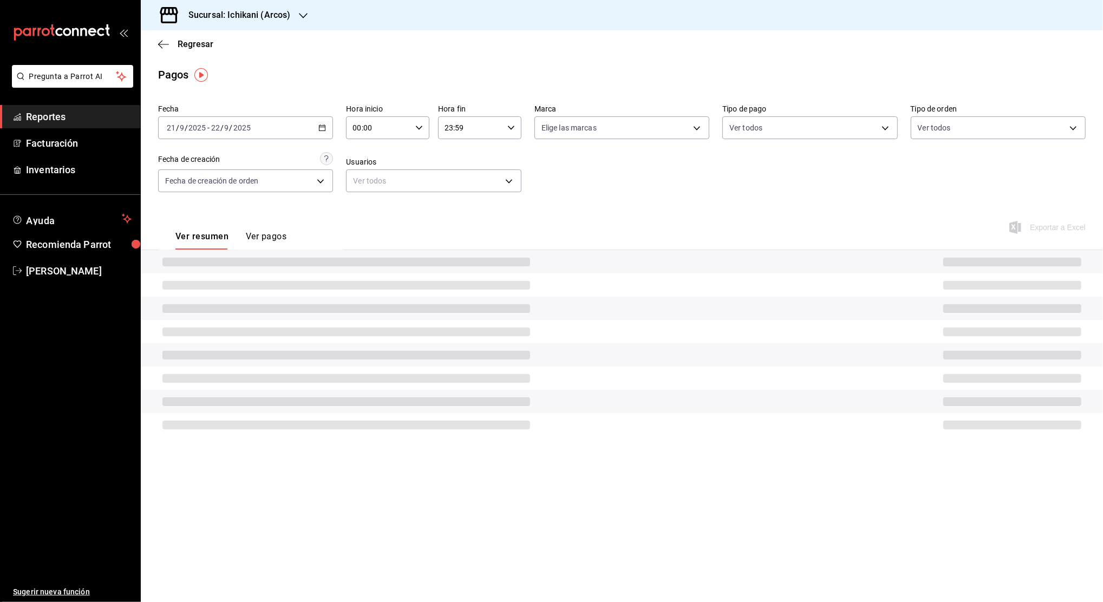
click at [417, 127] on \(Stroke\) "button" at bounding box center [419, 128] width 6 height 4
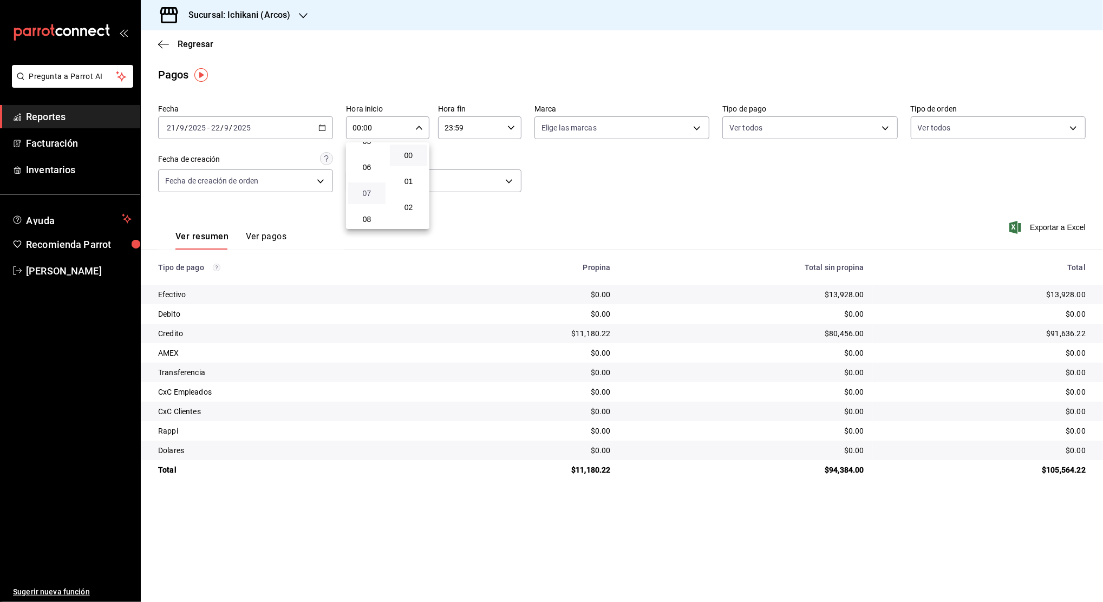
scroll to position [72, 0]
click at [364, 214] on span "05" at bounding box center [367, 213] width 24 height 9
type input "05:00"
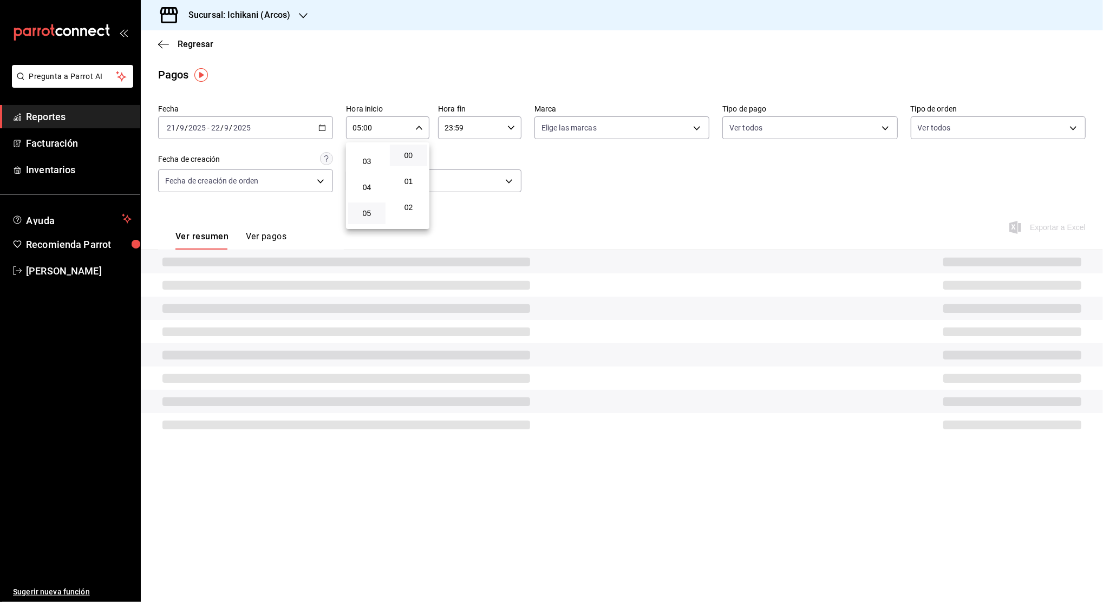
click at [403, 160] on button "00" at bounding box center [408, 156] width 37 height 22
click at [460, 132] on div at bounding box center [551, 301] width 1103 height 602
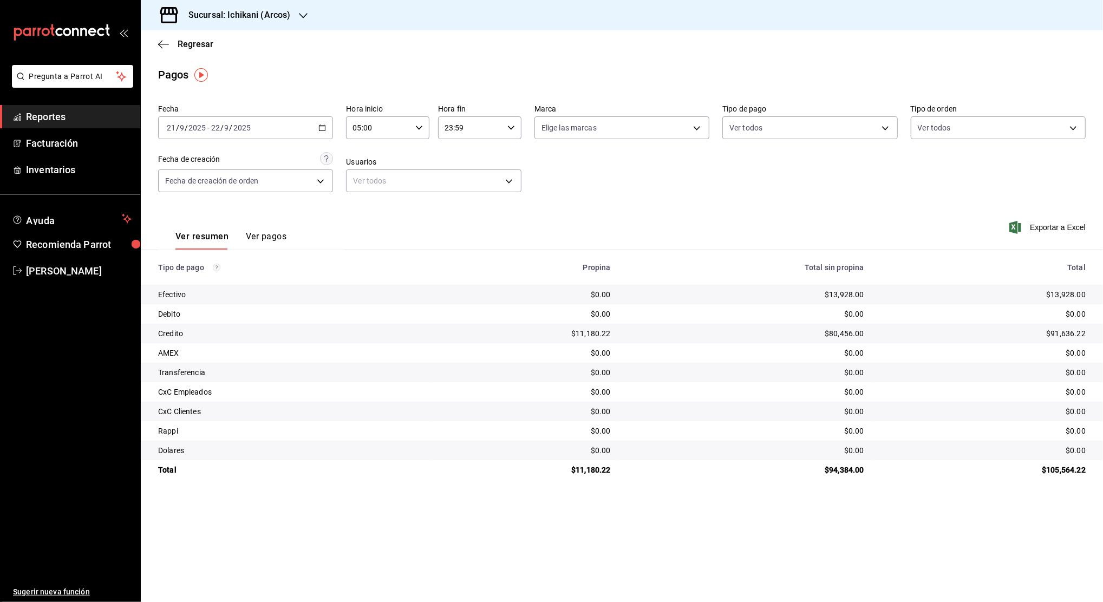
click at [465, 129] on input "23:59" at bounding box center [470, 128] width 65 height 22
drag, startPoint x: 453, startPoint y: 156, endPoint x: 468, endPoint y: 179, distance: 28.1
click at [453, 156] on span "04" at bounding box center [459, 155] width 24 height 9
type input "04:59"
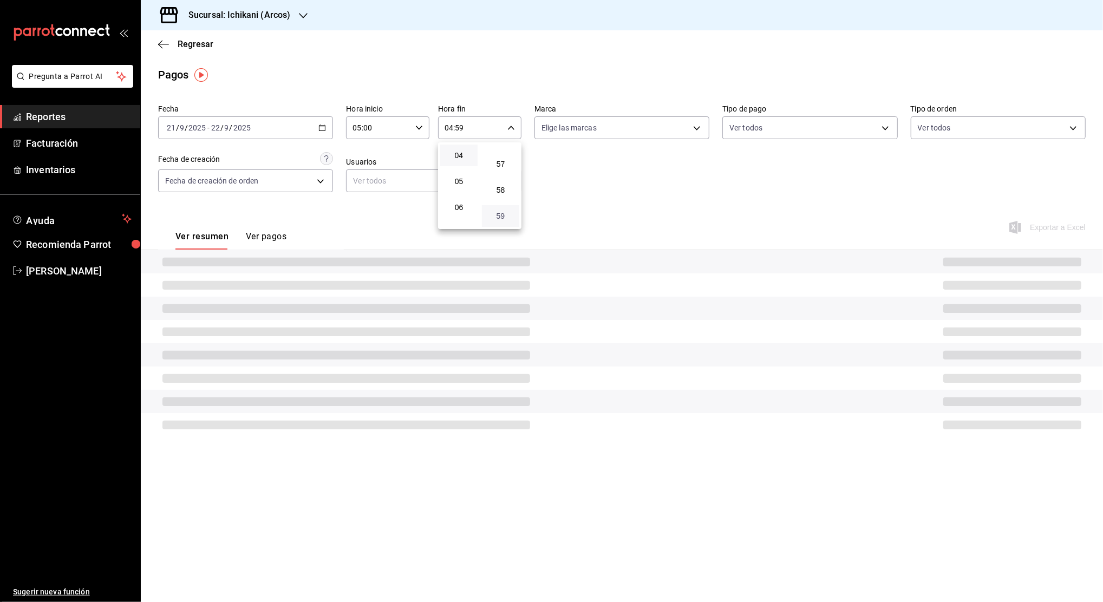
click at [496, 215] on span "59" at bounding box center [500, 216] width 24 height 9
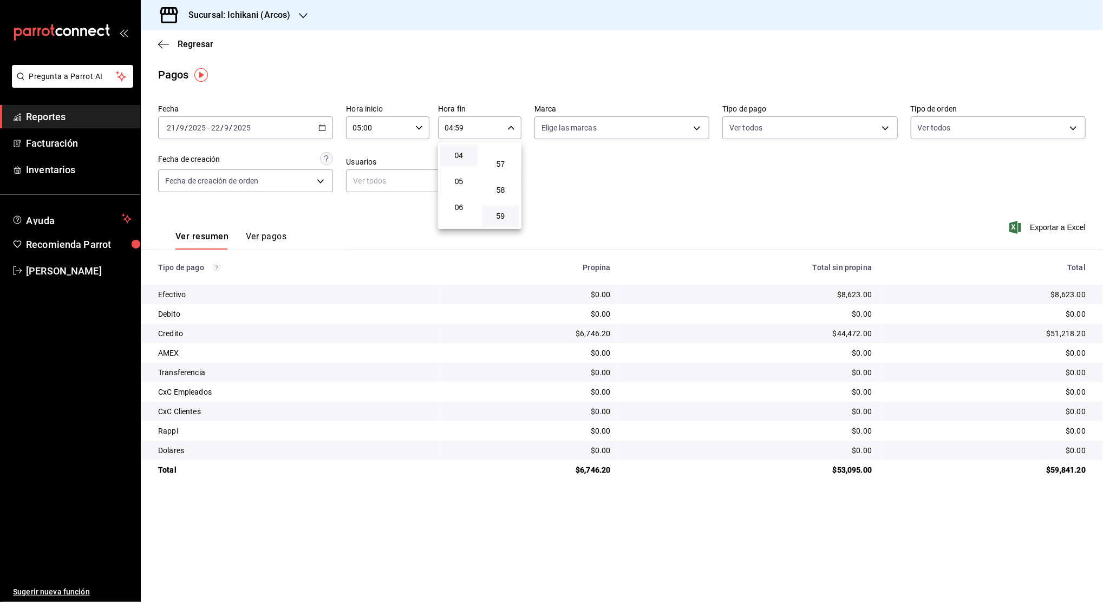
click at [534, 175] on div at bounding box center [551, 301] width 1103 height 602
click at [324, 130] on icon "button" at bounding box center [322, 128] width 8 height 8
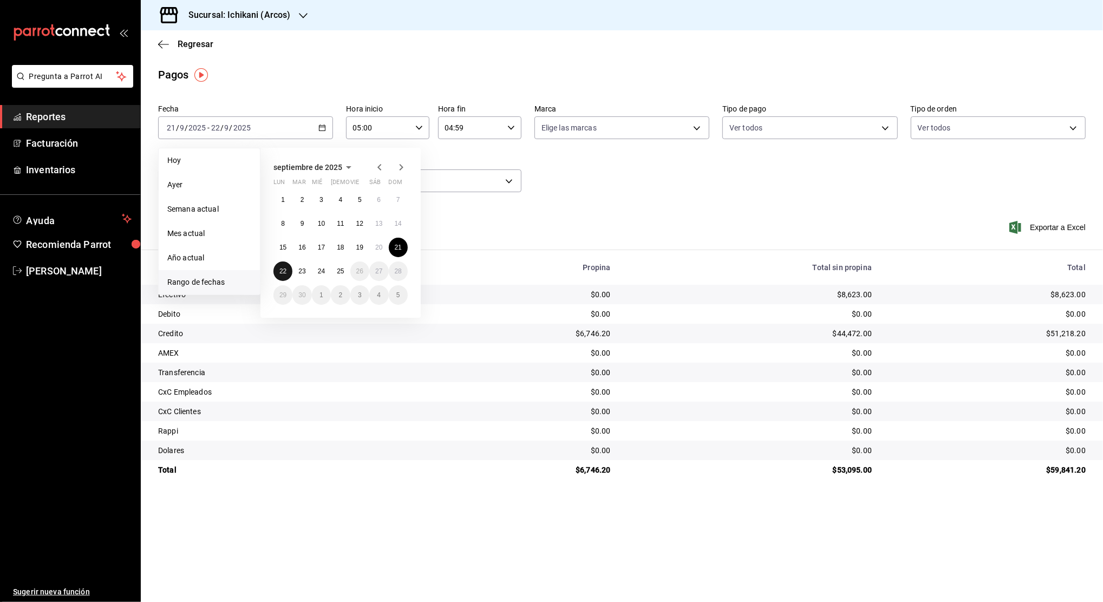
click at [286, 274] on abbr "22" at bounding box center [282, 271] width 7 height 8
click at [298, 271] on abbr "23" at bounding box center [301, 271] width 7 height 8
type input "00:00"
type input "23:59"
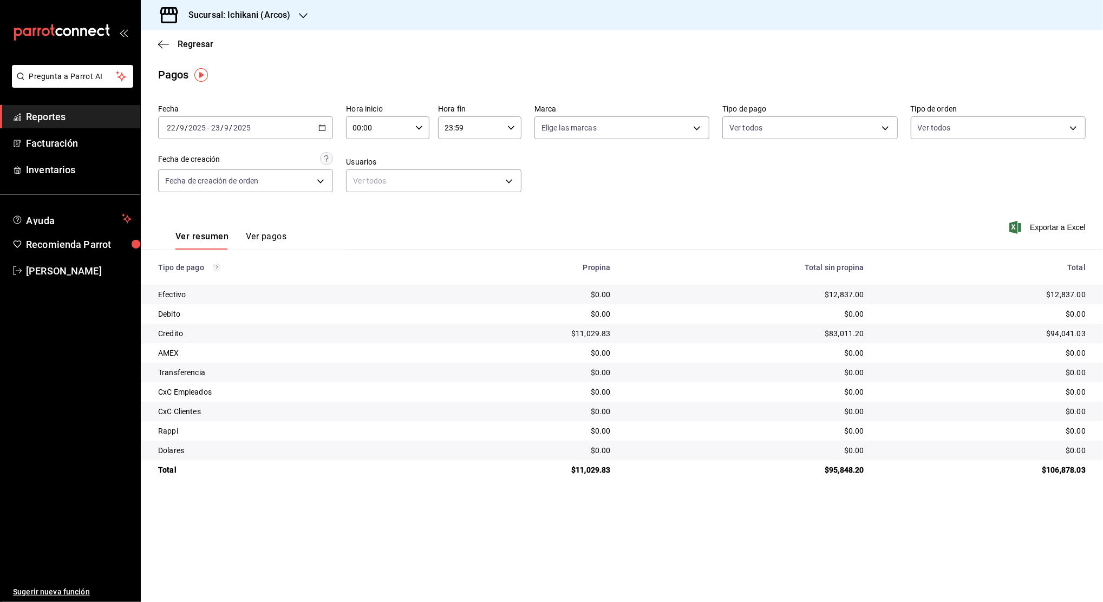
click at [421, 127] on \(Stroke\) "button" at bounding box center [419, 128] width 6 height 4
click at [369, 214] on span "05" at bounding box center [367, 213] width 24 height 9
type input "05:00"
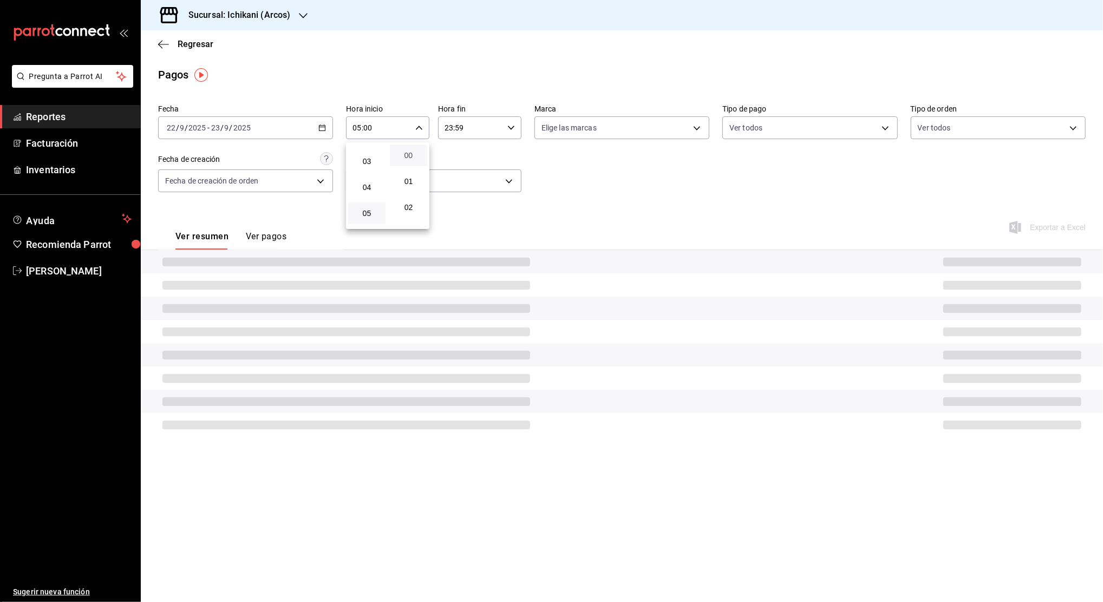
click at [413, 156] on span "00" at bounding box center [408, 155] width 24 height 9
click at [467, 126] on div at bounding box center [551, 301] width 1103 height 602
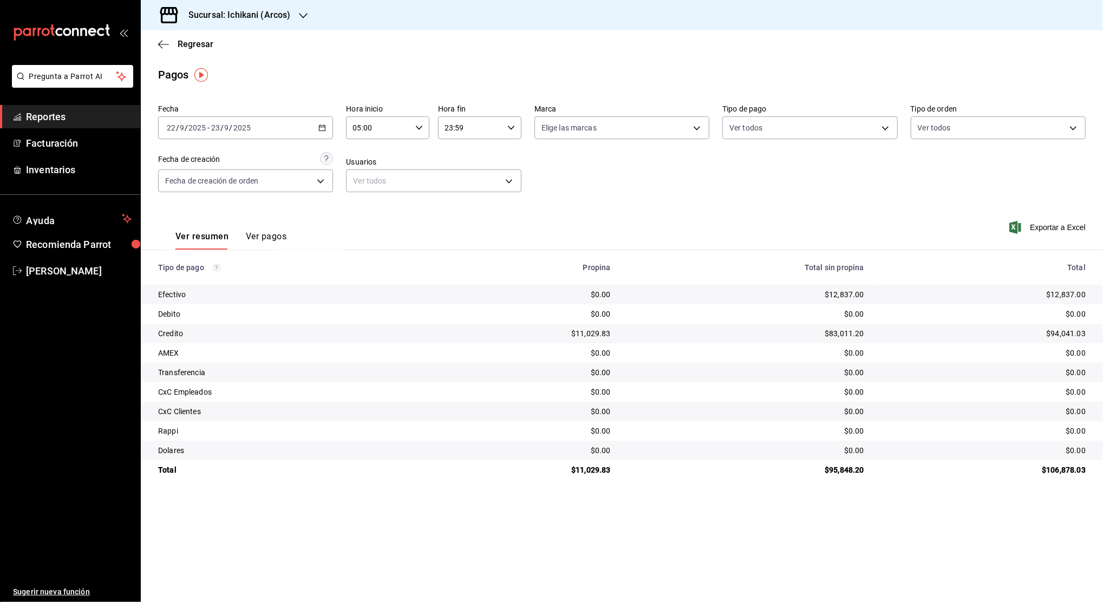
click at [467, 126] on input "23:59" at bounding box center [470, 128] width 65 height 22
click at [455, 224] on span "04" at bounding box center [459, 228] width 24 height 9
type input "04:59"
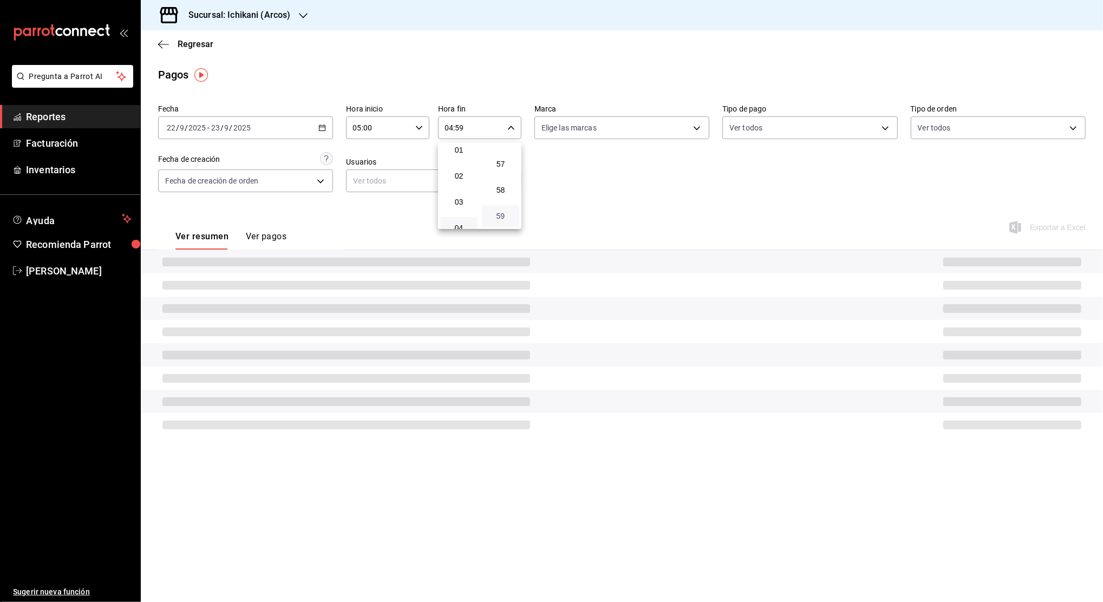
click at [494, 219] on span "59" at bounding box center [500, 216] width 24 height 9
click at [552, 206] on div at bounding box center [551, 301] width 1103 height 602
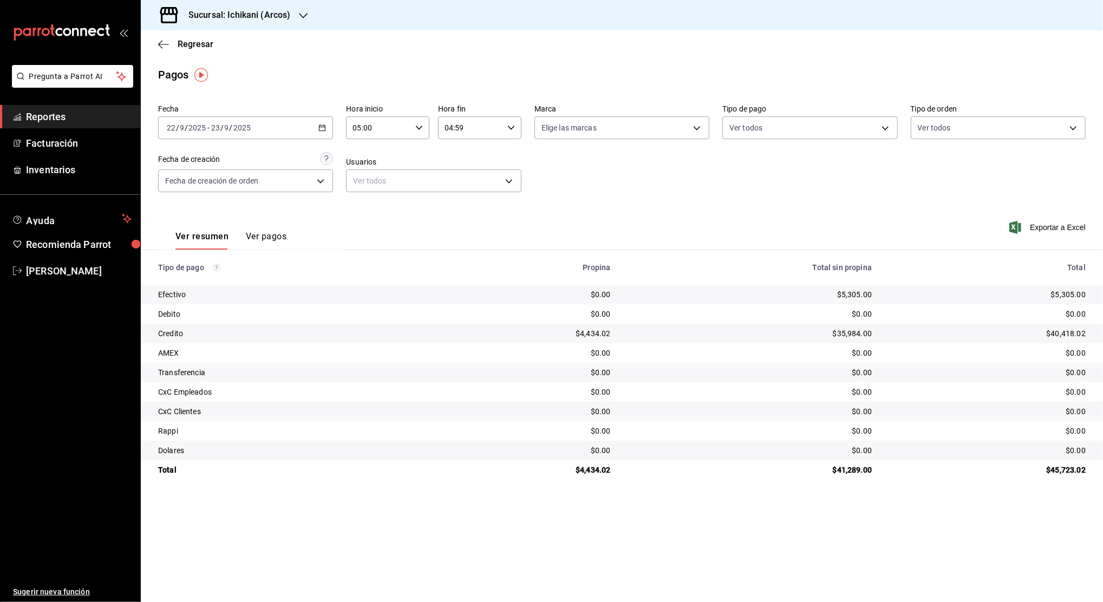
click at [323, 131] on icon "button" at bounding box center [322, 128] width 8 height 8
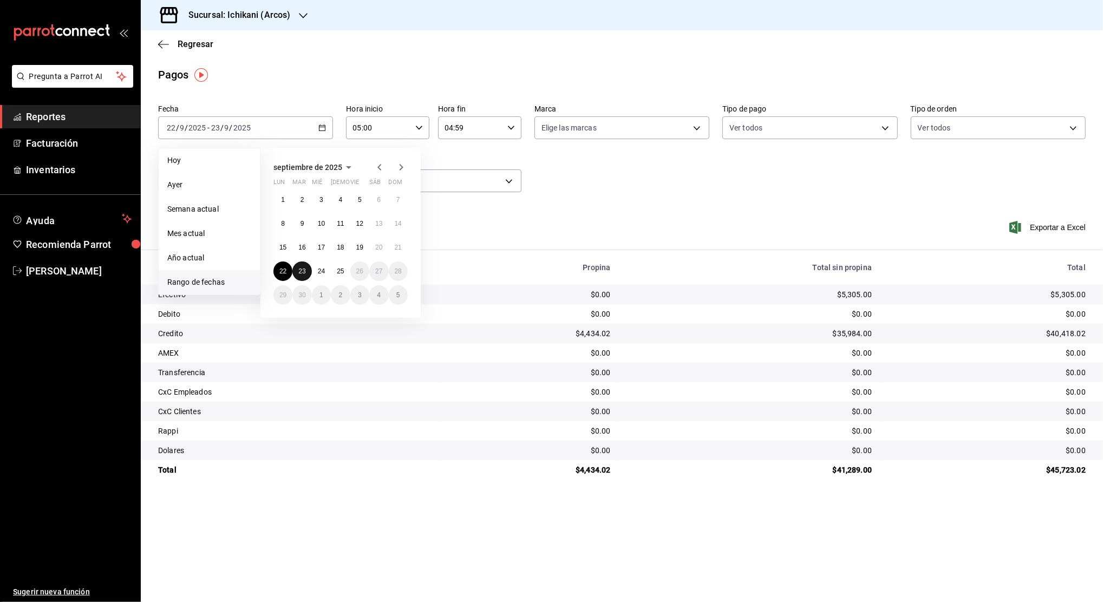
click at [304, 272] on abbr "23" at bounding box center [301, 271] width 7 height 8
click at [318, 269] on abbr "24" at bounding box center [321, 271] width 7 height 8
type input "00:00"
type input "23:59"
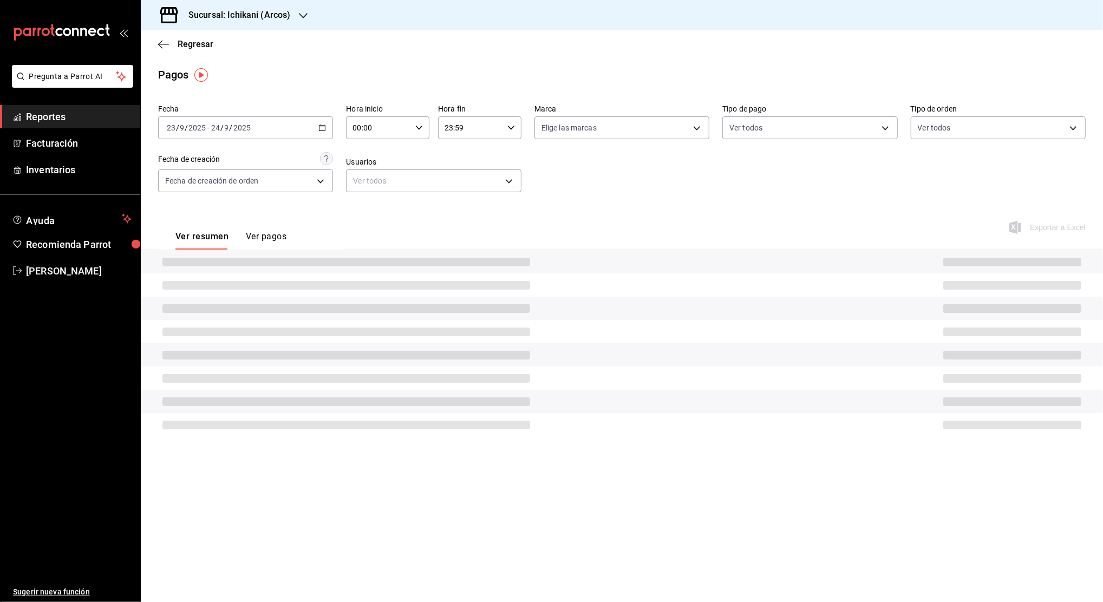
click at [414, 127] on div "00:00 Hora inicio" at bounding box center [387, 127] width 83 height 23
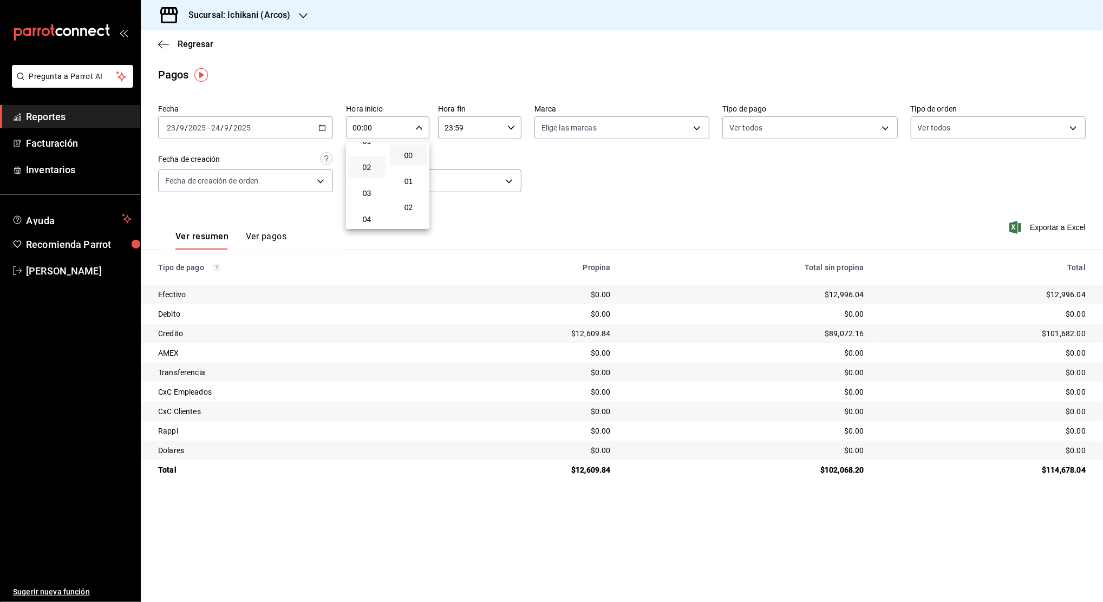
scroll to position [72, 0]
drag, startPoint x: 368, startPoint y: 212, endPoint x: 408, endPoint y: 155, distance: 69.5
click at [368, 212] on span "05" at bounding box center [367, 213] width 24 height 9
type input "05:00"
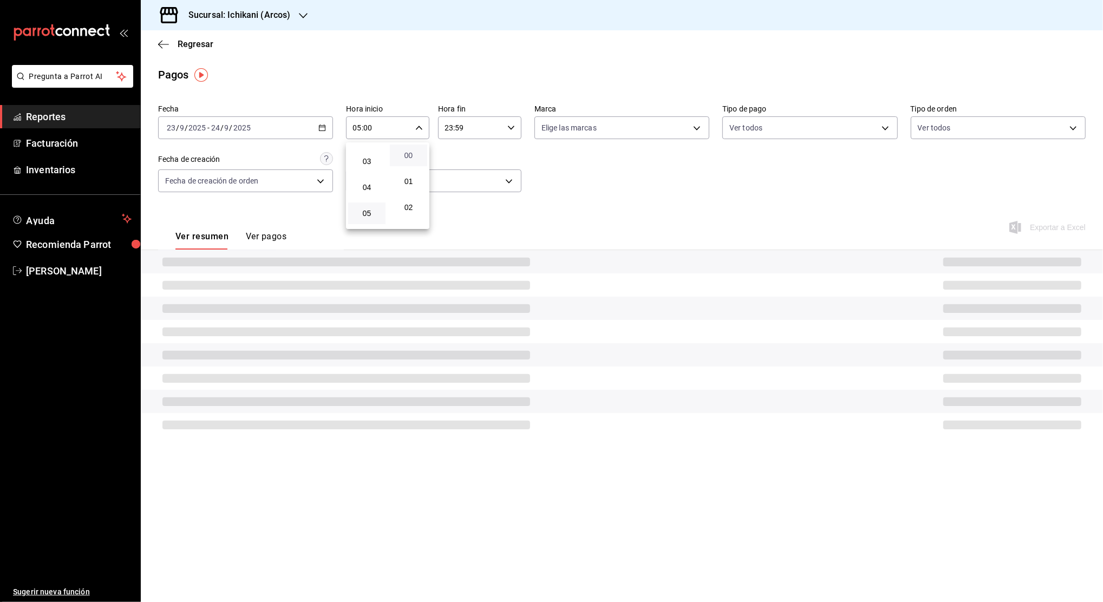
click at [410, 152] on span "00" at bounding box center [408, 155] width 24 height 9
click at [478, 120] on div at bounding box center [551, 301] width 1103 height 602
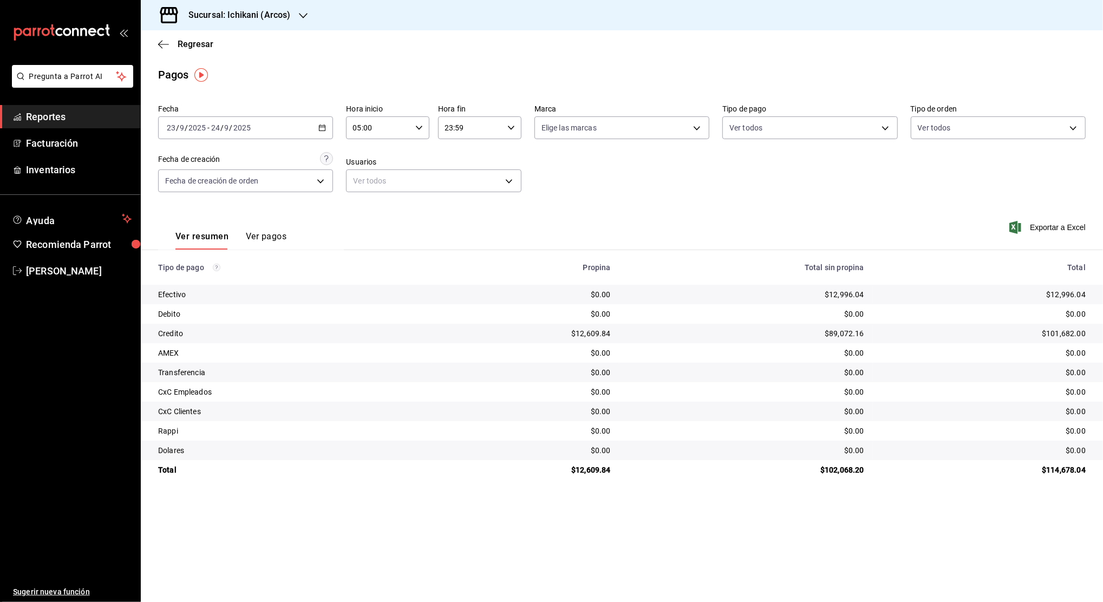
click at [474, 129] on div at bounding box center [551, 301] width 1103 height 602
click at [474, 129] on input "23:59" at bounding box center [470, 128] width 65 height 22
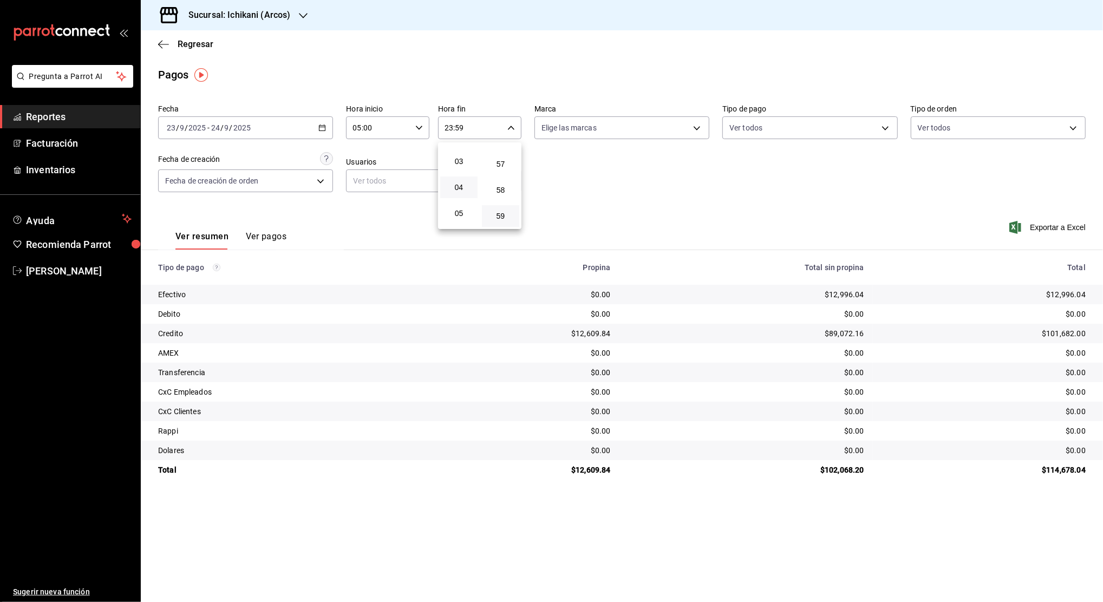
click at [456, 181] on button "04" at bounding box center [458, 187] width 37 height 22
type input "04:59"
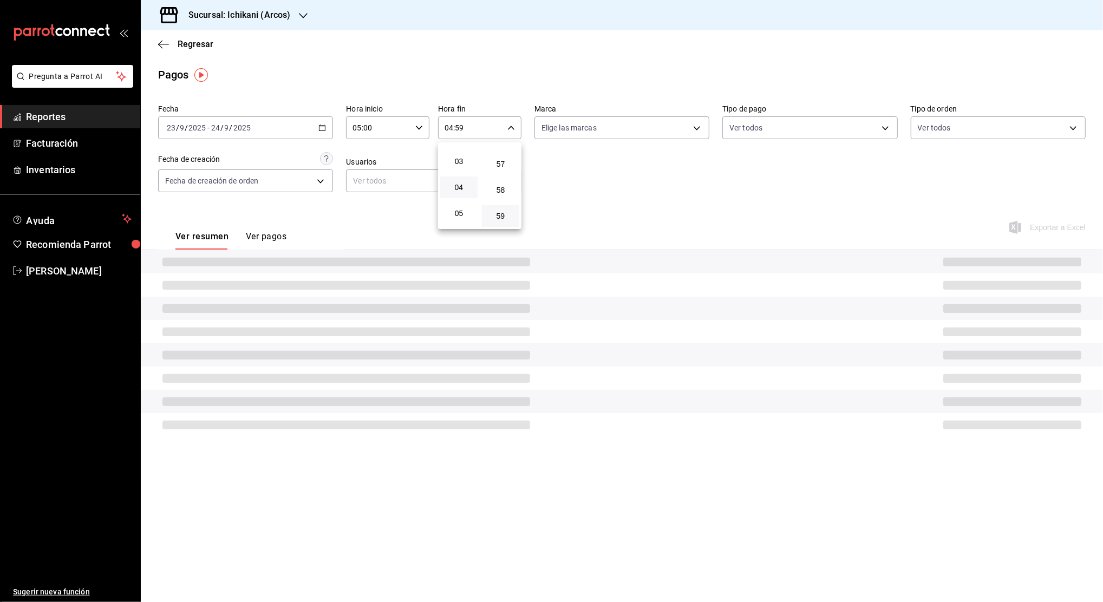
click at [501, 214] on span "59" at bounding box center [500, 216] width 24 height 9
click at [550, 184] on div at bounding box center [551, 301] width 1103 height 602
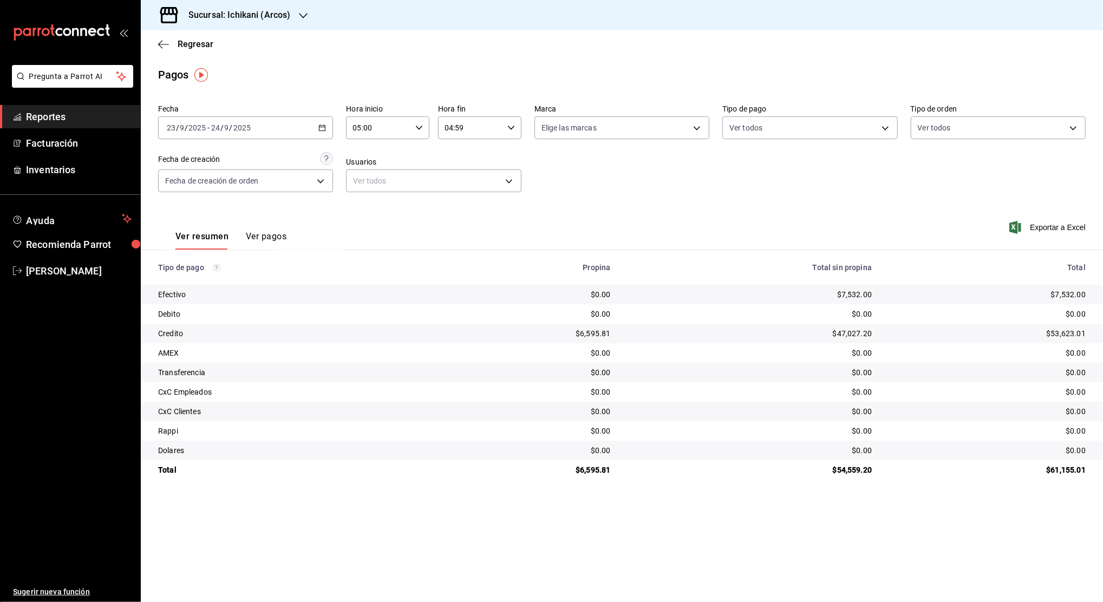
click at [324, 127] on \(Stroke\) "button" at bounding box center [322, 127] width 6 height 1
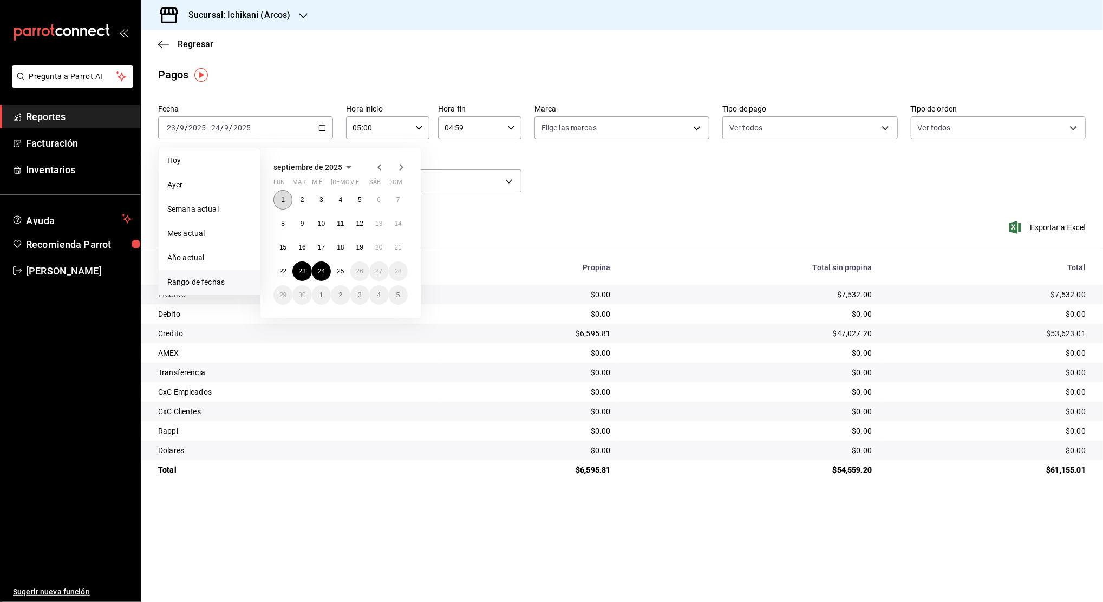
click at [280, 193] on button "1" at bounding box center [282, 199] width 19 height 19
click at [342, 270] on abbr "25" at bounding box center [340, 271] width 7 height 8
type input "00:00"
type input "23:59"
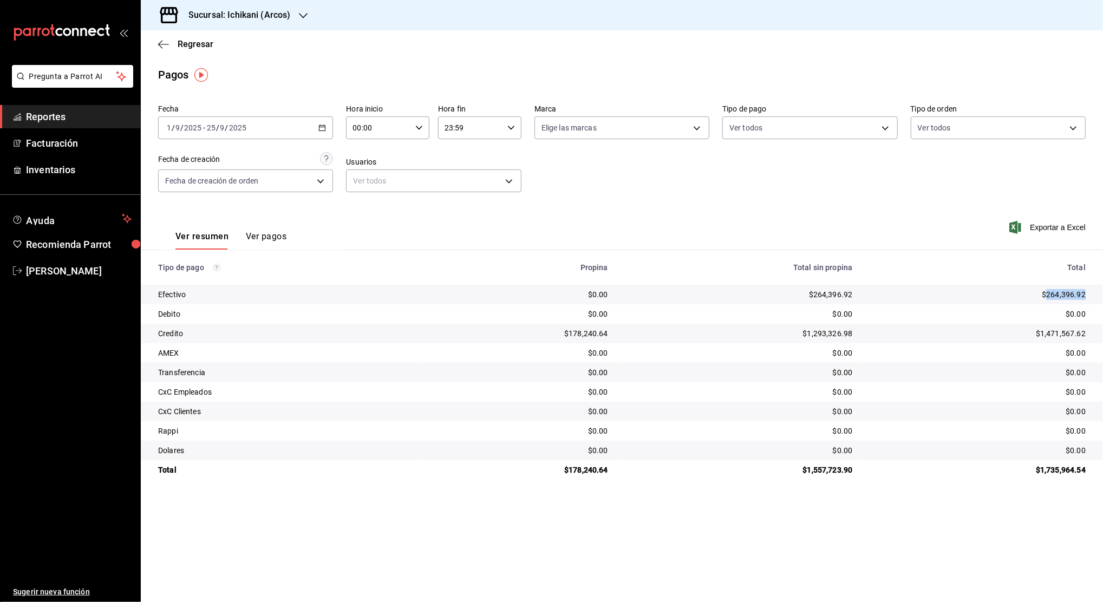
drag, startPoint x: 1049, startPoint y: 293, endPoint x: 1089, endPoint y: 293, distance: 40.1
click at [1089, 293] on td "$264,396.92" at bounding box center [982, 294] width 242 height 19
click at [201, 239] on button "Ver resumen" at bounding box center [201, 240] width 53 height 18
click at [998, 277] on th "Total" at bounding box center [982, 267] width 242 height 35
click at [191, 241] on button "Ver resumen" at bounding box center [201, 240] width 53 height 18
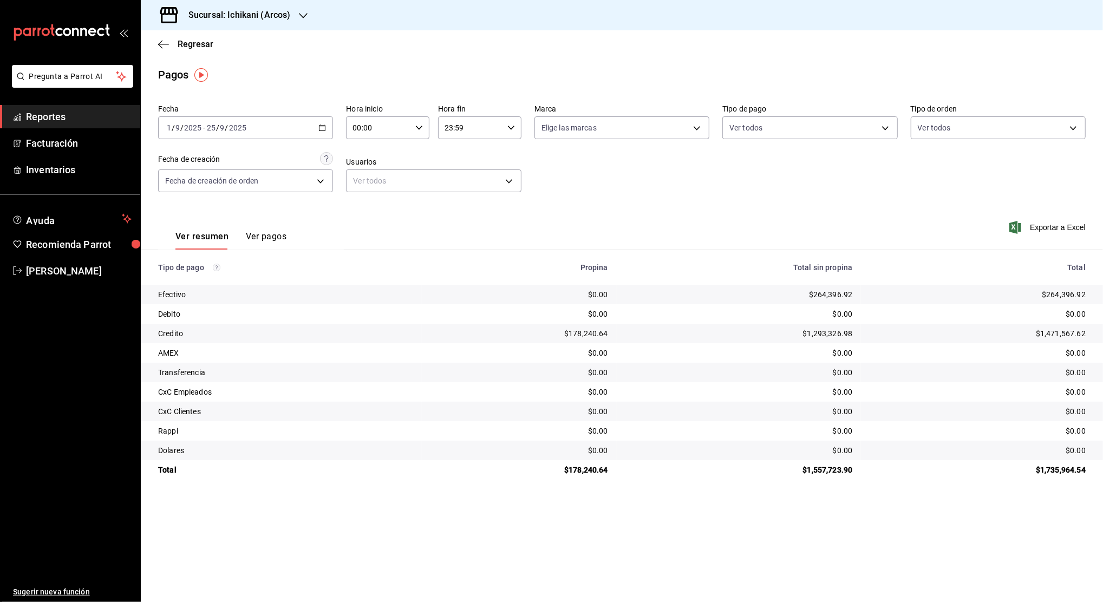
click at [263, 239] on button "Ver pagos" at bounding box center [266, 240] width 41 height 18
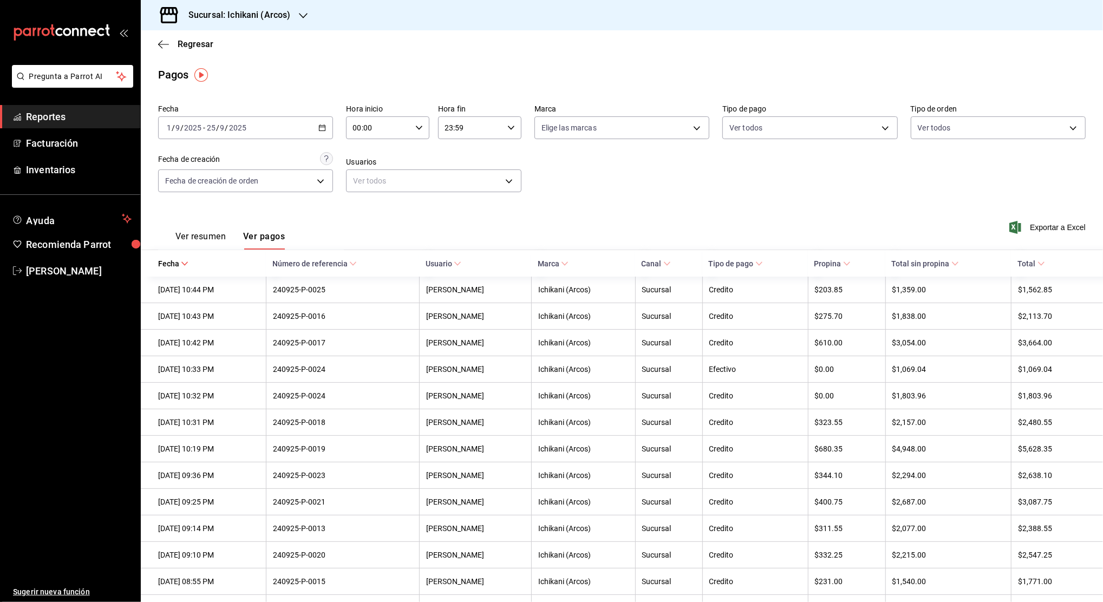
click at [202, 237] on button "Ver resumen" at bounding box center [200, 240] width 50 height 18
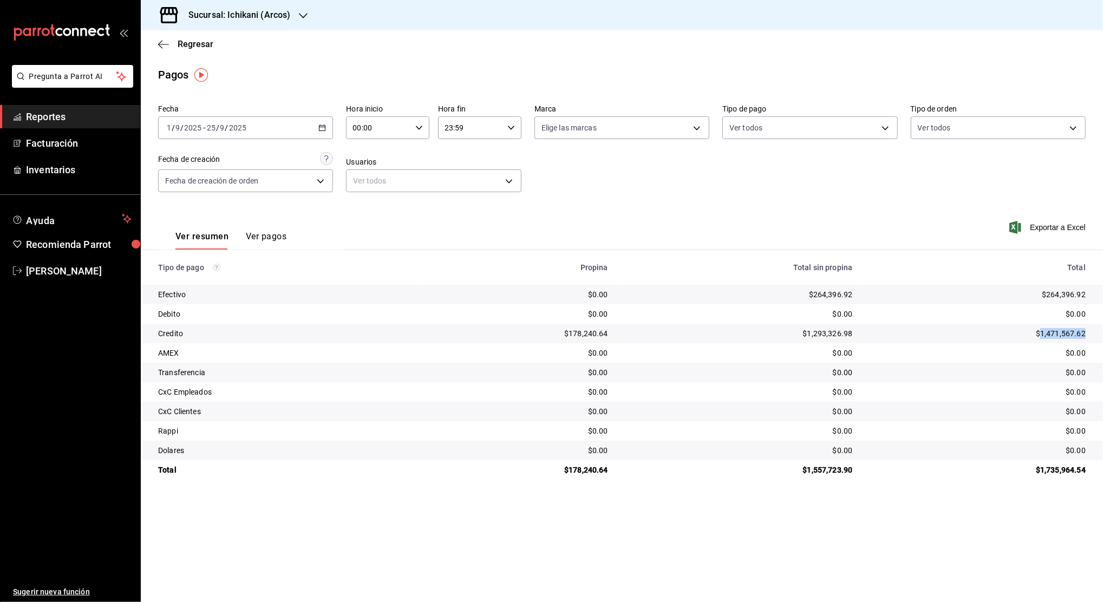
drag, startPoint x: 1043, startPoint y: 334, endPoint x: 1088, endPoint y: 332, distance: 44.9
click at [1088, 332] on td "$1,471,567.62" at bounding box center [982, 333] width 242 height 19
copy div "1,471,567.62"
click at [323, 127] on \(Stroke\) "button" at bounding box center [322, 127] width 6 height 1
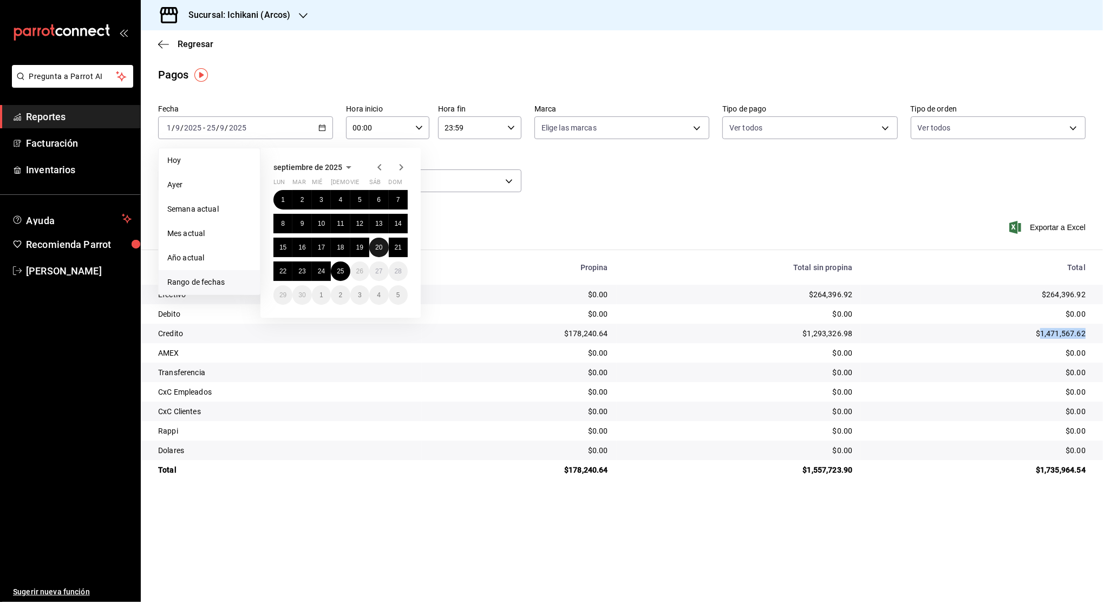
click at [377, 247] on abbr "20" at bounding box center [378, 248] width 7 height 8
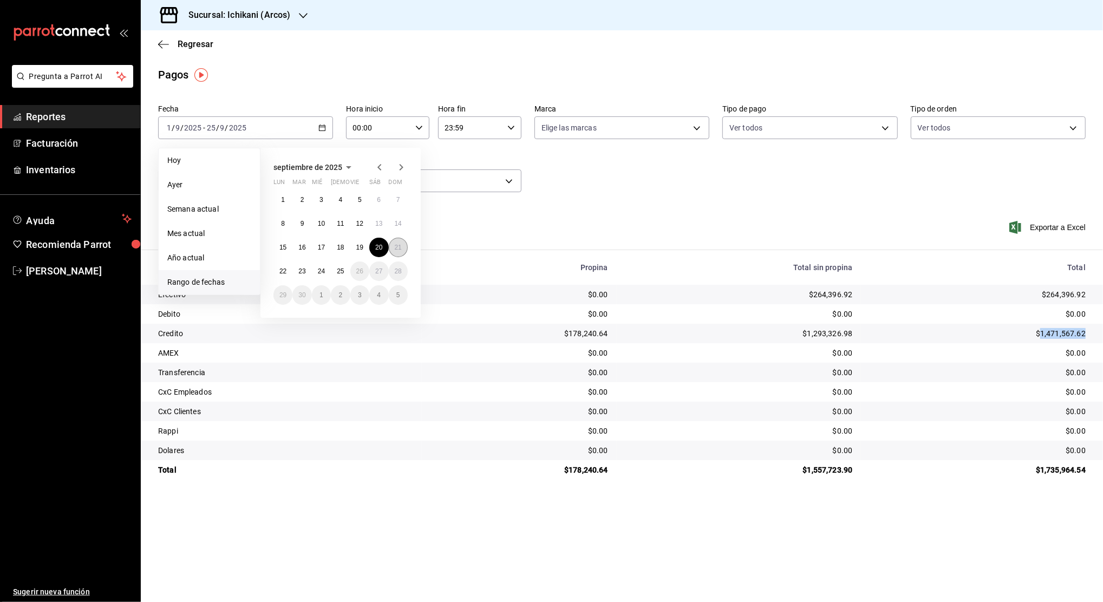
click at [398, 250] on abbr "21" at bounding box center [398, 248] width 7 height 8
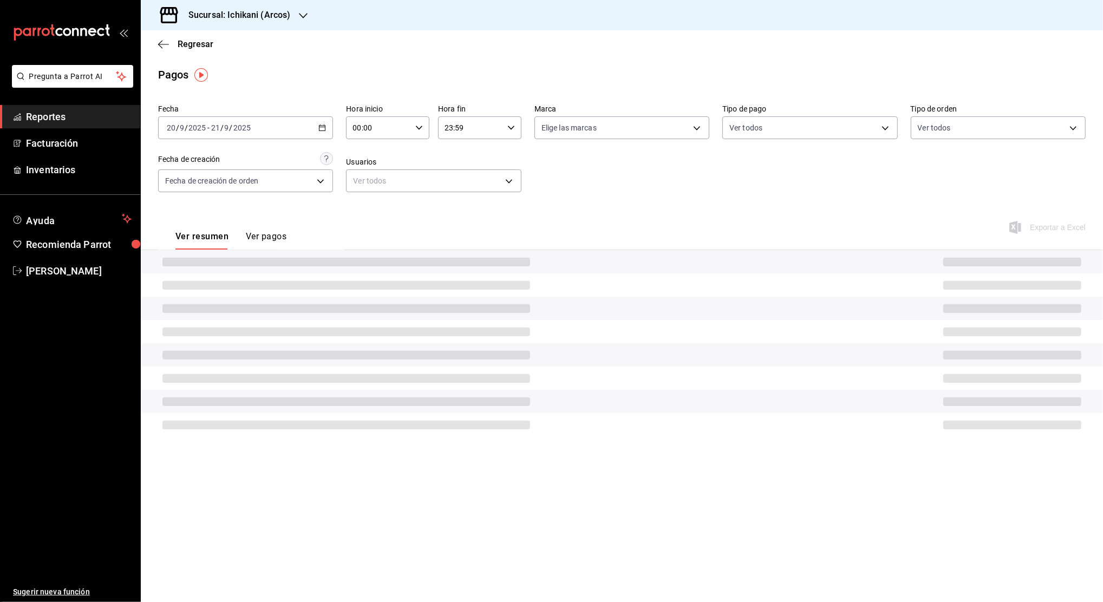
click at [424, 133] on div "00:00 Hora inicio" at bounding box center [387, 127] width 83 height 23
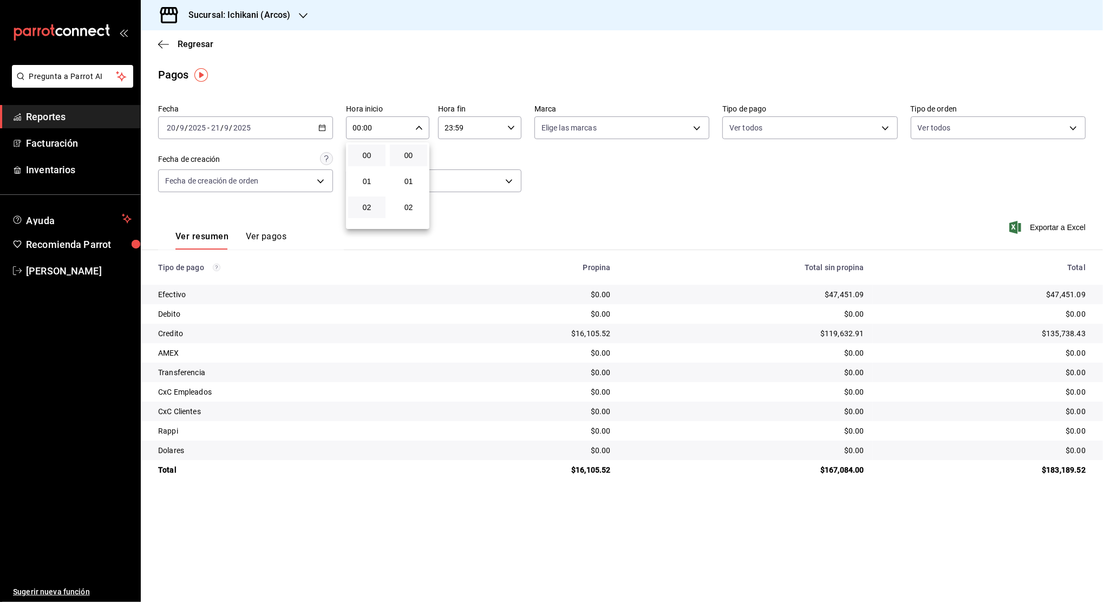
click at [373, 199] on button "02" at bounding box center [366, 208] width 37 height 22
type input "02:00"
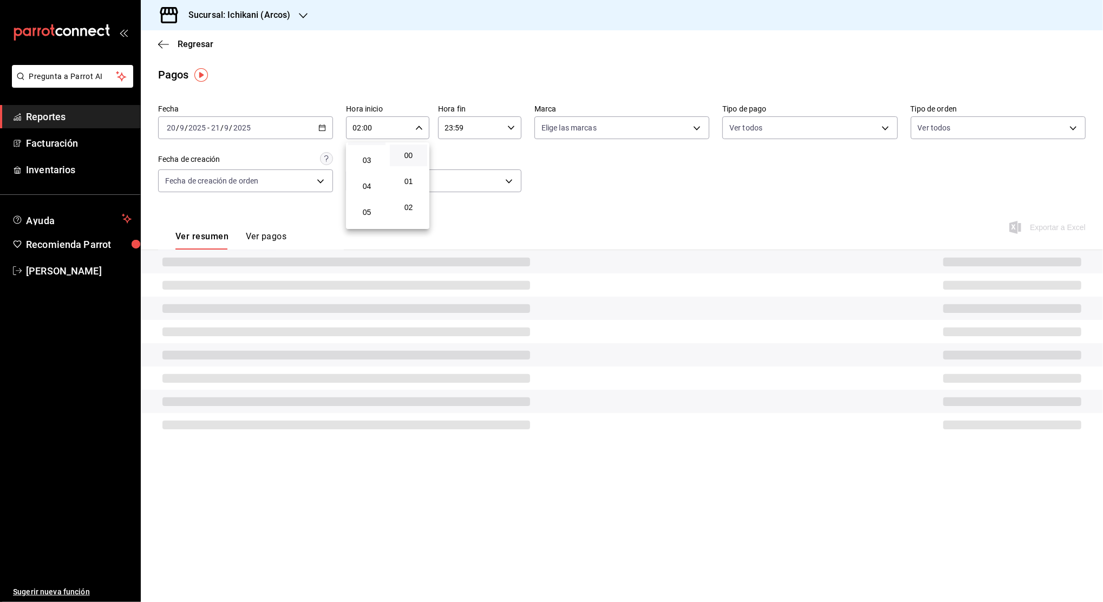
scroll to position [115, 0]
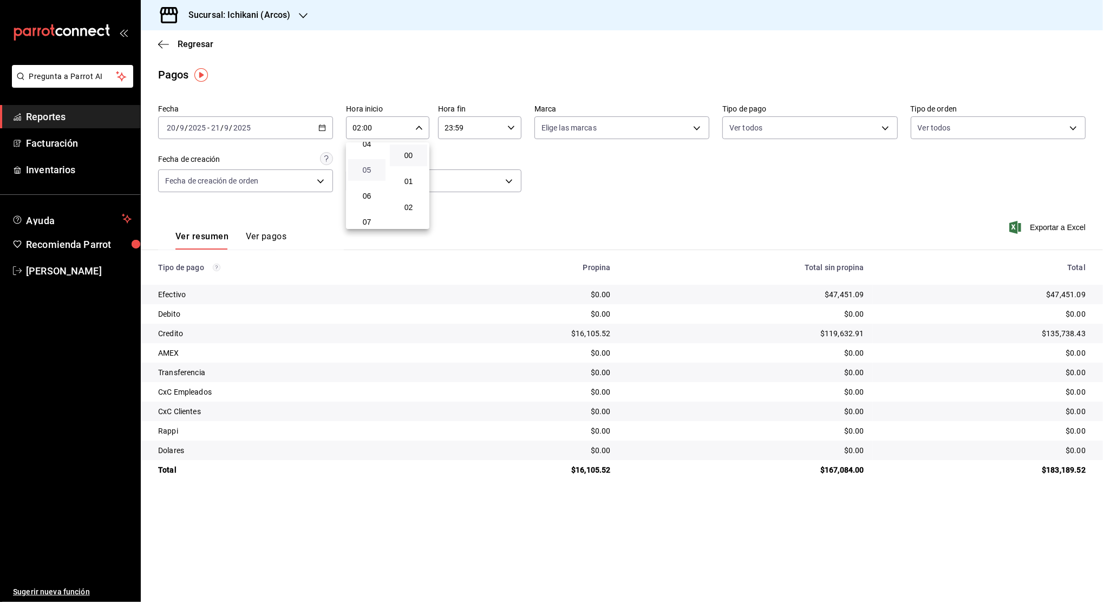
click at [364, 171] on span "05" at bounding box center [367, 170] width 24 height 9
type input "05:00"
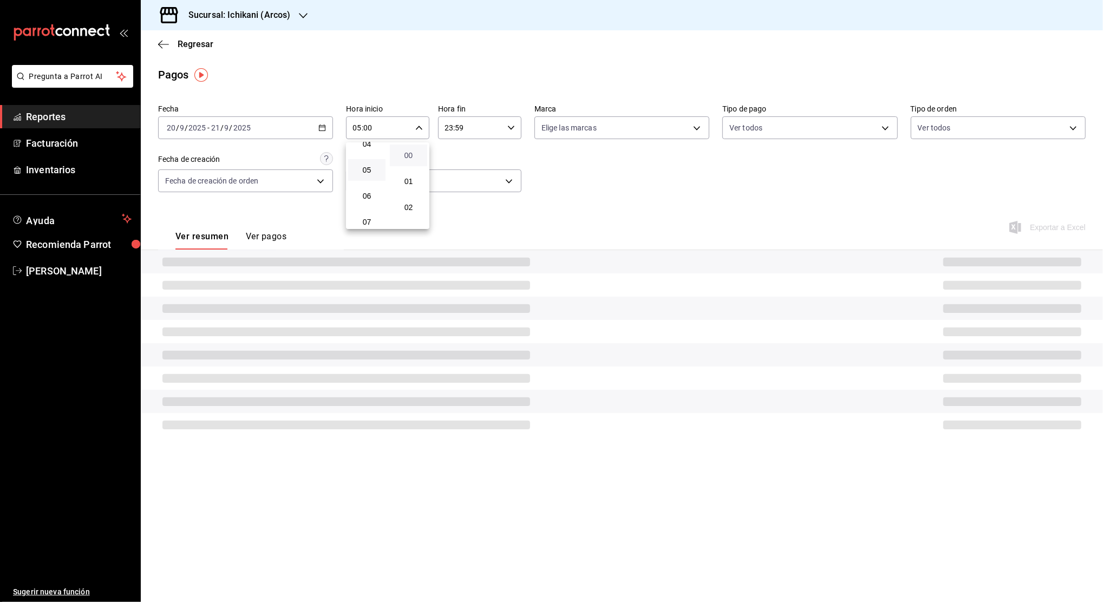
click at [410, 155] on span "00" at bounding box center [408, 155] width 24 height 9
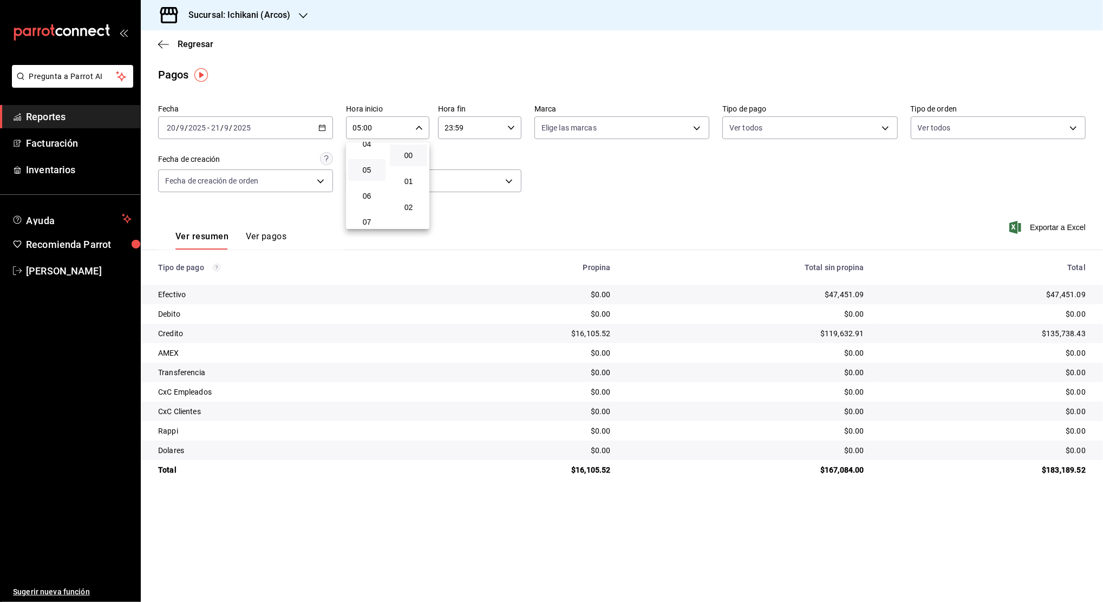
click at [462, 130] on div at bounding box center [551, 301] width 1103 height 602
click at [462, 130] on input "23:59" at bounding box center [470, 128] width 65 height 22
click at [456, 188] on span "22" at bounding box center [459, 190] width 24 height 9
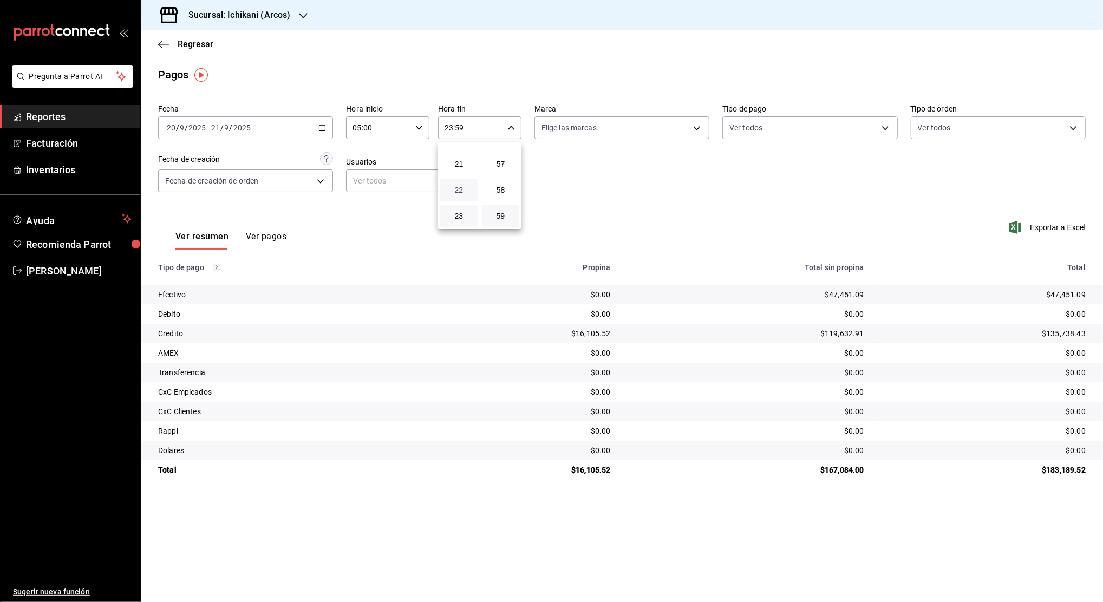
type input "22:59"
click at [462, 158] on span "04" at bounding box center [459, 155] width 24 height 9
type input "04:59"
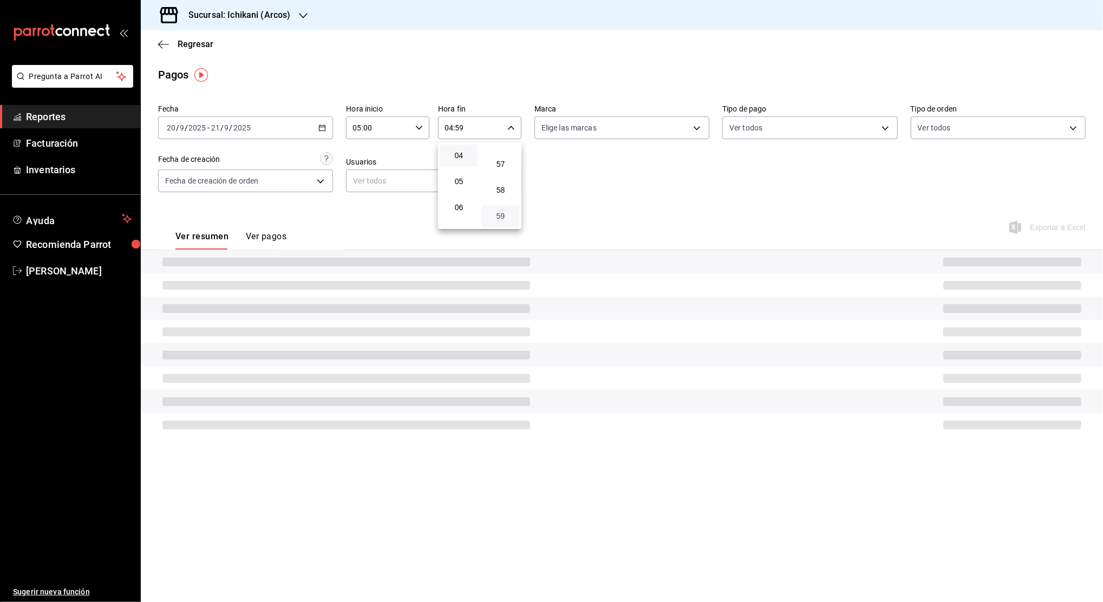
click at [506, 213] on span "59" at bounding box center [500, 216] width 24 height 9
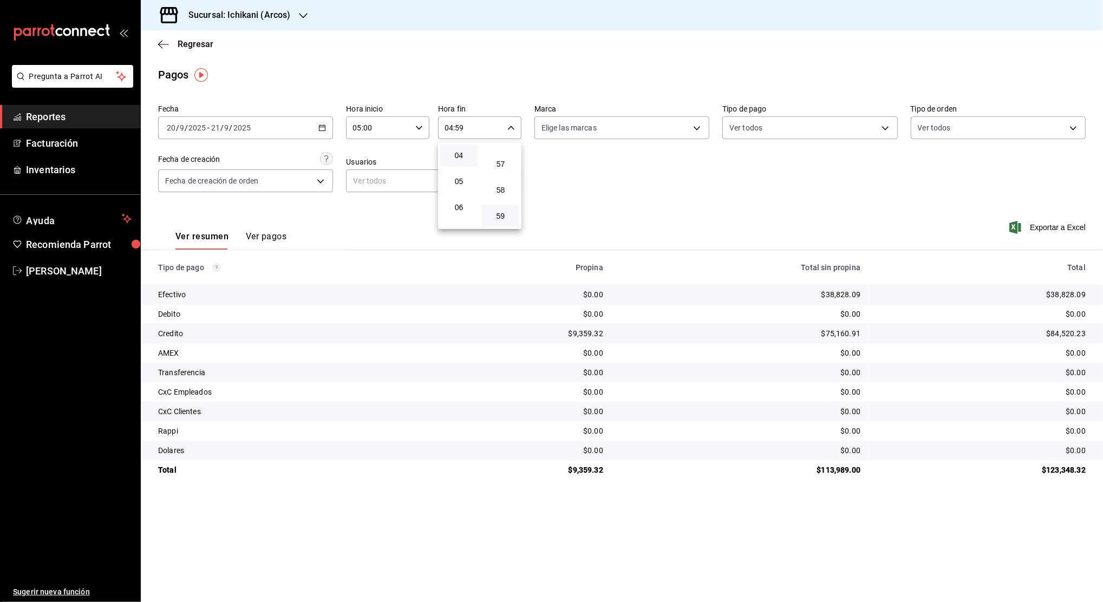
click at [625, 179] on div at bounding box center [551, 301] width 1103 height 602
